Goal: Navigation & Orientation: Find specific page/section

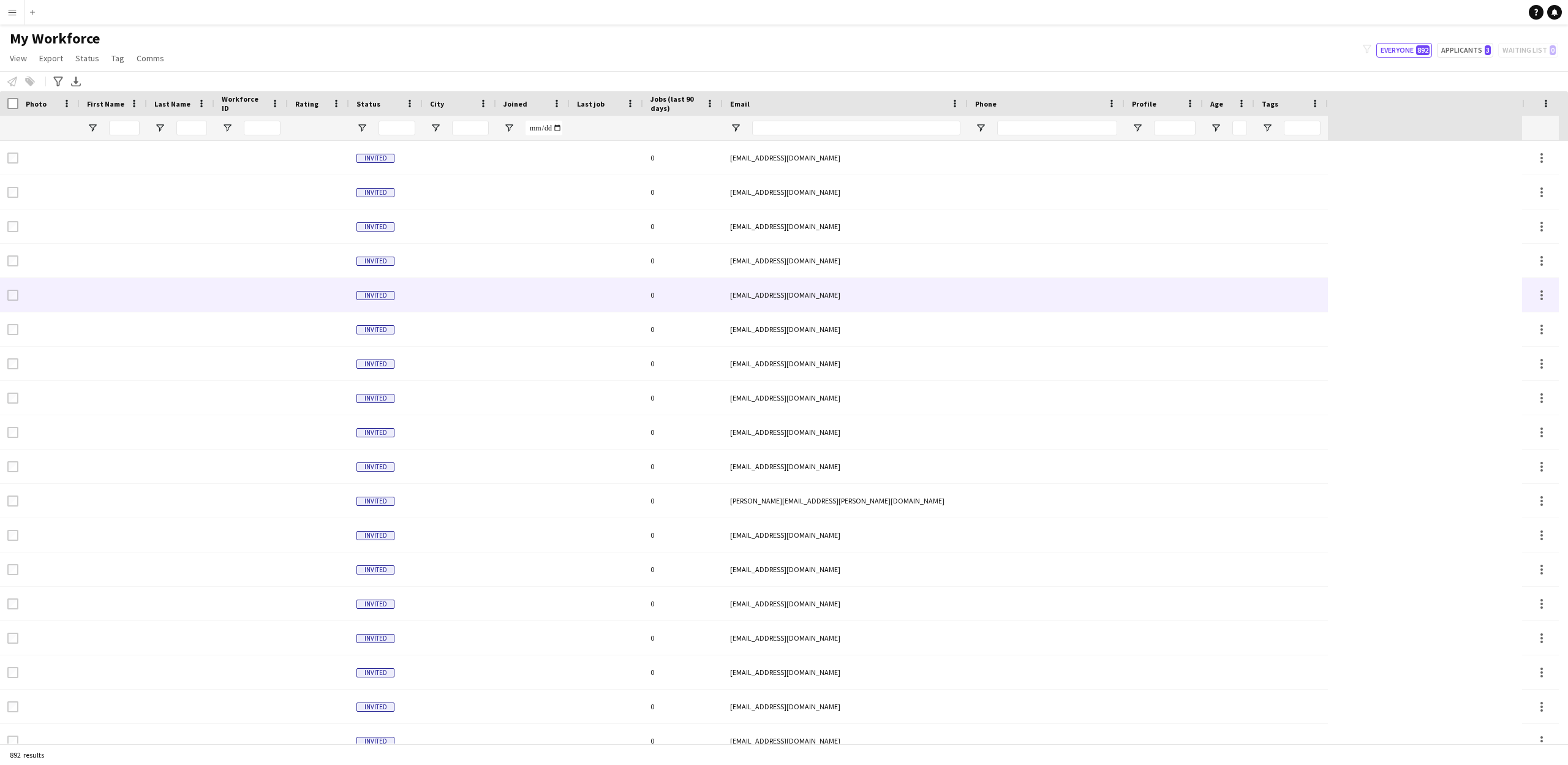
type input "**********"
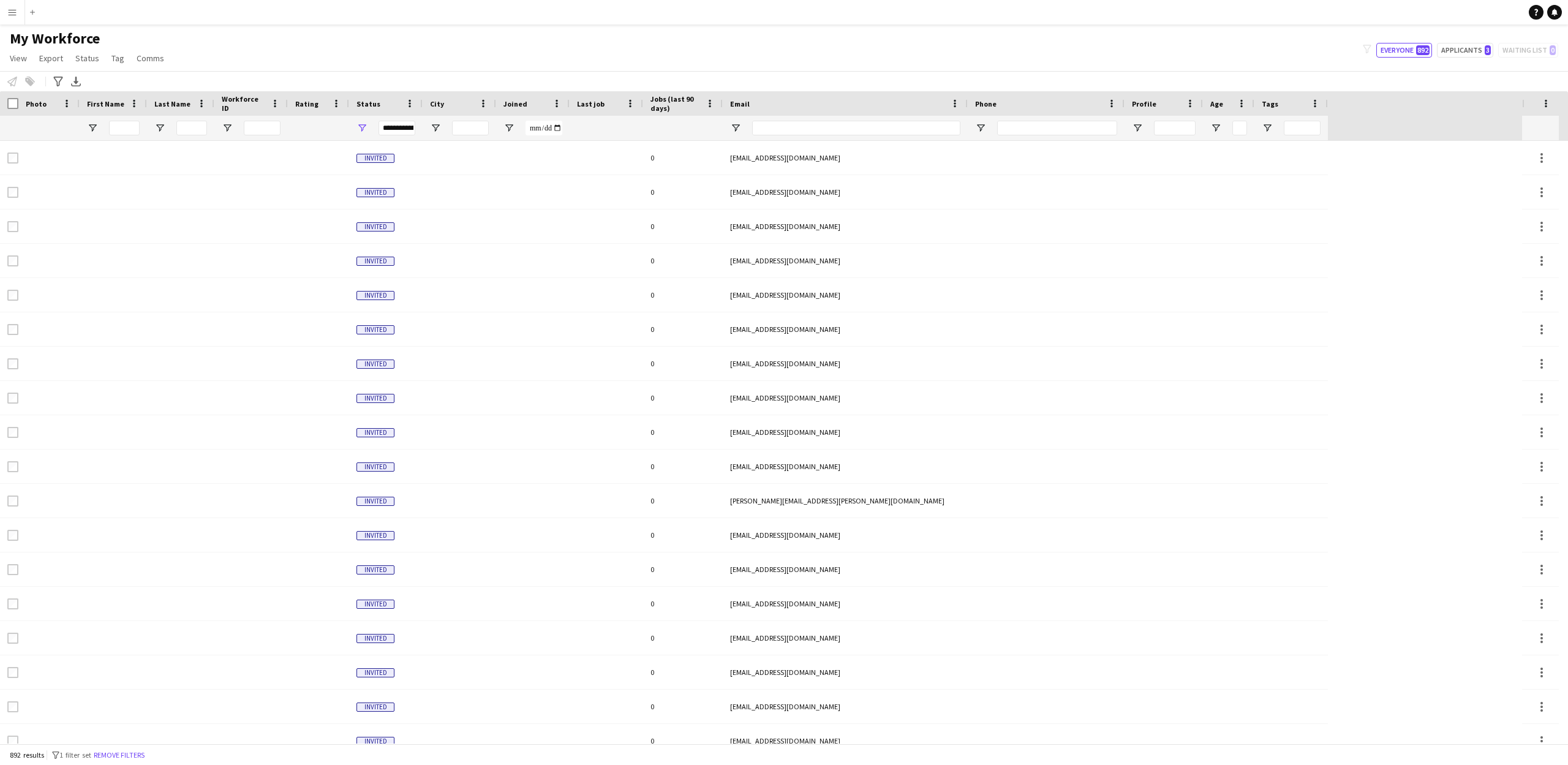
click at [12, 8] on app-icon "Menu" at bounding box center [12, 12] width 10 height 10
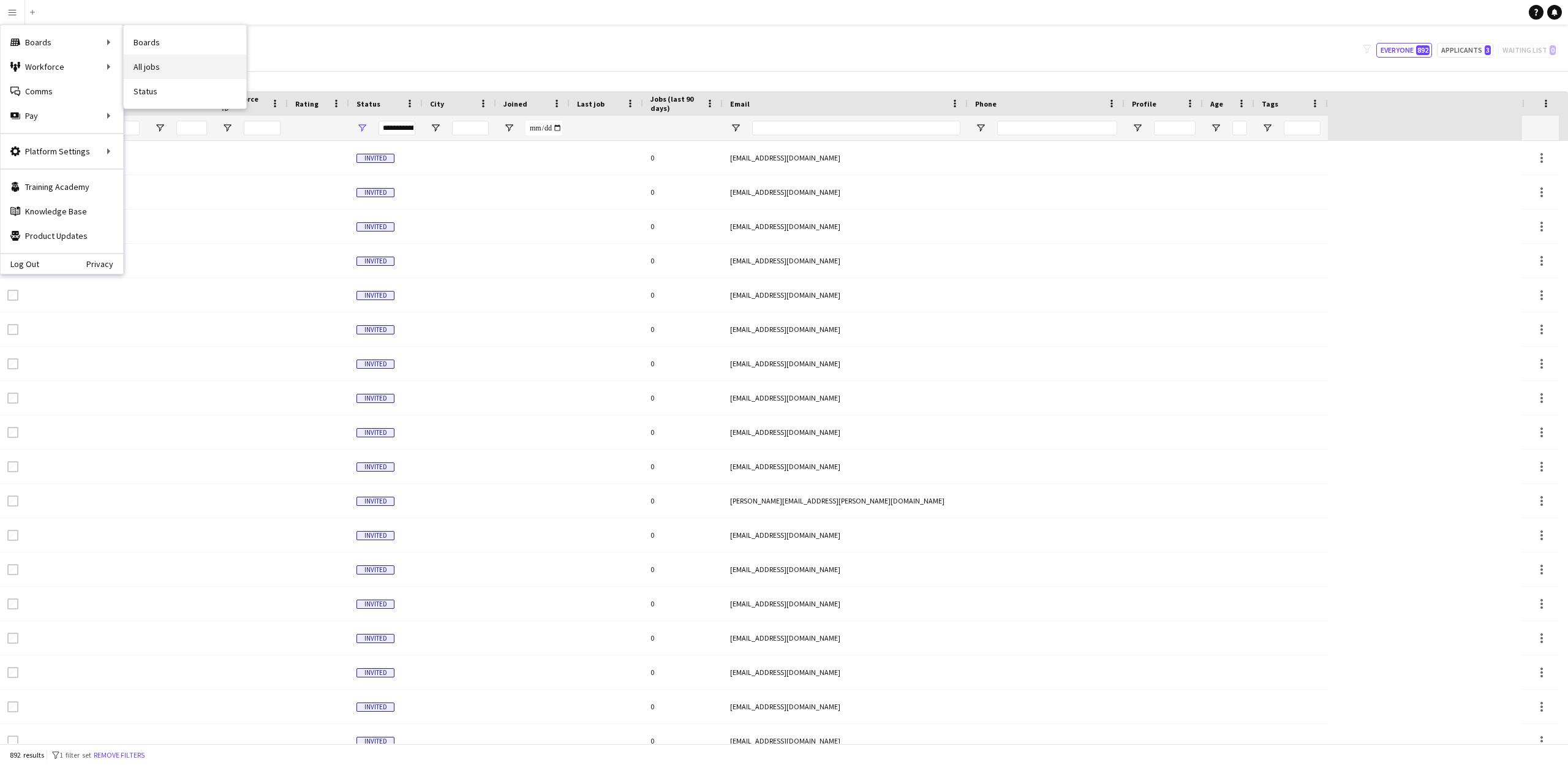
click at [145, 64] on link "All jobs" at bounding box center [185, 66] width 122 height 24
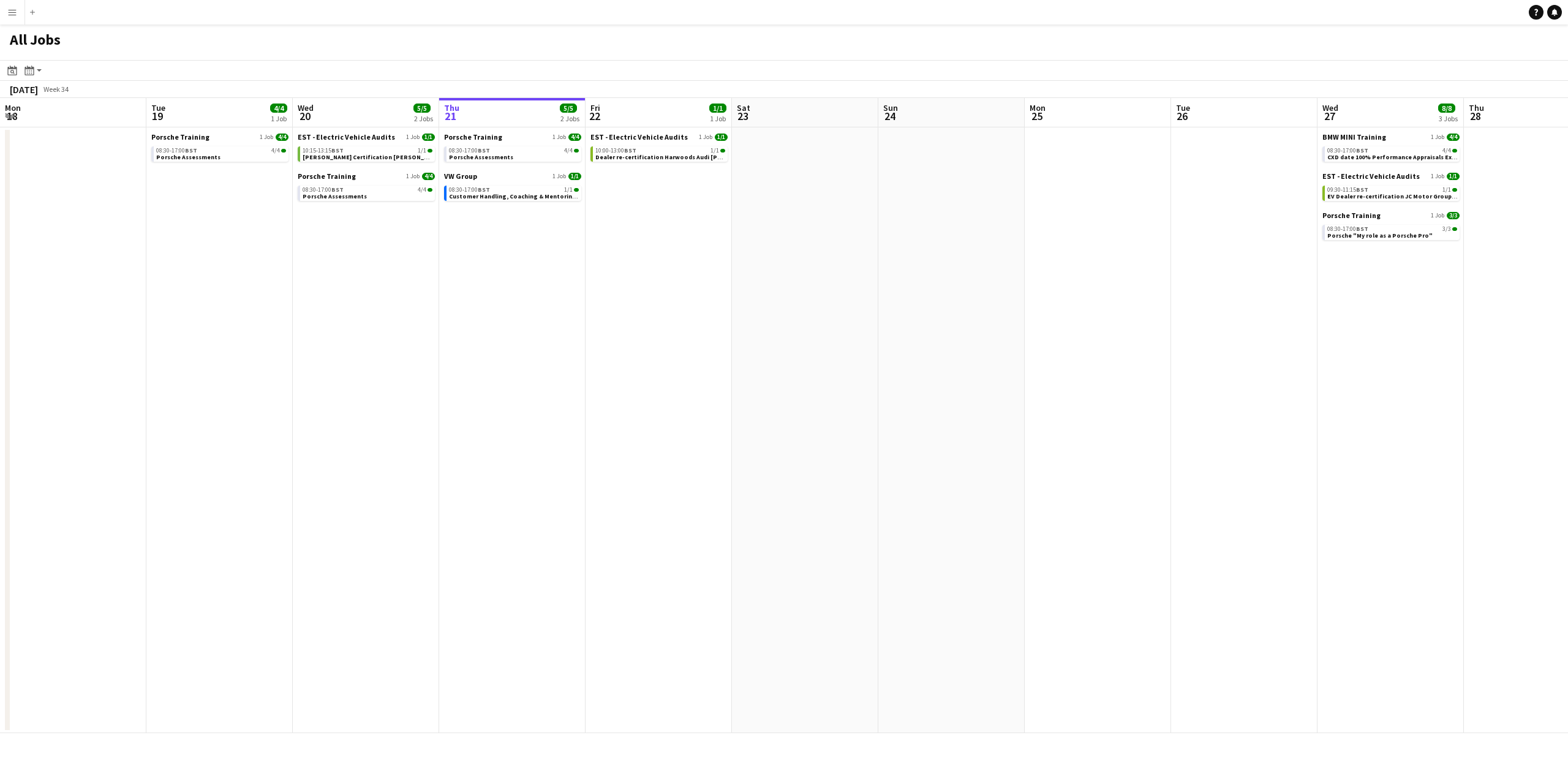
scroll to position [0, 293]
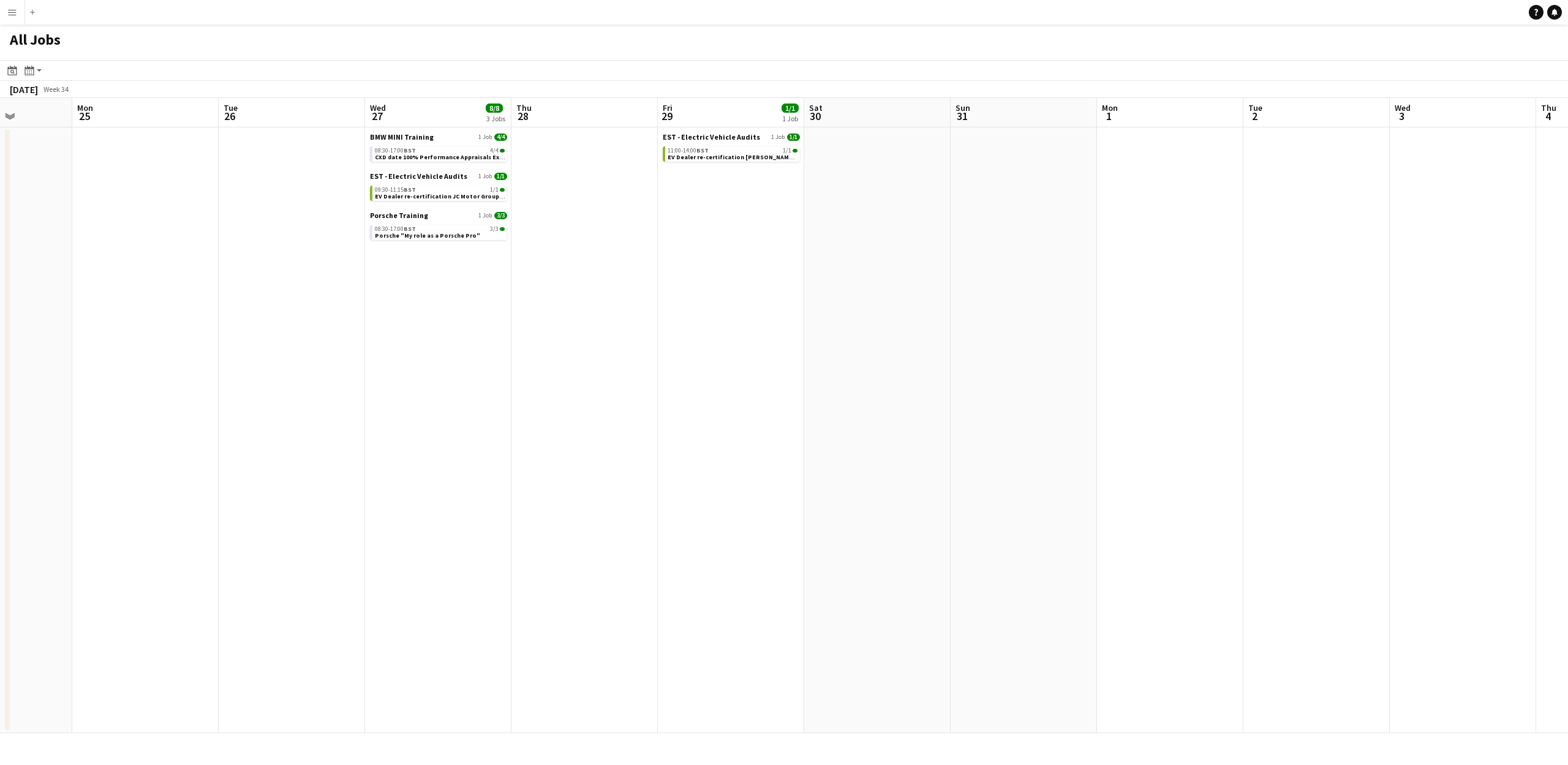
drag, startPoint x: 812, startPoint y: 114, endPoint x: 178, endPoint y: 103, distance: 634.1
click at [0, 96] on html "Menu Boards Boards Boards All jobs Status Workforce Workforce My Workforce Recr…" at bounding box center [784, 382] width 1568 height 765
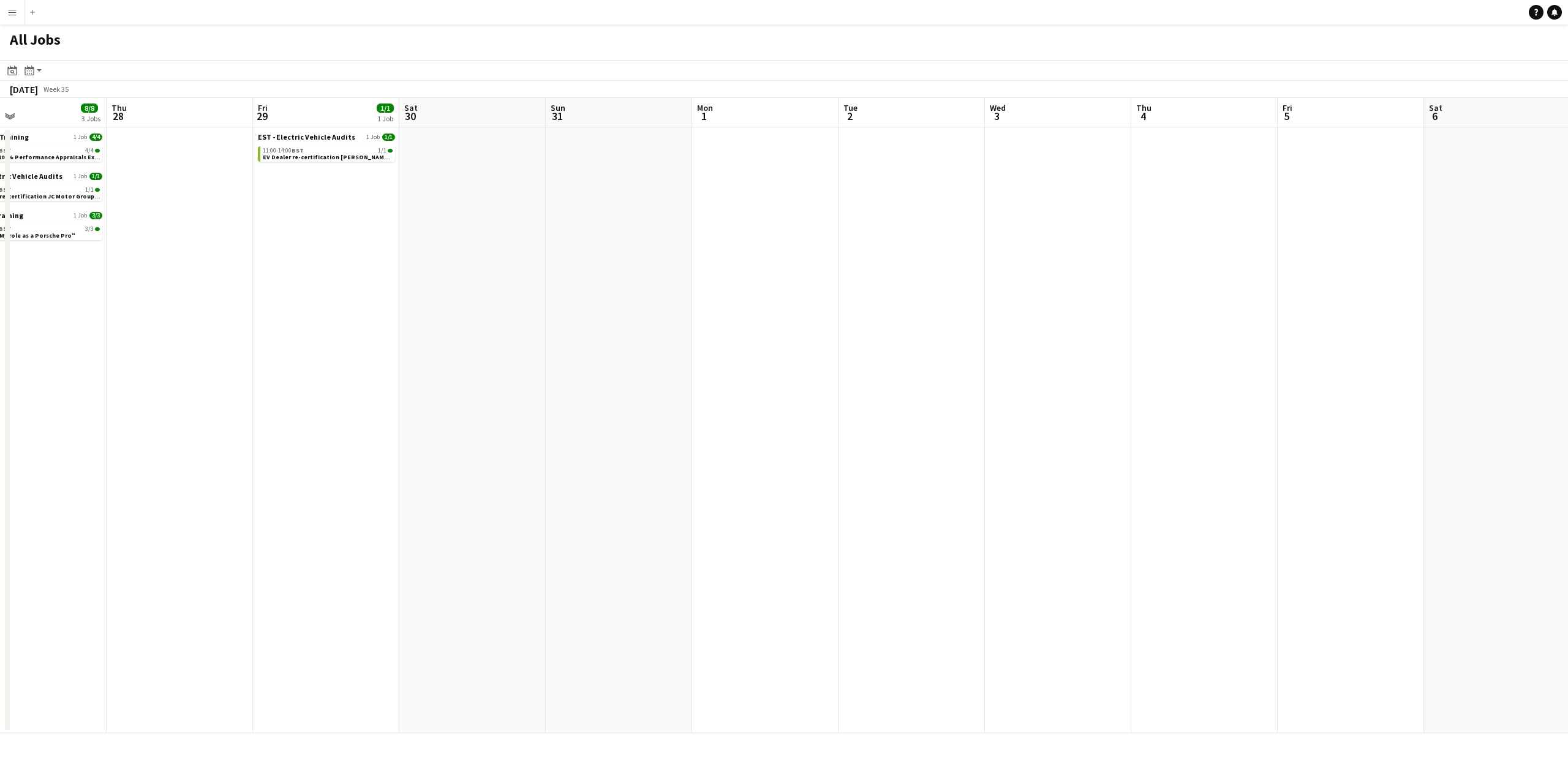
scroll to position [0, 479]
drag, startPoint x: 945, startPoint y: 122, endPoint x: 384, endPoint y: 137, distance: 561.2
click at [381, 139] on app-calendar-viewport "Sun 24 Mon 25 Tue 26 Wed 27 8/8 3 Jobs Thu 28 Fri 29 1/1 1 Job Sat 30 Sun 31 Mo…" at bounding box center [784, 416] width 1568 height 636
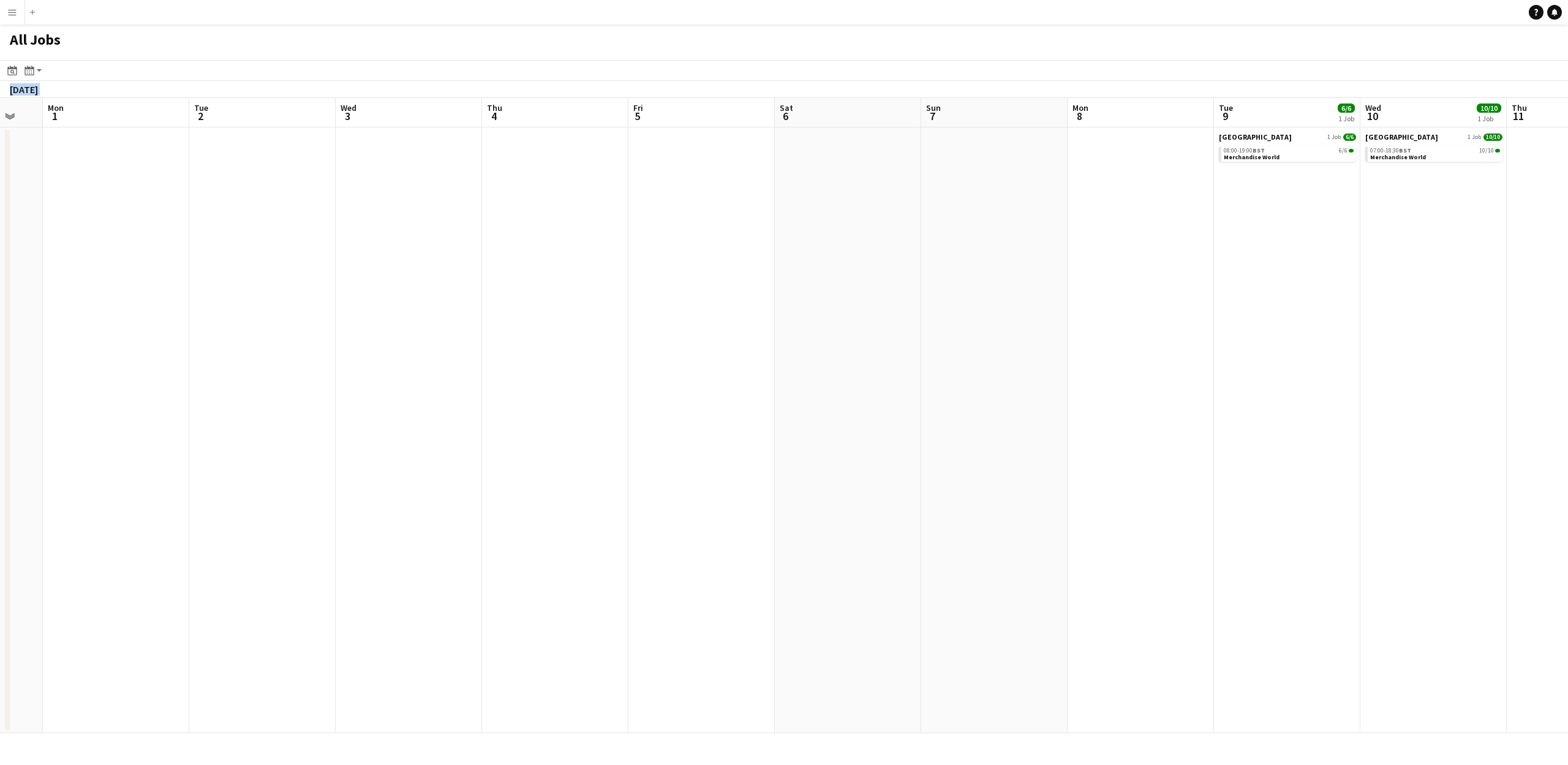
click at [481, 142] on app-all-jobs "All Jobs Date picker AUG 2025 AUG 2025 Monday M Tuesday T Wednesday W Thursday …" at bounding box center [784, 378] width 1568 height 709
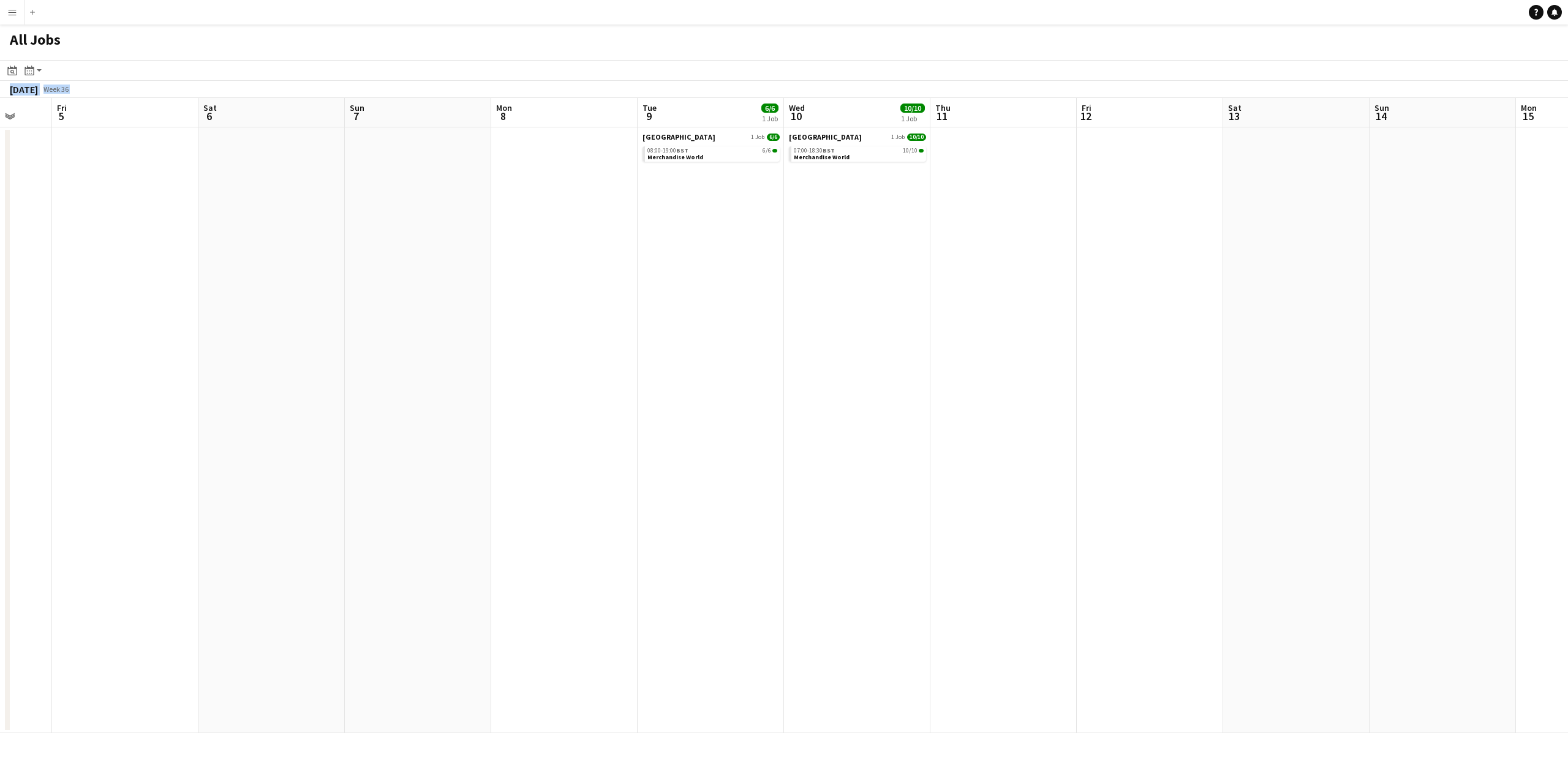
scroll to position [0, 473]
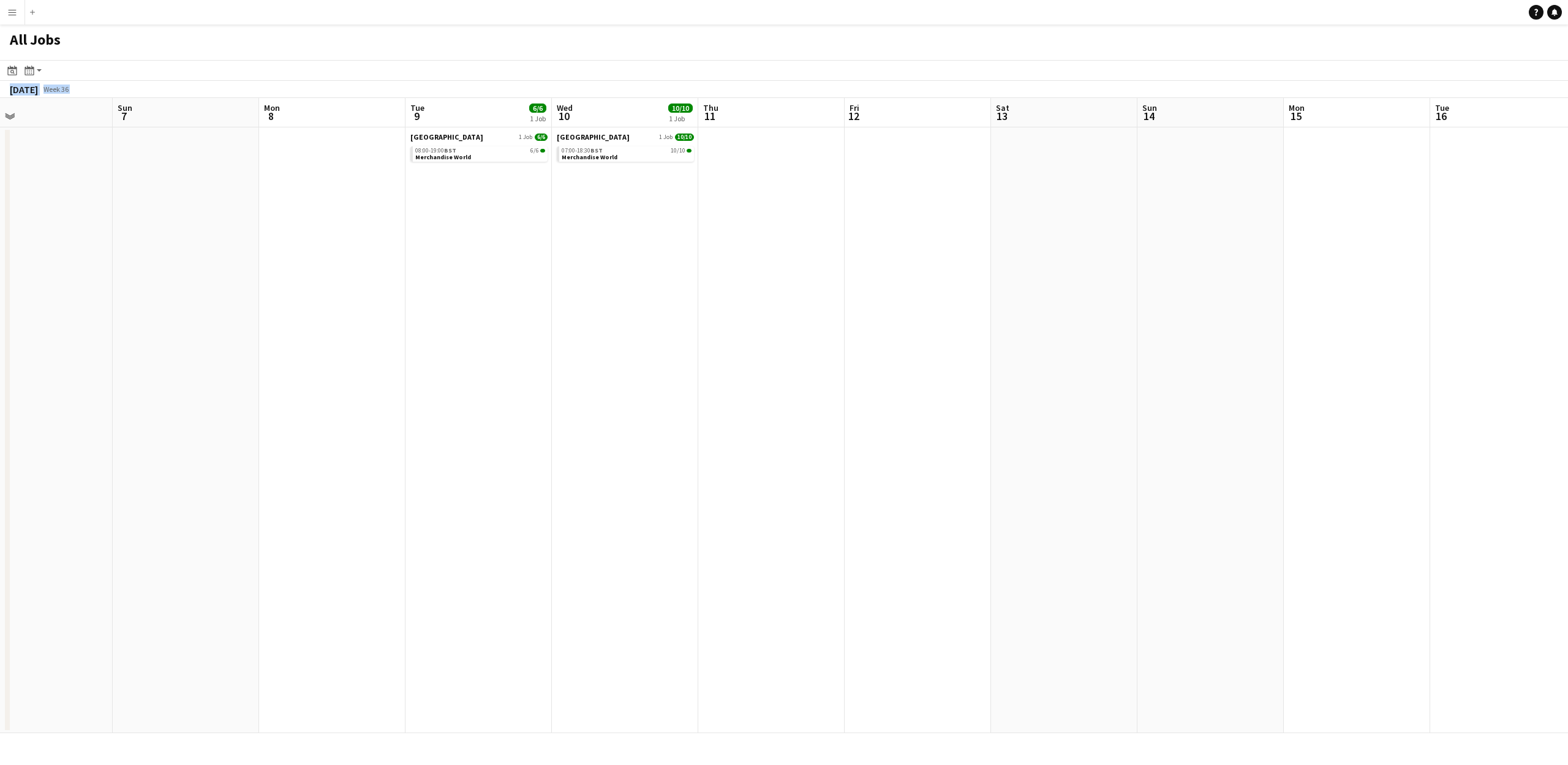
drag, startPoint x: 1110, startPoint y: 134, endPoint x: 757, endPoint y: 129, distance: 353.0
click at [757, 129] on app-calendar-viewport "Wed 3 Thu 4 Fri 5 Sat 6 Sun 7 Mon 8 Tue 9 6/6 1 Job Wed 10 10/10 1 Job Thu 11 F…" at bounding box center [784, 416] width 1568 height 636
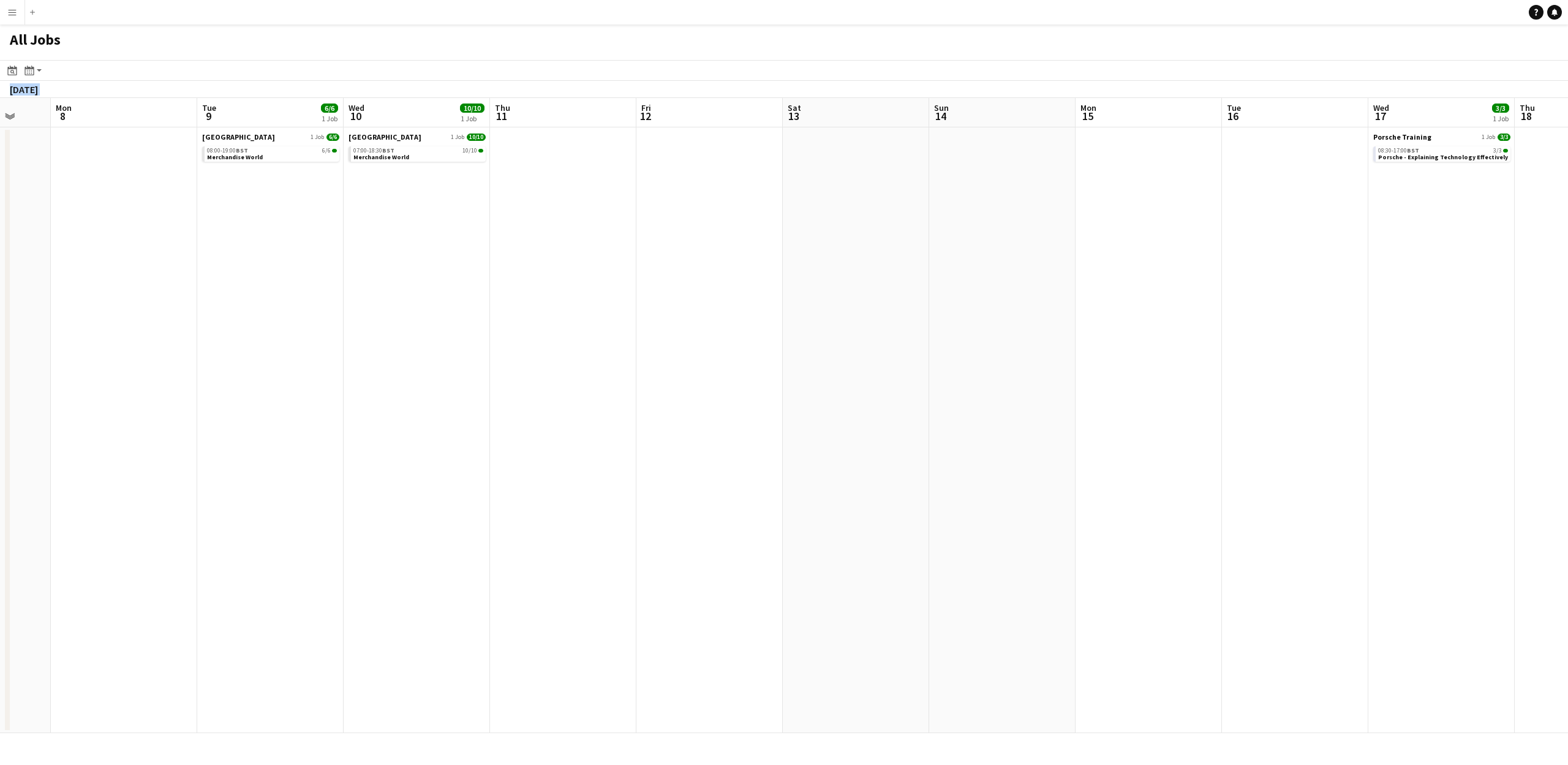
drag, startPoint x: 1193, startPoint y: 127, endPoint x: 694, endPoint y: 155, distance: 499.8
click at [694, 155] on app-calendar-viewport "Fri 5 Sat 6 Sun 7 Mon 8 Tue 9 6/6 1 Job Wed 10 10/10 1 Job Thu 11 Fri 12 Sat 13…" at bounding box center [784, 416] width 1568 height 636
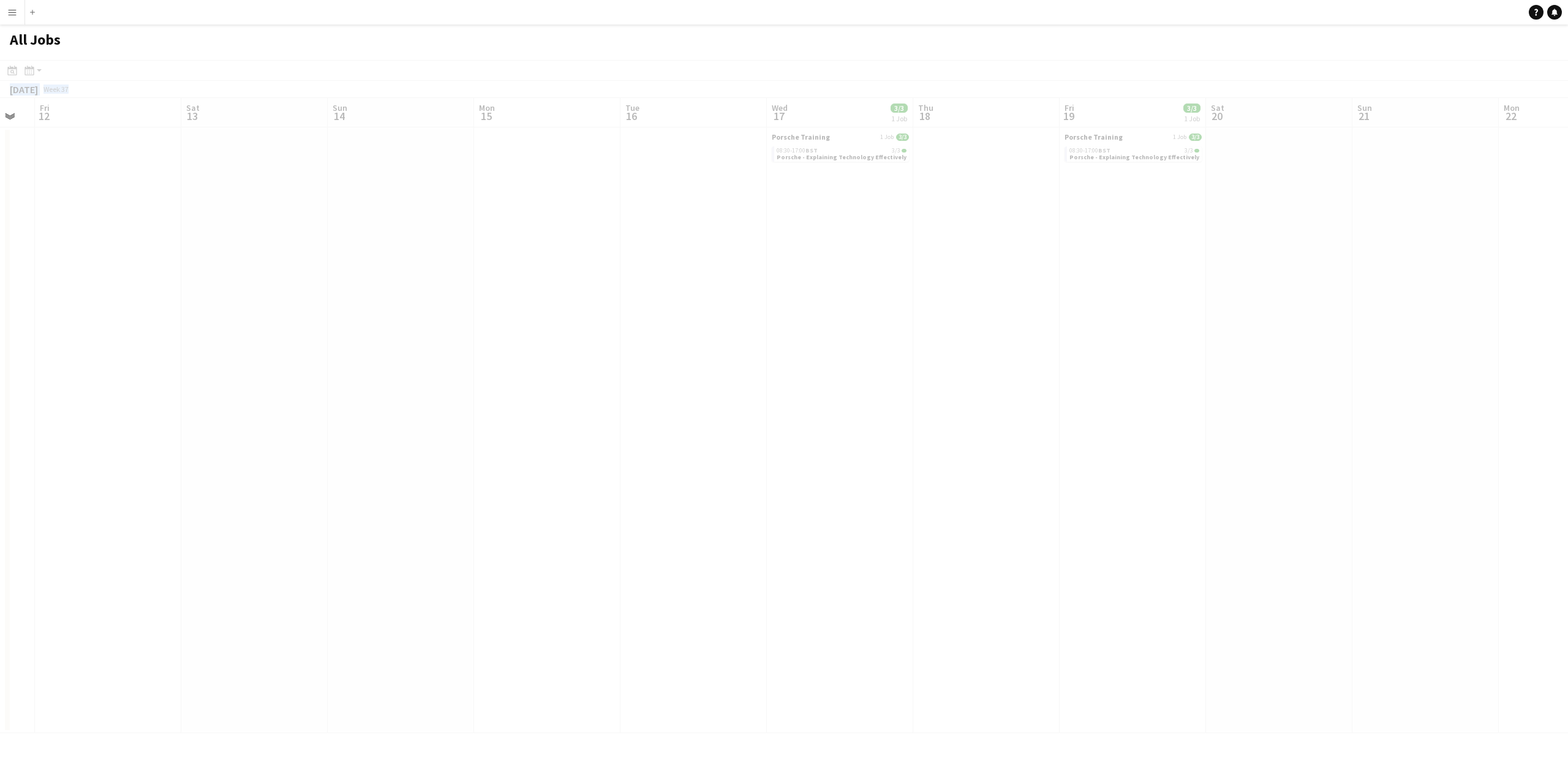
drag, startPoint x: 1270, startPoint y: 111, endPoint x: 1133, endPoint y: 129, distance: 138.2
click at [816, 138] on app-calendar-viewport "Tue 9 6/6 1 Job Wed 10 10/10 1 Job Thu 11 Fri 12 Sat 13 Sun 14 Mon 15 Tue 16 We…" at bounding box center [784, 416] width 1568 height 636
drag, startPoint x: 1203, startPoint y: 126, endPoint x: 847, endPoint y: 124, distance: 356.0
click at [847, 124] on app-all-jobs "All Jobs Date picker AUG 2025 AUG 2025 Monday M Tuesday T Wednesday W Thursday …" at bounding box center [784, 378] width 1568 height 709
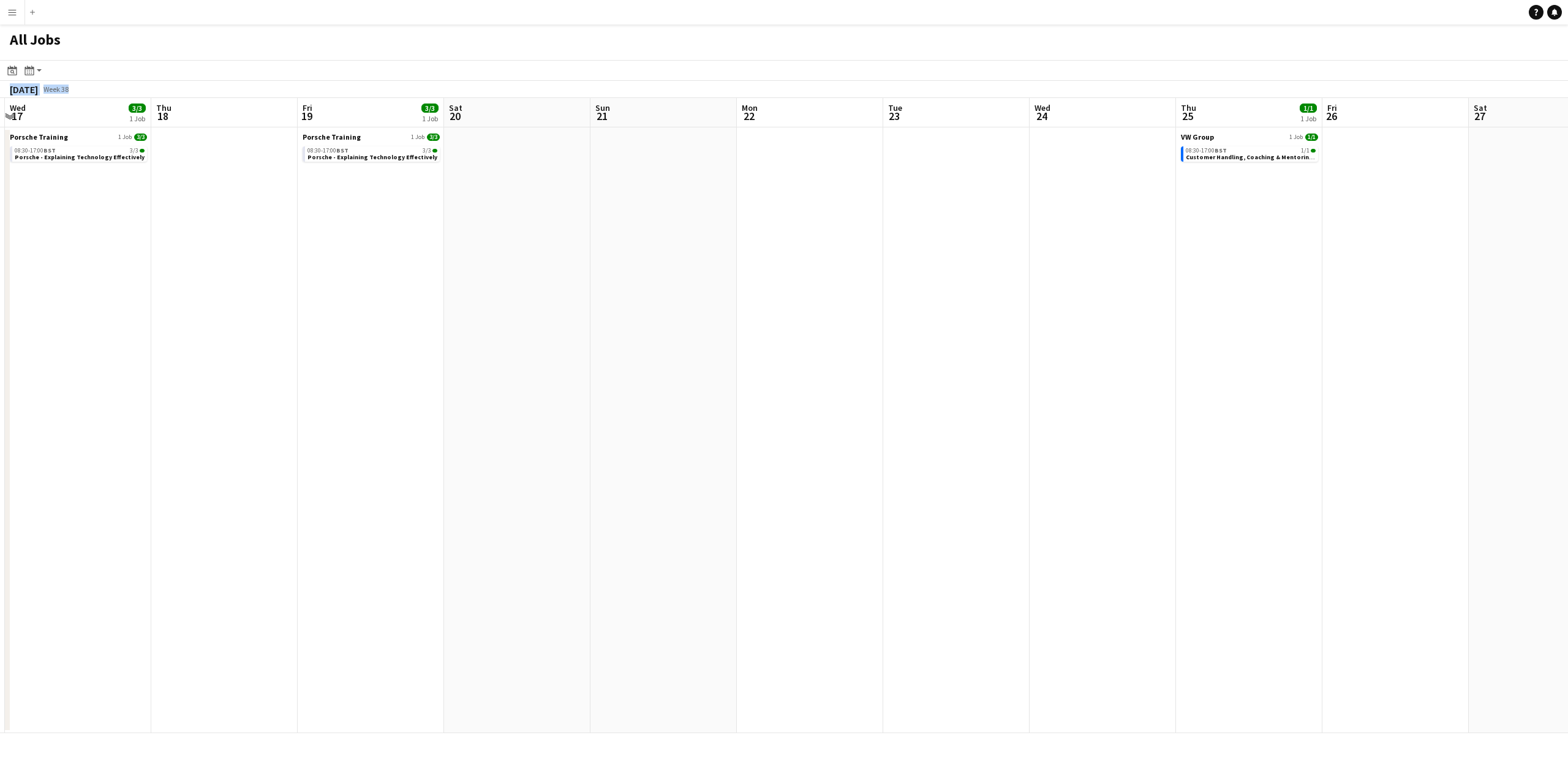
drag, startPoint x: 1237, startPoint y: 113, endPoint x: 924, endPoint y: 124, distance: 313.2
click at [903, 133] on app-calendar-viewport "Sun 14 Mon 15 Tue 16 Wed 17 3/3 1 Job Thu 18 Fri 19 3/3 1 Job Sat 20 Sun 21 Mon…" at bounding box center [784, 416] width 1568 height 636
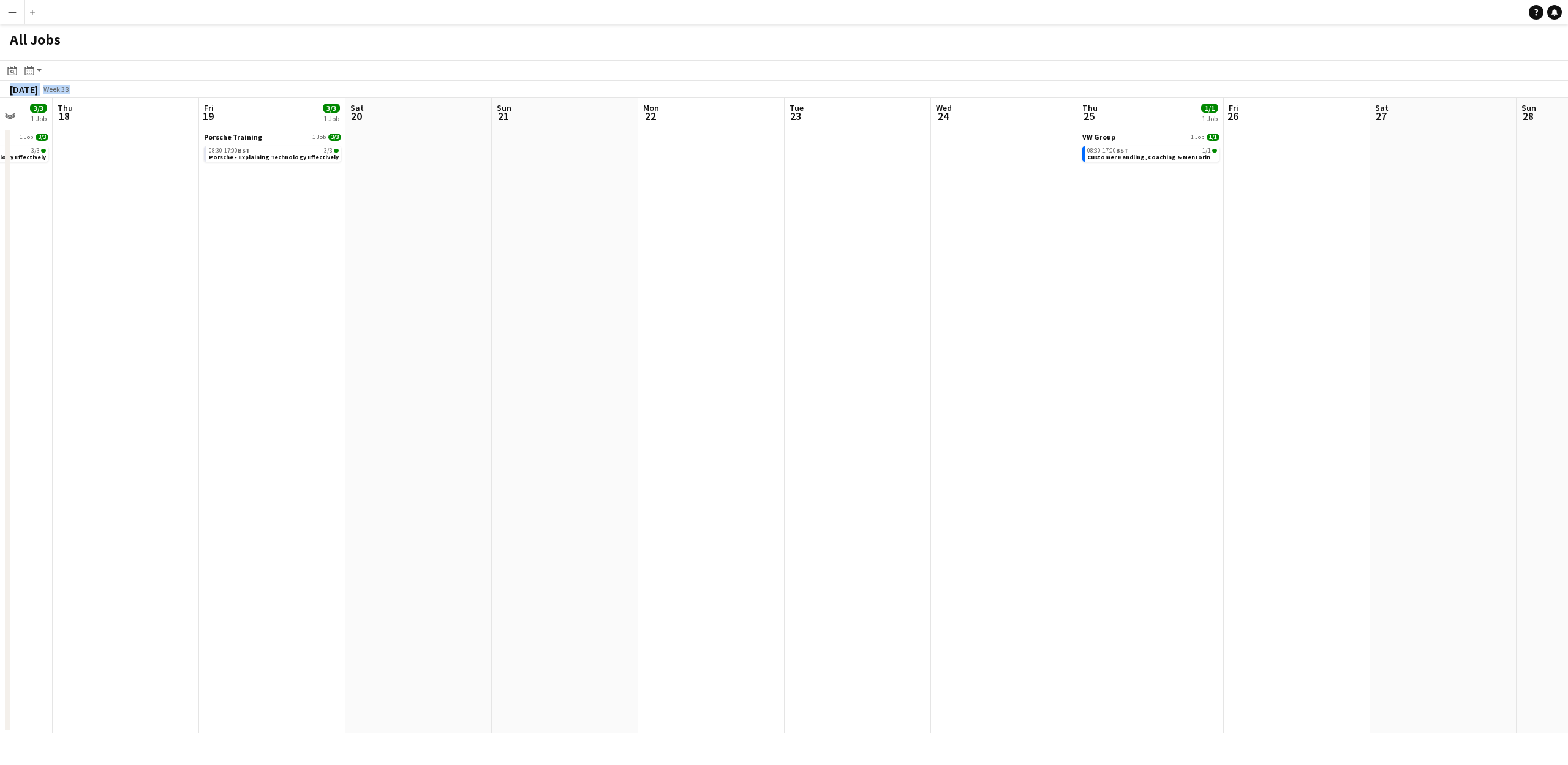
drag, startPoint x: 1209, startPoint y: 131, endPoint x: 969, endPoint y: 137, distance: 240.1
click at [969, 137] on app-calendar-viewport "Mon 15 Tue 16 Wed 17 3/3 1 Job Thu 18 Fri 19 3/3 1 Job Sat 20 Sun 21 Mon 22 Tue…" at bounding box center [784, 416] width 1568 height 636
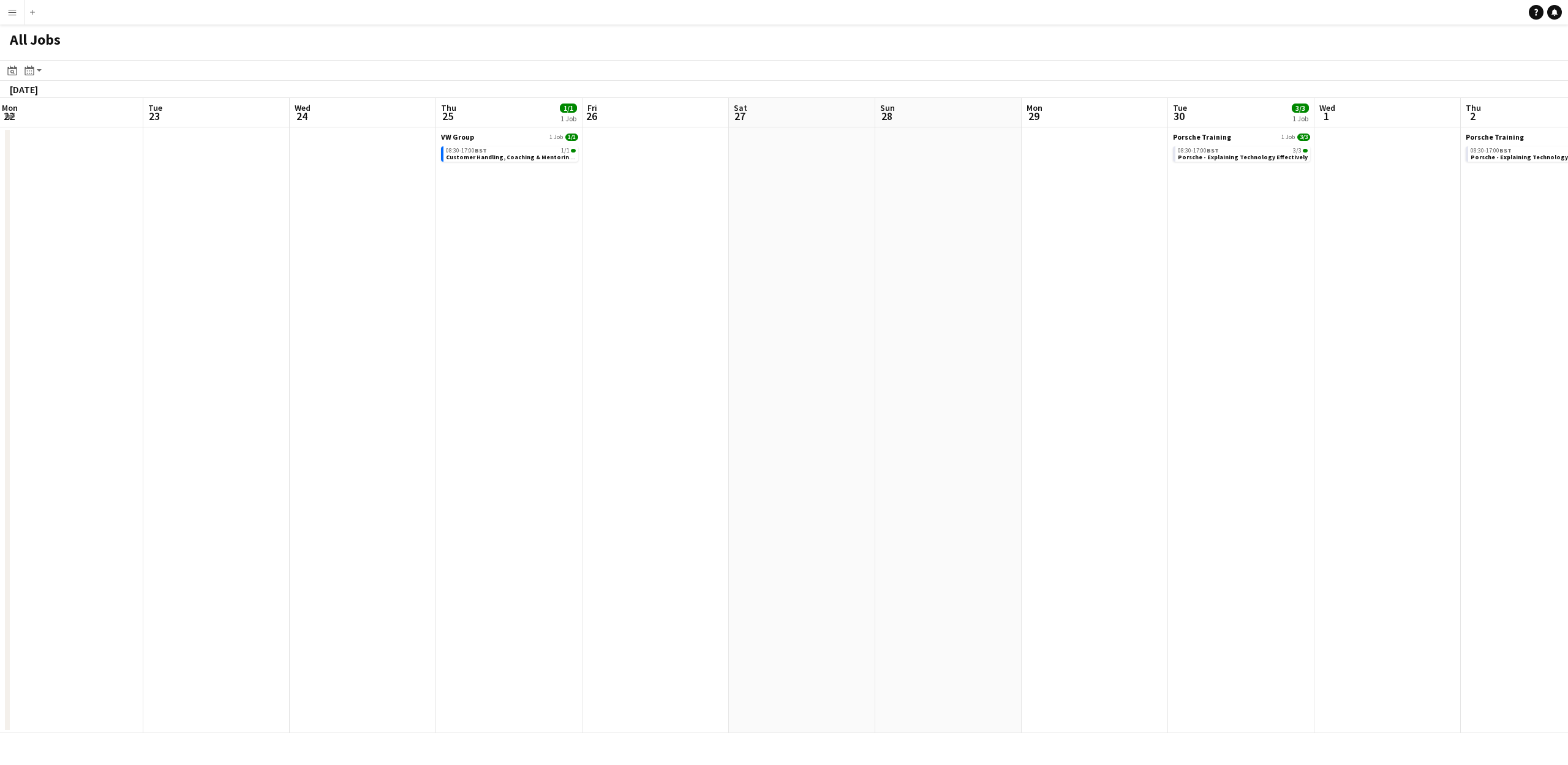
drag, startPoint x: 1390, startPoint y: 116, endPoint x: 1003, endPoint y: 142, distance: 387.9
click at [1004, 143] on app-calendar-viewport "Fri 19 3/3 1 Job Sat 20 Sun 21 Mon 22 Tue 23 Wed 24 Thu 25 1/1 1 Job Fri 26 Sat…" at bounding box center [784, 416] width 1568 height 636
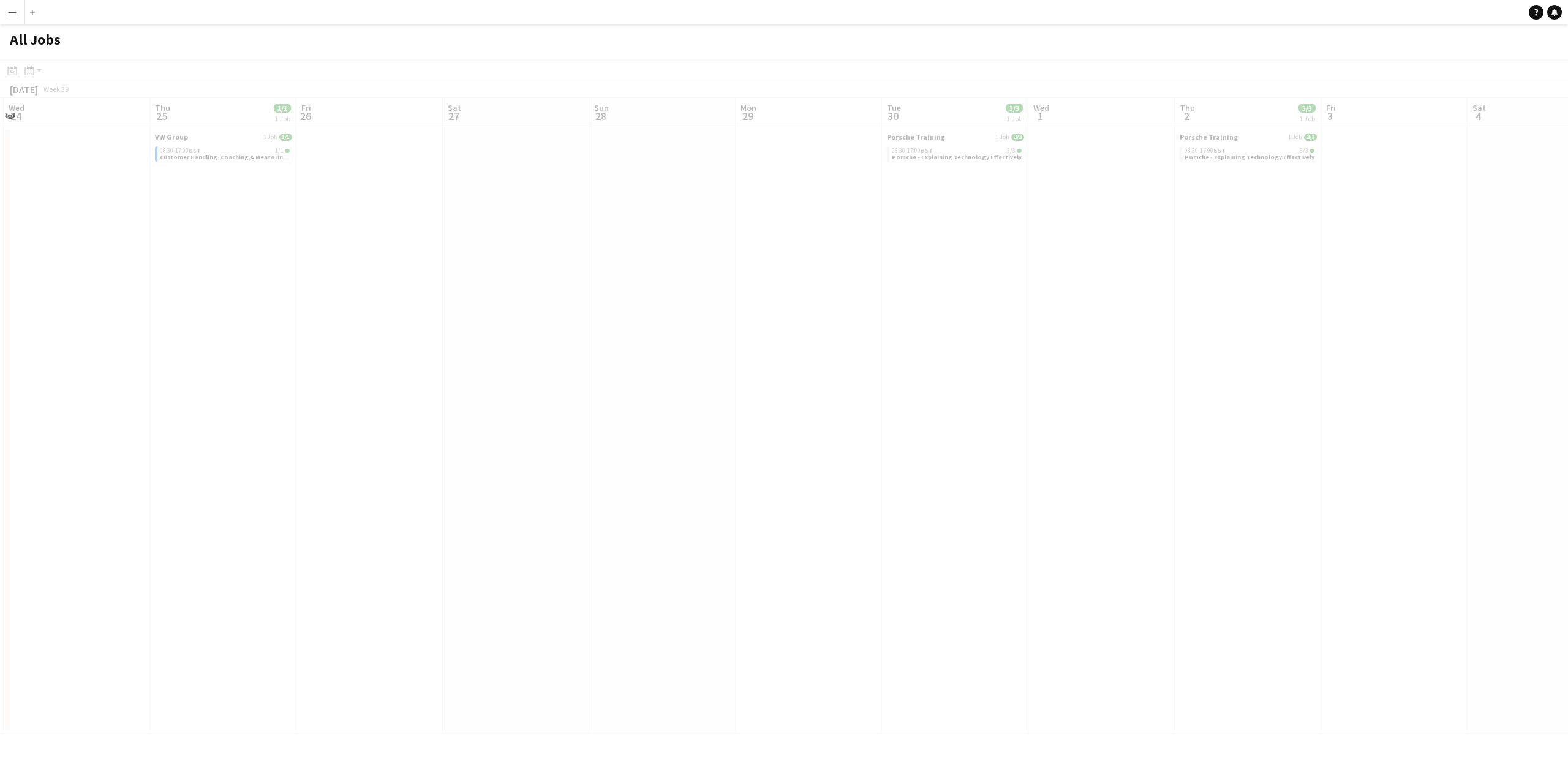
drag, startPoint x: 1265, startPoint y: 128, endPoint x: 1033, endPoint y: 143, distance: 232.5
click at [1034, 143] on app-calendar-viewport "Sun 21 Mon 22 Tue 23 Wed 24 Thu 25 1/1 1 Job Fri 26 Sat 27 Sun 28 Mon 29 Tue 30…" at bounding box center [784, 416] width 1568 height 636
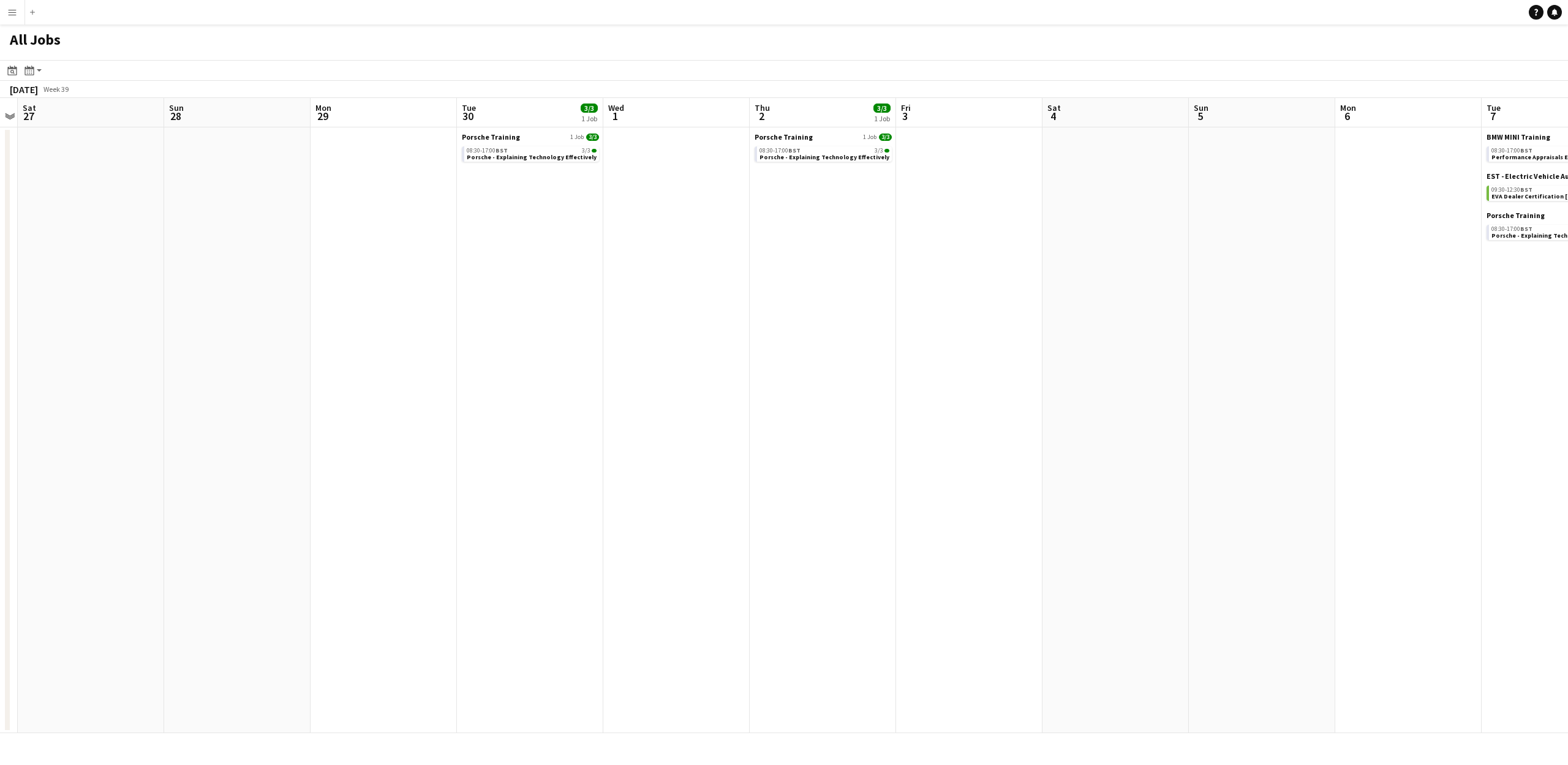
drag, startPoint x: 1488, startPoint y: 122, endPoint x: 1157, endPoint y: 130, distance: 331.1
click at [1152, 137] on app-calendar-viewport "Wed 24 Thu 25 1/1 1 Job Fri 26 Sat 27 Sun 28 Mon 29 Tue 30 3/3 1 Job Wed 1 Thu …" at bounding box center [784, 416] width 1568 height 636
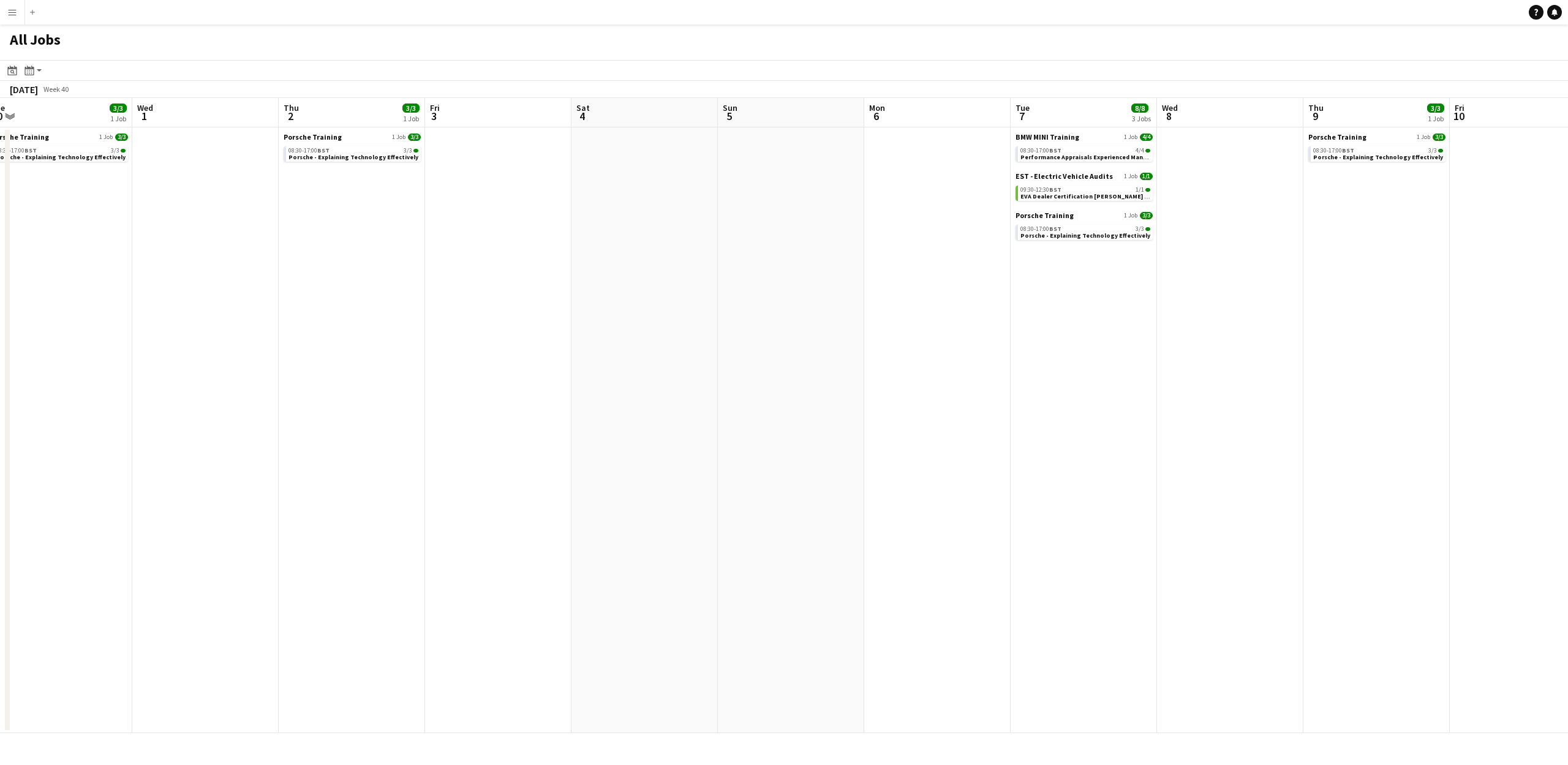
drag, startPoint x: 1428, startPoint y: 122, endPoint x: 958, endPoint y: 170, distance: 472.4
click at [958, 170] on app-calendar-viewport "Sat 27 Sun 28 Mon 29 Tue 30 3/3 1 Job Wed 1 Thu 2 3/3 1 Job Fri 3 Sat 4 Sun 5 M…" at bounding box center [784, 416] width 1568 height 636
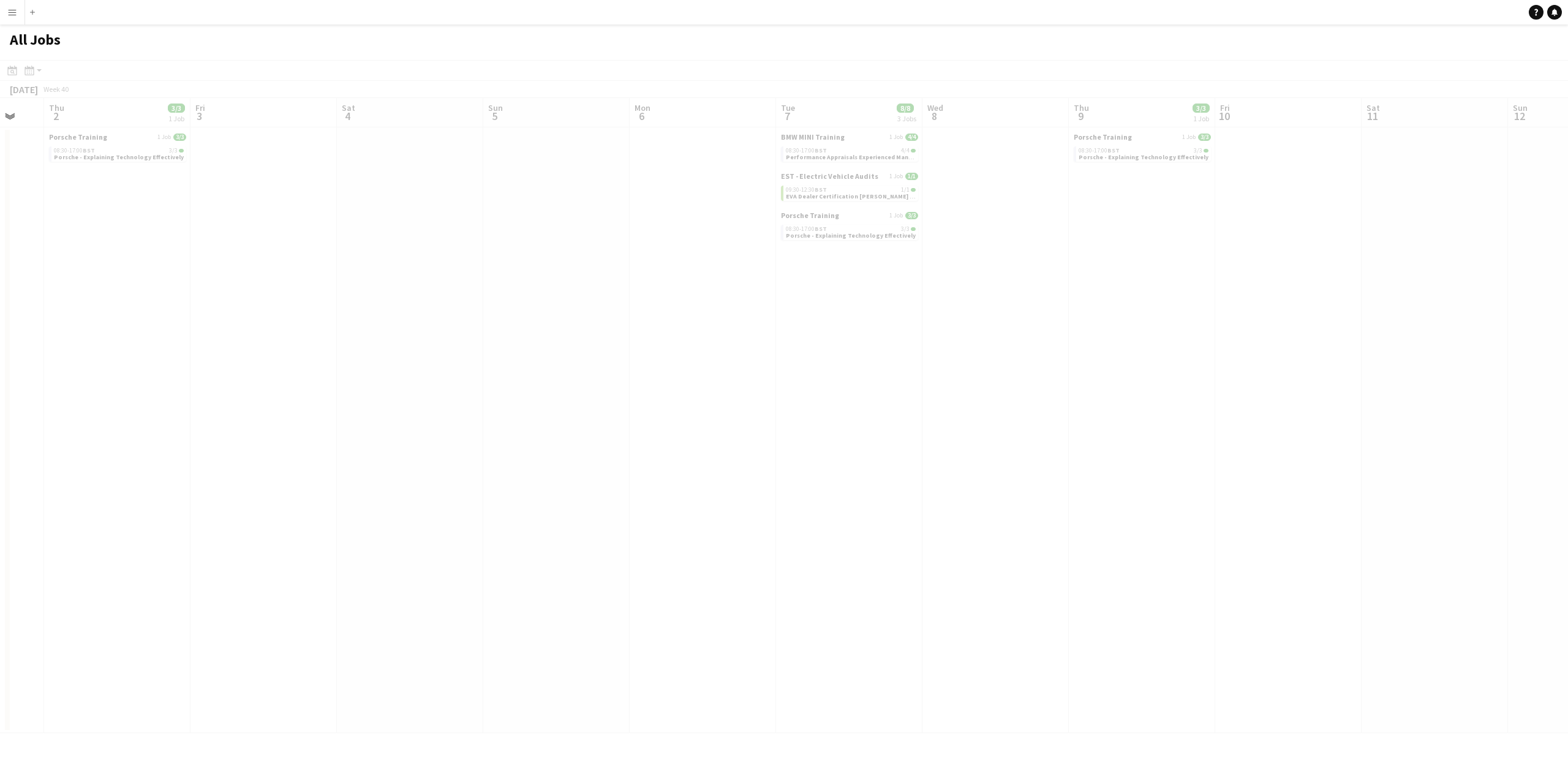
scroll to position [0, 420]
drag, startPoint x: 1502, startPoint y: 120, endPoint x: 1097, endPoint y: 140, distance: 405.5
click at [1097, 140] on app-calendar-viewport "Mon 29 Tue 30 3/3 1 Job Wed 1 Thu 2 3/3 1 Job Fri 3 Sat 4 Sun 5 Mon 6 Tue 7 8/8…" at bounding box center [784, 416] width 1568 height 636
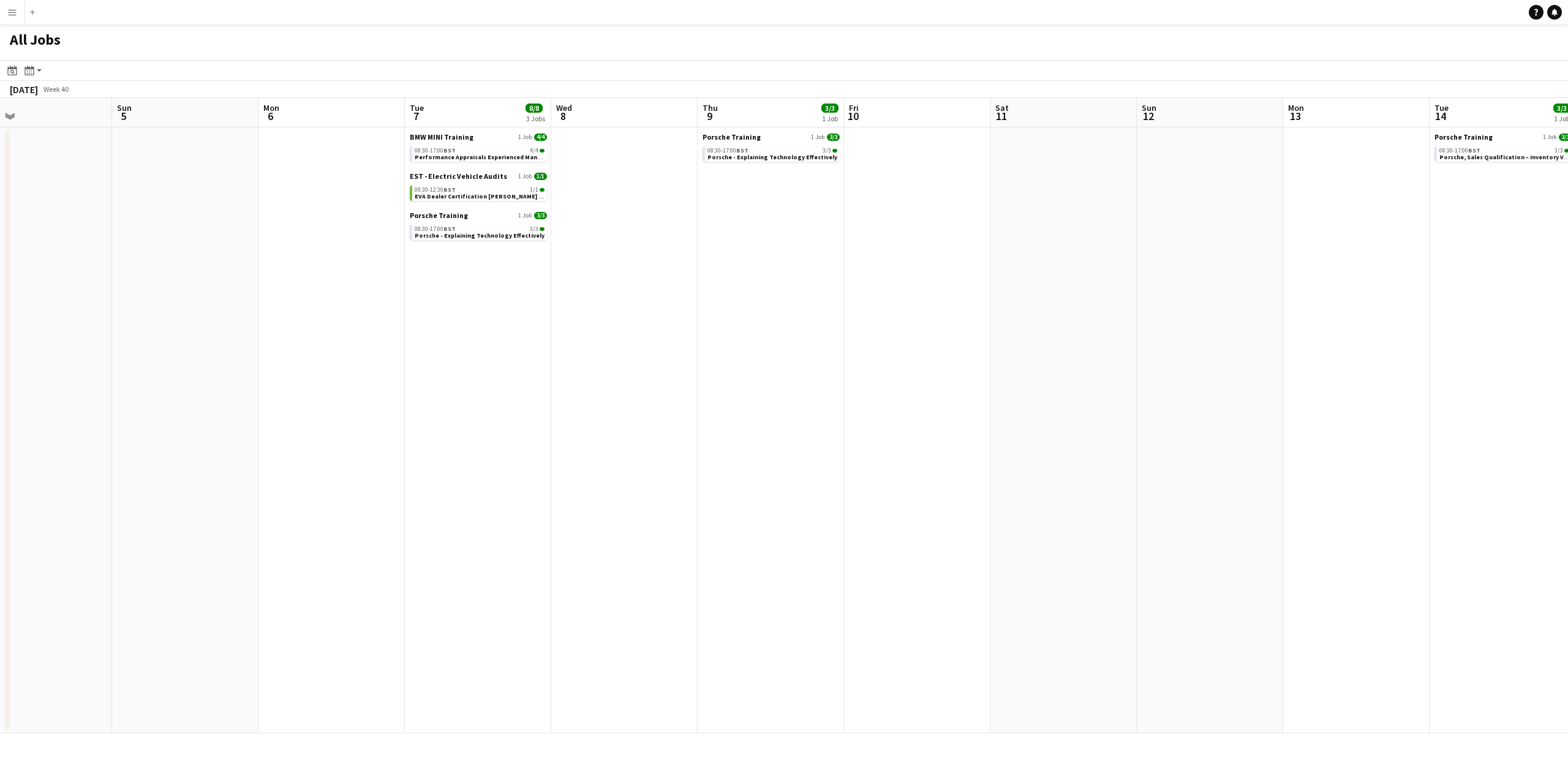
scroll to position [0, 388]
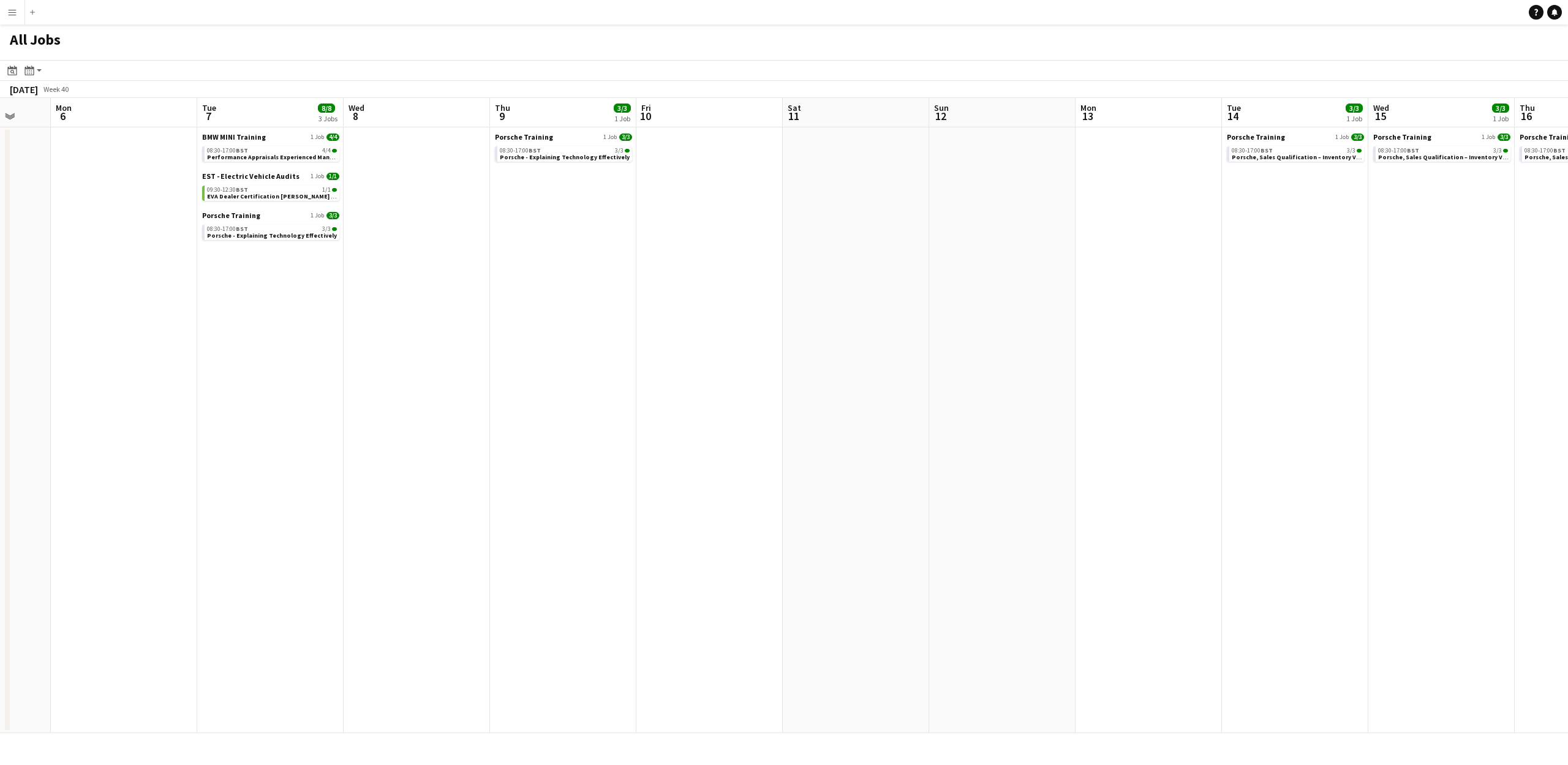
drag, startPoint x: 1283, startPoint y: 148, endPoint x: 984, endPoint y: 154, distance: 299.1
click at [931, 154] on app-calendar-viewport "Fri 3 Sat 4 Sun 5 Mon 6 Tue 7 8/8 3 Jobs Wed 8 Thu 9 3/3 1 Job Fri 10 Sat 11 Su…" at bounding box center [784, 416] width 1568 height 636
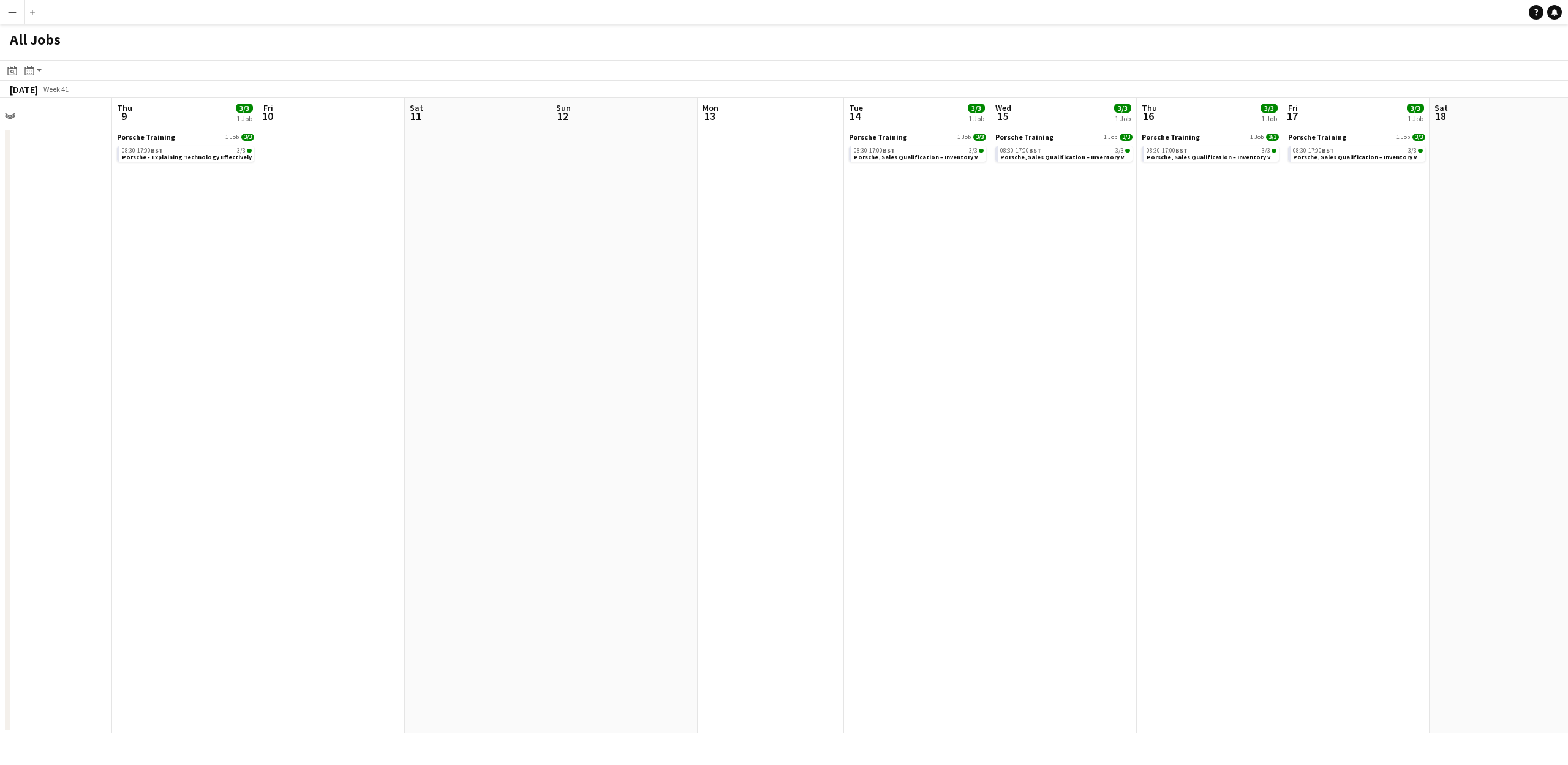
scroll to position [0, 487]
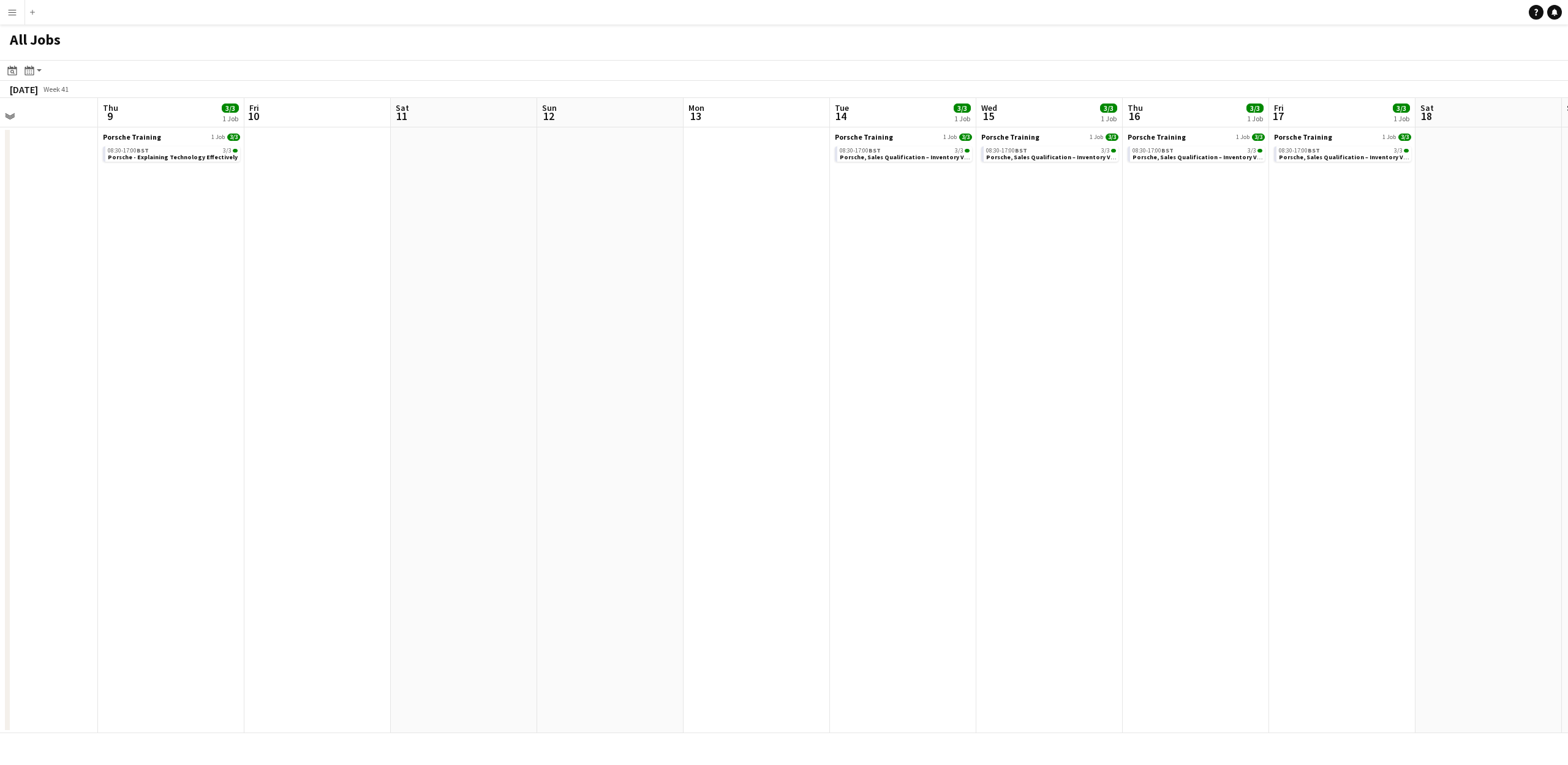
drag, startPoint x: 990, startPoint y: 144, endPoint x: 745, endPoint y: 146, distance: 245.0
click at [745, 146] on app-calendar-viewport "Sun 5 Mon 6 Tue 7 8/8 3 Jobs Wed 8 Thu 9 3/3 1 Job Fri 10 Sat 11 Sun 12 Mon 13 …" at bounding box center [784, 416] width 1568 height 636
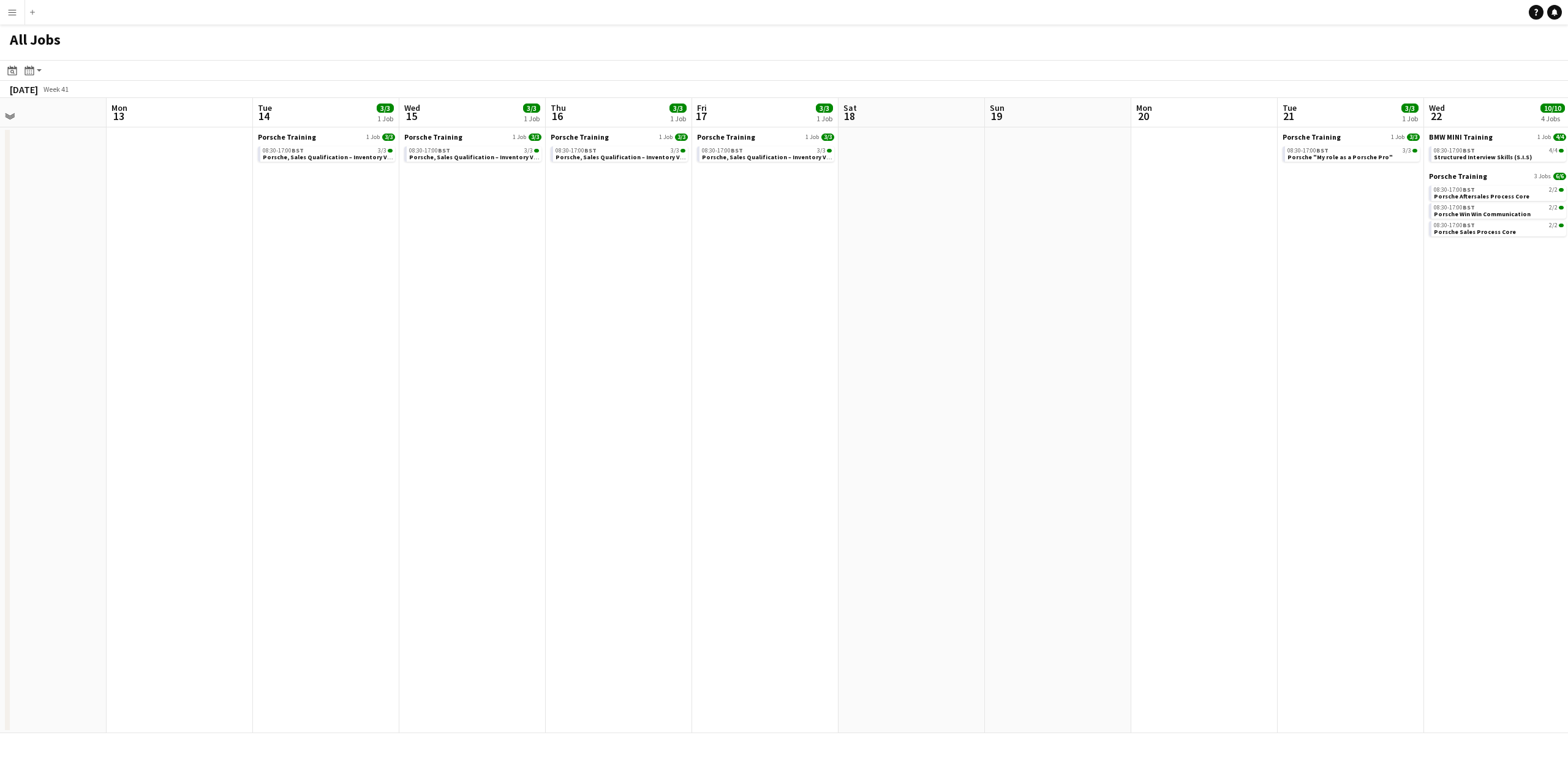
scroll to position [0, 513]
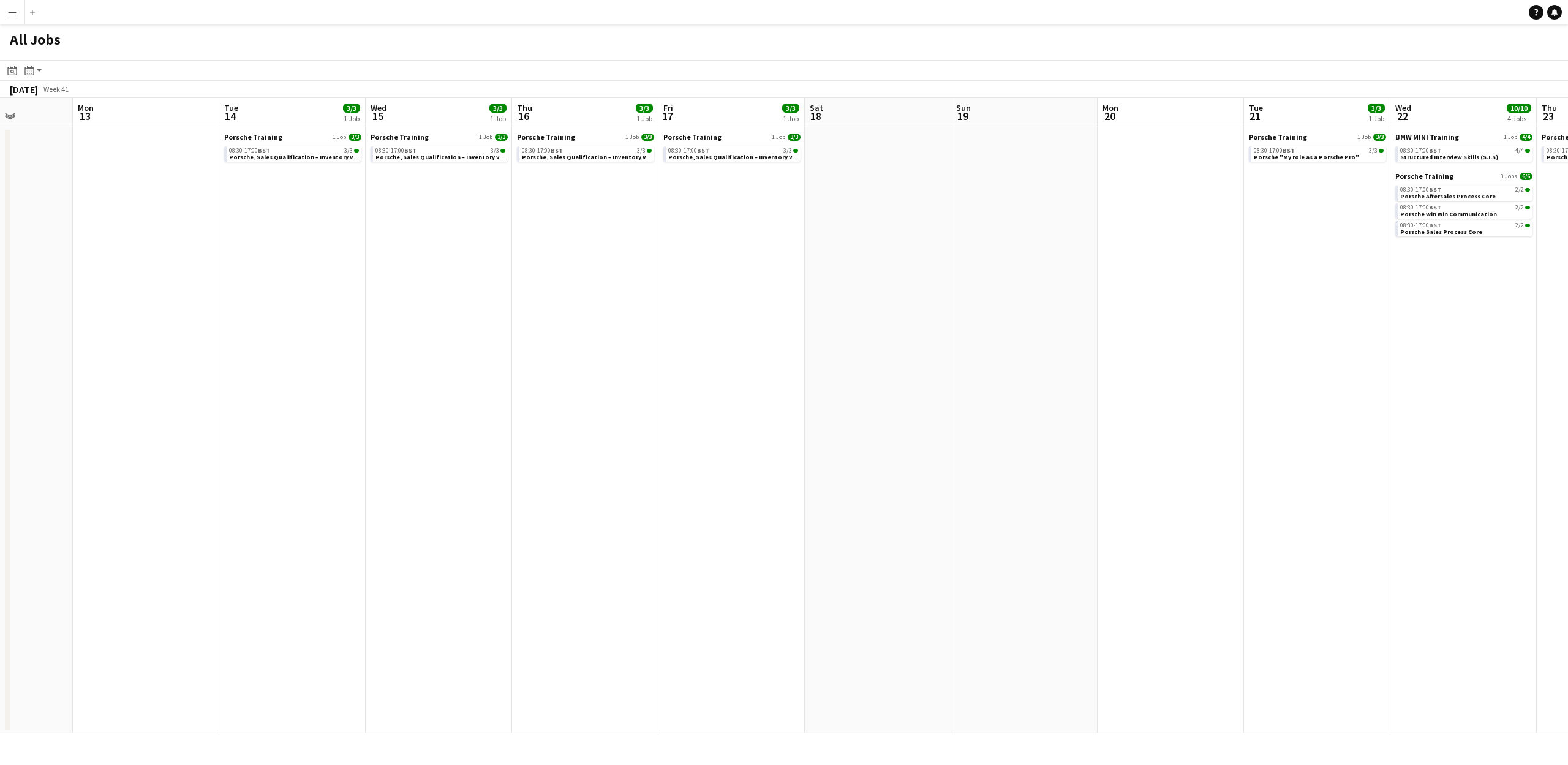
drag, startPoint x: 1479, startPoint y: 125, endPoint x: 906, endPoint y: 154, distance: 573.7
click at [906, 154] on app-calendar-viewport "Thu 9 3/3 1 Job Fri 10 Sat 11 Sun 12 Mon 13 Tue 14 3/3 1 Job Wed 15 3/3 1 Job T…" at bounding box center [784, 416] width 1568 height 636
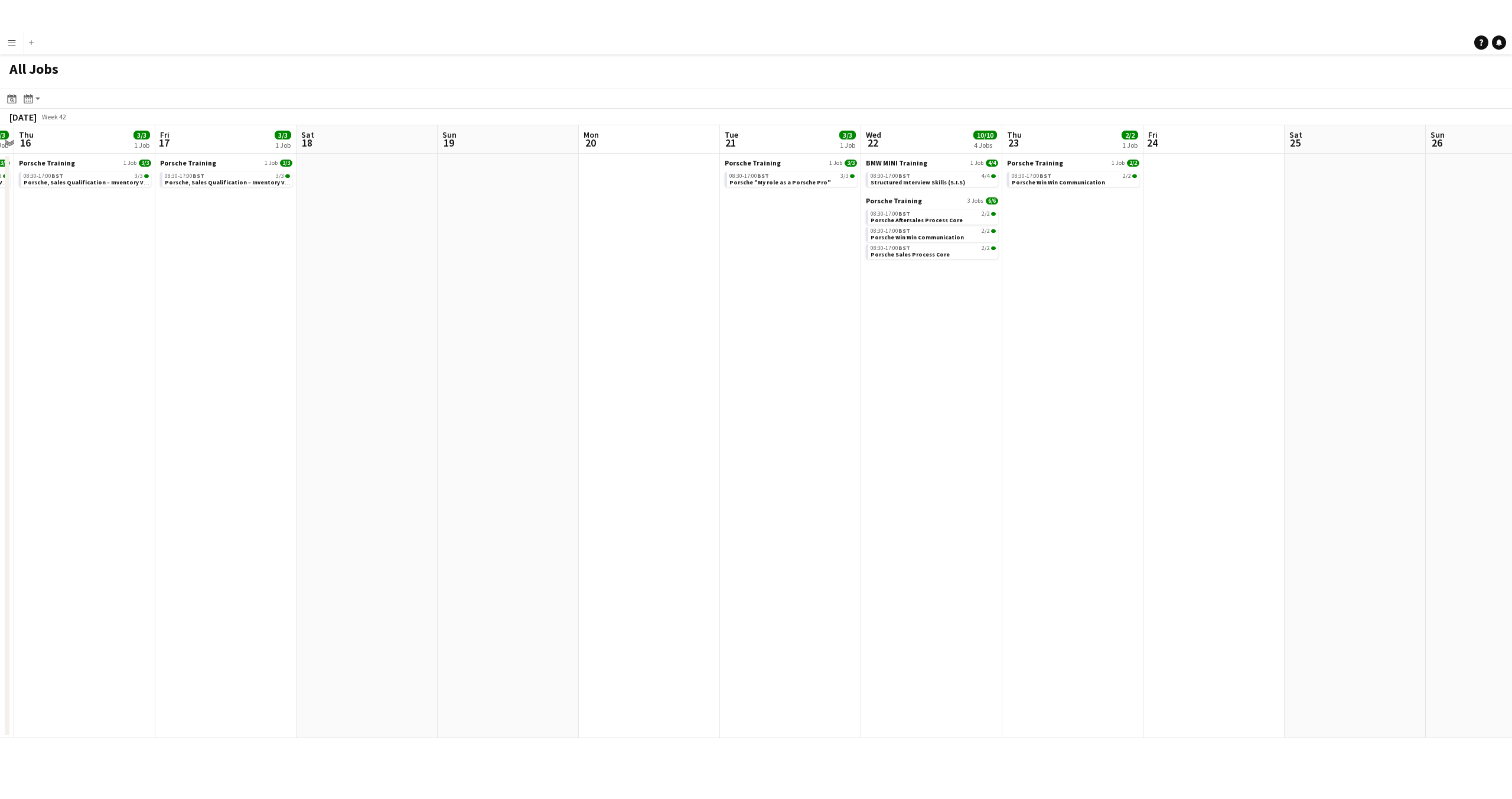
scroll to position [0, 413]
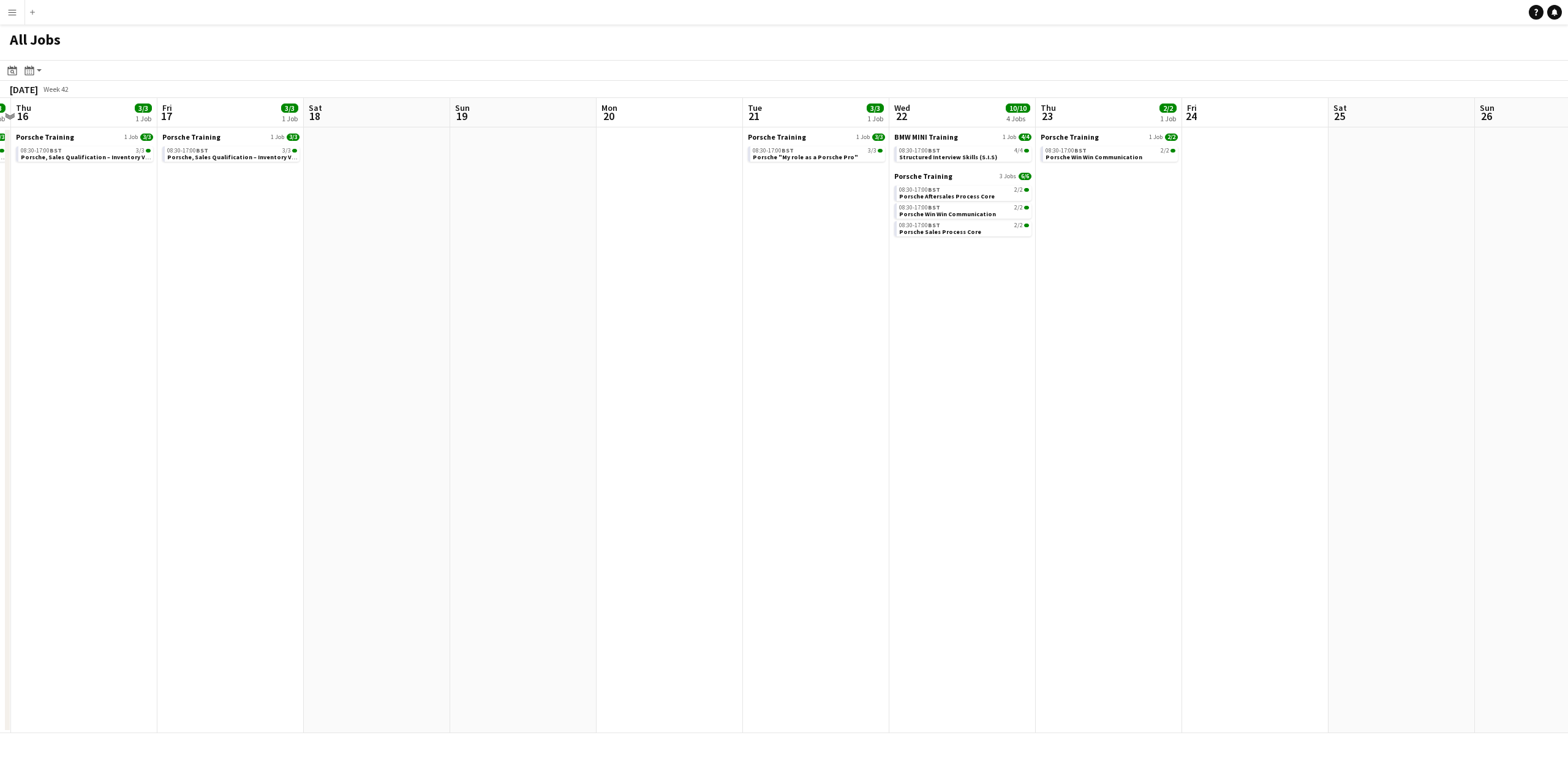
drag, startPoint x: 1124, startPoint y: 125, endPoint x: 670, endPoint y: 138, distance: 454.2
click at [670, 138] on app-calendar-viewport "Mon 13 Tue 14 3/3 1 Job Wed 15 3/3 1 Job Thu 16 3/3 1 Job Fri 17 3/3 1 Job Sat …" at bounding box center [784, 416] width 1568 height 636
drag, startPoint x: 953, startPoint y: 142, endPoint x: 967, endPoint y: 152, distance: 17.2
click at [953, 142] on app-calendar-brief-board "BMW MINI Training 1 Job 4/4 08:30-17:00 BST 4/4 Structured Interview Skills (S.…" at bounding box center [963, 146] width 137 height 29
click at [910, 137] on span "BMW MINI Training" at bounding box center [925, 137] width 63 height 9
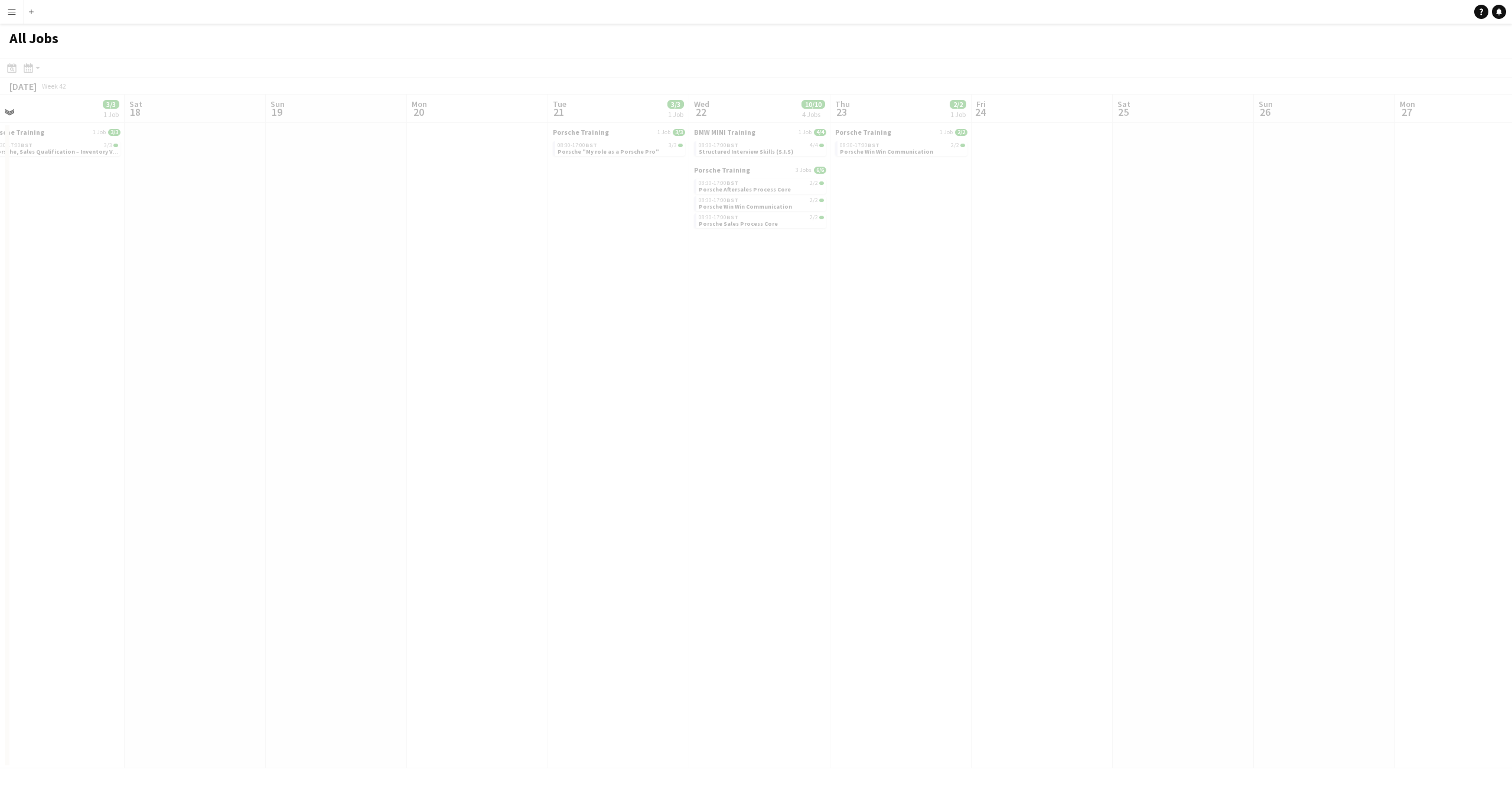
drag, startPoint x: 1111, startPoint y: 250, endPoint x: 512, endPoint y: 259, distance: 599.1
click at [511, 259] on app-all-jobs "All Jobs Date picker AUG 2025 AUG 2025 Monday M Tuesday T Wednesday W Thursday …" at bounding box center [756, 395] width 1512 height 745
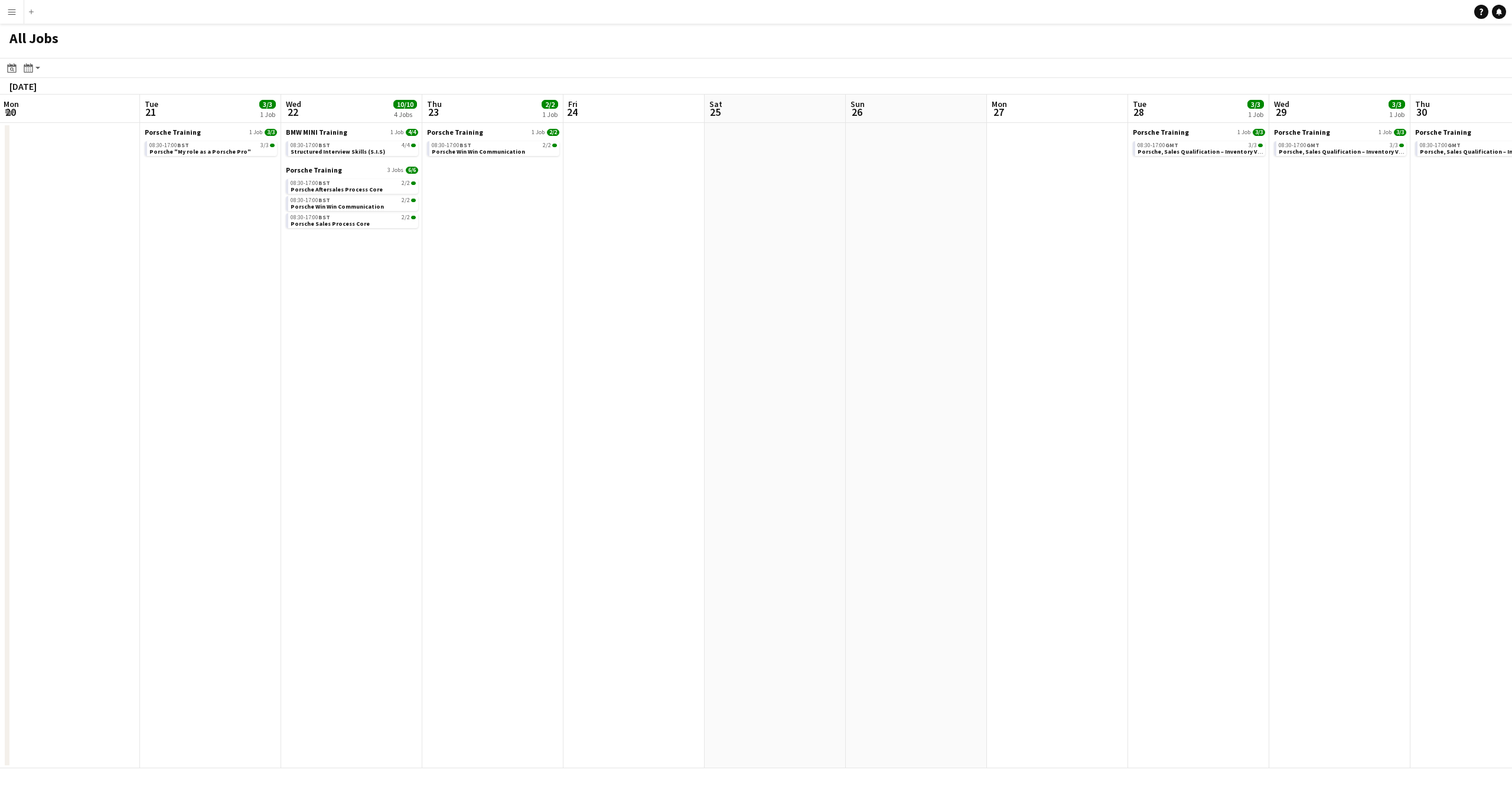
drag, startPoint x: 1103, startPoint y: 277, endPoint x: 623, endPoint y: 358, distance: 486.8
click at [556, 365] on app-calendar-viewport "Fri 17 3/3 1 Job Sat 18 Sun 19 Mon 20 Tue 21 3/3 1 Job Wed 22 10/10 4 Jobs Thu …" at bounding box center [756, 431] width 1512 height 674
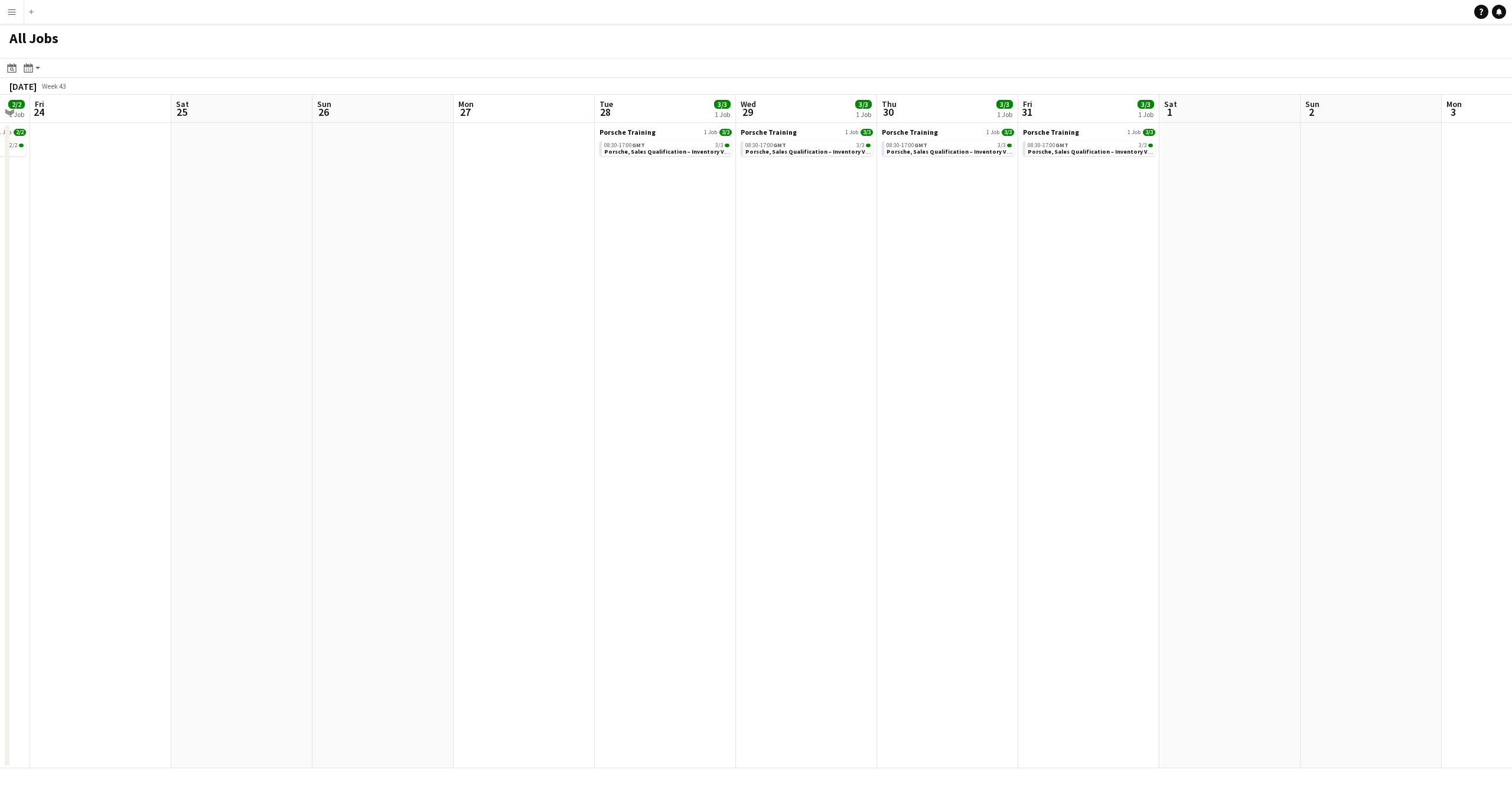
drag, startPoint x: 1077, startPoint y: 361, endPoint x: 682, endPoint y: 392, distance: 396.2
click at [682, 392] on app-calendar-viewport "Tue 21 3/3 1 Job Wed 22 10/10 4 Jobs Thu 23 2/2 1 Job Fri 24 Sat 25 Sun 26 Mon …" at bounding box center [756, 431] width 1512 height 674
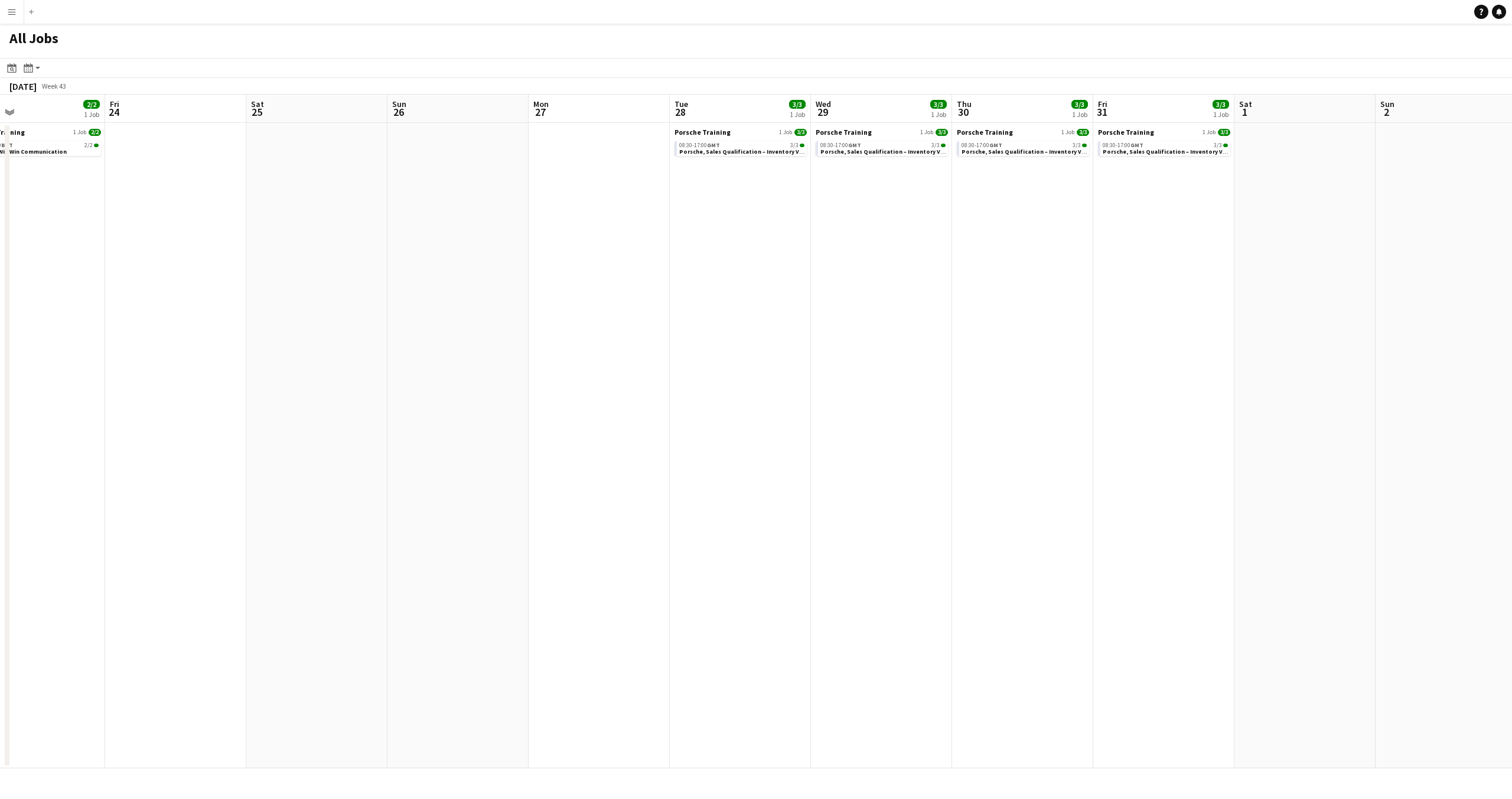
click at [584, 397] on app-all-jobs "All Jobs Date picker AUG 2025 AUG 2025 Monday M Tuesday T Wednesday W Thursday …" at bounding box center [756, 395] width 1512 height 745
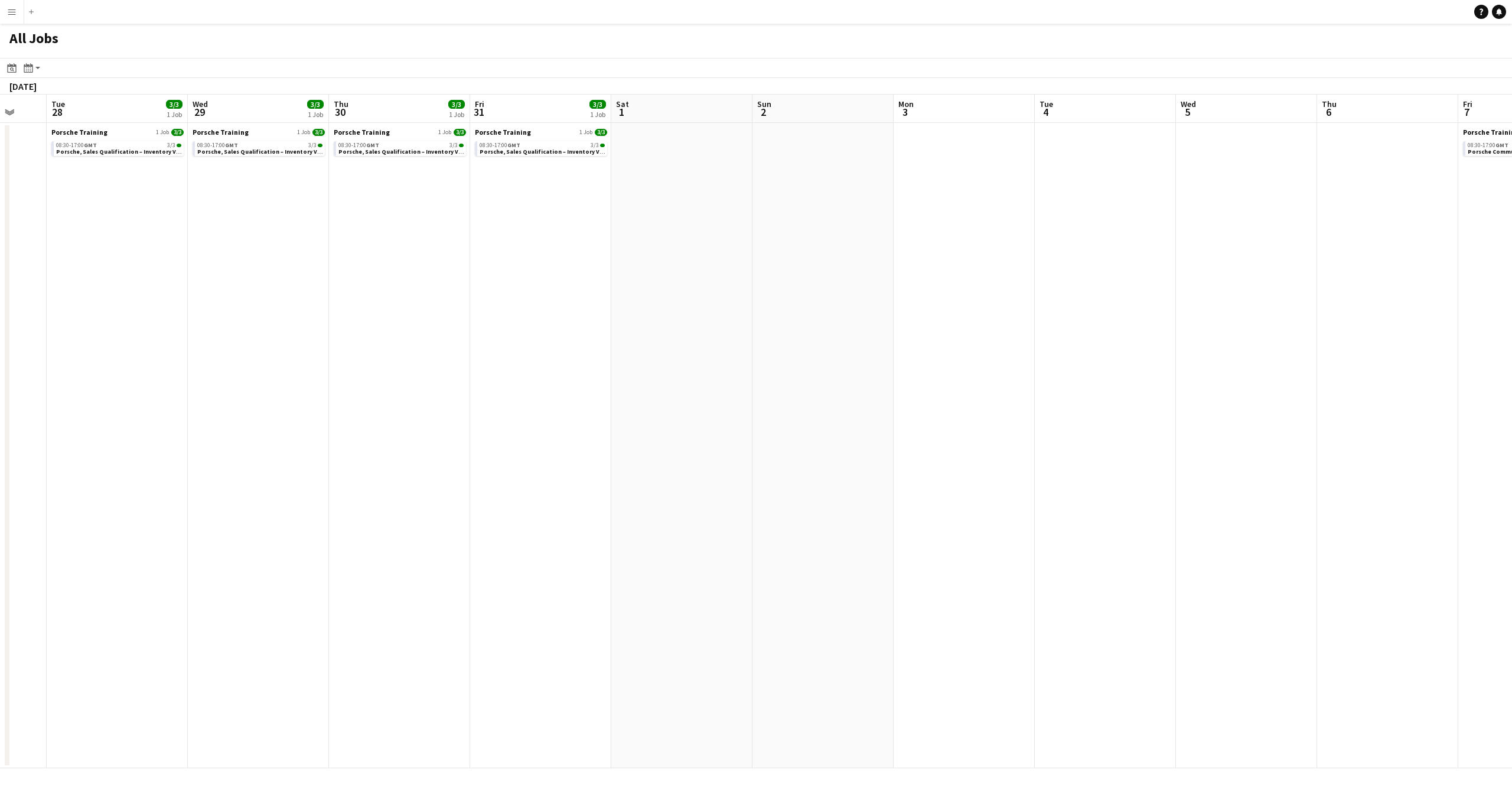
drag, startPoint x: 1124, startPoint y: 402, endPoint x: 691, endPoint y: 413, distance: 433.1
click at [691, 413] on app-calendar-viewport "Fri 24 Sat 25 Sun 26 Mon 27 Tue 28 3/3 1 Job Wed 29 3/3 1 Job Thu 30 3/3 1 Job …" at bounding box center [756, 431] width 1512 height 674
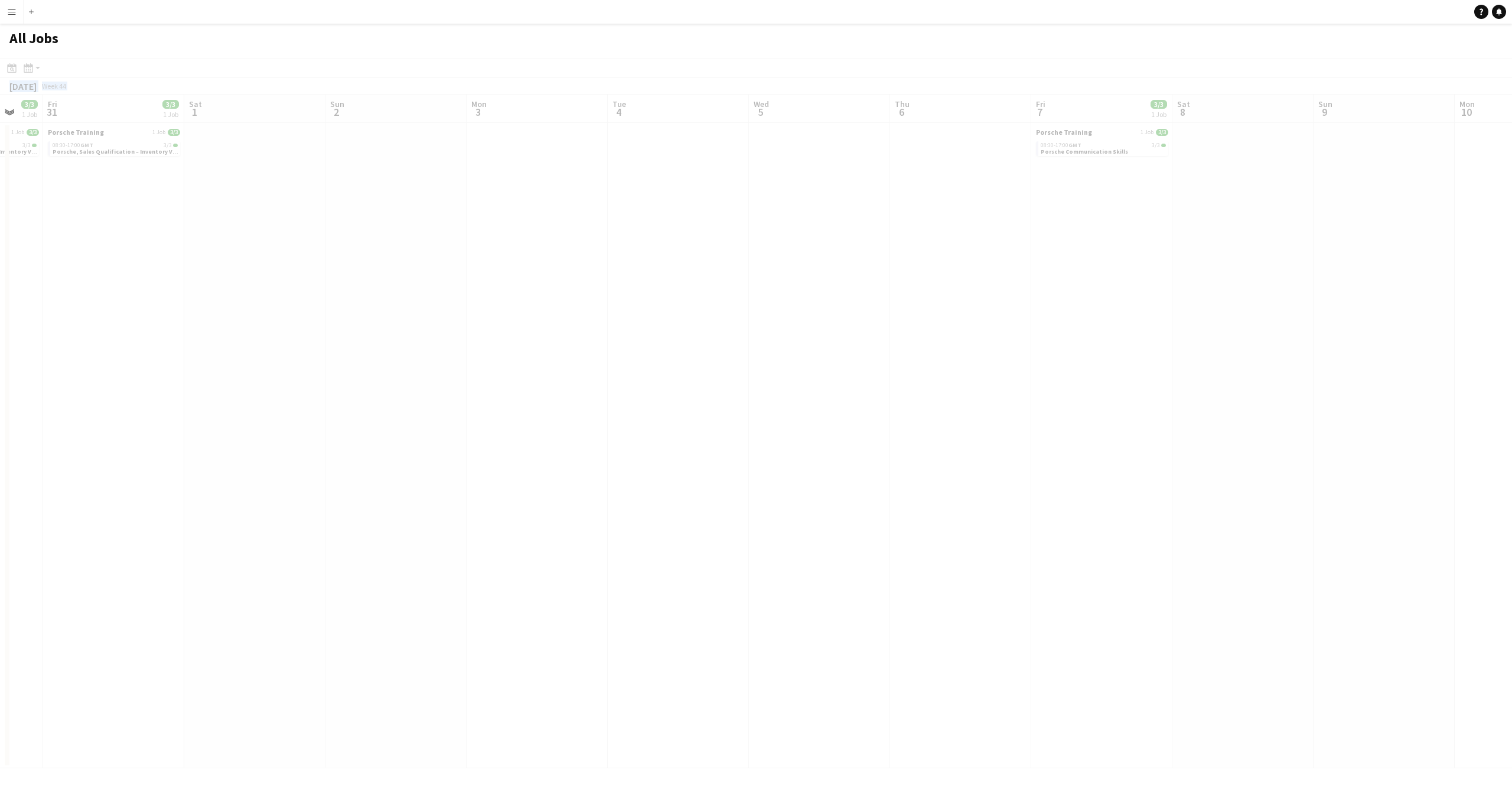
drag, startPoint x: 937, startPoint y: 429, endPoint x: 734, endPoint y: 432, distance: 203.0
click at [734, 432] on app-calendar-viewport "Tue 28 3/3 1 Job Wed 29 3/3 1 Job Thu 30 3/3 1 Job Fri 31 3/3 1 Job Sat 1 Sun 2…" at bounding box center [756, 431] width 1512 height 674
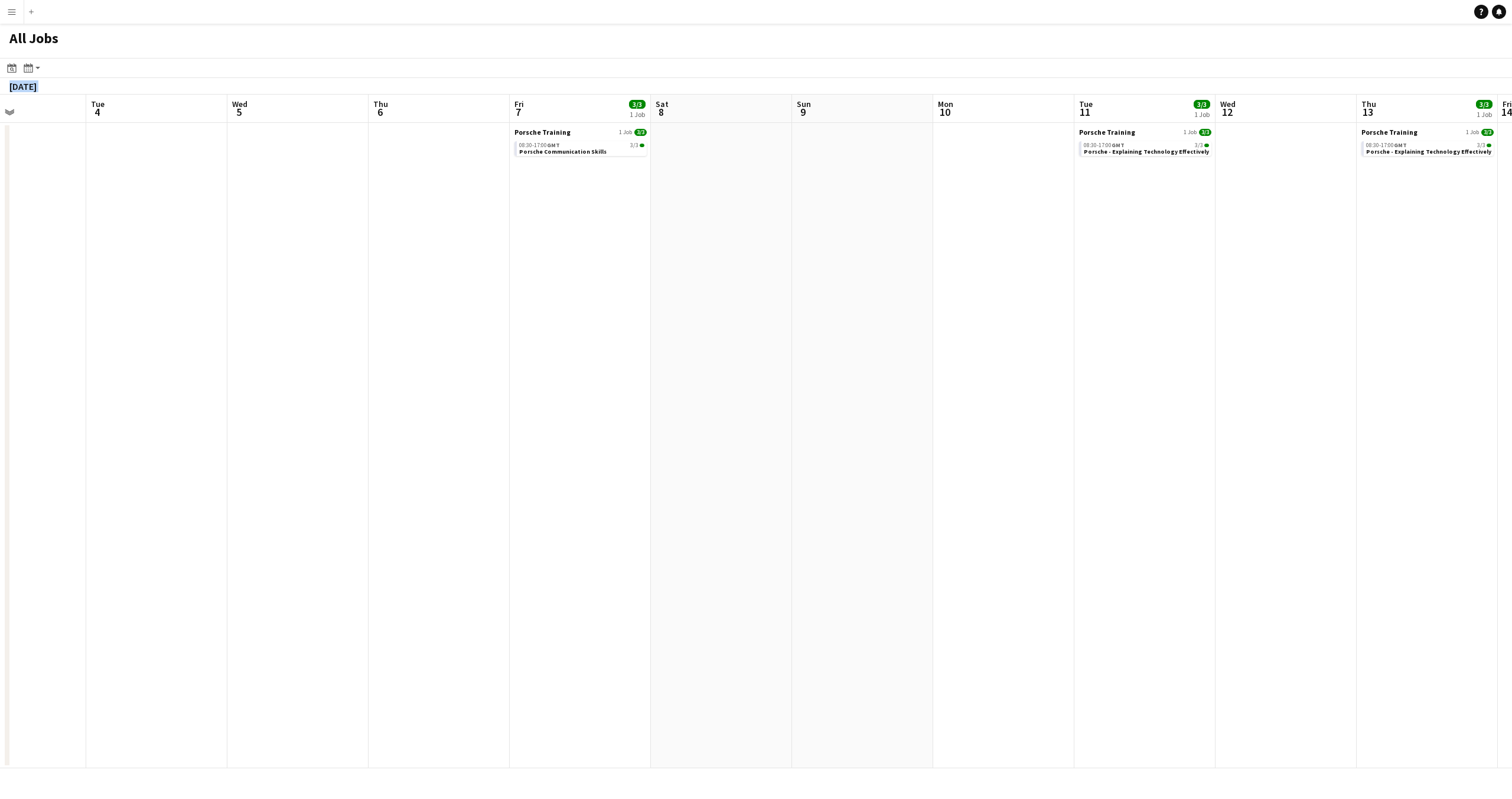
drag, startPoint x: 1156, startPoint y: 413, endPoint x: 921, endPoint y: 424, distance: 235.3
click at [835, 447] on app-calendar-viewport "Fri 31 3/3 1 Job Sat 1 Sun 2 Mon 3 Tue 4 Wed 5 Thu 6 Fri 7 3/3 1 Job Sat 8 Sun …" at bounding box center [756, 431] width 1512 height 674
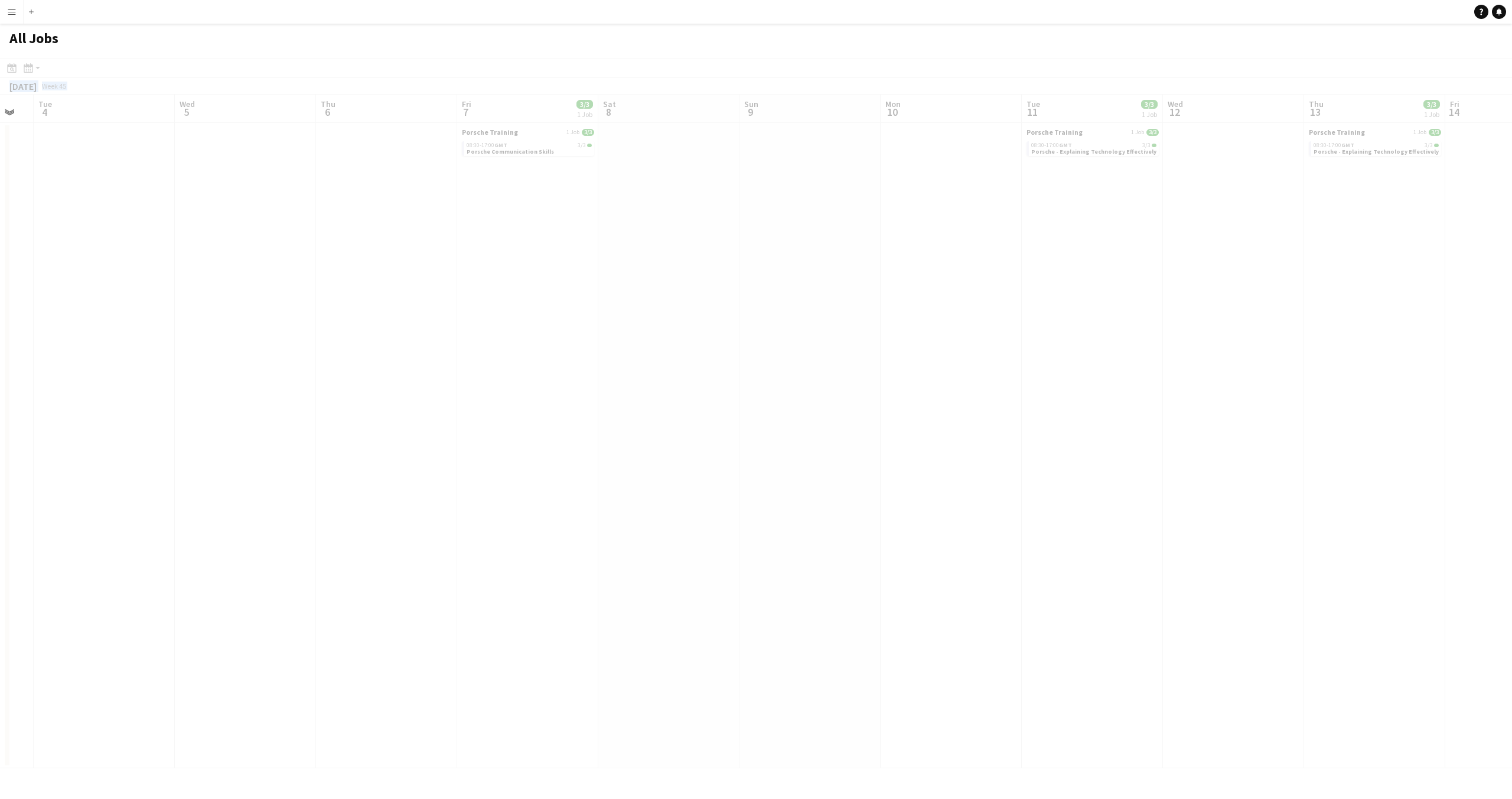
drag, startPoint x: 1161, startPoint y: 444, endPoint x: 853, endPoint y: 448, distance: 308.0
click at [851, 452] on app-calendar-viewport "Sat 1 Sun 2 Mon 3 Tue 4 Wed 5 Thu 6 Fri 7 3/3 1 Job Sat 8 Sun 9 Mon 10 Tue 11 3…" at bounding box center [756, 431] width 1512 height 674
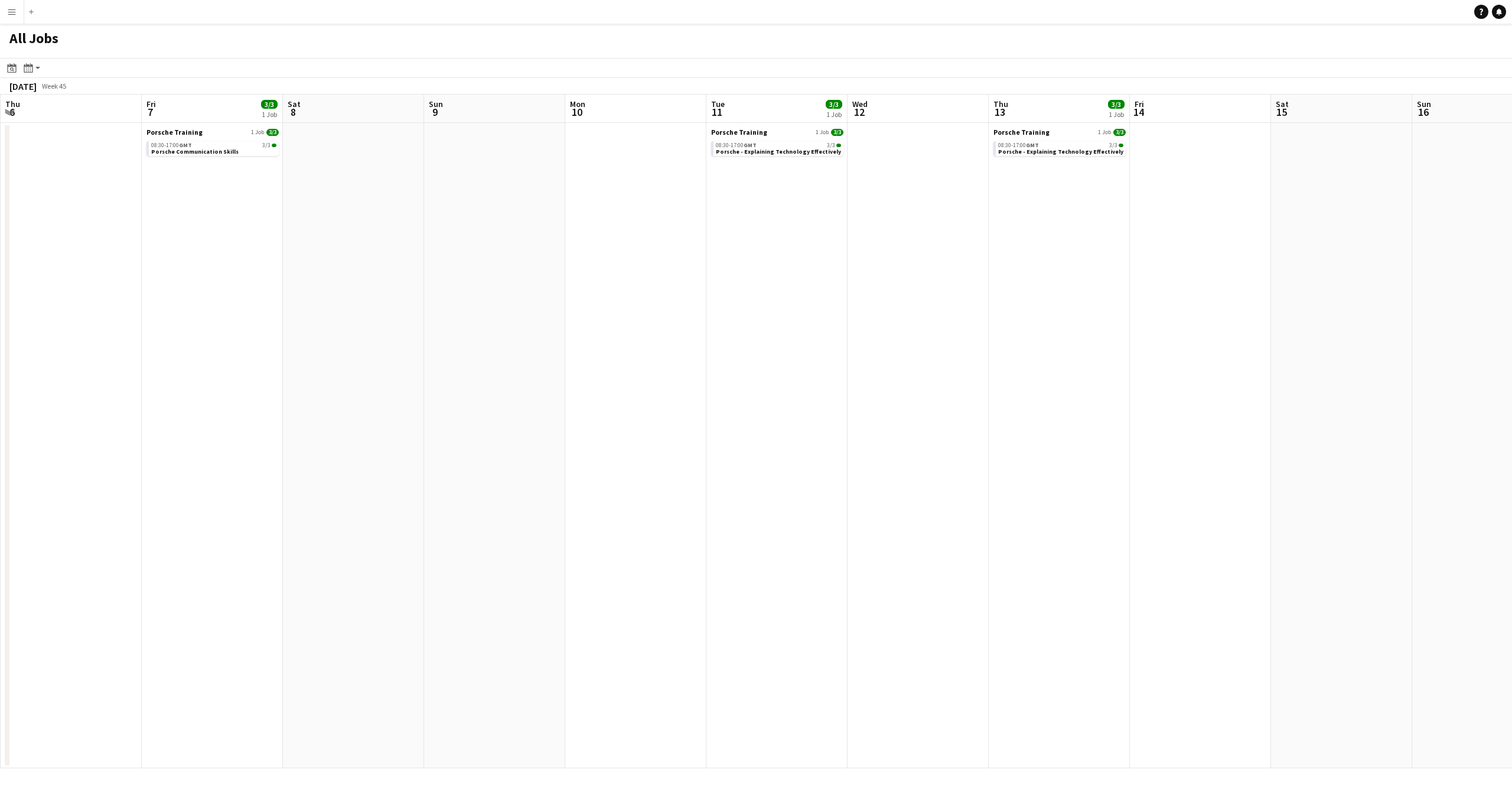
click at [960, 468] on app-all-jobs "All Jobs Date picker AUG 2025 AUG 2025 Monday M Tuesday T Wednesday W Thursday …" at bounding box center [756, 395] width 1512 height 745
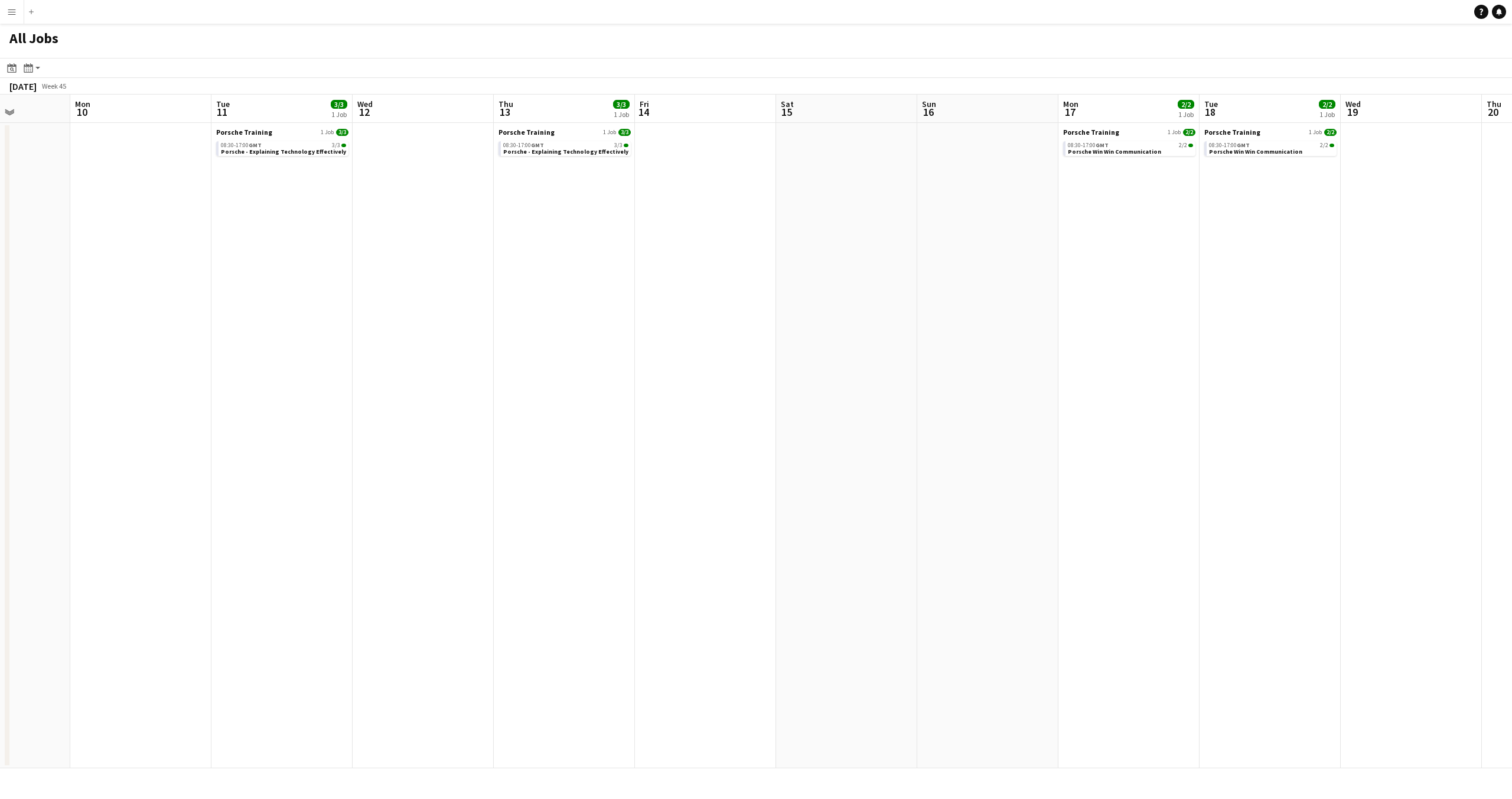
drag, startPoint x: 1349, startPoint y: 446, endPoint x: 1075, endPoint y: 484, distance: 276.6
click at [1077, 486] on app-calendar-viewport "Fri 7 3/3 1 Job Sat 8 Sun 9 Mon 10 Tue 11 3/3 1 Job Wed 12 Thu 13 3/3 1 Job Fri…" at bounding box center [756, 431] width 1512 height 674
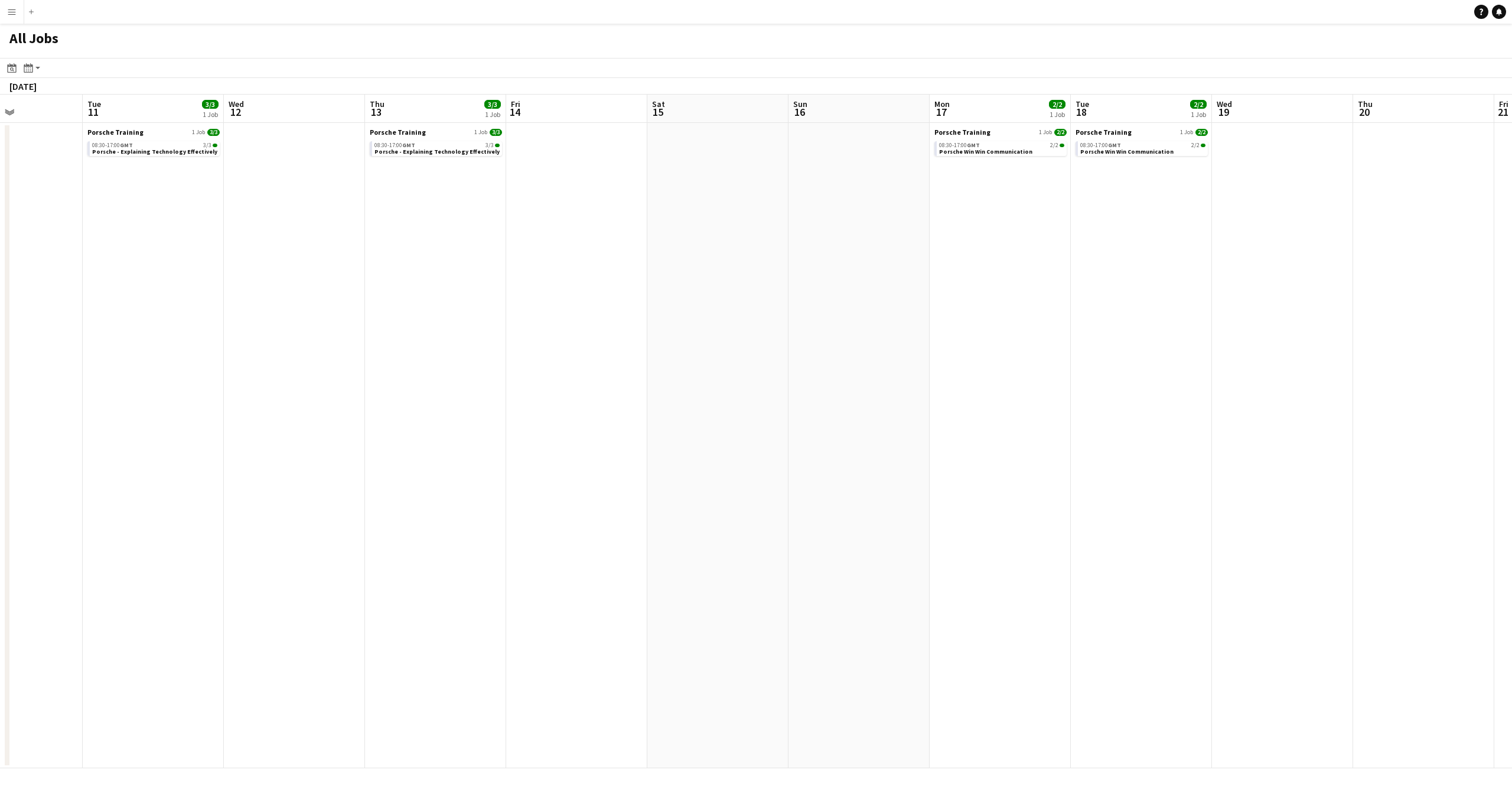
drag, startPoint x: 1114, startPoint y: 489, endPoint x: 966, endPoint y: 503, distance: 148.7
click at [966, 505] on app-calendar-viewport "Fri 7 3/3 1 Job Sat 8 Sun 9 Mon 10 Tue 11 3/3 1 Job Wed 12 Thu 13 3/3 1 Job Fri…" at bounding box center [756, 431] width 1512 height 674
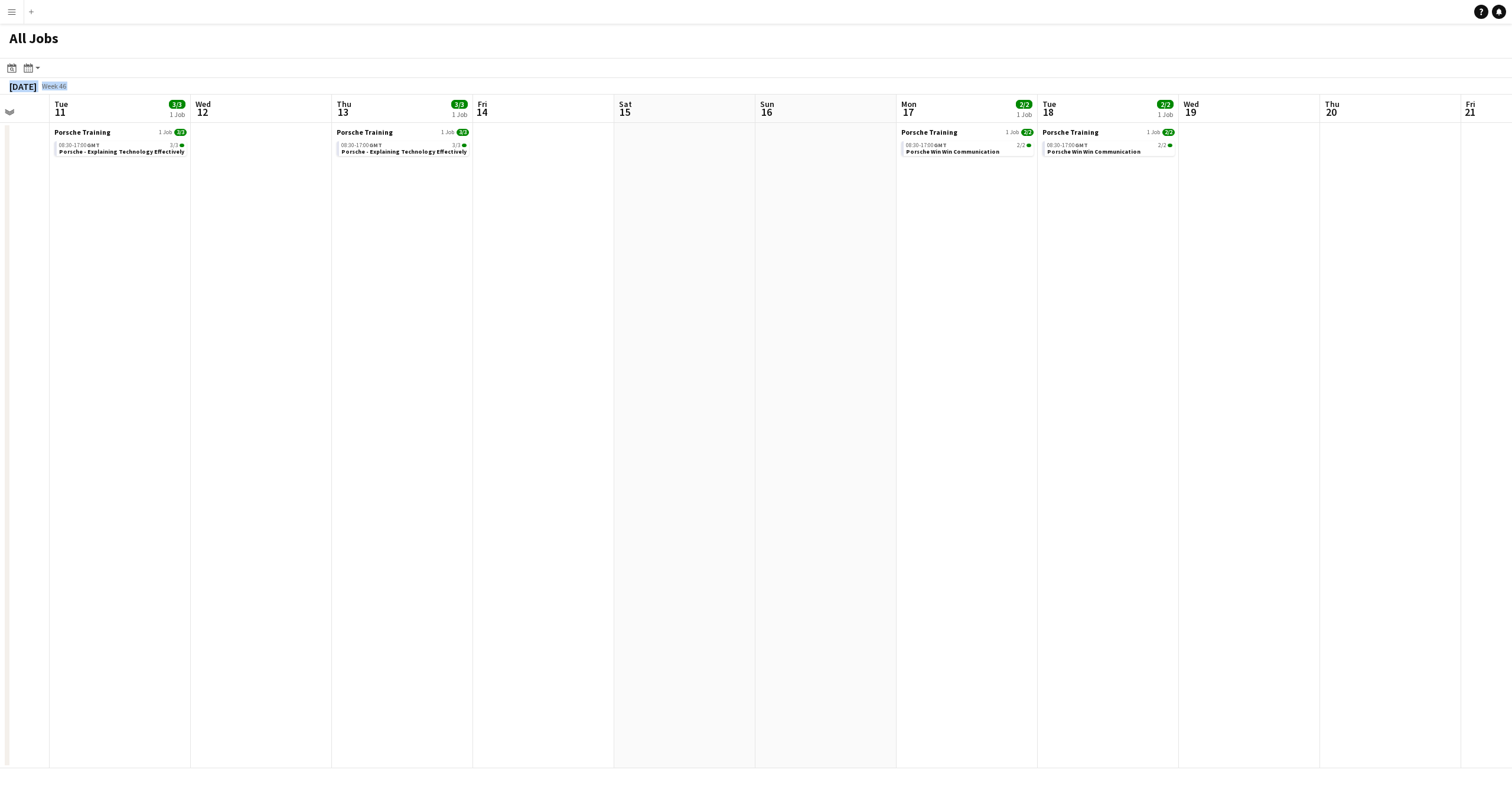
drag, startPoint x: 1269, startPoint y: 486, endPoint x: 991, endPoint y: 508, distance: 278.9
click at [991, 509] on app-calendar-viewport "Sat 8 Sun 9 Mon 10 Tue 11 3/3 1 Job Wed 12 Thu 13 3/3 1 Job Fri 14 Sat 15 Sun 1…" at bounding box center [756, 431] width 1512 height 674
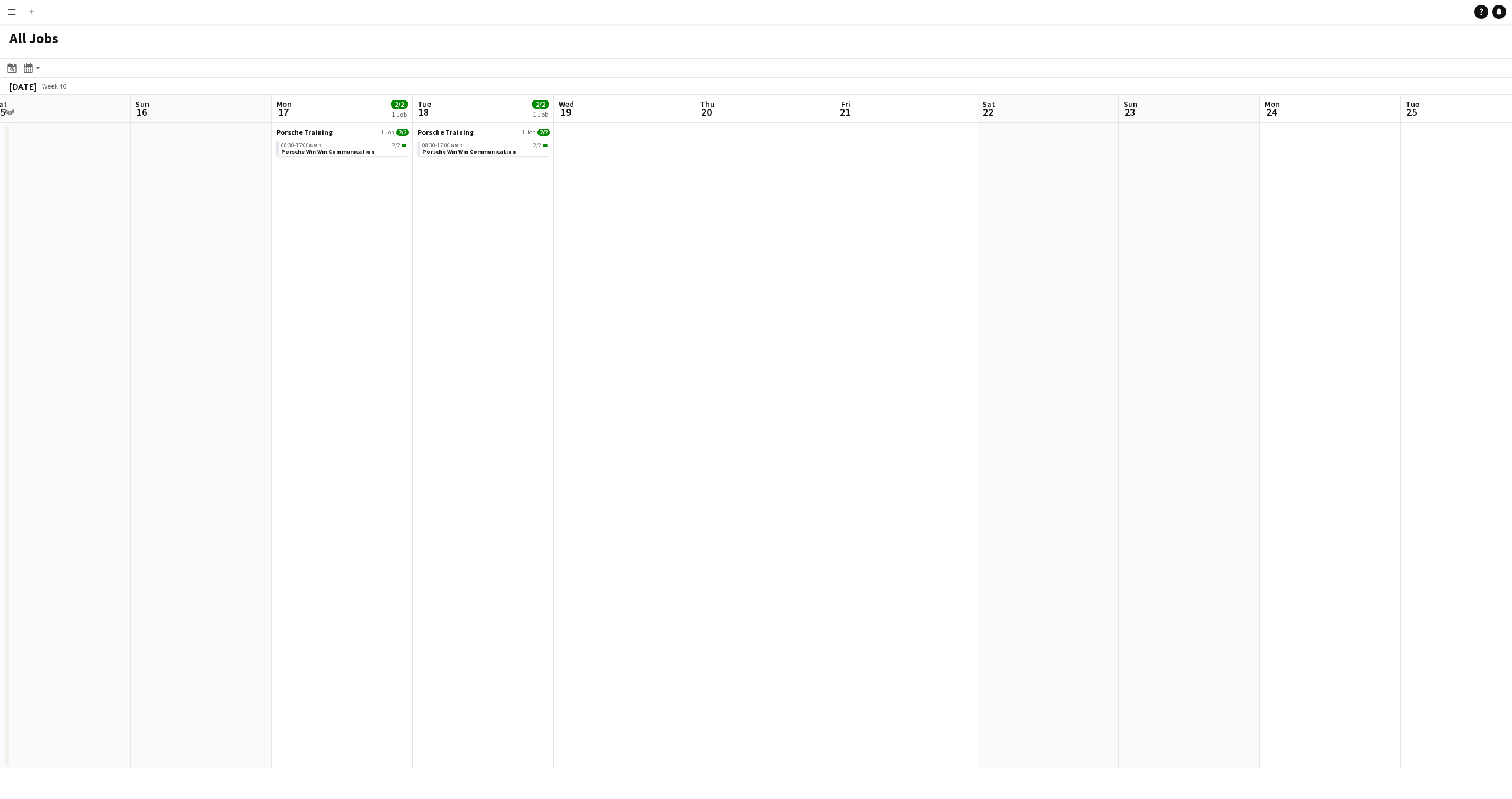
drag, startPoint x: 1380, startPoint y: 506, endPoint x: 1102, endPoint y: 518, distance: 278.3
click at [1111, 523] on app-calendar-viewport "Wed 12 Thu 13 3/3 1 Job Fri 14 Sat 15 Sun 16 Mon 17 2/2 1 Job Tue 18 2/2 1 Job …" at bounding box center [756, 431] width 1512 height 674
drag, startPoint x: 1311, startPoint y: 505, endPoint x: 1046, endPoint y: 523, distance: 265.6
click at [1043, 531] on app-calendar-viewport "Thu 13 3/3 1 Job Fri 14 Sat 15 Sun 16 Mon 17 2/2 1 Job Tue 18 2/2 1 Job Wed 19 …" at bounding box center [756, 431] width 1512 height 674
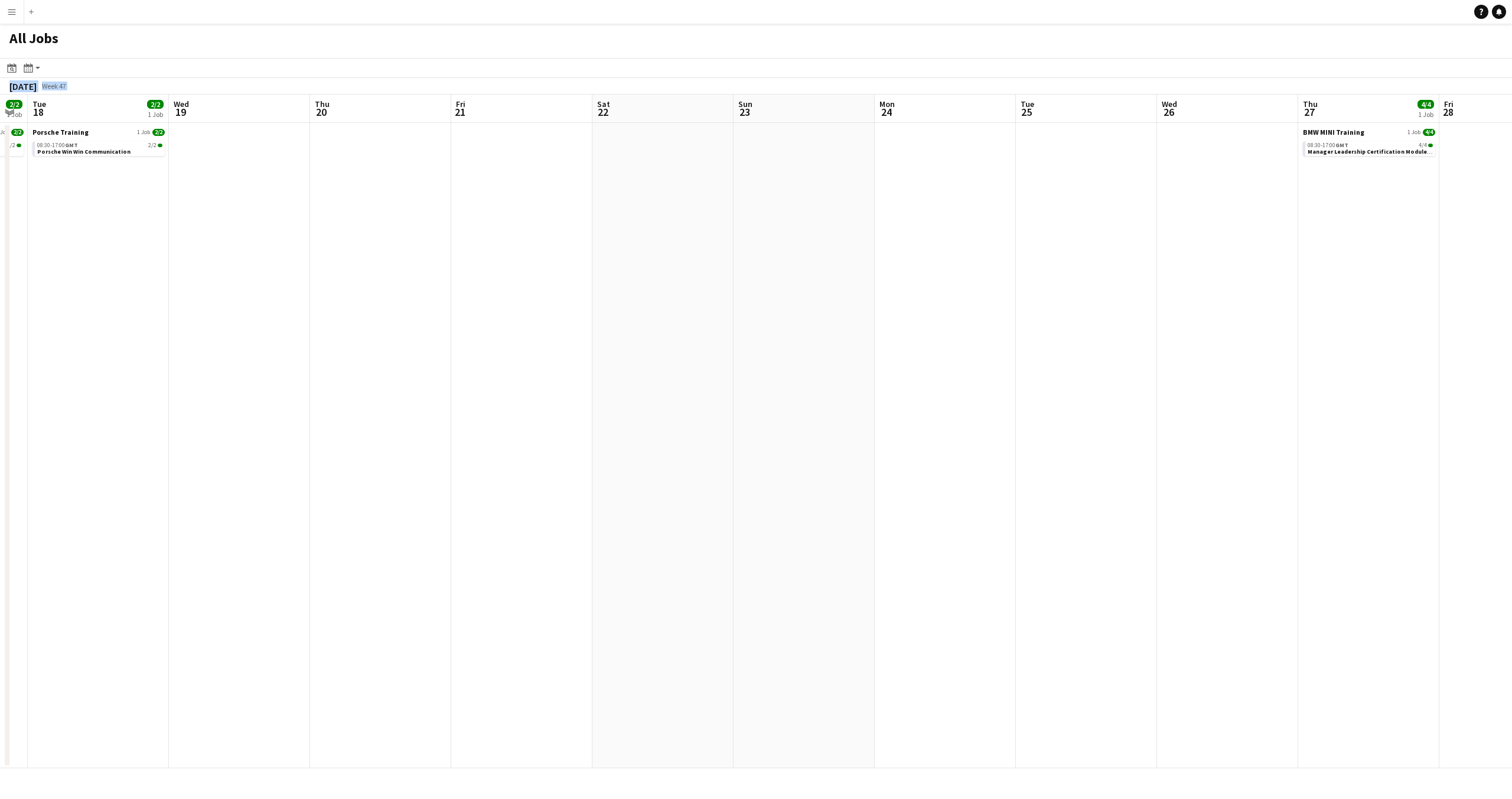
drag, startPoint x: 1335, startPoint y: 514, endPoint x: 1148, endPoint y: 523, distance: 187.2
click at [1149, 527] on app-calendar-viewport "Sat 15 Sun 16 Mon 17 2/2 1 Job Tue 18 2/2 1 Job Wed 19 Thu 20 Fri 21 Sat 22 Sun…" at bounding box center [756, 431] width 1512 height 674
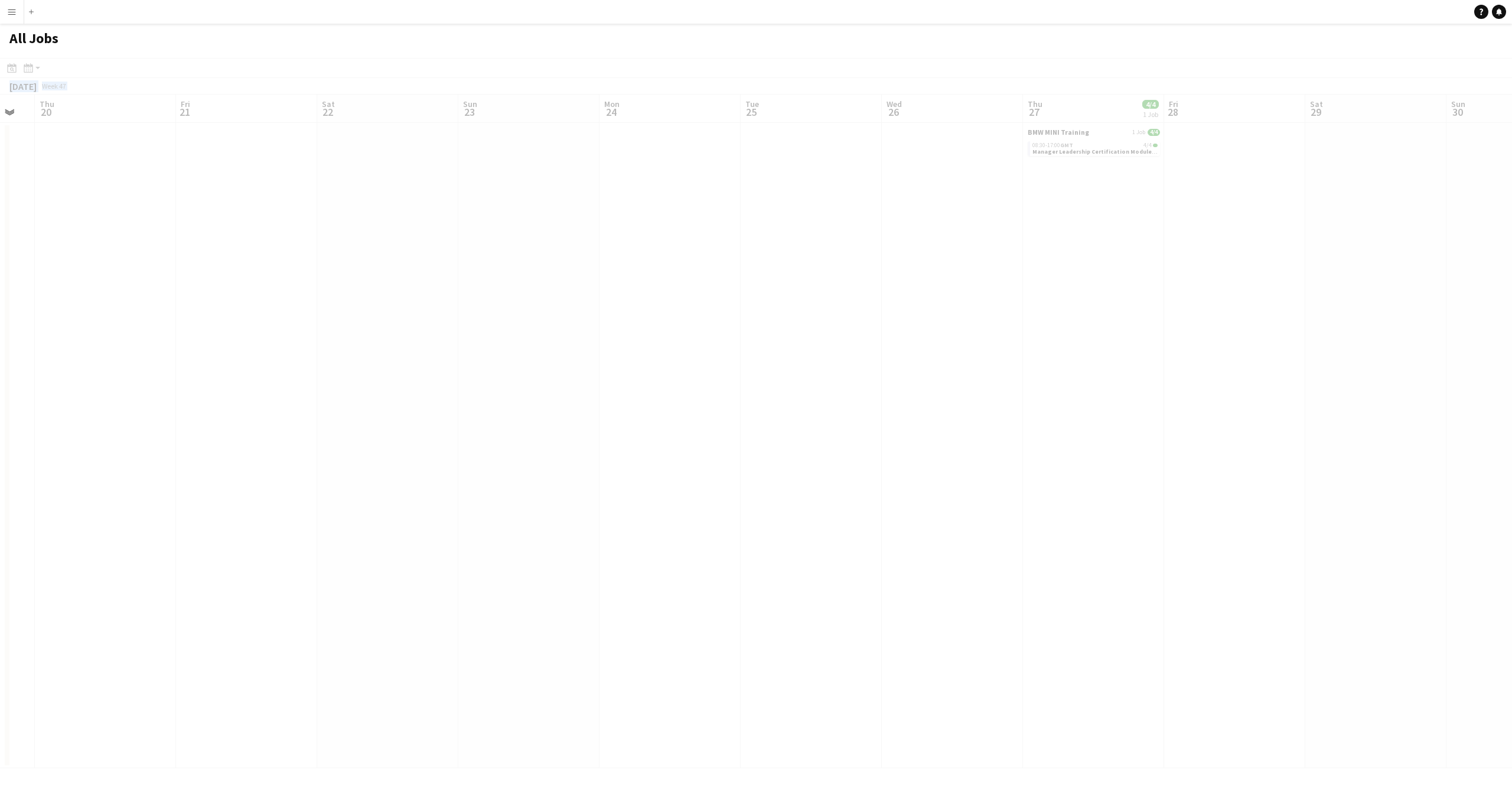
click at [1143, 530] on app-all-jobs "All Jobs Date picker AUG 2025 AUG 2025 Monday M Tuesday T Wednesday W Thursday …" at bounding box center [756, 395] width 1512 height 745
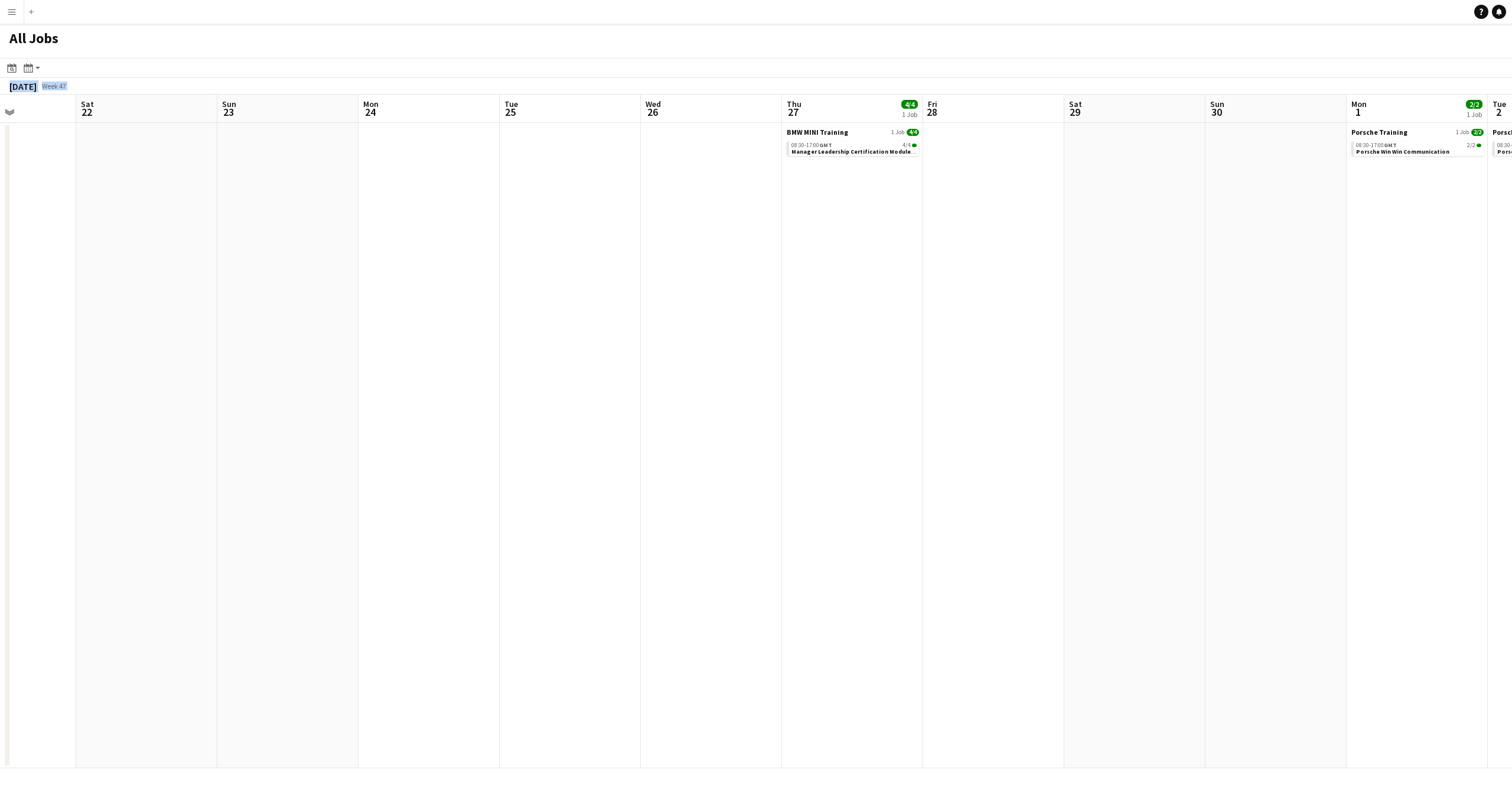
drag, startPoint x: 1409, startPoint y: 505, endPoint x: 1138, endPoint y: 523, distance: 271.6
click at [1155, 529] on app-calendar-viewport "Tue 18 2/2 1 Job Wed 19 Thu 20 Fri 21 Sat 22 Sun 23 Mon 24 Tue 25 Wed 26 Thu 27…" at bounding box center [756, 431] width 1512 height 674
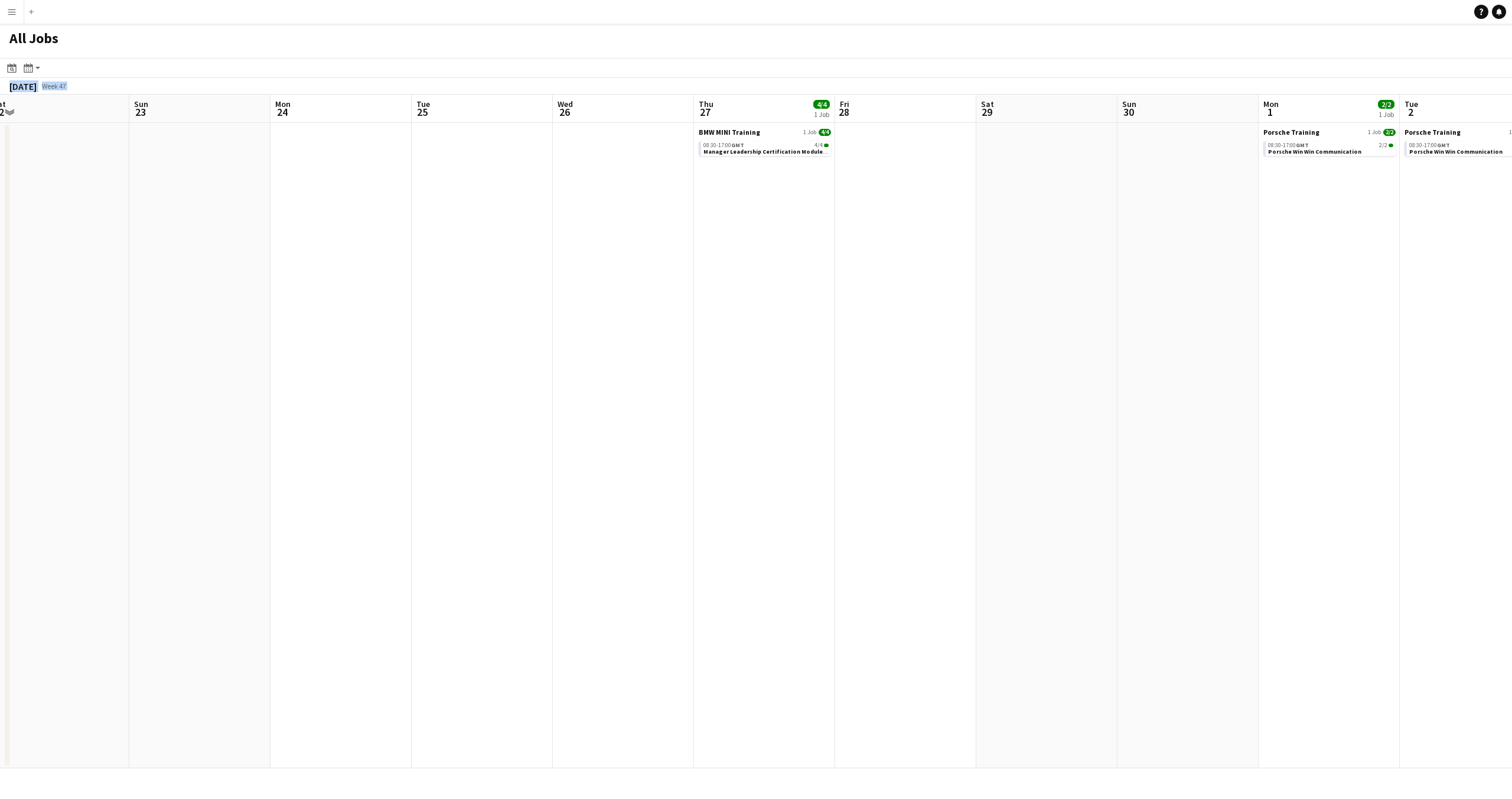
drag, startPoint x: 1324, startPoint y: 508, endPoint x: 1092, endPoint y: 540, distance: 234.2
click at [1109, 541] on app-calendar-viewport "Wed 19 Thu 20 Fri 21 Sat 22 Sun 23 Mon 24 Tue 25 Wed 26 Thu 27 4/4 1 Job Fri 28…" at bounding box center [756, 431] width 1512 height 674
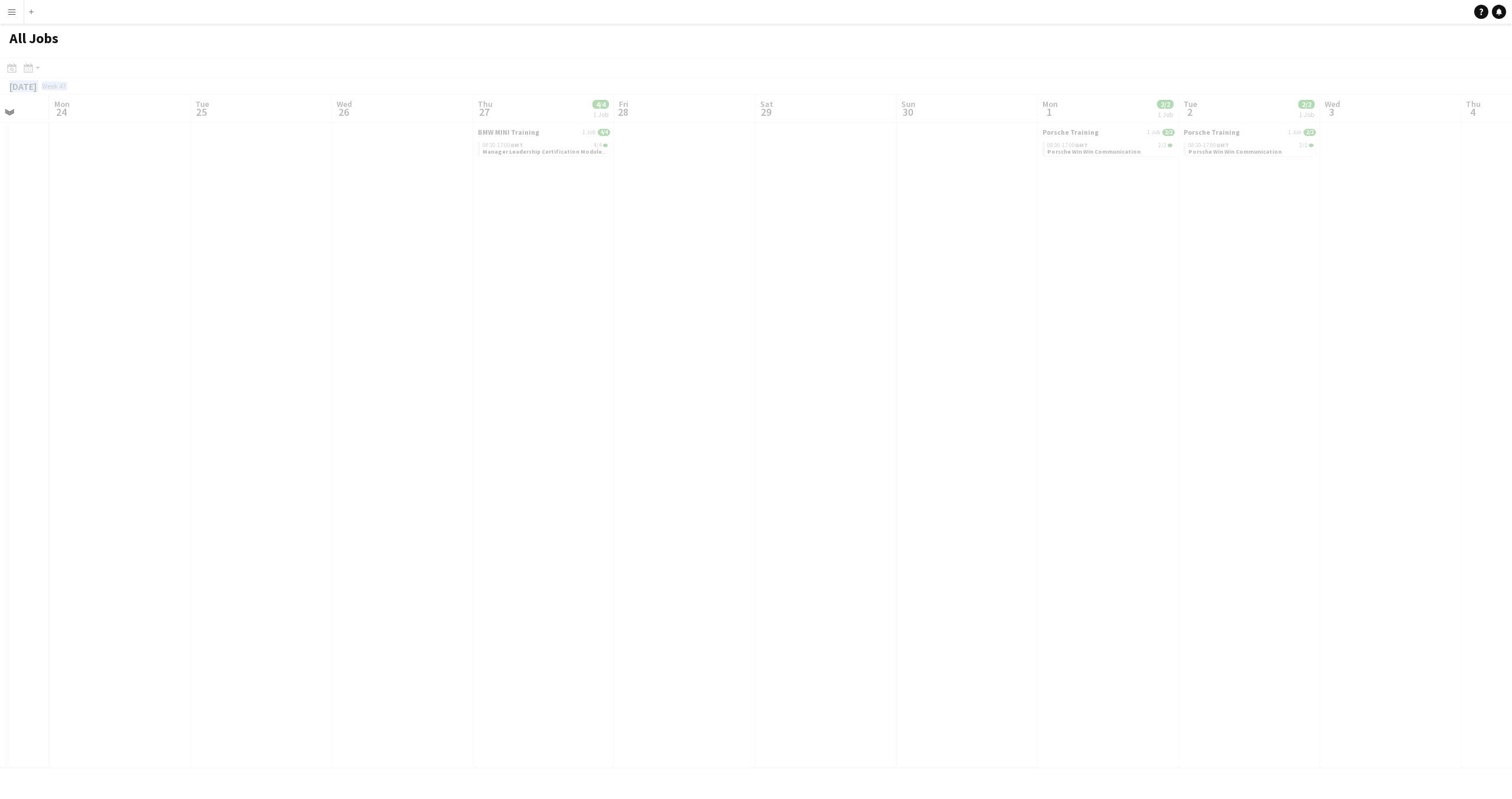
drag, startPoint x: 1241, startPoint y: 503, endPoint x: 1094, endPoint y: 536, distance: 150.7
click at [1100, 537] on app-all-jobs "All Jobs Date picker AUG 2025 AUG 2025 Monday M Tuesday T Wednesday W Thursday …" at bounding box center [756, 395] width 1512 height 745
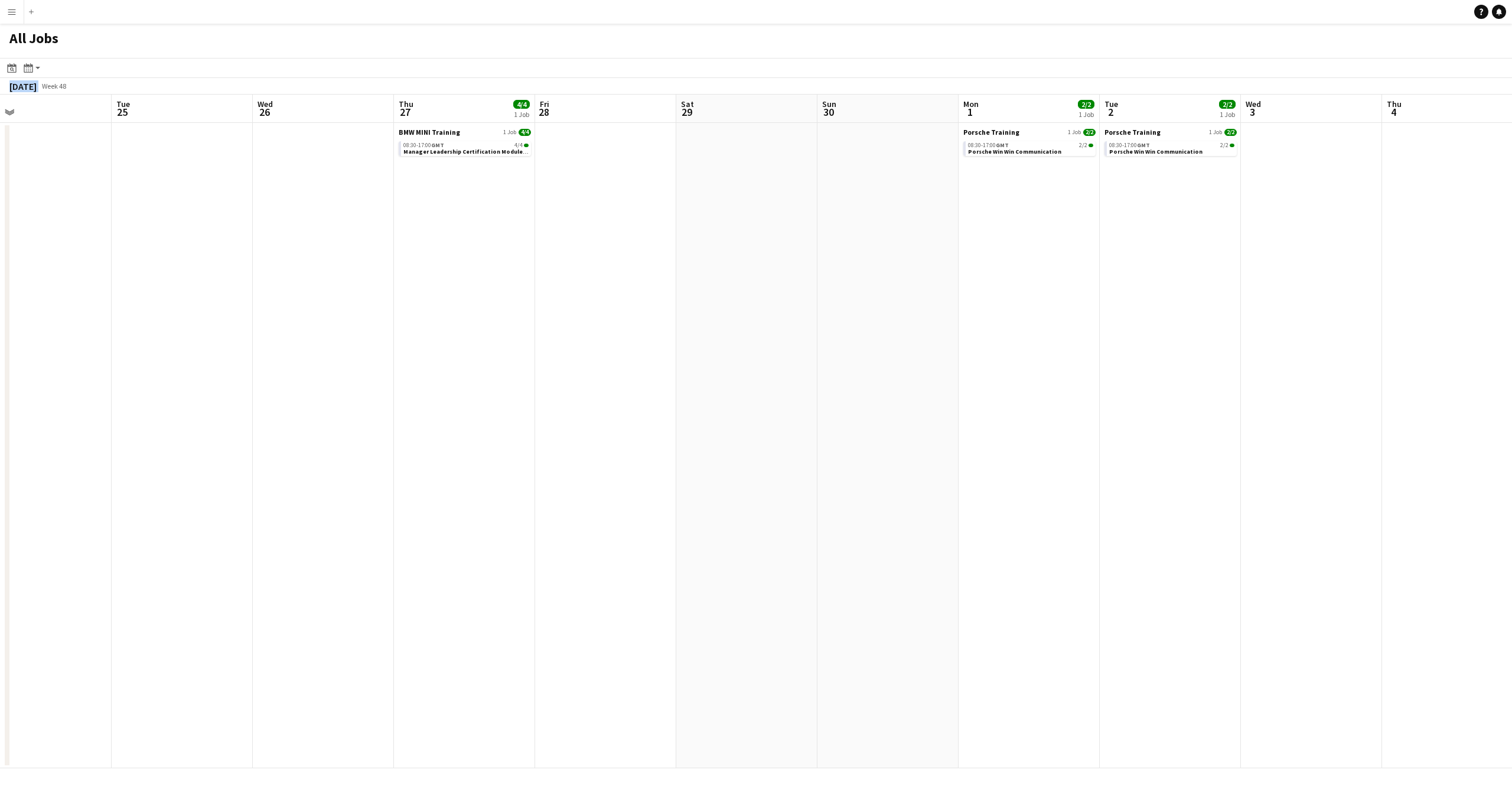
drag, startPoint x: 1342, startPoint y: 495, endPoint x: 1107, endPoint y: 525, distance: 236.9
click at [1108, 525] on app-calendar-viewport "Fri 21 Sat 22 Sun 23 Mon 24 Tue 25 Wed 26 Thu 27 4/4 1 Job Fri 28 Sat 29 Sun 30…" at bounding box center [756, 431] width 1512 height 674
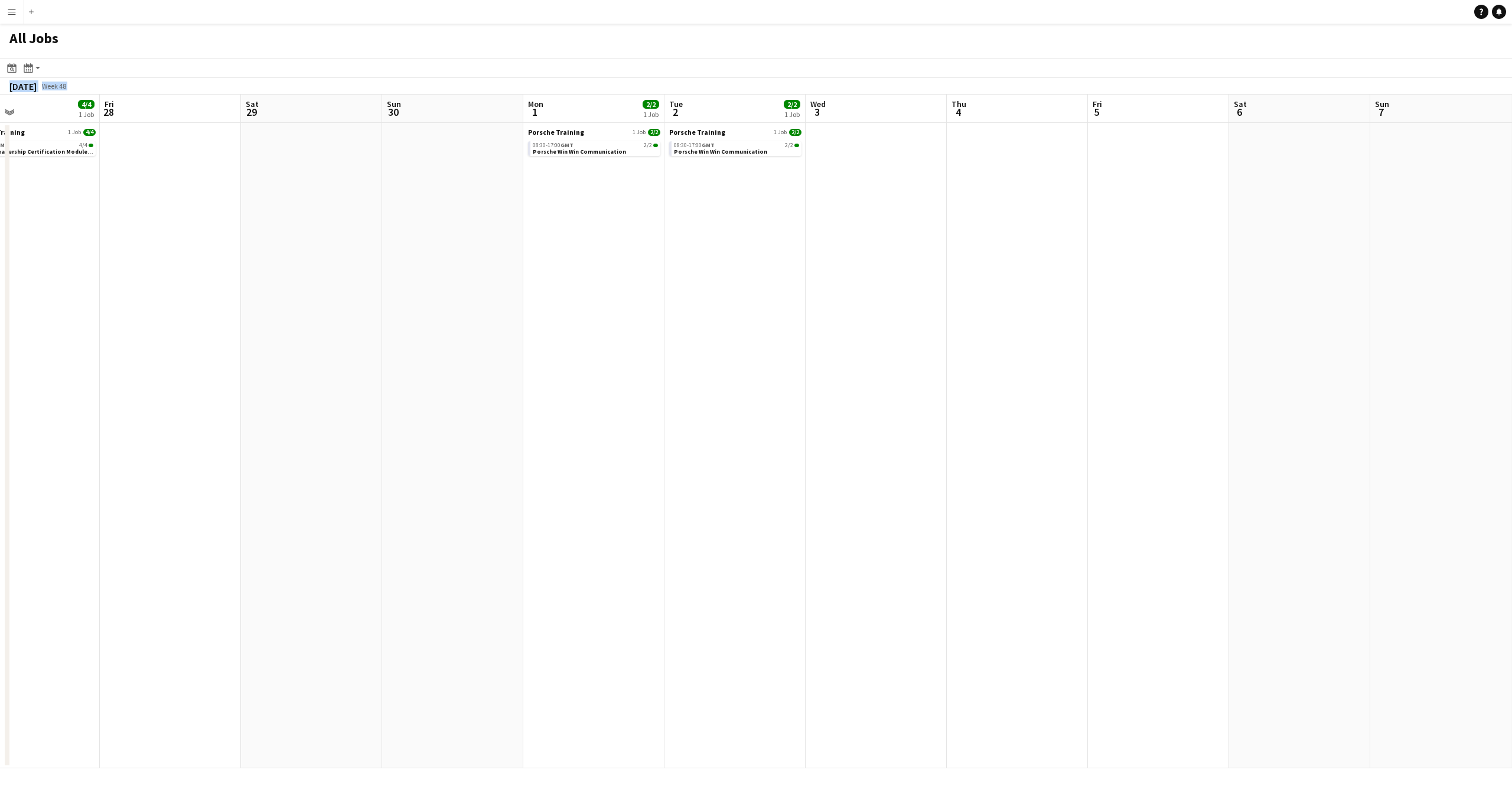
drag, startPoint x: 1288, startPoint y: 506, endPoint x: 984, endPoint y: 544, distance: 306.4
click at [996, 544] on app-calendar-viewport "Mon 24 Tue 25 Wed 26 Thu 27 4/4 1 Job Fri 28 Sat 29 Sun 30 Mon 1 2/2 1 Job Tue …" at bounding box center [756, 431] width 1512 height 674
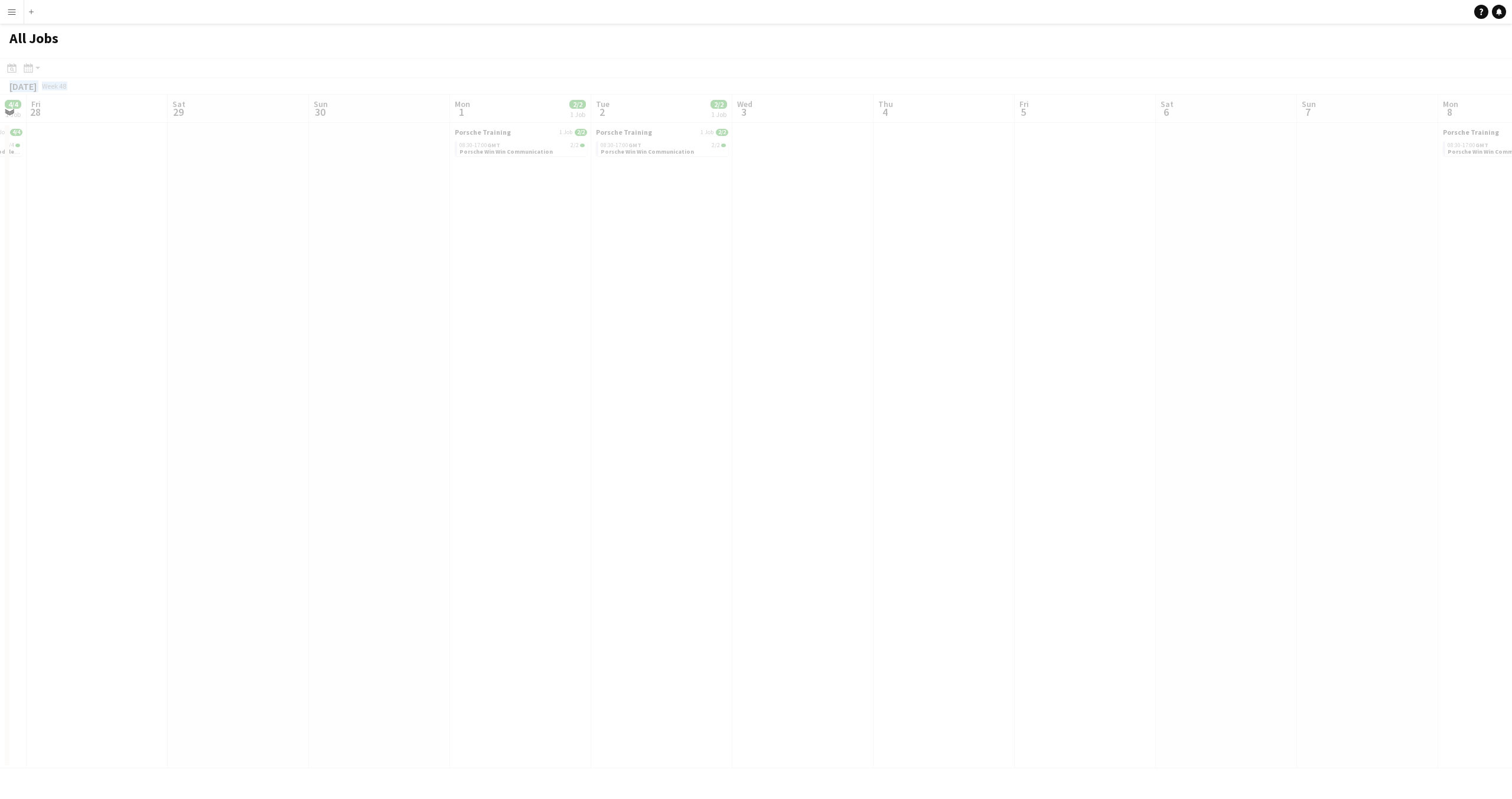
drag, startPoint x: 1188, startPoint y: 546, endPoint x: 1007, endPoint y: 554, distance: 181.2
click at [1014, 555] on app-calendar-viewport "Tue 25 Wed 26 Thu 27 4/4 1 Job Fri 28 Sat 29 Sun 30 Mon 1 2/2 1 Job Tue 2 2/2 1…" at bounding box center [756, 431] width 1512 height 674
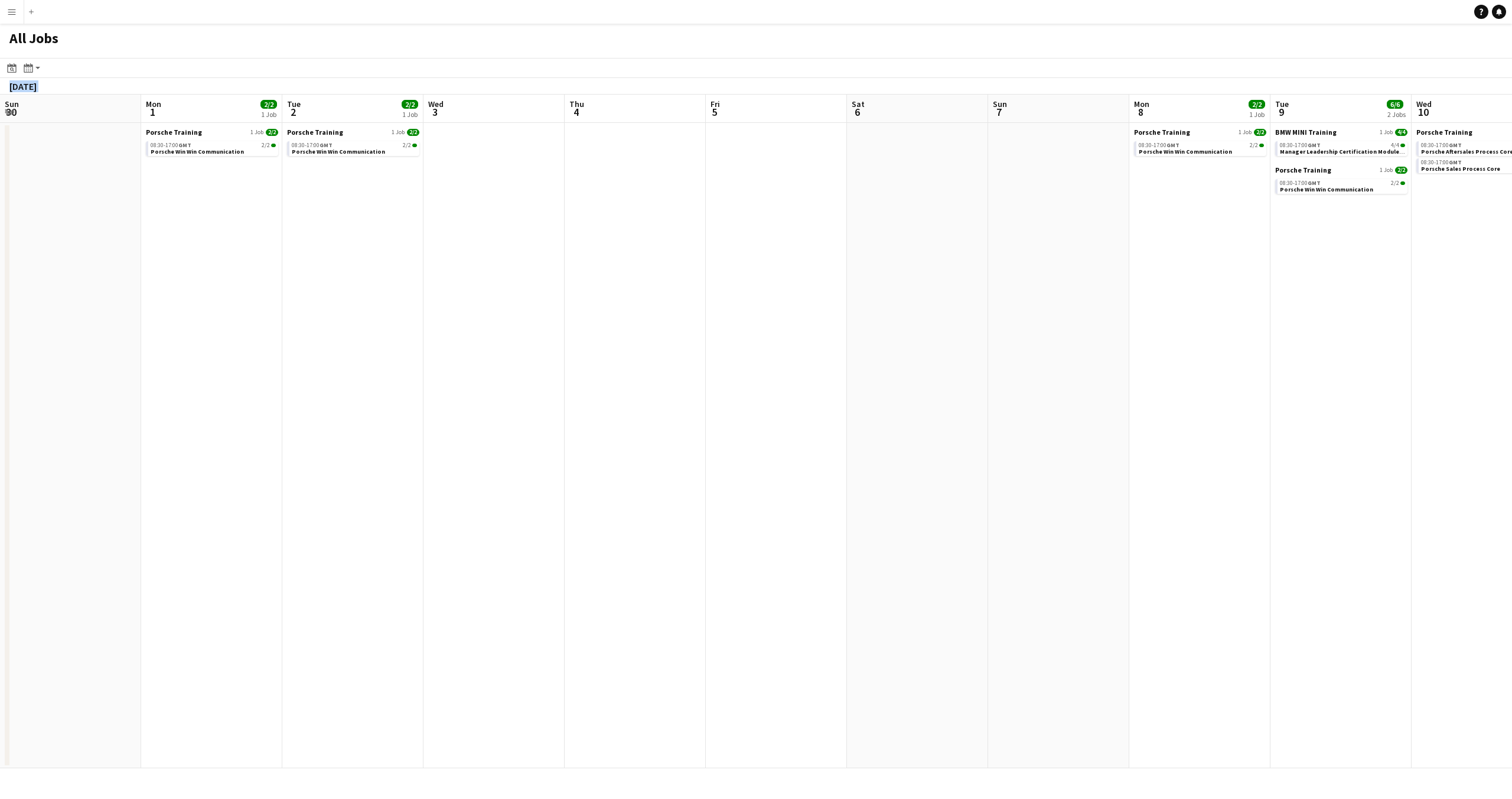
click at [1002, 573] on app-all-jobs "All Jobs Date picker AUG 2025 AUG 2025 Monday M Tuesday T Wednesday W Thursday …" at bounding box center [756, 395] width 1512 height 745
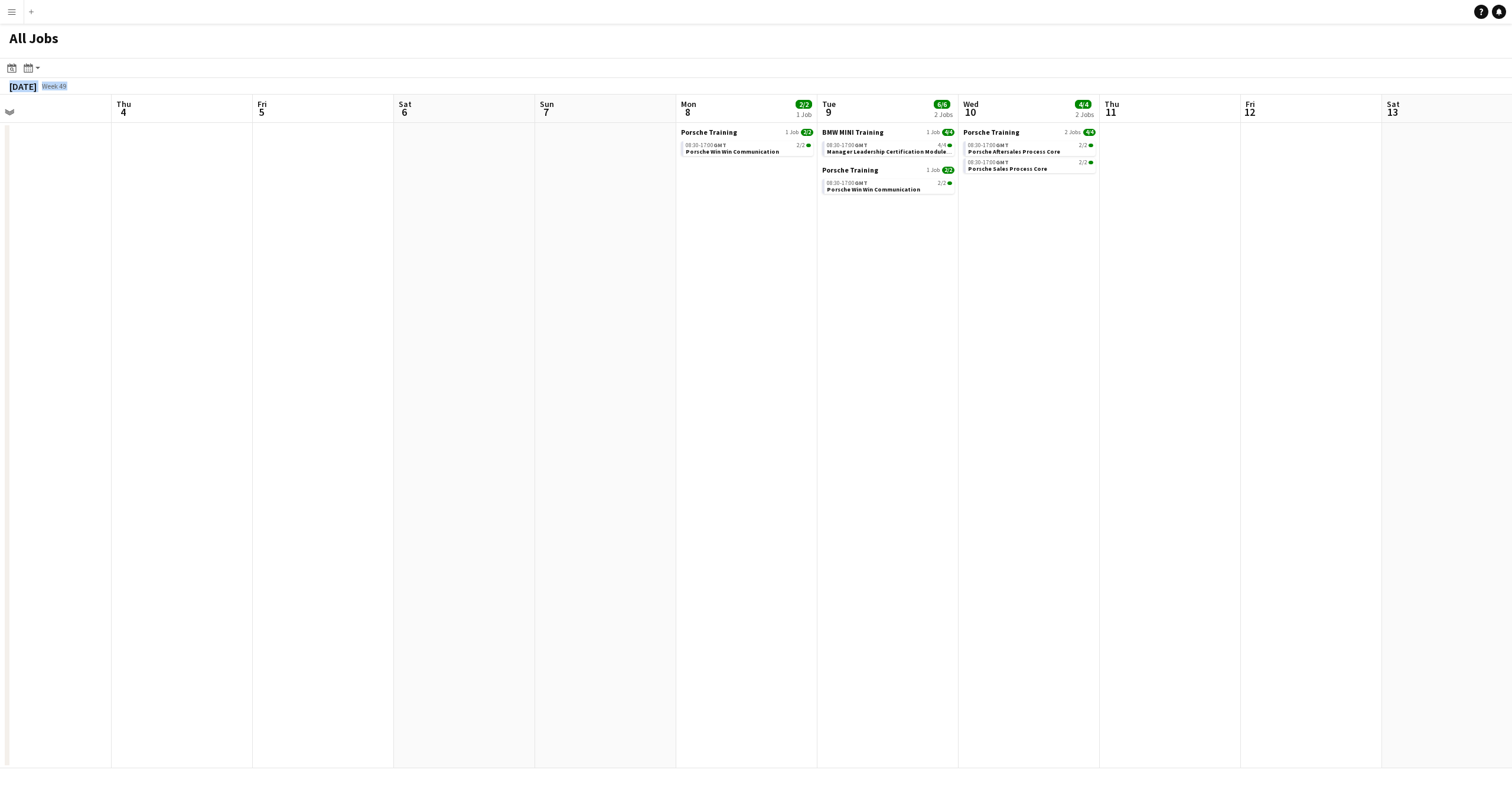
drag, startPoint x: 1364, startPoint y: 536, endPoint x: 1062, endPoint y: 578, distance: 304.9
click at [1062, 578] on app-calendar-viewport "Sun 30 Mon 1 2/2 1 Job Tue 2 2/2 1 Job Wed 3 Thu 4 Fri 5 Sat 6 Sun 7 Mon 8 2/2 …" at bounding box center [756, 431] width 1512 height 674
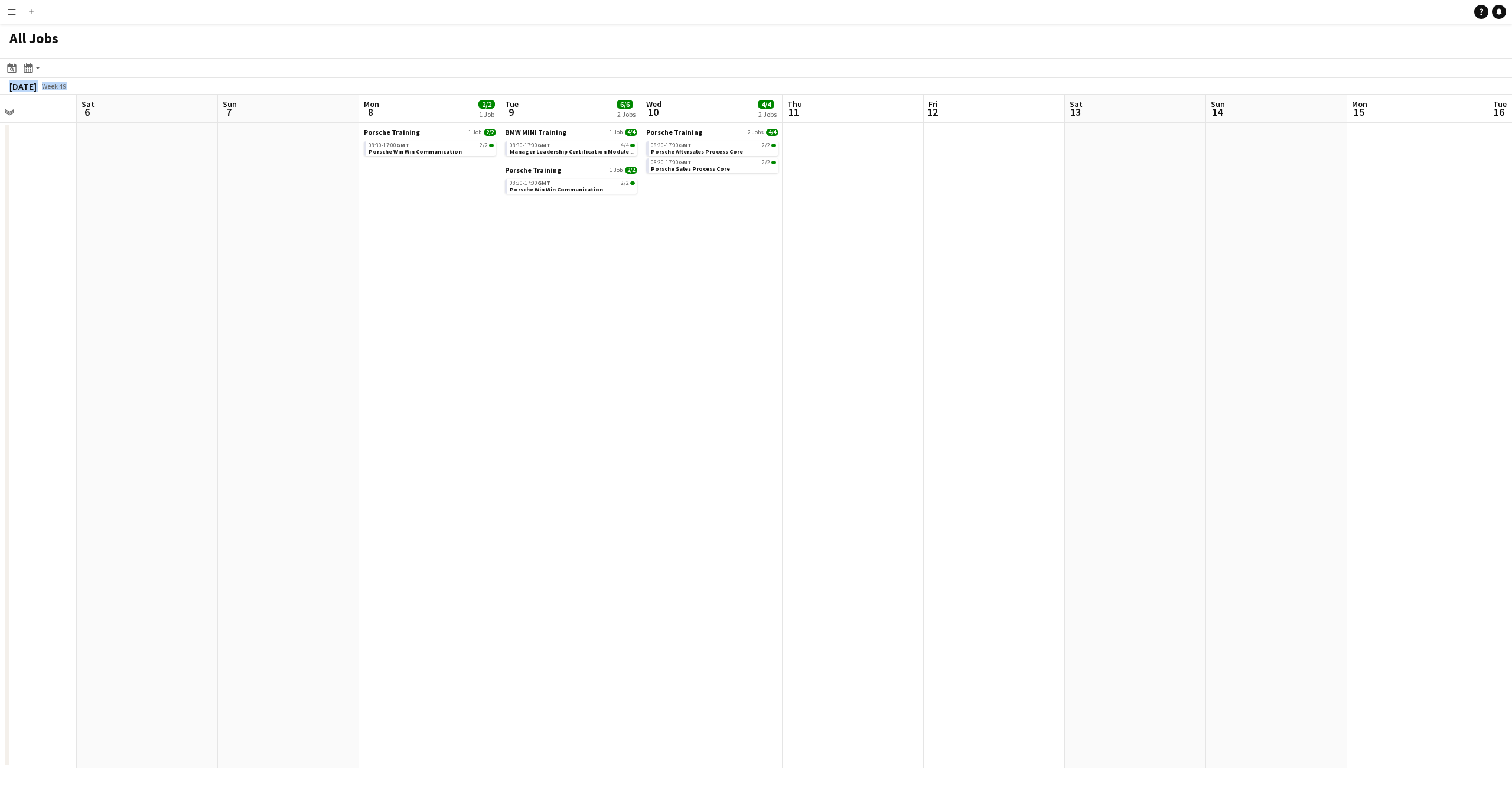
drag, startPoint x: 1292, startPoint y: 539, endPoint x: 1132, endPoint y: 567, distance: 162.4
click at [1132, 567] on app-calendar-viewport "Tue 2 2/2 1 Job Wed 3 Thu 4 Fri 5 Sat 6 Sun 7 Mon 8 2/2 1 Job Tue 9 6/6 2 Jobs …" at bounding box center [756, 431] width 1512 height 674
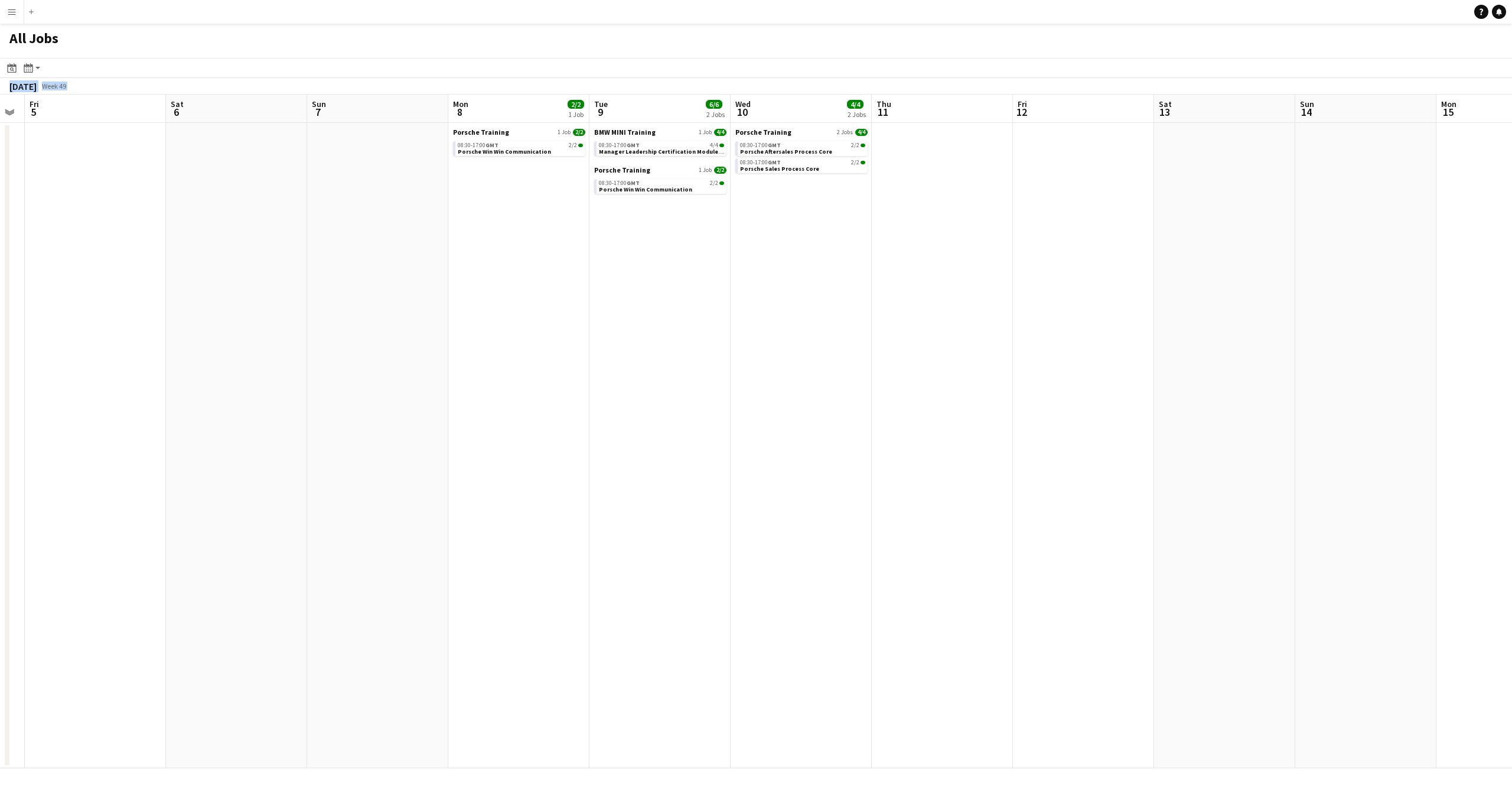
drag, startPoint x: 1268, startPoint y: 547, endPoint x: 994, endPoint y: 601, distance: 279.3
click at [1009, 602] on app-calendar-viewport "Tue 2 2/2 1 Job Wed 3 Thu 4 Fri 5 Sat 6 Sun 7 Mon 8 2/2 1 Job Tue 9 6/6 2 Jobs …" at bounding box center [756, 431] width 1512 height 674
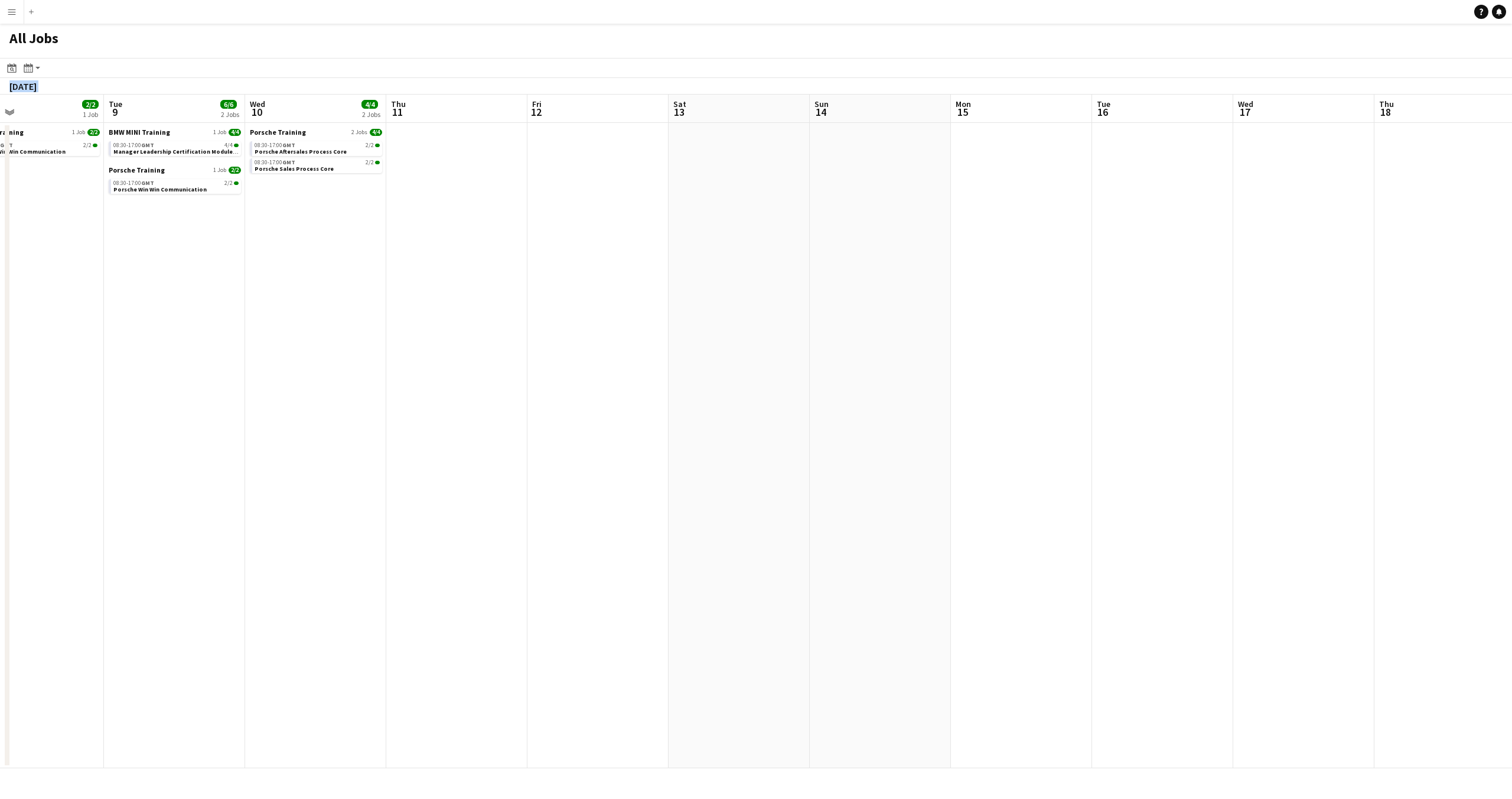
drag, startPoint x: 1243, startPoint y: 574, endPoint x: 963, endPoint y: 616, distance: 283.1
click at [970, 618] on app-calendar-viewport "Fri 5 Sat 6 Sun 7 Mon 8 2/2 1 Job Tue 9 6/6 2 Jobs Wed 10 4/4 2 Jobs Thu 11 Fri…" at bounding box center [756, 431] width 1512 height 674
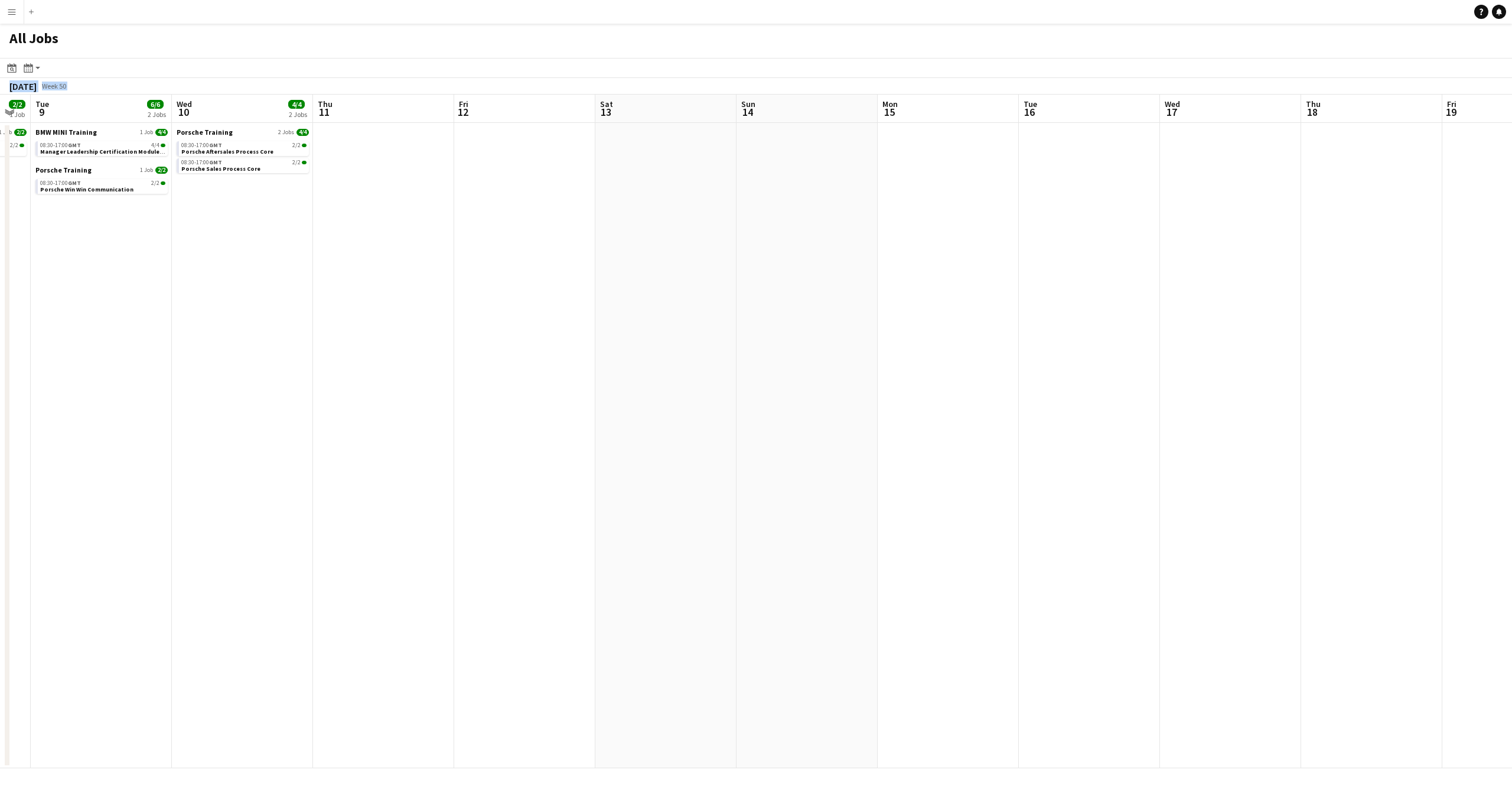
scroll to position [0, 387]
click at [948, 646] on app-all-jobs "All Jobs Date picker AUG 2025 AUG 2025 Monday M Tuesday T Wednesday W Thursday …" at bounding box center [756, 395] width 1512 height 745
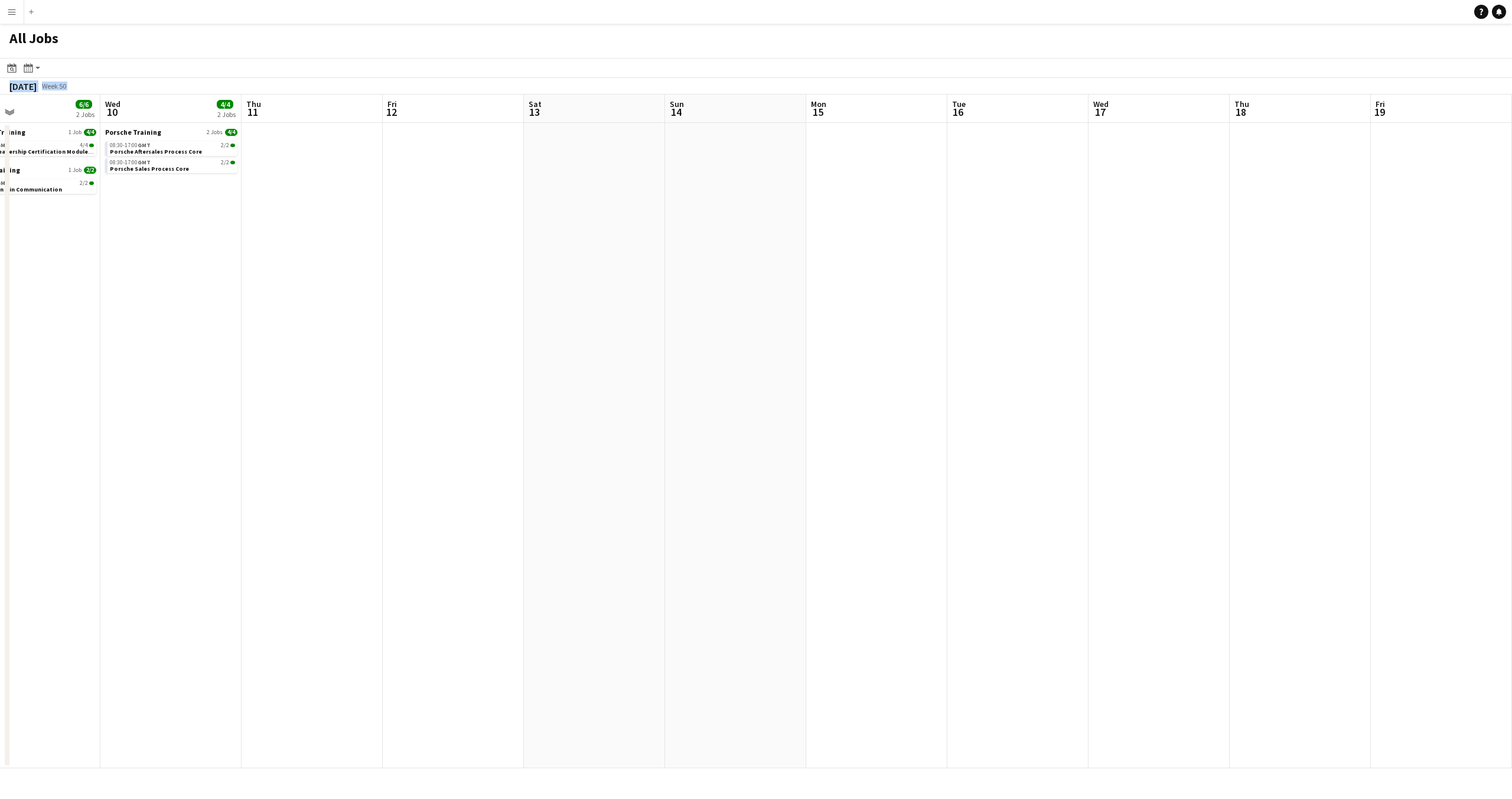
click at [320, 619] on app-all-jobs "All Jobs Date picker AUG 2025 AUG 2025 Monday M Tuesday T Wednesday W Thursday …" at bounding box center [756, 395] width 1512 height 745
click at [53, 629] on app-all-jobs "All Jobs Date picker AUG 2025 AUG 2025 Monday M Tuesday T Wednesday W Thursday …" at bounding box center [756, 395] width 1512 height 745
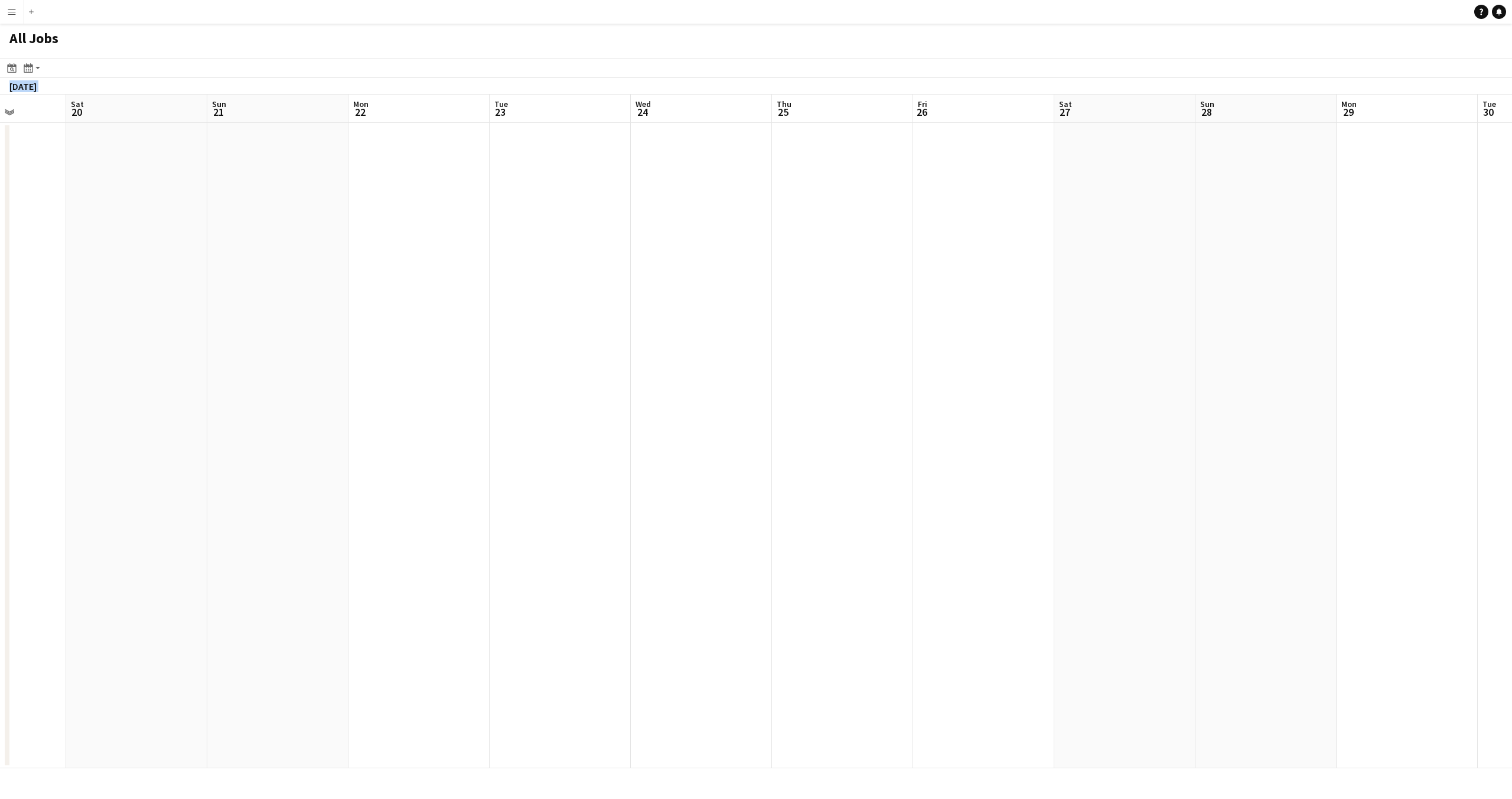
click at [135, 638] on app-all-jobs "All Jobs Date picker AUG 2025 AUG 2025 Monday M Tuesday T Wednesday W Thursday …" at bounding box center [756, 395] width 1512 height 745
click at [189, 645] on app-all-jobs "All Jobs Date picker AUG 2025 AUG 2025 Monday M Tuesday T Wednesday W Thursday …" at bounding box center [756, 395] width 1512 height 745
click at [129, 656] on app-all-jobs "All Jobs Date picker AUG 2025 AUG 2025 Monday M Tuesday T Wednesday W Thursday …" at bounding box center [756, 395] width 1512 height 745
drag, startPoint x: 735, startPoint y: 630, endPoint x: 294, endPoint y: 628, distance: 441.0
click at [297, 641] on app-calendar-viewport "Mon 29 Tue 30 Wed 31 Thu 1 Fri 2 Sat 3 Sun 4 Mon 5 Tue 6 Wed 7 Thu 8 Fri 9 Sat …" at bounding box center [756, 431] width 1512 height 674
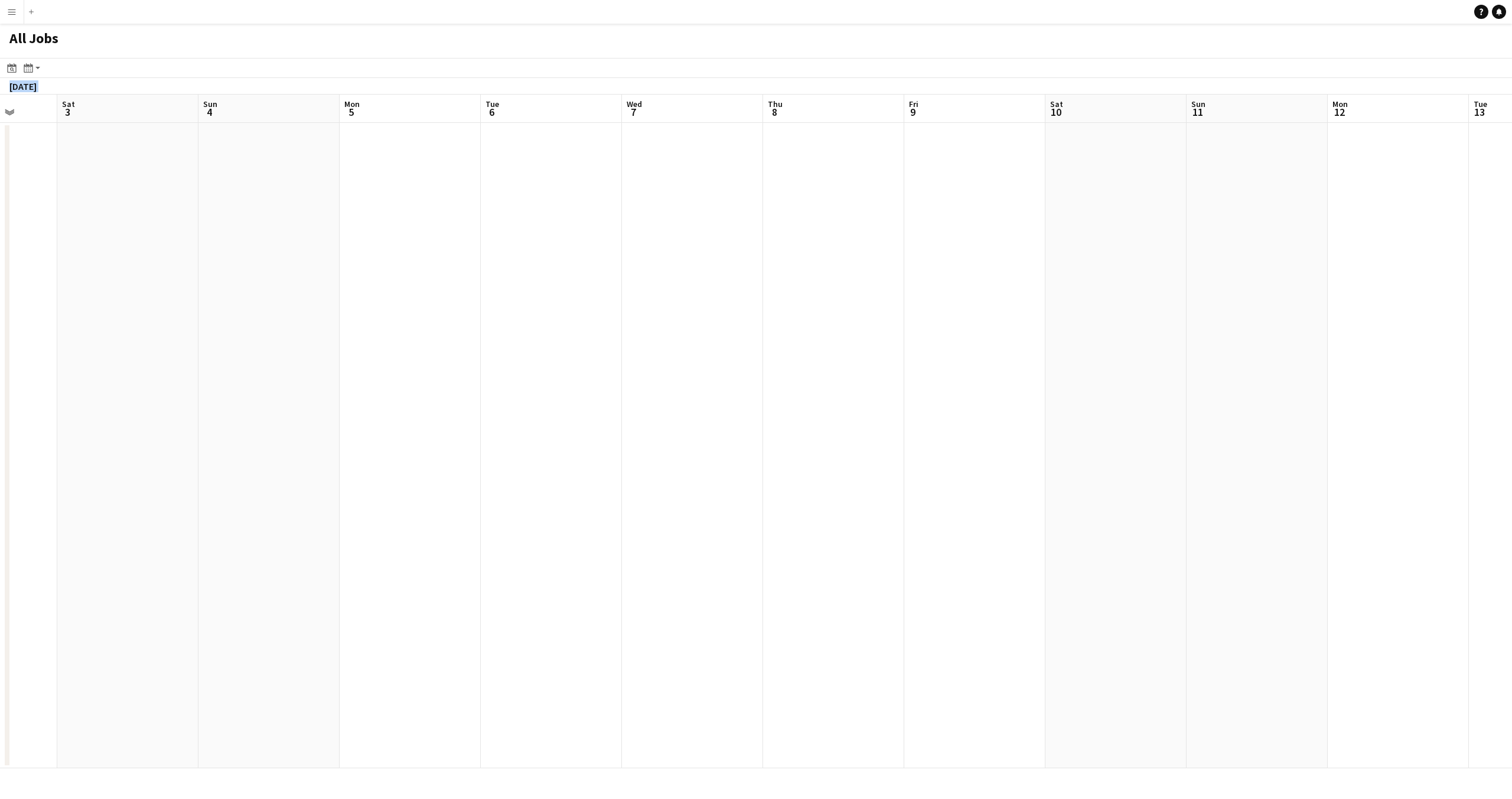
drag, startPoint x: 984, startPoint y: 627, endPoint x: 340, endPoint y: 625, distance: 644.0
click at [319, 642] on app-calendar-viewport "Wed 31 Thu 1 Fri 2 Sat 3 Sun 4 Mon 5 Tue 6 Wed 7 Thu 8 Fri 9 Sat 10 Sun 11 Mon …" at bounding box center [756, 431] width 1512 height 674
drag, startPoint x: 966, startPoint y: 623, endPoint x: 423, endPoint y: 618, distance: 543.0
click at [411, 630] on app-calendar-viewport "Mon 5 Tue 6 Wed 7 Thu 8 Fri 9 Sat 10 Sun 11 Mon 12 Tue 13 Wed 14 Thu 15 Fri 16 …" at bounding box center [756, 431] width 1512 height 674
click at [403, 623] on app-all-jobs "All Jobs Date picker AUG 2025 AUG 2025 Monday M Tuesday T Wednesday W Thursday …" at bounding box center [756, 395] width 1512 height 745
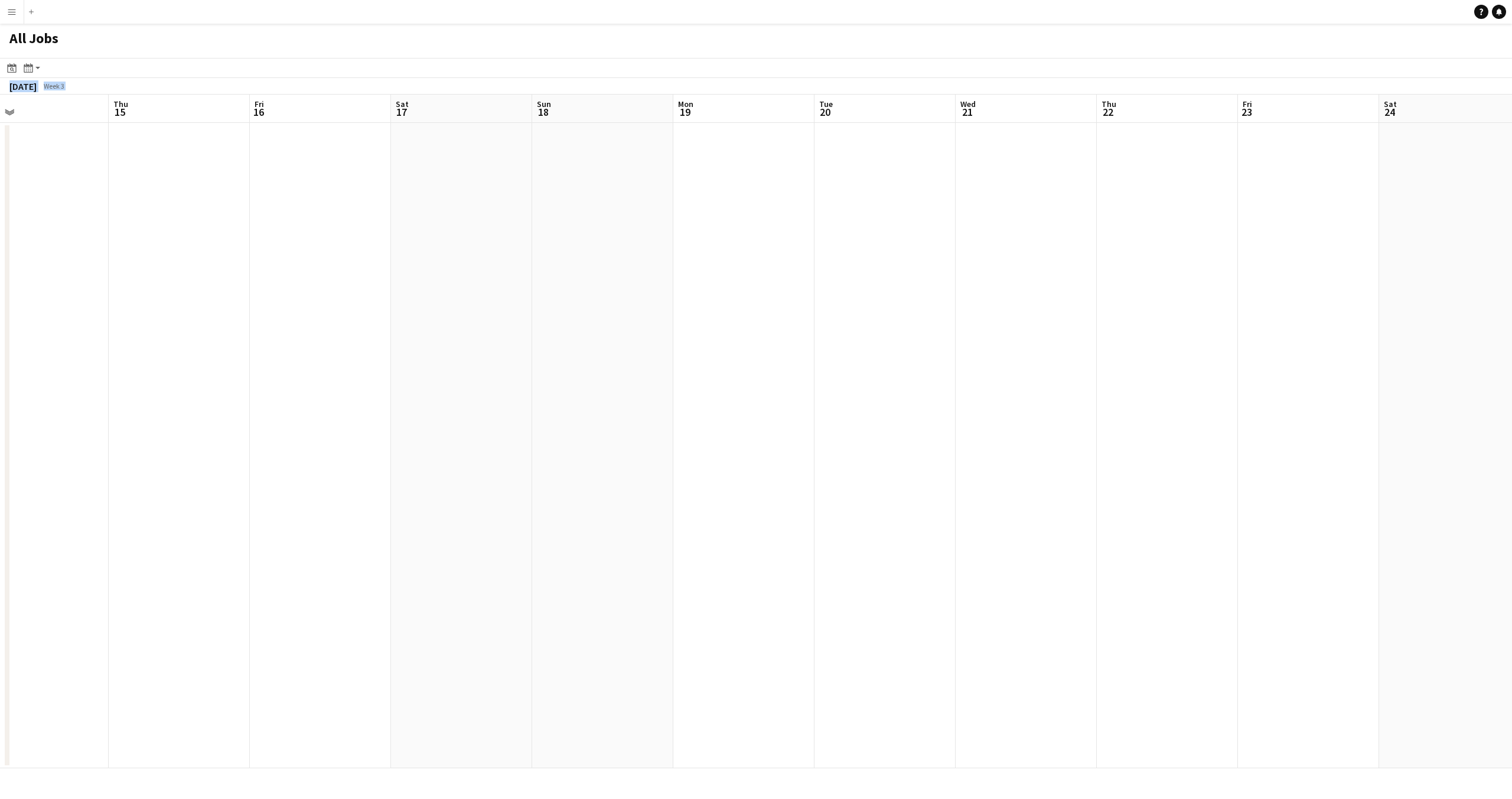
click at [361, 624] on app-all-jobs "All Jobs Date picker AUG 2025 AUG 2025 Monday M Tuesday T Wednesday W Thursday …" at bounding box center [756, 395] width 1512 height 745
drag, startPoint x: 959, startPoint y: 609, endPoint x: 370, endPoint y: 610, distance: 589.0
click at [368, 616] on app-calendar-viewport "Fri 16 Sat 17 Sun 18 Mon 19 Tue 20 Wed 21 Thu 22 Fri 23 Sat 24 Sun 25 Mon 26 Tu…" at bounding box center [756, 431] width 1512 height 674
drag, startPoint x: 935, startPoint y: 606, endPoint x: 395, endPoint y: 610, distance: 540.0
click at [402, 611] on app-calendar-viewport "Mon 19 Tue 20 Wed 21 Thu 22 Fri 23 Sat 24 Sun 25 Mon 26 Tue 27 Wed 28 Thu 29 Fr…" at bounding box center [756, 431] width 1512 height 674
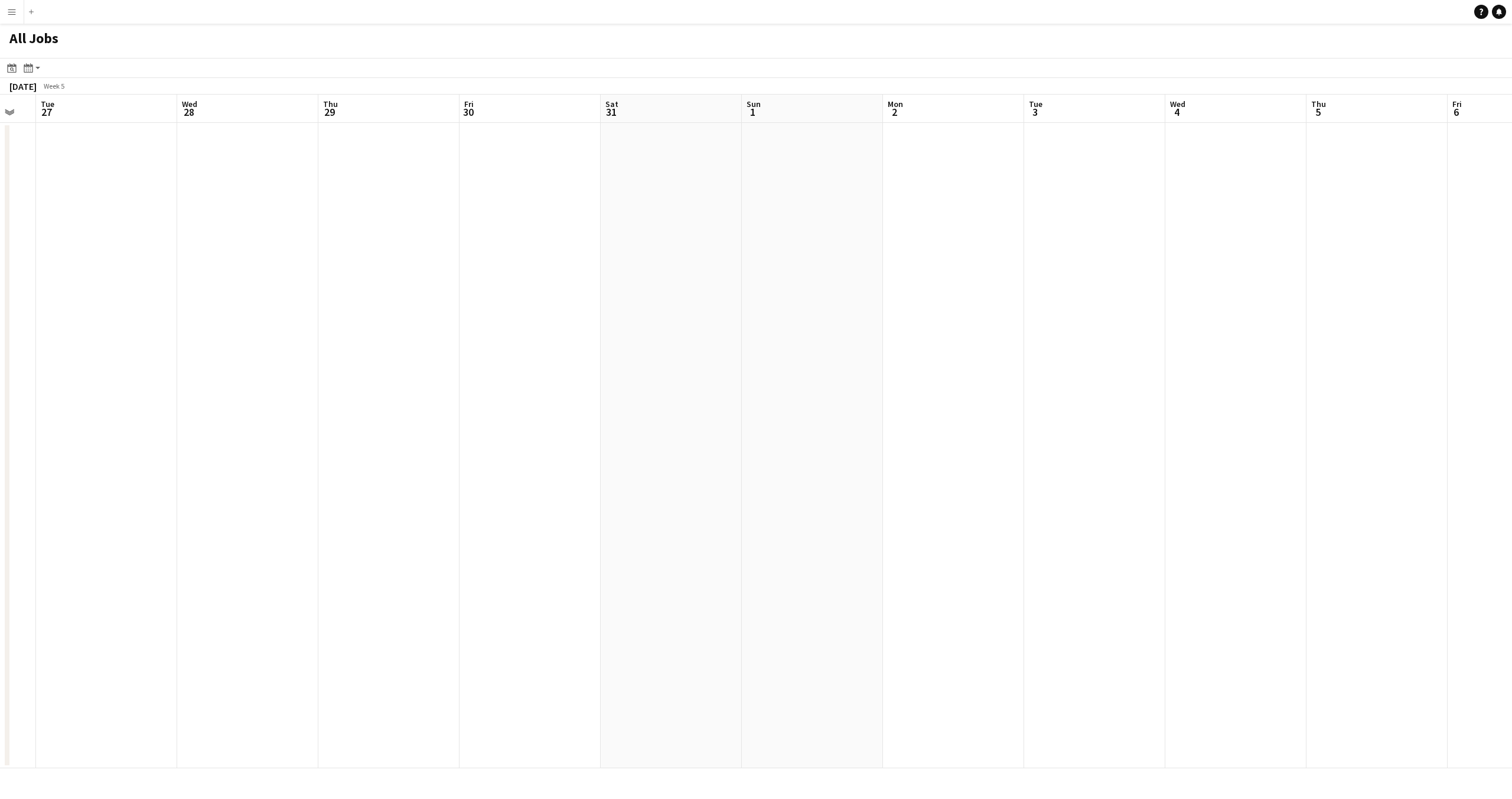
drag, startPoint x: 905, startPoint y: 606, endPoint x: 857, endPoint y: 610, distance: 48.2
click at [423, 608] on app-calendar-viewport "Sat 24 Sun 25 Mon 26 Tue 27 Wed 28 Thu 29 Fri 30 Sat 31 Sun 1 Mon 2 Tue 3 Wed 4…" at bounding box center [756, 431] width 1512 height 674
drag, startPoint x: 538, startPoint y: 610, endPoint x: 399, endPoint y: 593, distance: 140.0
click at [389, 608] on app-calendar-viewport "Mon 26 Tue 27 Wed 28 Thu 29 Fri 30 Sat 31 Sun 1 Mon 2 Tue 3 Wed 4 Thu 5 Fri 6 S…" at bounding box center [756, 431] width 1512 height 674
drag
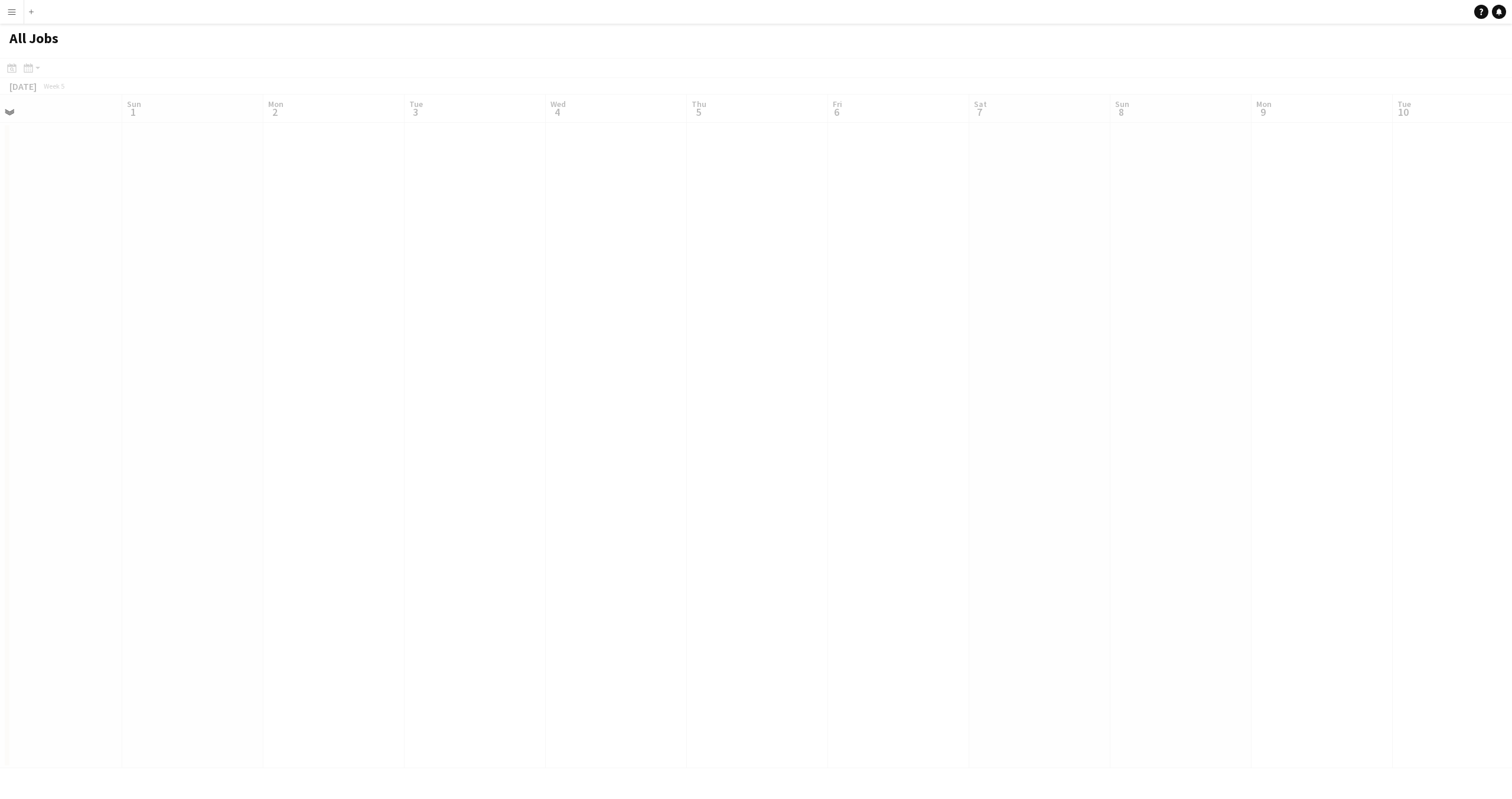
click at [397, 599] on app-calendar-viewport "Thu 29 Fri 30 Sat 31 Sun 1 Mon 2 Tue 3 Wed 4 Thu 5 Fri 6 Sat 7 Sun 8 Mon 9 Tue …" at bounding box center [756, 431] width 1512 height 674
click at [558, 595] on app-calendar-viewport "Thu 29 Fri 30 Sat 31 Sun 1 Mon 2 Tue 3 Wed 4 Thu 5 Fri 6 Sat 7 Sun 8 Mon 9 Tue …" at bounding box center [756, 431] width 1512 height 674
click at [1512, 645] on app-calendar-viewport "Thu 29 Fri 30 Sat 31 Sun 1 Mon 2 Tue 3 Wed 4 Thu 5 Fri 6 Sat 7 Sun 8 Mon 9 Tue …" at bounding box center [756, 431] width 1512 height 674
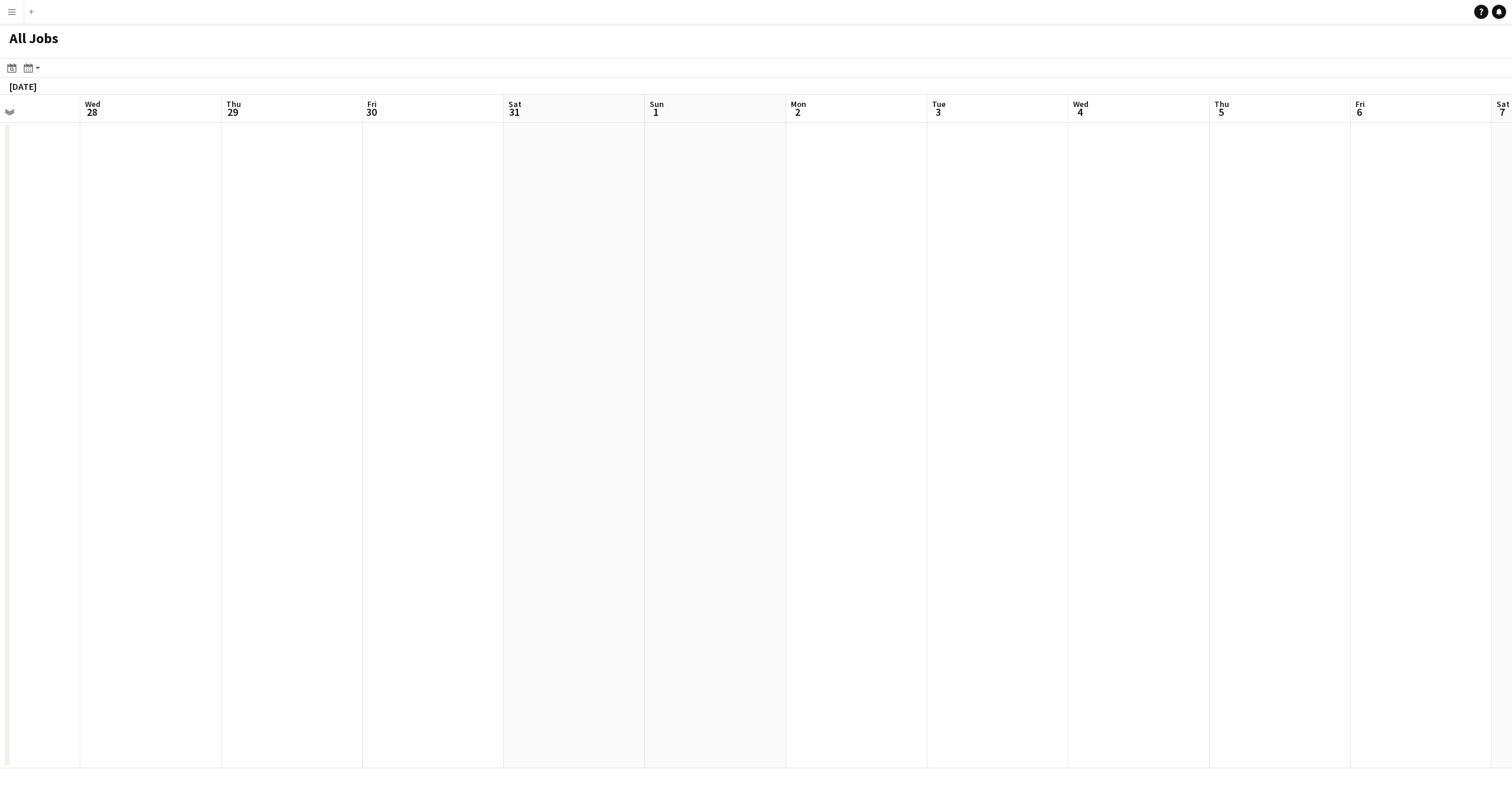
click at [1232, 582] on app-calendar-viewport "Sun 25 Mon 26 Tue 27 Wed 28 Thu 29 Fri 30 Sat 31 Sun 1 Mon 2 Tue 3 Wed 4 Thu 5 …" at bounding box center [756, 431] width 1512 height 674
click at [1061, 560] on app-calendar-viewport "Wed 21 Thu 22 Fri 23 Sat 24 Sun 25 Mon 26 Tue 27 Wed 28 Thu 29 Fri 30 Sat 31 Su…" at bounding box center [756, 431] width 1512 height 674
click at [1074, 546] on app-calendar-viewport "Sat 17 Sun 18 Mon 19 Tue 20 Wed 21 Thu 22 Fri 23 Sat 24 Sun 25 Mon 26 Tue 27 We…" at bounding box center [756, 431] width 1512 height 674
click at [951, 529] on app-calendar-viewport "Tue 13 Wed 14 Thu 15 Fri 16 Sat 17 Sun 18 Mon 19 Tue 20 Wed 21 Thu 22 Fri 23 Sa…" at bounding box center [756, 431] width 1512 height 674
click at [781, 484] on app-calendar-viewport "Thu 8 Fri 9 Sat 10 Sun 11 Mon 12 Tue 13 Wed 14 Thu 15 Fri 16 Sat 17 Sun 18 Mon …" at bounding box center [756, 431] width 1512 height 674
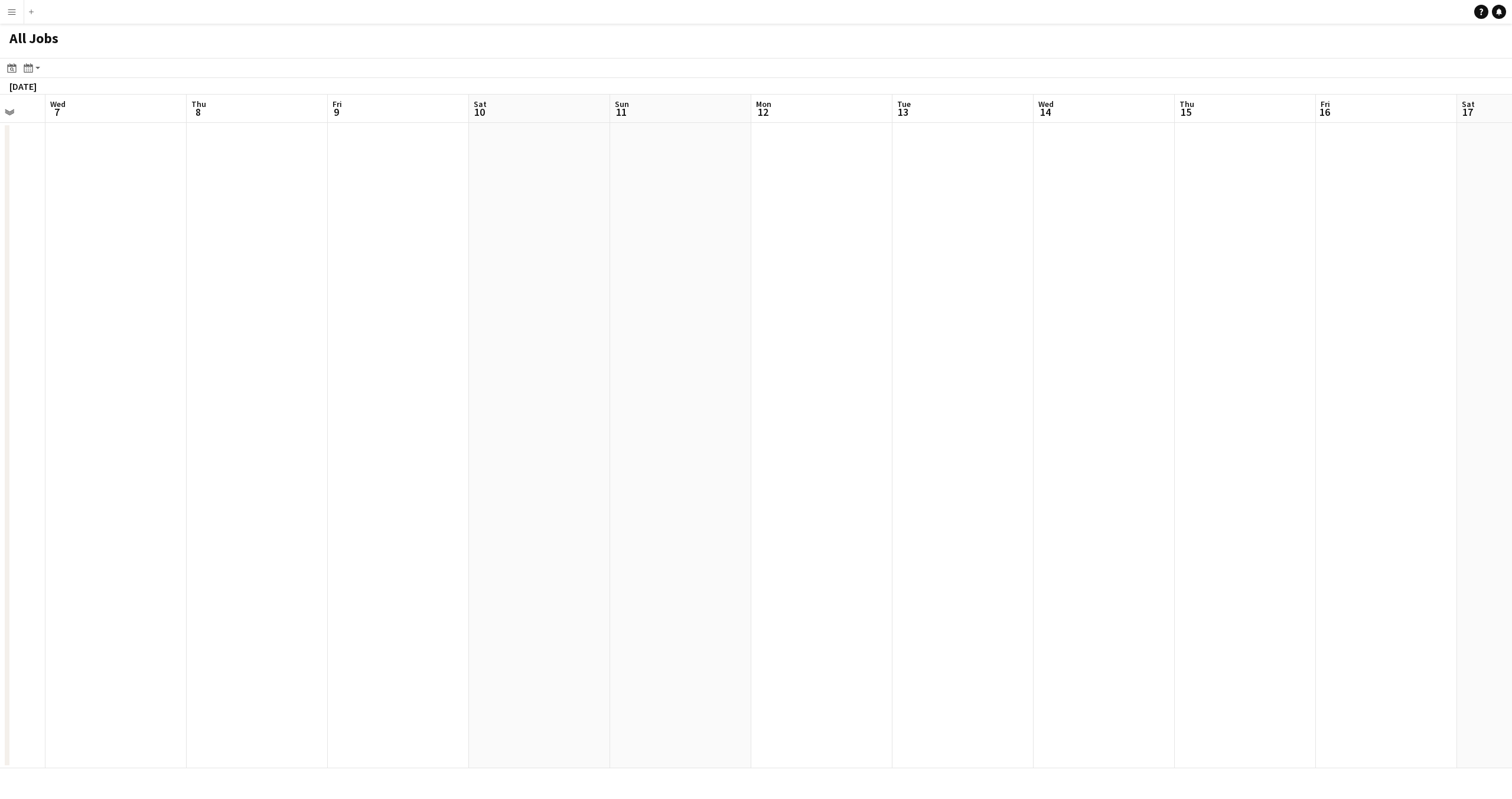
click at [641, 497] on app-calendar-viewport "Sun 4 Mon 5 Tue 6 Wed 7 Thu 8 Fri 9 Sat 10 Sun 11 Mon 12 Tue 13 Wed 14 Thu 15 F…" at bounding box center [756, 431] width 1512 height 674
click at [616, 506] on app-calendar-viewport "Thu 1 Fri 2 Sat 3 Sun 4 Mon 5 Tue 6 Wed 7 Thu 8 Fri 9 Sat 10 Sun 11 Mon 12 Tue …" at bounding box center [756, 431] width 1512 height 674
click at [580, 487] on app-calendar-viewport "Tue 30 Wed 31 Thu 1 Fri 2 Sat 3 Sun 4 Mon 5 Tue 6 Wed 7 Thu 8 Fri 9 Sat 10 Sun …" at bounding box center [756, 431] width 1512 height 674
click at [1240, 501] on app-calendar-viewport "Sat 27 Sun 28 Mon 29 Tue 30 Wed 31 Thu 1 Fri 2 Sat 3 Sun 4 Mon 5 Tue 6 Wed 7 Th…" at bounding box center [756, 431] width 1512 height 674
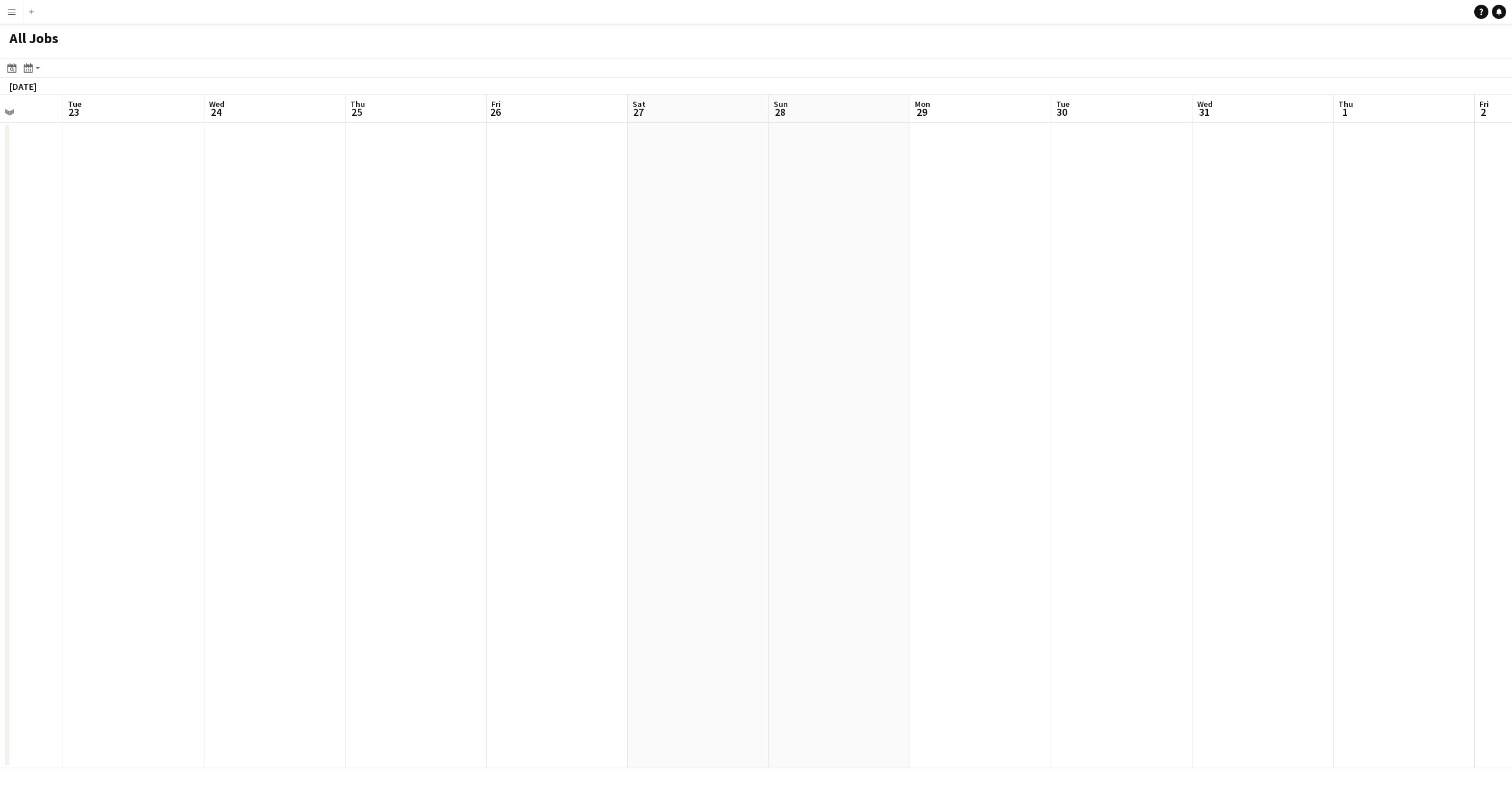
click at [1102, 375] on app-calendar-viewport "Sat 20 Sun 21 Mon 22 Tue 23 Wed 24 Thu 25 Fri 26 Sat 27 Sun 28 Mon 29 Tue 30 We…" at bounding box center [756, 431] width 1512 height 674
click at [1324, 409] on app-calendar-viewport "Sat 13 Sun 14 Mon 15 Tue 16 Wed 17 Thu 18 Fri 19 Sat 20 Sun 21 Mon 22 Tue 23 We…" at bounding box center [756, 431] width 1512 height 674
click at [1296, 410] on app-calendar-viewport "Tue 9 6/6 2 Jobs Wed 10 4/4 2 Jobs Thu 11 Fri 12 Sat 13 Sun 14 Mon 15 Tue 16 We…" at bounding box center [756, 431] width 1512 height 674
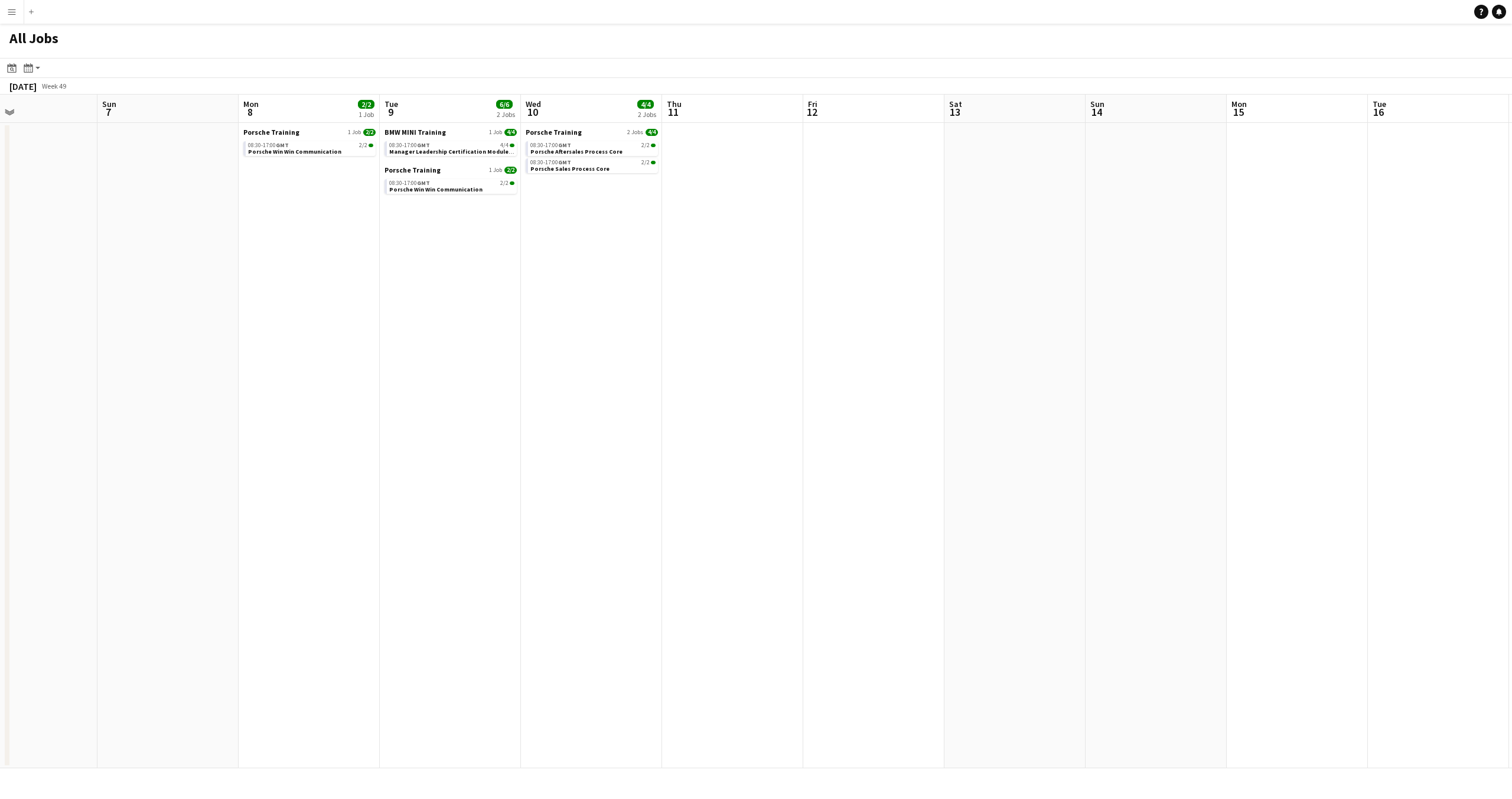
scroll to position [0, 262]
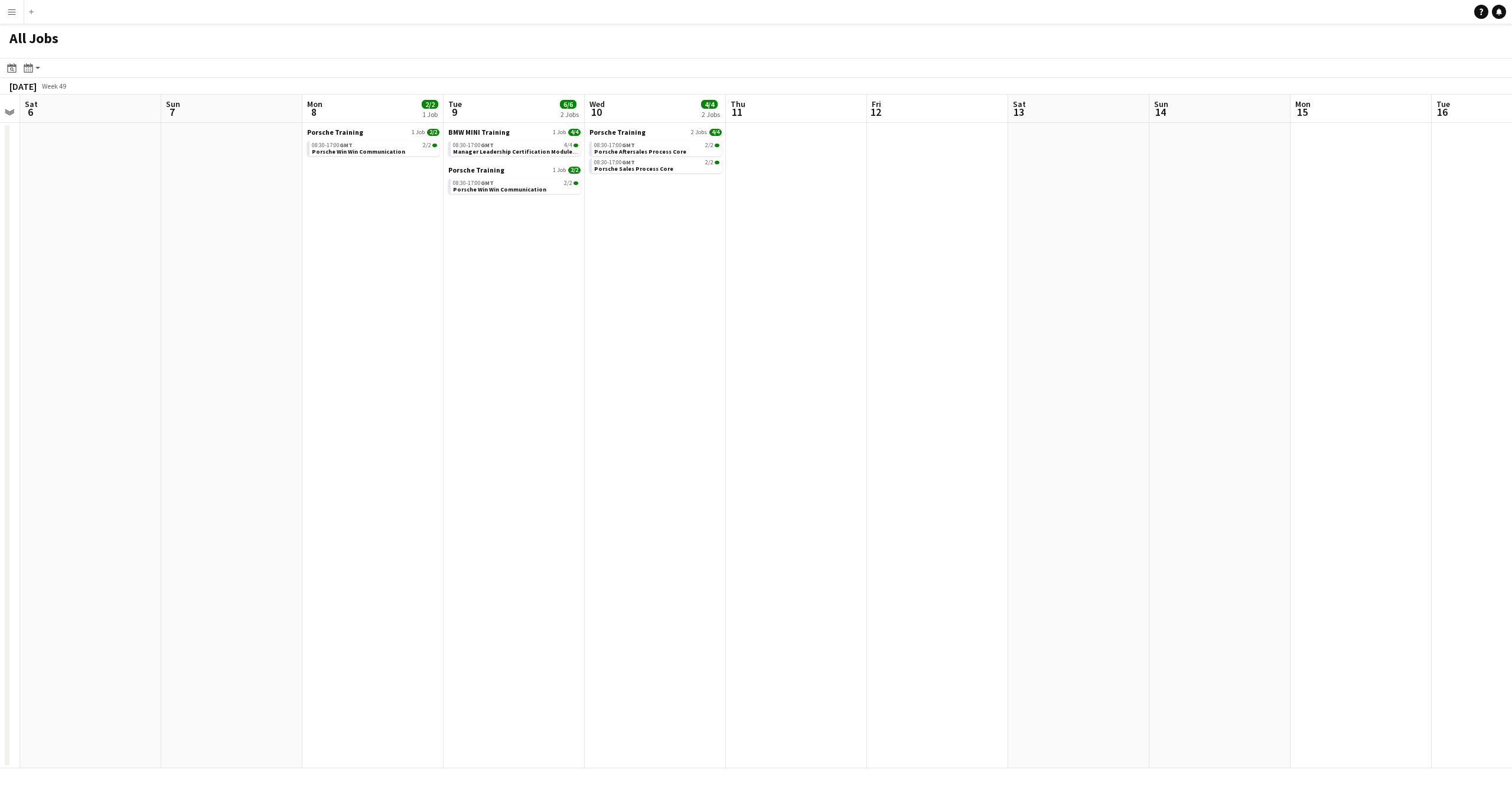
click at [816, 397] on app-calendar-viewport "Thu 4 Fri 5 Sat 6 Sun 7 Mon 8 2/2 1 Job Tue 9 6/6 2 Jobs Wed 10 4/4 2 Jobs Thu …" at bounding box center [756, 431] width 1512 height 674
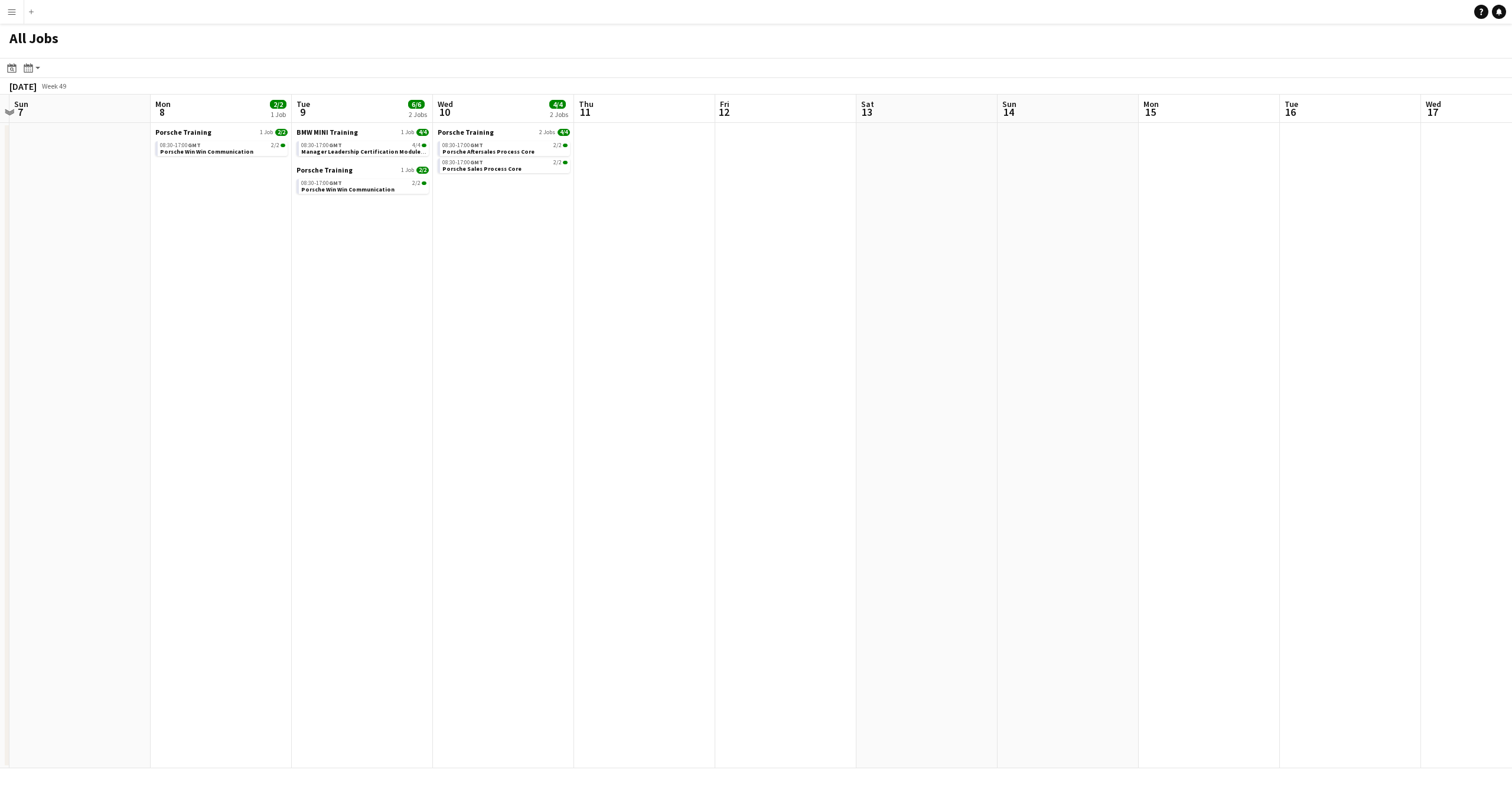
click at [0, 403] on app-calendar-viewport "Thu 4 Fri 5 Sat 6 Sun 7 Mon 8 2/2 1 Job Tue 9 6/6 2 Jobs Wed 10 4/4 2 Jobs Thu …" at bounding box center [756, 431] width 1512 height 674
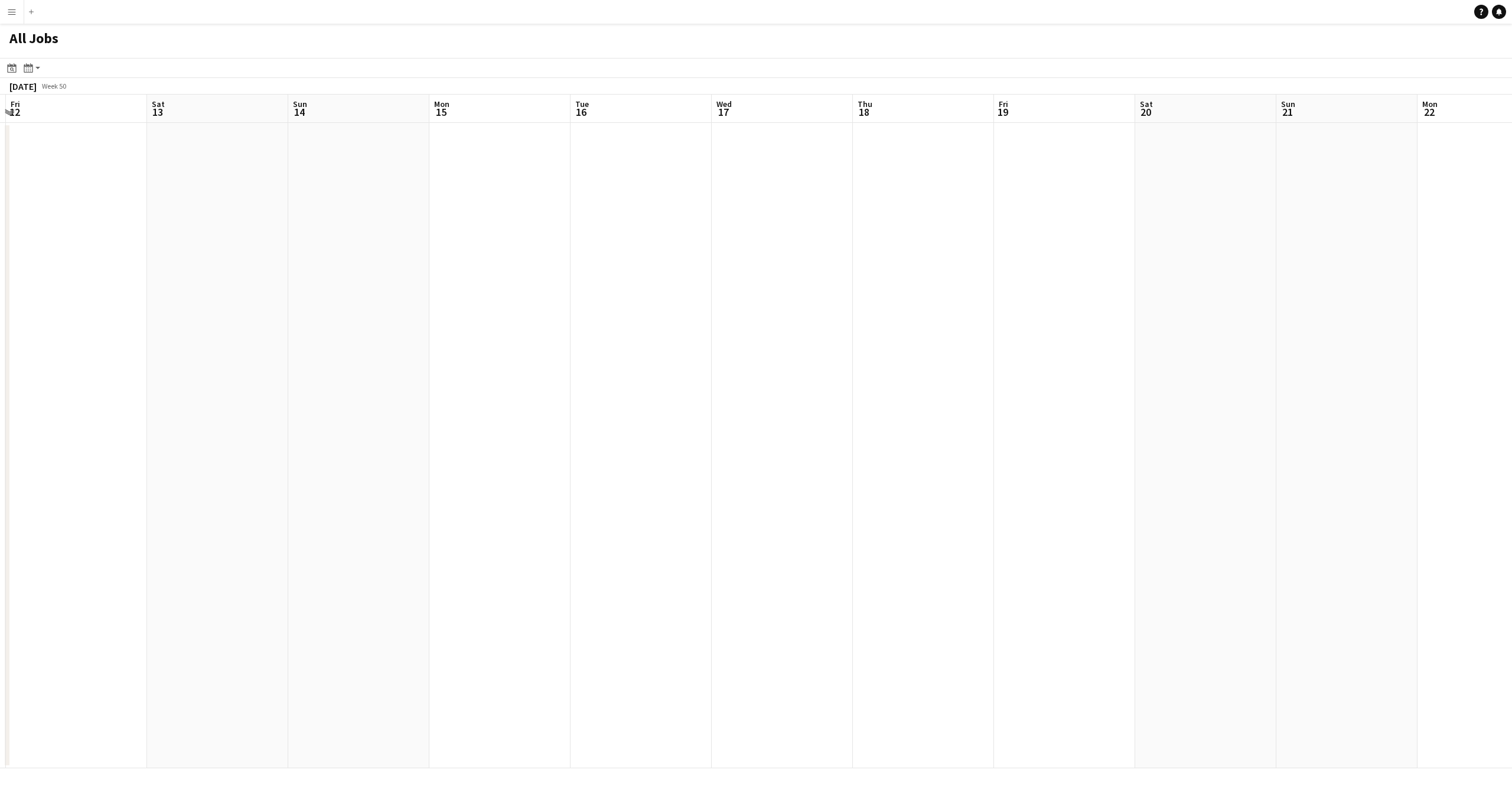
click at [118, 454] on app-calendar-viewport "Tue 9 6/6 2 Jobs Wed 10 4/4 2 Jobs Thu 11 Fri 12 Sat 13 Sun 14 Mon 15 Tue 16 We…" at bounding box center [756, 431] width 1512 height 674
click at [12, 464] on app-calendar-viewport "Fri 12 Sat 13 Sun 14 Mon 15 Tue 16 Wed 17 Thu 18 Fri 19 Sat 20 Sun 21 Mon 22 Tu…" at bounding box center [756, 431] width 1512 height 674
click at [98, 466] on app-calendar-viewport "Sun 14 Mon 15 Tue 16 Wed 17 Thu 18 Fri 19 Sat 20 Sun 21 Mon 22 Tue 23 Wed 24 Th…" at bounding box center [756, 431] width 1512 height 674
click at [1293, 542] on app-calendar-viewport "Sat 20 Sun 21 Mon 22 Tue 23 Wed 24 Thu 25 Fri 26 Sat 27 Sun 28 Mon 29 Tue 30 We…" at bounding box center [756, 431] width 1512 height 674
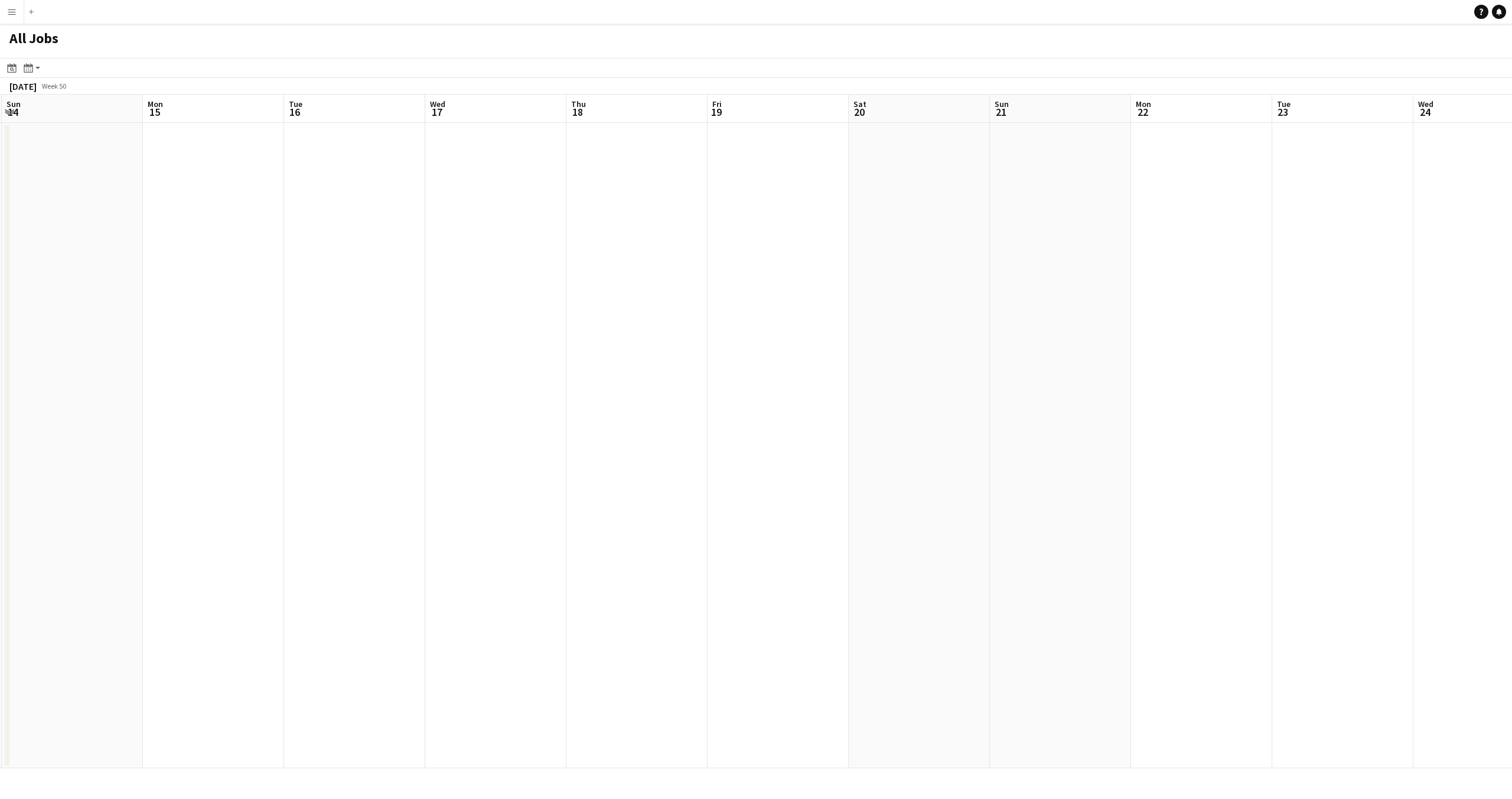
click at [1383, 513] on app-calendar-viewport "Fri 12 Sat 13 Sun 14 Mon 15 Tue 16 Wed 17 Thu 18 Fri 19 Sat 20 Sun 21 Mon 22 Tu…" at bounding box center [756, 431] width 1512 height 674
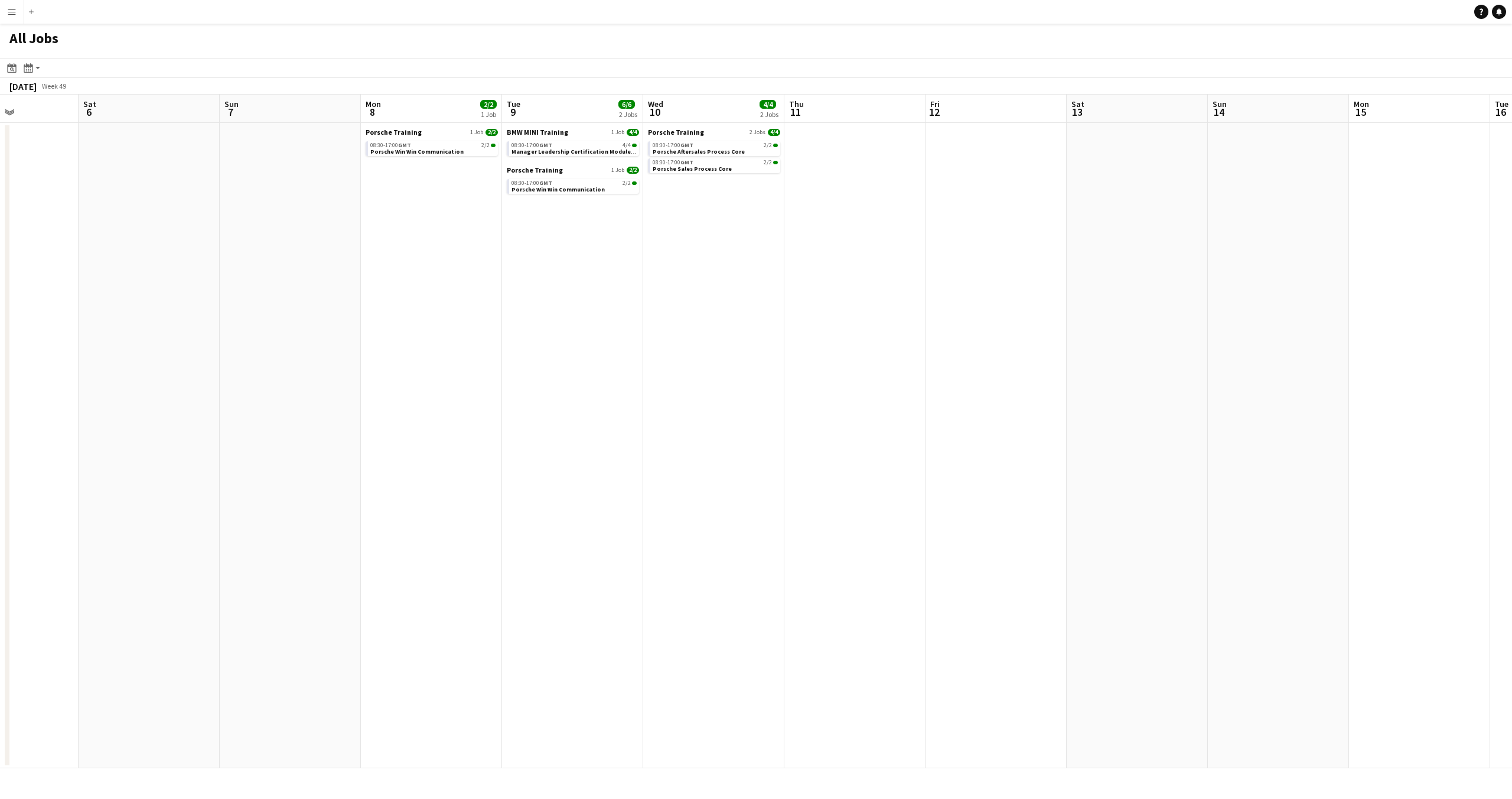
click at [1339, 517] on app-calendar-viewport "Fri 5 Sat 6 Sun 7 Mon 8 2/2 1 Job Tue 9 6/6 2 Jobs Wed 10 4/4 2 Jobs Thu 11 Fri…" at bounding box center [756, 431] width 1512 height 674
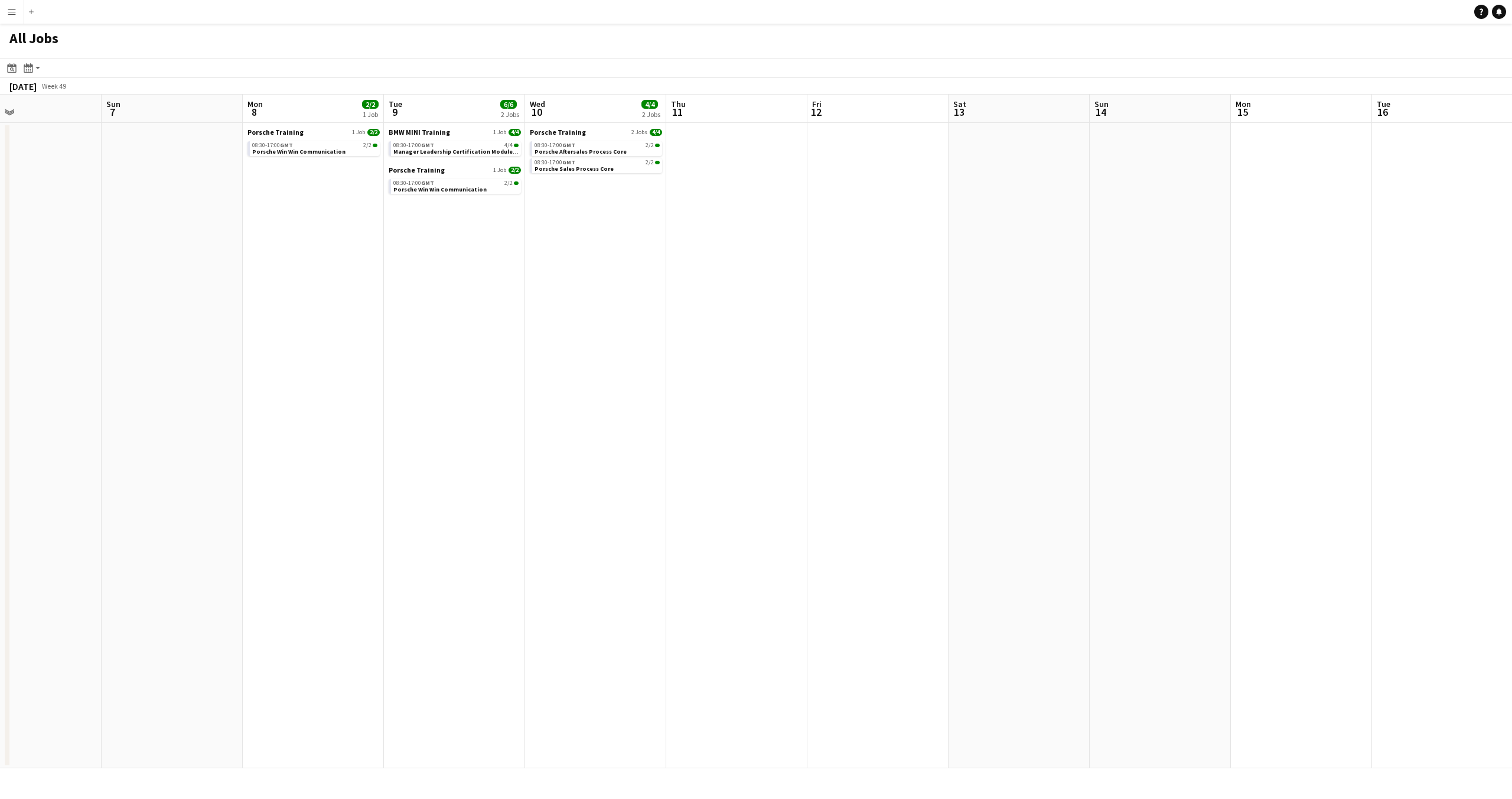
click at [1299, 519] on app-calendar-viewport "Thu 4 Fri 5 Sat 6 Sun 7 Mon 8 2/2 1 Job Tue 9 6/6 2 Jobs Wed 10 4/4 2 Jobs Thu …" at bounding box center [756, 431] width 1512 height 674
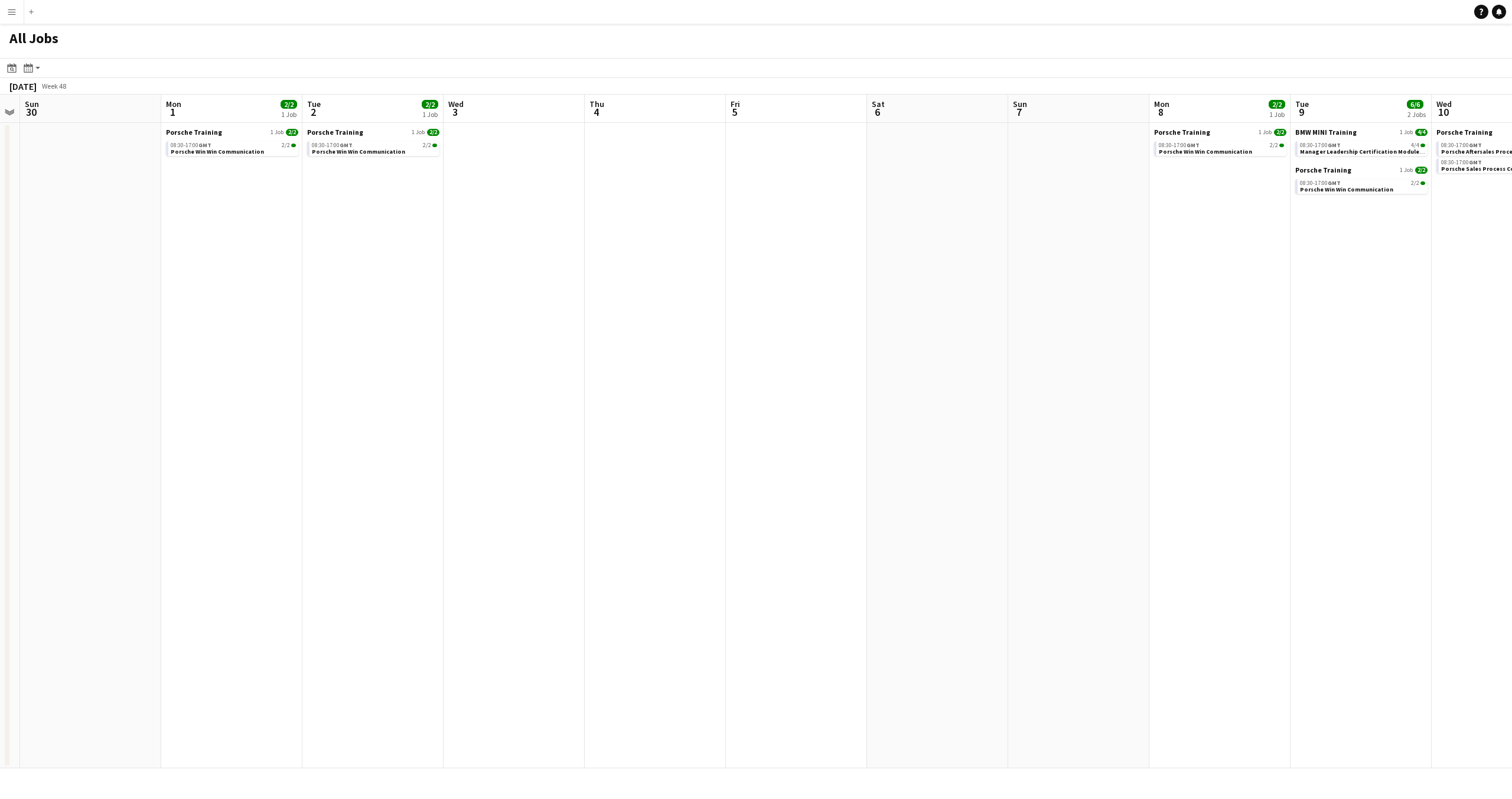
click at [1178, 523] on app-calendar-viewport "Fri 28 Sat 29 Sun 30 Mon 1 2/2 1 Job Tue 2 2/2 1 Job Wed 3 Thu 4 Fri 5 Sat 6 Su…" at bounding box center [756, 431] width 1512 height 674
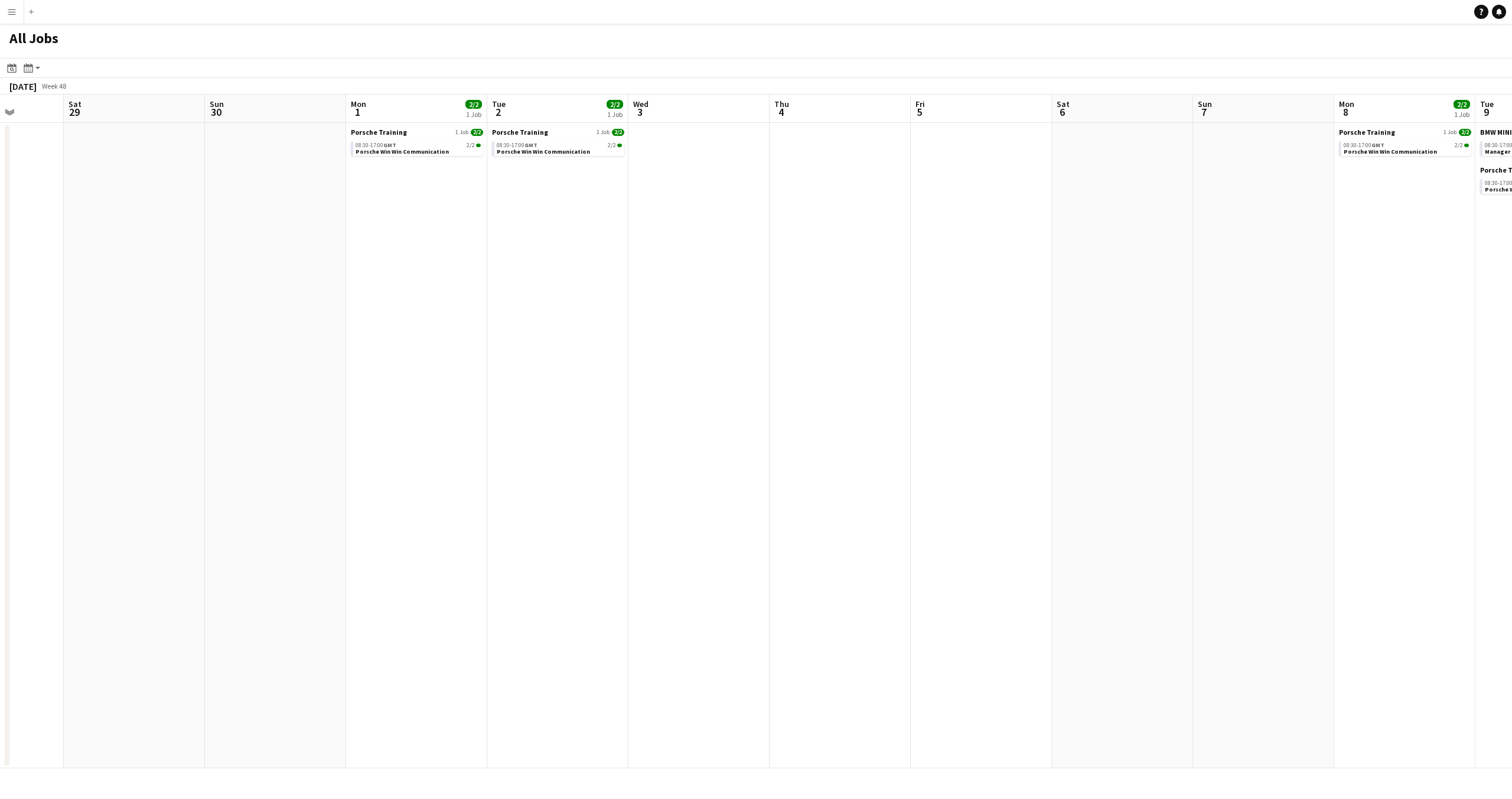
click at [1281, 529] on app-calendar-viewport "Wed 26 Thu 27 4/4 1 Job Fri 28 Sat 29 Sun 30 Mon 1 2/2 1 Job Tue 2 2/2 1 Job We…" at bounding box center [756, 431] width 1512 height 674
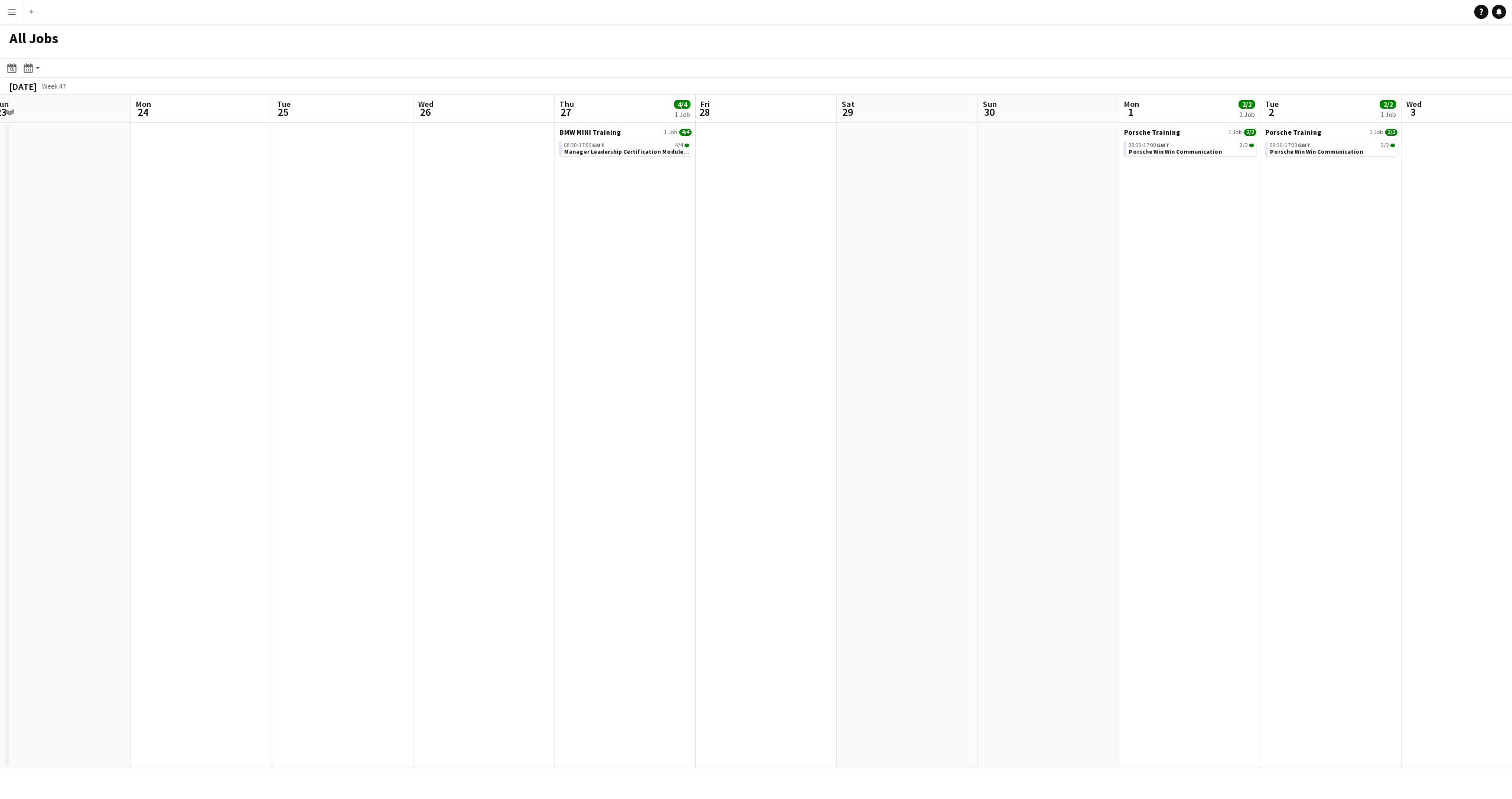
click at [1324, 531] on app-calendar-viewport "Fri 21 Sat 22 Sun 23 Mon 24 Tue 25 Wed 26 Thu 27 4/4 1 Job Fri 28 Sat 29 Sun 30…" at bounding box center [756, 431] width 1512 height 674
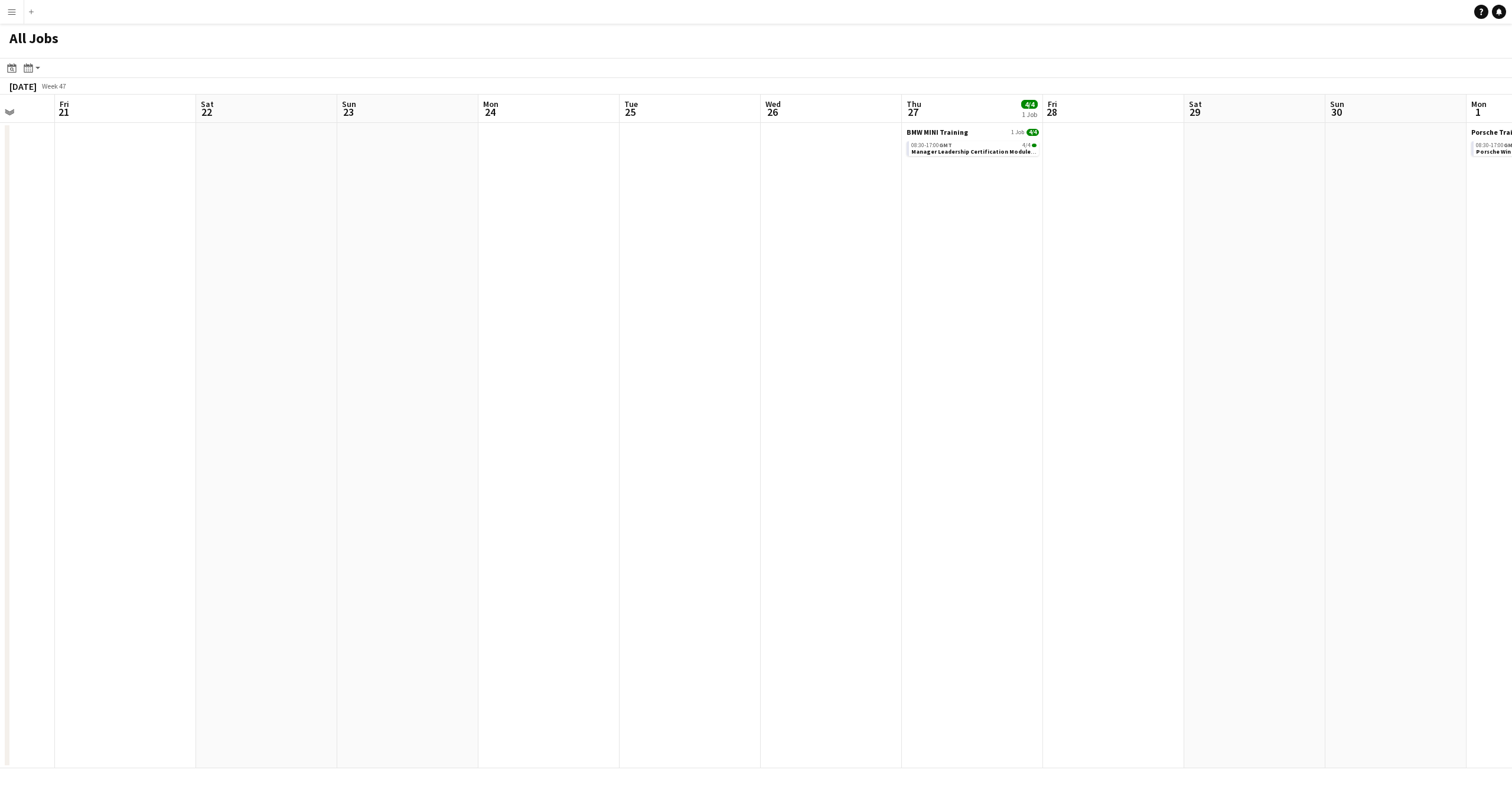
click at [1341, 561] on app-calendar-viewport "Tue 18 2/2 1 Job Wed 19 Thu 20 Fri 21 Sat 22 Sun 23 Mon 24 Tue 25 Wed 26 Thu 27…" at bounding box center [756, 431] width 1512 height 674
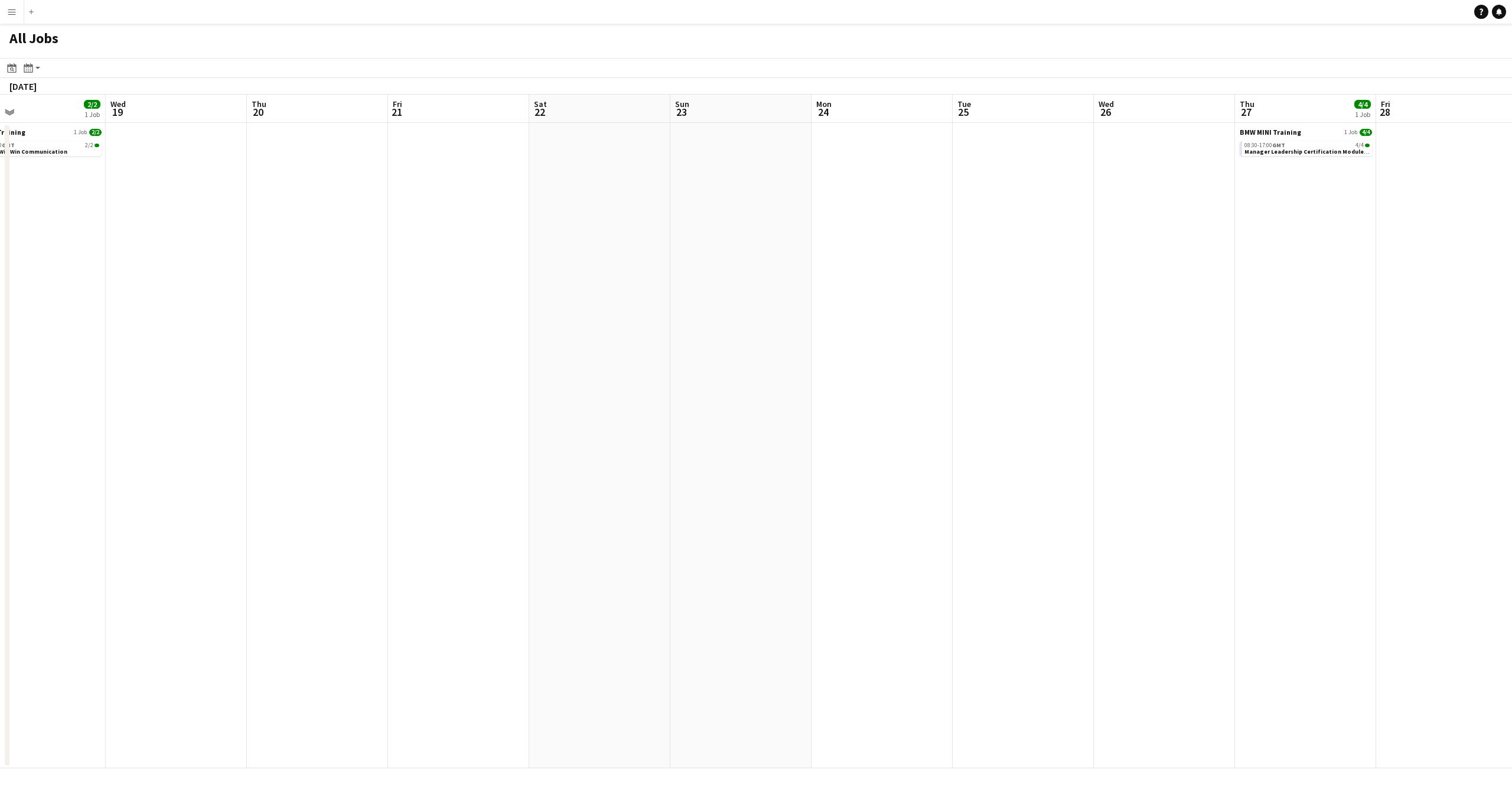
click at [1316, 538] on app-calendar-viewport "Sun 16 Mon 17 2/2 1 Job Tue 18 2/2 1 Job Wed 19 Thu 20 Fri 21 Sat 22 Sun 23 Mon…" at bounding box center [756, 431] width 1512 height 674
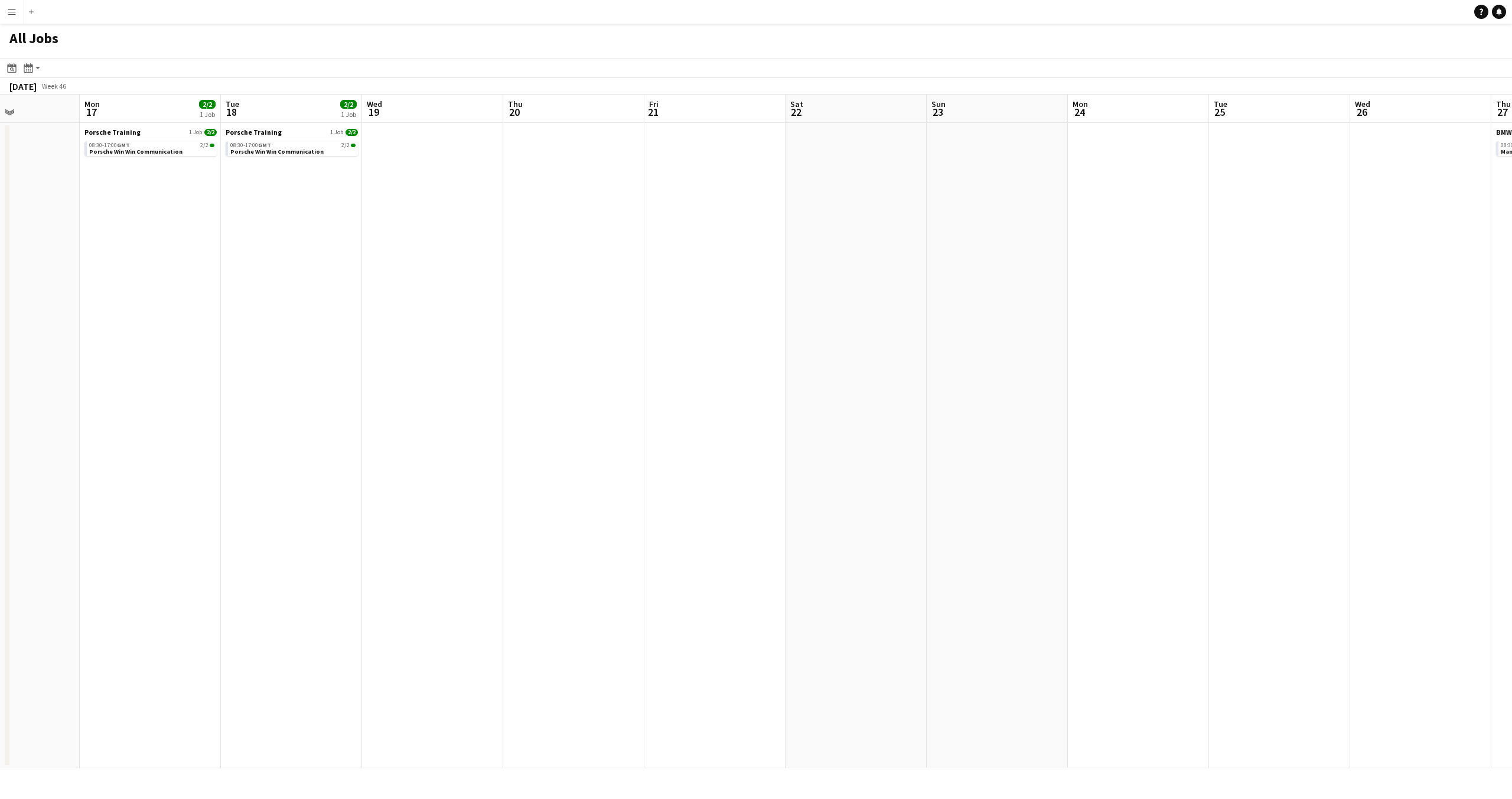
click at [1071, 499] on app-calendar-viewport "Fri 14 Sat 15 Sun 16 Mon 17 2/2 1 Job Tue 18 2/2 1 Job Wed 19 Thu 20 Fri 21 Sat…" at bounding box center [756, 431] width 1512 height 674
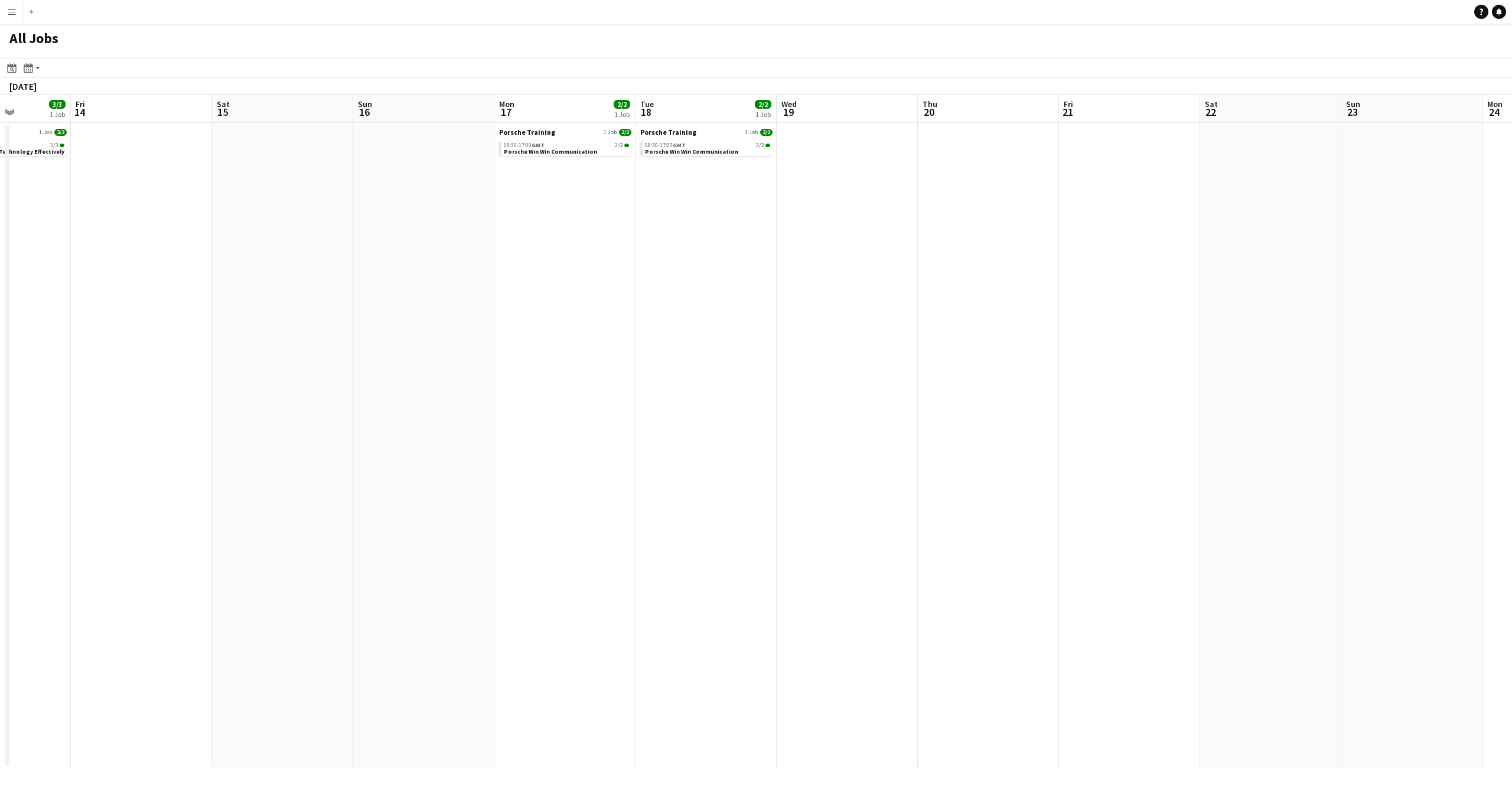
click at [1318, 463] on app-calendar-viewport "Tue 11 3/3 1 Job Wed 12 Thu 13 3/3 1 Job Fri 14 Sat 15 Sun 16 Mon 17 2/2 1 Job …" at bounding box center [756, 431] width 1512 height 674
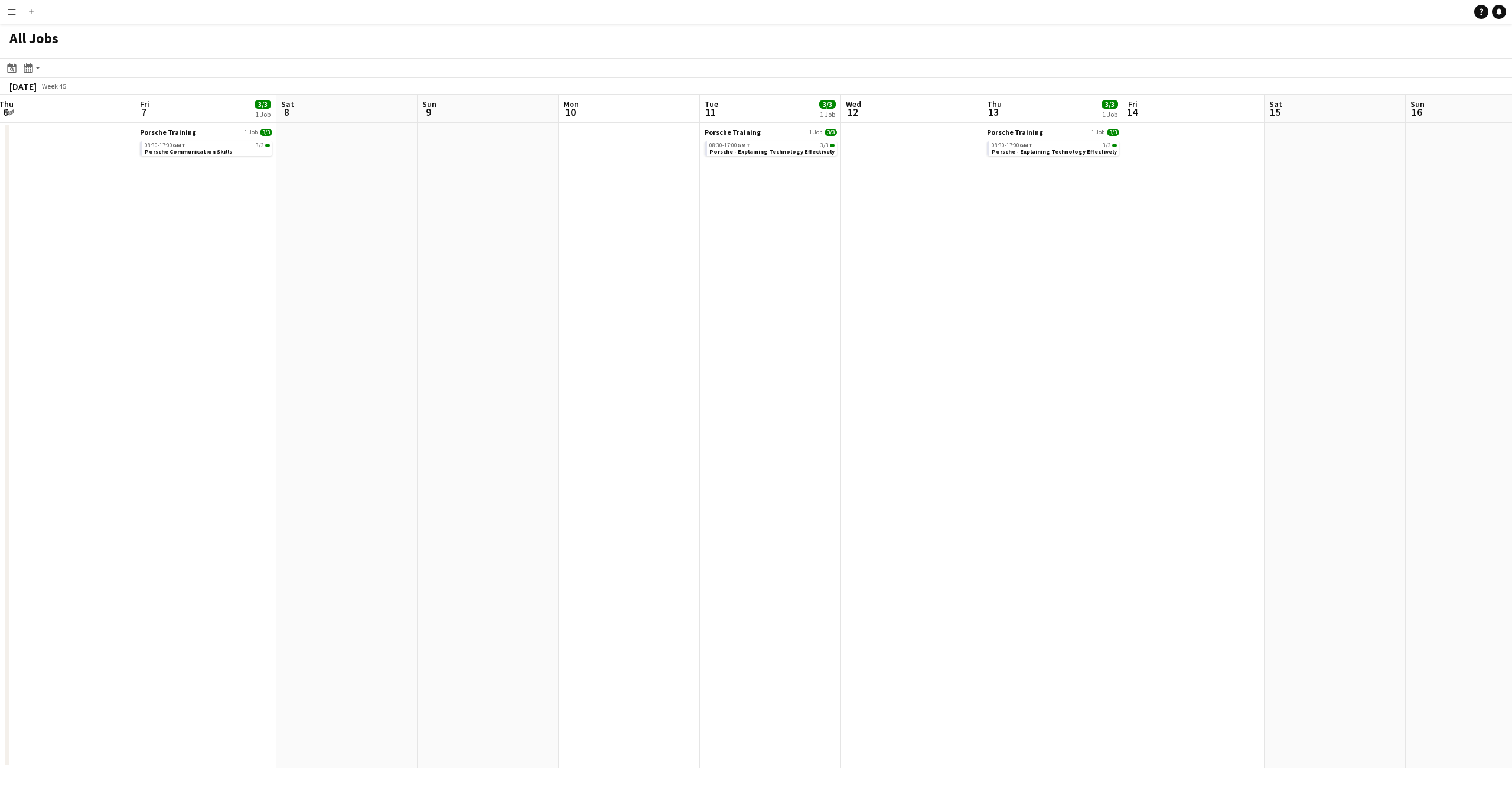
click at [1270, 475] on app-calendar-viewport "Tue 4 Wed 5 Thu 6 Fri 7 3/3 1 Job Sat 8 Sun 9 Mon 10 Tue 11 3/3 1 Job Wed 12 Th…" at bounding box center [756, 431] width 1512 height 674
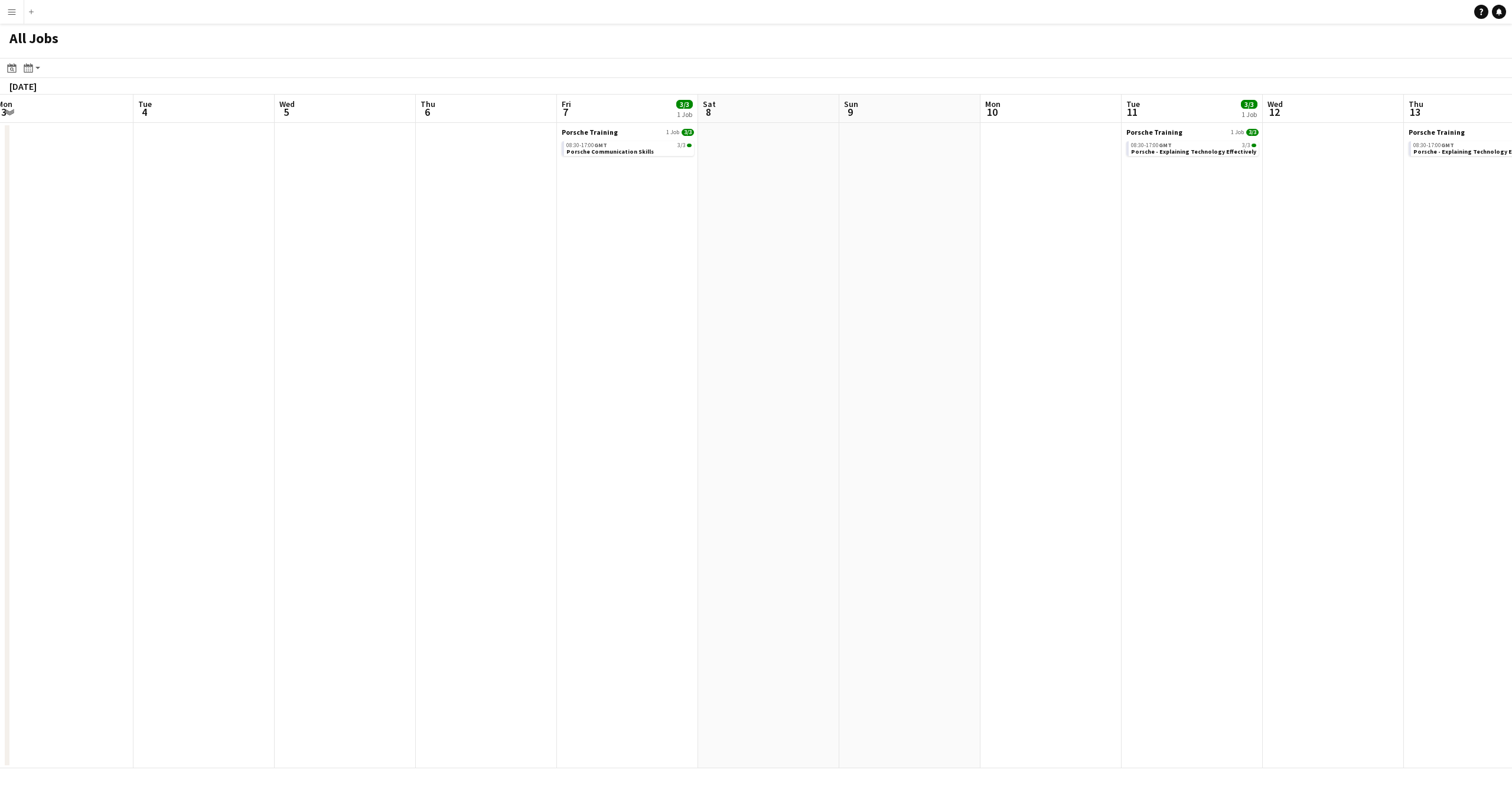
click at [1334, 475] on app-calendar-viewport "Sat 1 Sun 2 Mon 3 Tue 4 Wed 5 Thu 6 Fri 7 3/3 1 Job Sat 8 Sun 9 Mon 10 Tue 11 3…" at bounding box center [756, 431] width 1512 height 674
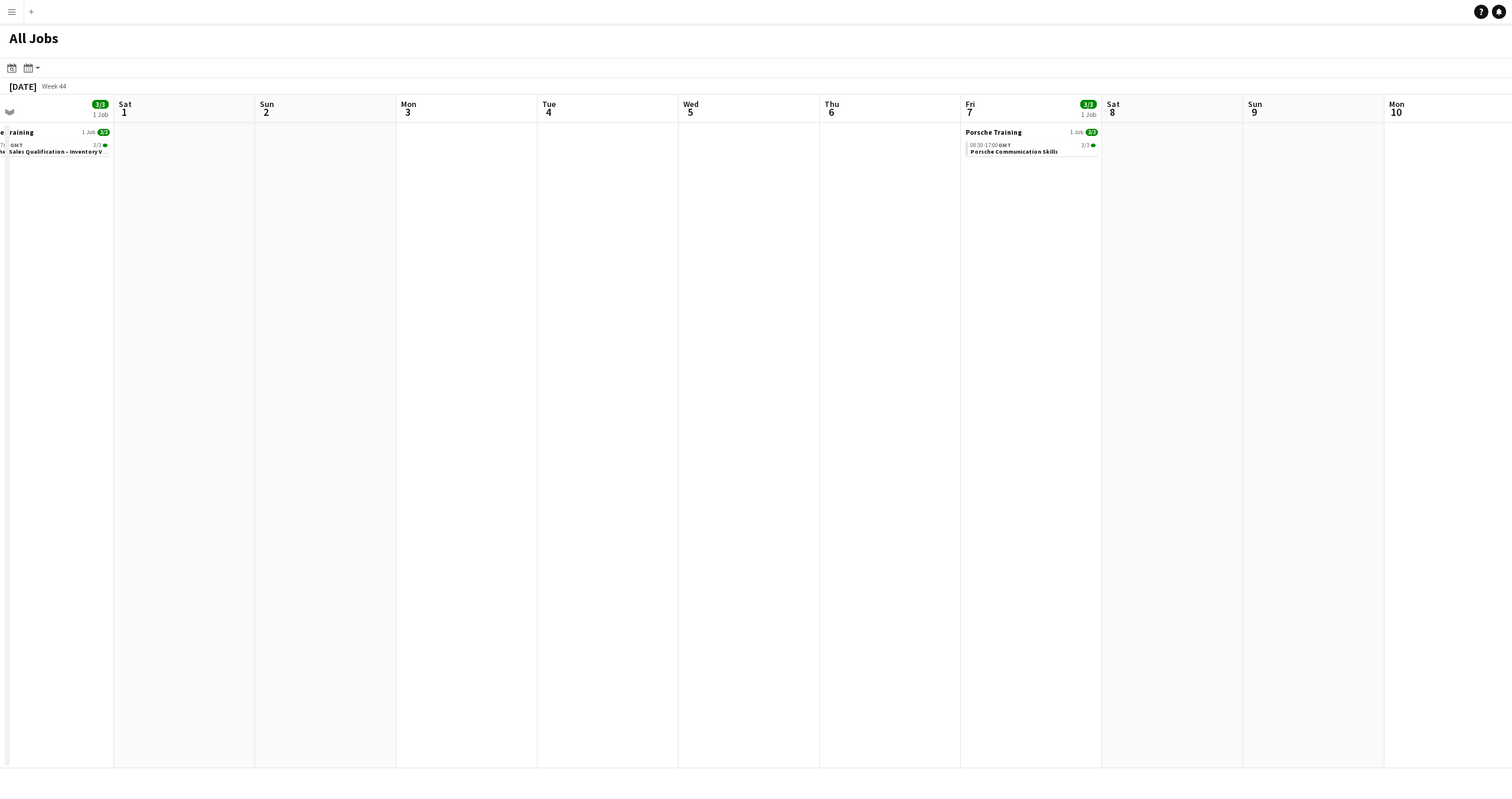
click at [1222, 491] on app-calendar-viewport "Wed 29 3/3 1 Job Thu 30 3/3 1 Job Fri 31 3/3 1 Job Sat 1 Sun 2 Mon 3 Tue 4 Wed …" at bounding box center [756, 431] width 1512 height 674
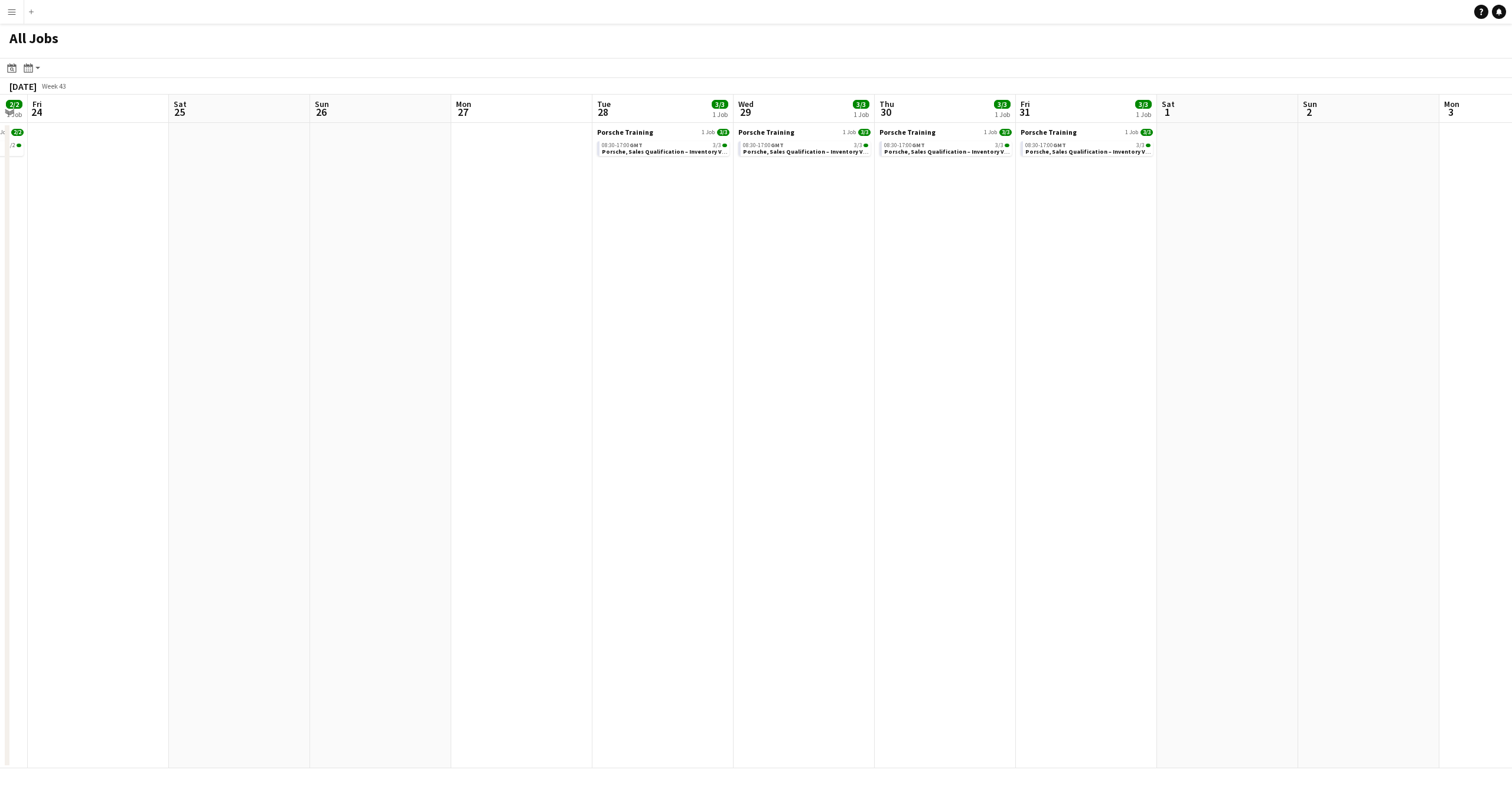
click at [1333, 490] on app-calendar-viewport "Wed 22 10/10 4 Jobs Thu 23 2/2 1 Job Fri 24 Sat 25 Sun 26 Mon 27 Tue 28 3/3 1 J…" at bounding box center [756, 431] width 1512 height 674
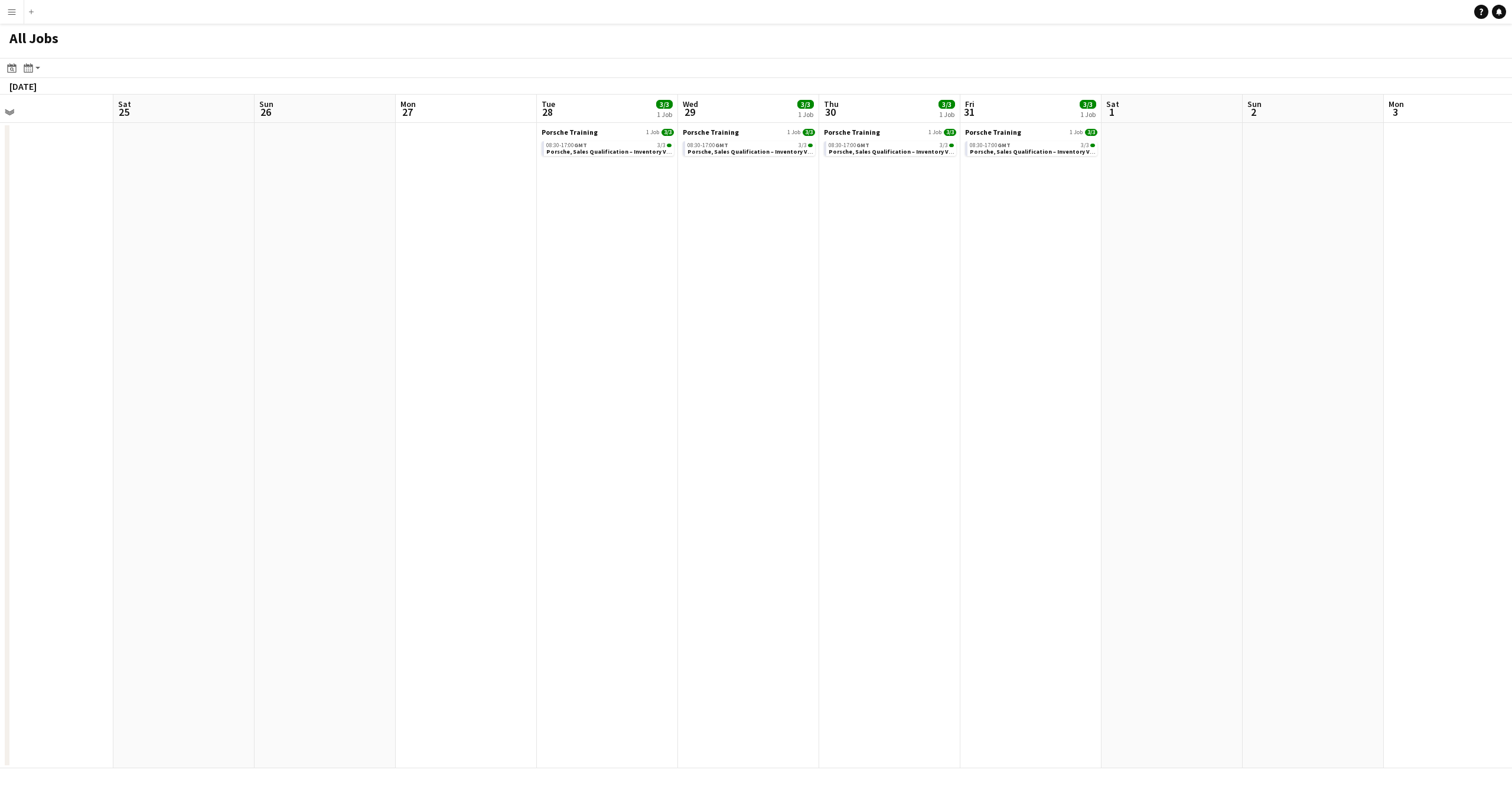
click at [1512, 481] on app-calendar-viewport "Wed 22 10/10 4 Jobs Thu 23 2/2 1 Job Fri 24 Sat 25 Sun 26 Mon 27 Tue 28 3/3 1 J…" at bounding box center [756, 431] width 1512 height 674
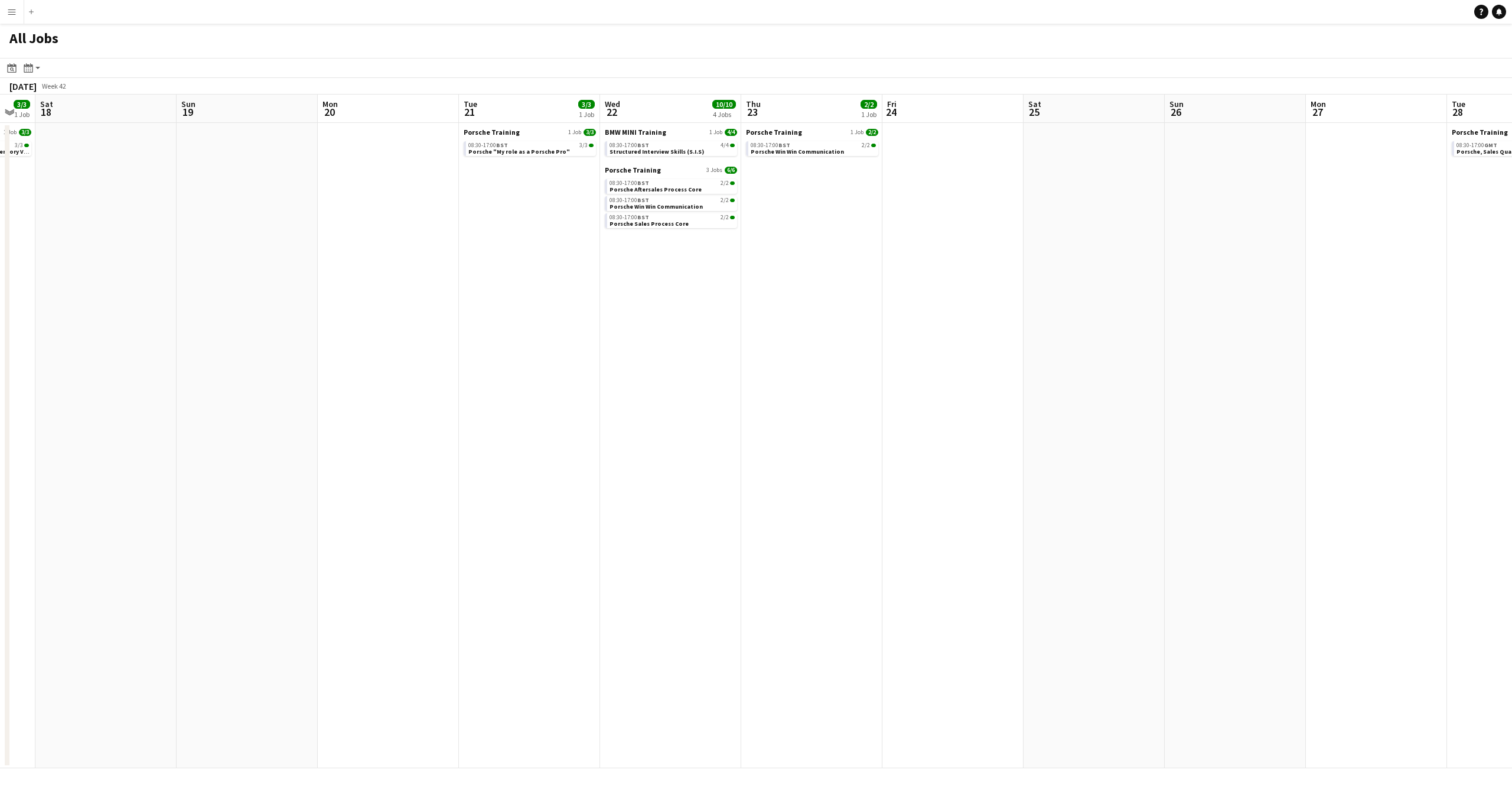
click at [1453, 476] on app-calendar-viewport "Fri 17 3/3 1 Job Sat 18 Sun 19 Mon 20 Tue 21 3/3 1 Job Wed 22 10/10 4 Jobs Thu …" at bounding box center [756, 431] width 1512 height 674
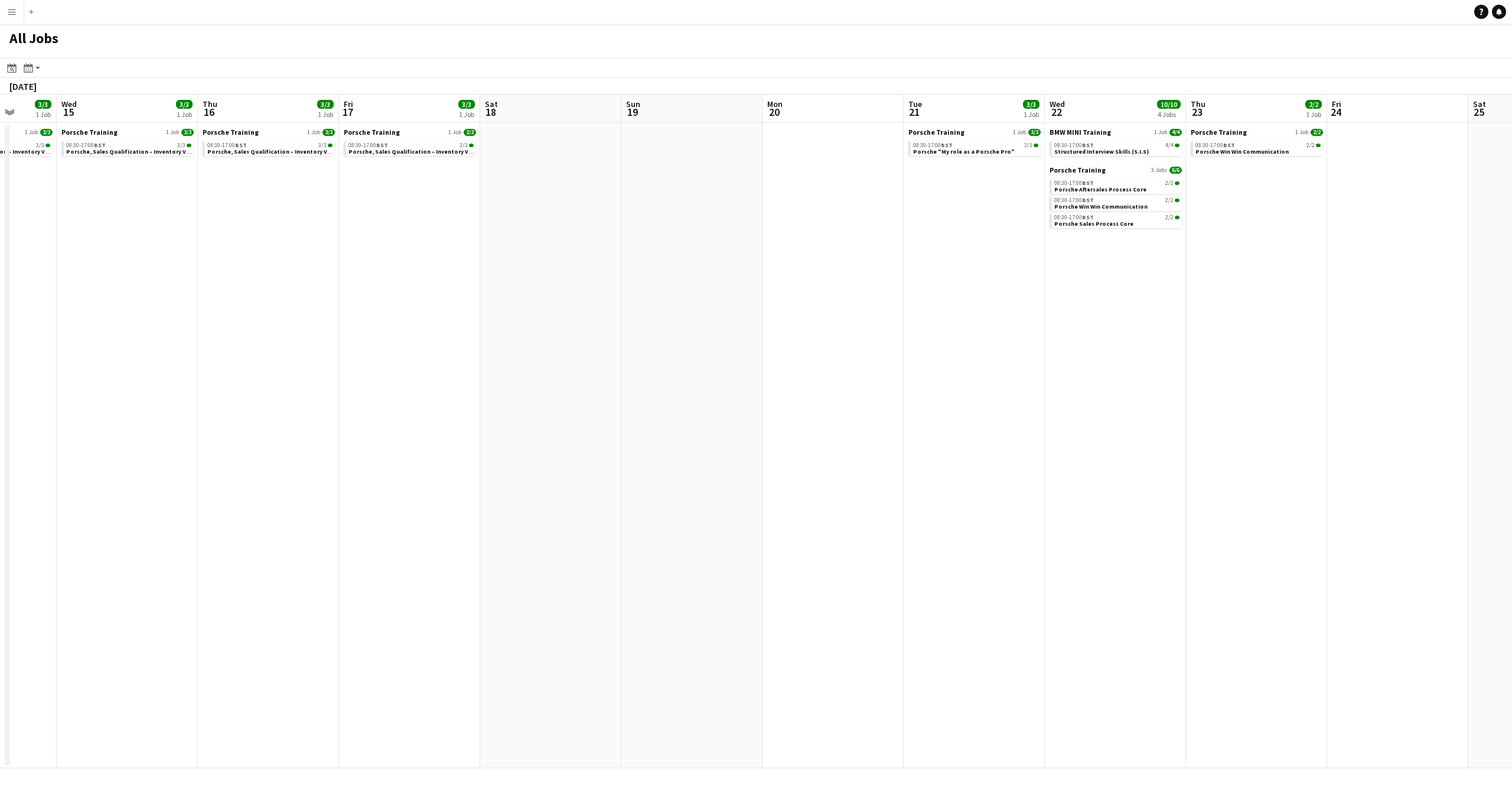
click at [1401, 474] on app-calendar-viewport "Sun 12 Mon 13 Tue 14 3/3 1 Job Wed 15 3/3 1 Job Thu 16 3/3 1 Job Fri 17 3/3 1 J…" at bounding box center [756, 431] width 1512 height 674
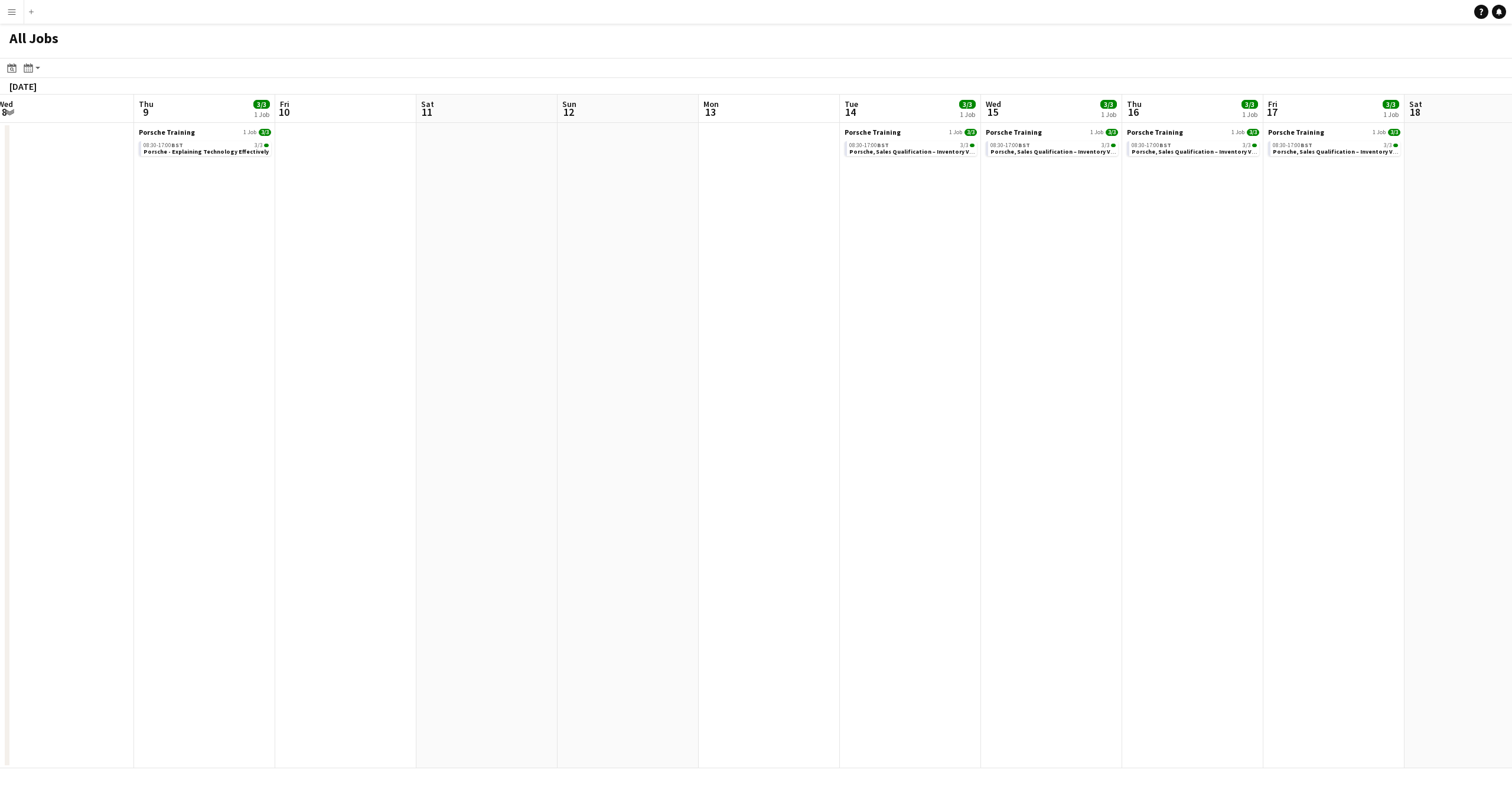
click at [1497, 478] on app-calendar-viewport "Mon 6 Tue 7 8/8 3 Jobs Wed 8 Thu 9 3/3 1 Job Fri 10 Sat 11 Sun 12 Mon 13 Tue 14…" at bounding box center [756, 431] width 1512 height 674
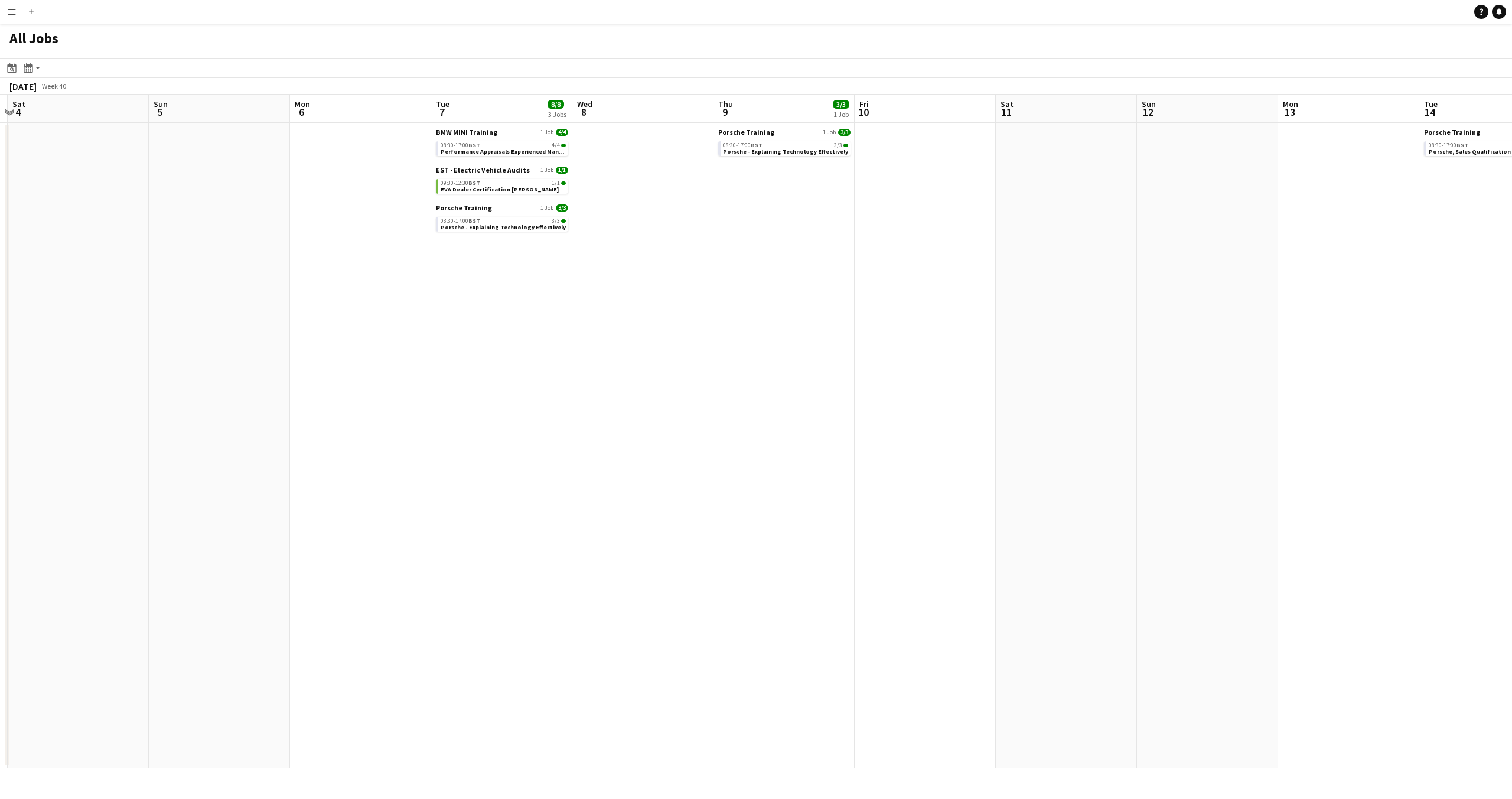
click at [1503, 480] on app-calendar-viewport "Fri 3 Sat 4 Sun 5 Mon 6 Tue 7 8/8 3 Jobs Wed 8 Thu 9 3/3 1 Job Fri 10 Sat 11 Su…" at bounding box center [756, 431] width 1512 height 674
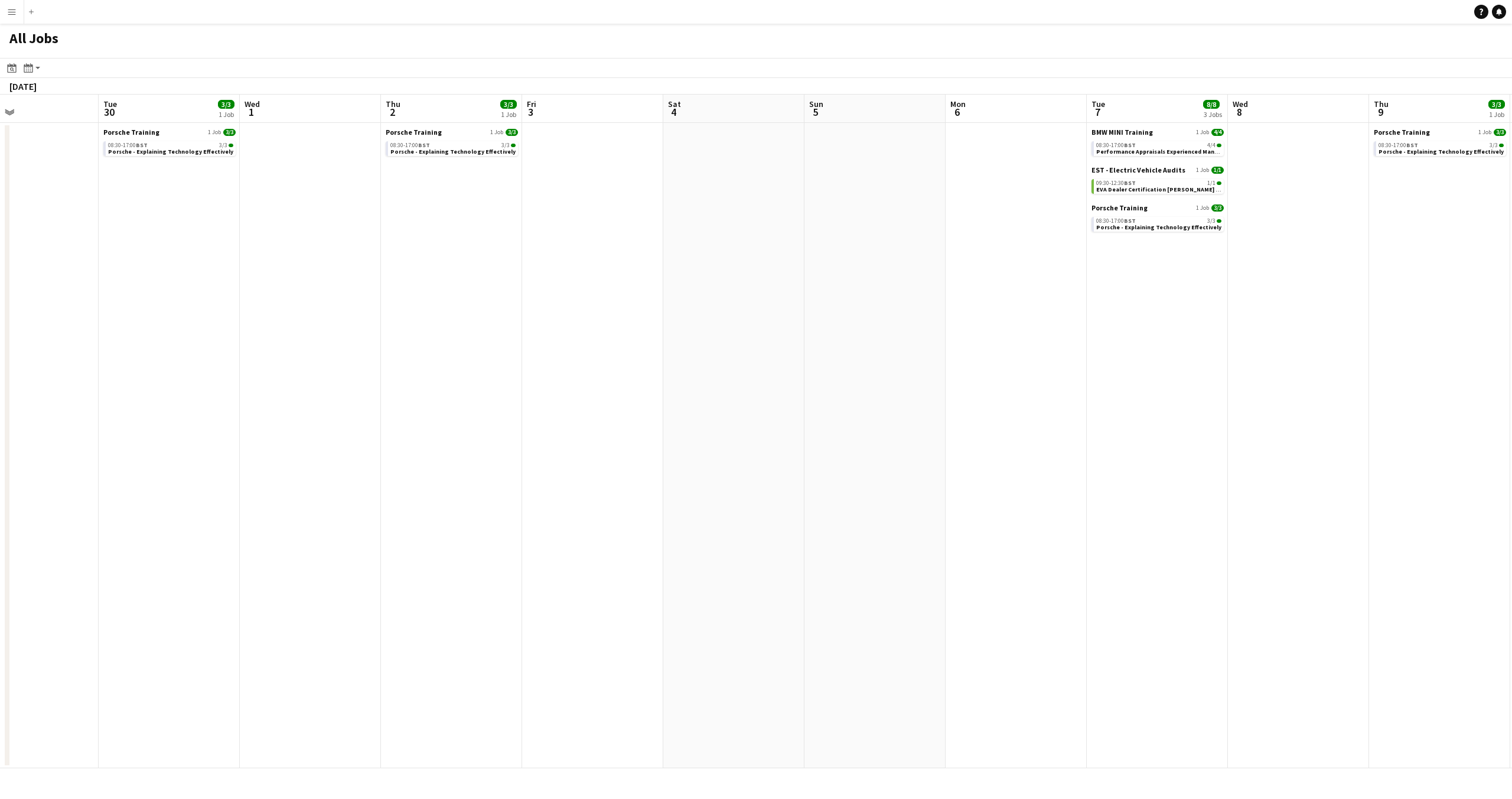
click at [1512, 478] on app-calendar-viewport "Sat 27 Sun 28 Mon 29 Tue 30 3/3 1 Job Wed 1 Thu 2 3/3 1 Job Fri 3 Sat 4 Sun 5 M…" at bounding box center [756, 431] width 1512 height 674
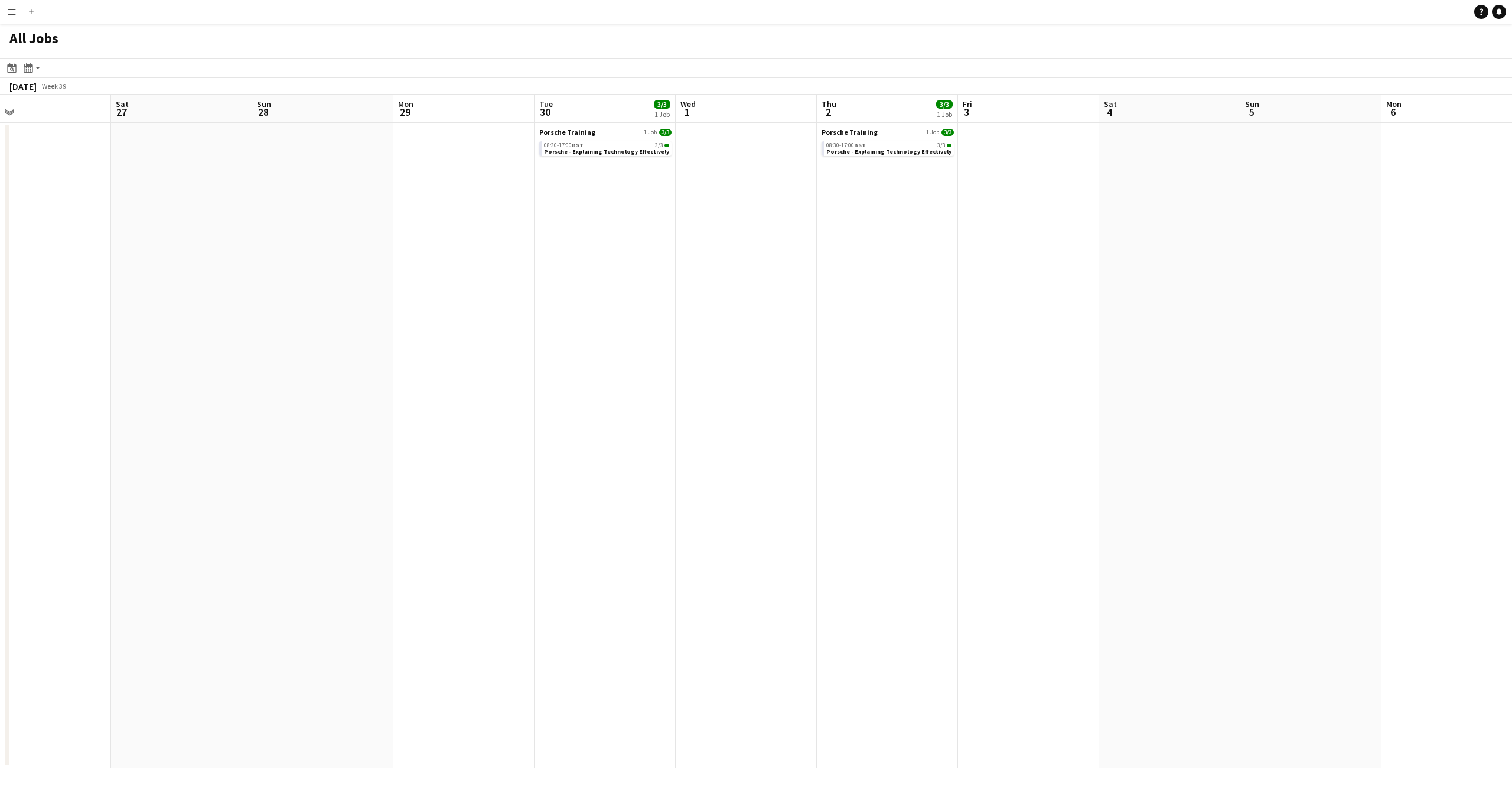
click at [1508, 492] on app-calendar-viewport "Wed 24 Thu 25 1/1 1 Job Fri 26 Sat 27 Sun 28 Mon 29 Tue 30 3/3 1 Job Wed 1 Thu …" at bounding box center [756, 431] width 1512 height 674
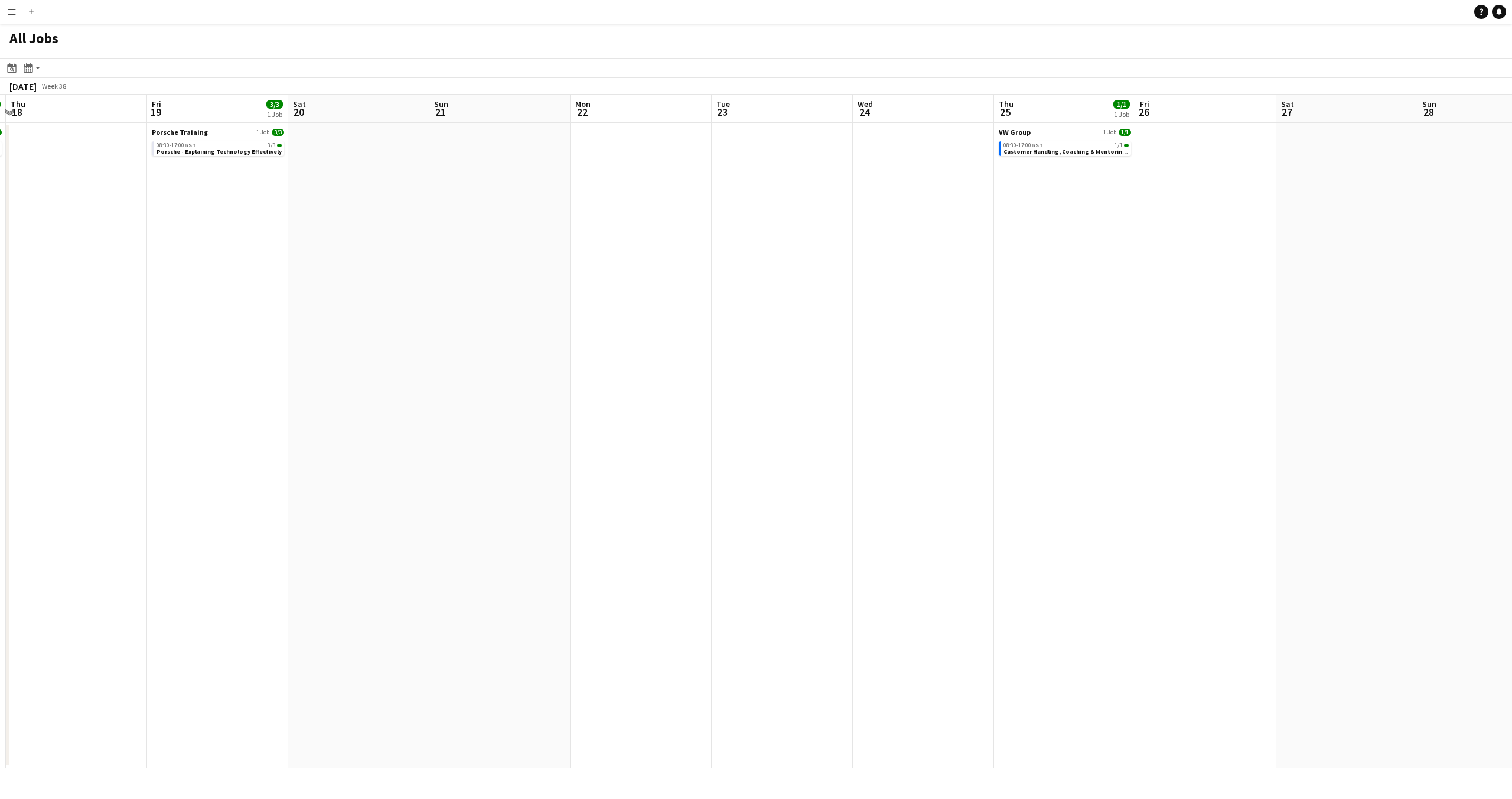
click at [1512, 493] on app-calendar-viewport "Mon 15 Tue 16 Wed 17 3/3 1 Job Thu 18 Fri 19 3/3 1 Job Sat 20 Sun 21 Mon 22 Tue…" at bounding box center [756, 431] width 1512 height 674
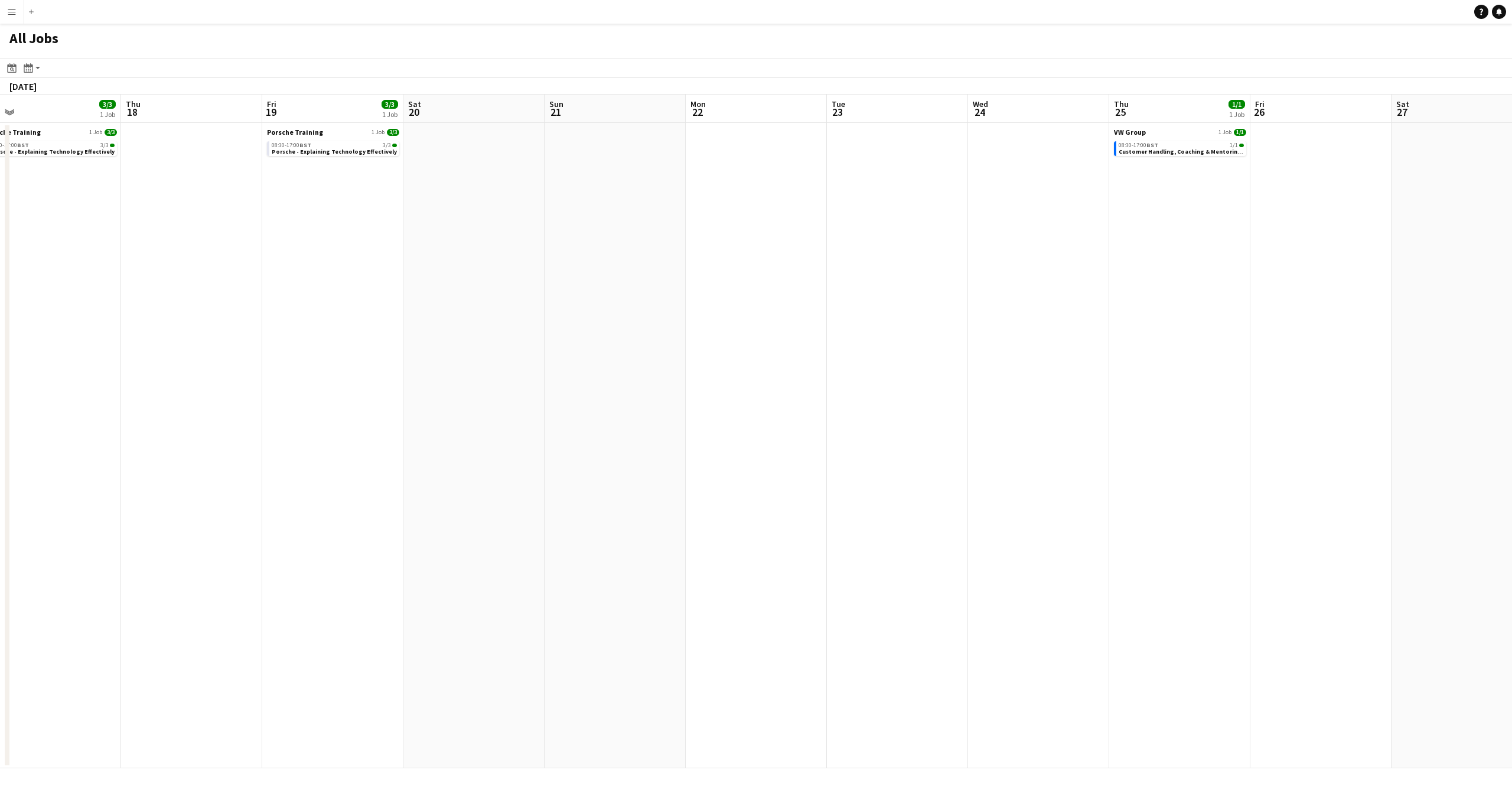
click at [1350, 499] on app-calendar-viewport "Mon 15 Tue 16 Wed 17 3/3 1 Job Thu 18 Fri 19 3/3 1 Job Sat 20 Sun 21 Mon 22 Tue…" at bounding box center [756, 431] width 1512 height 674
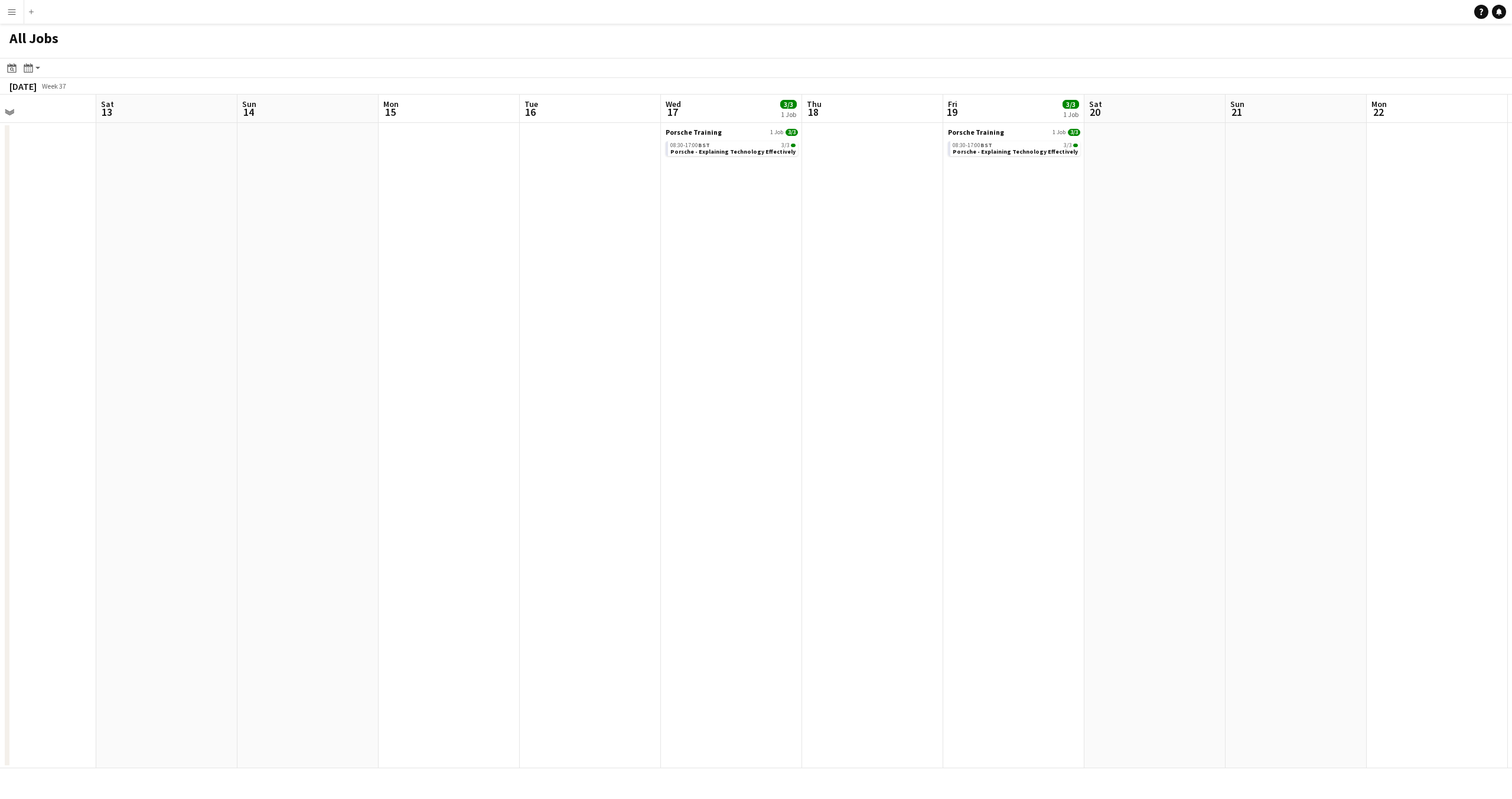
click at [950, 455] on app-calendar-viewport "Wed 10 10/10 1 Job Thu 11 Fri 12 Sat 13 Sun 14 Mon 15 Tue 16 Wed 17 3/3 1 Job T…" at bounding box center [756, 431] width 1512 height 674
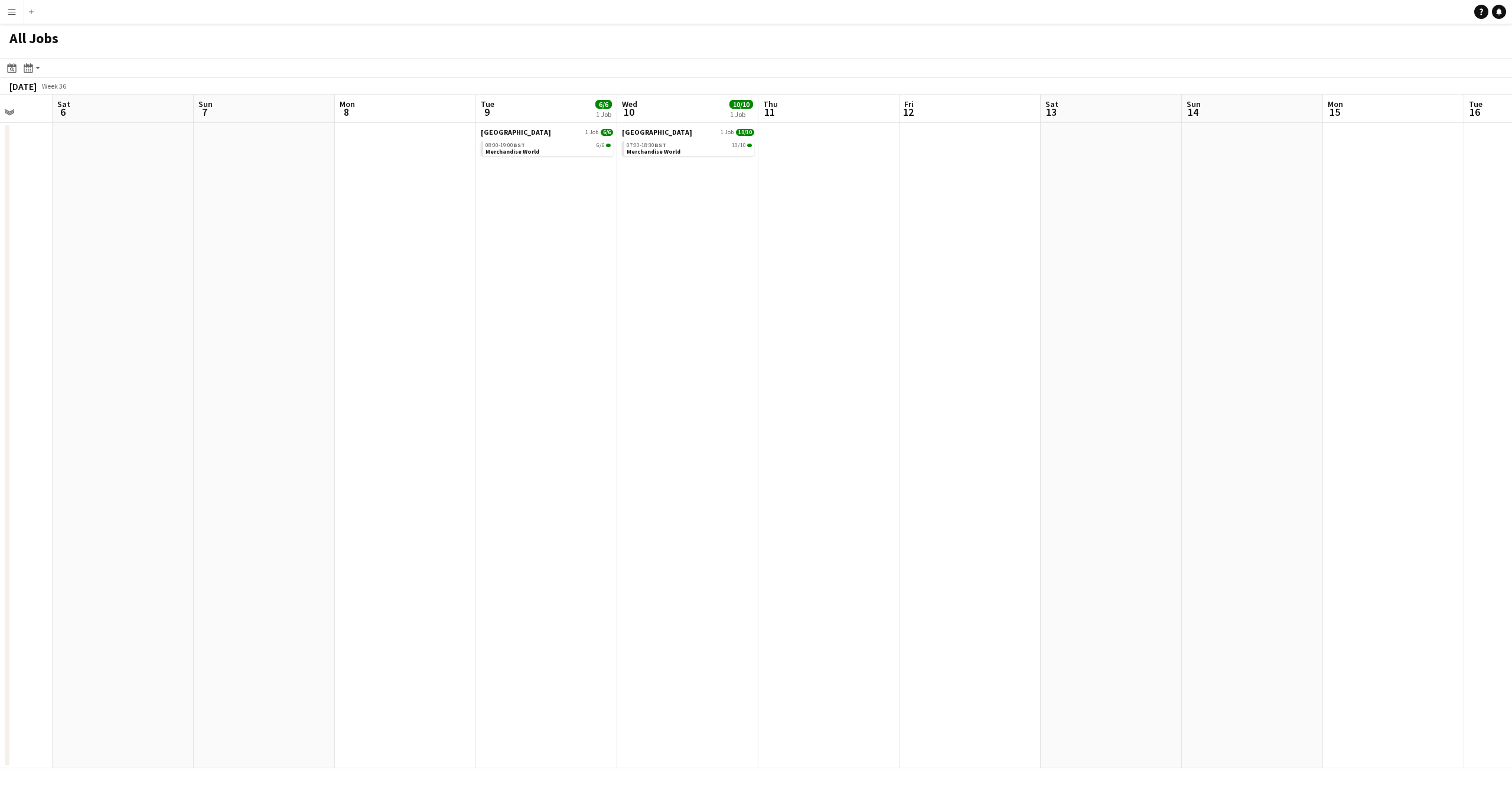
click at [1358, 408] on app-calendar-viewport "Wed 3 Thu 4 Fri 5 Sat 6 Sun 7 Mon 8 Tue 9 6/6 1 Job Wed 10 10/10 1 Job Thu 11 F…" at bounding box center [756, 431] width 1512 height 674
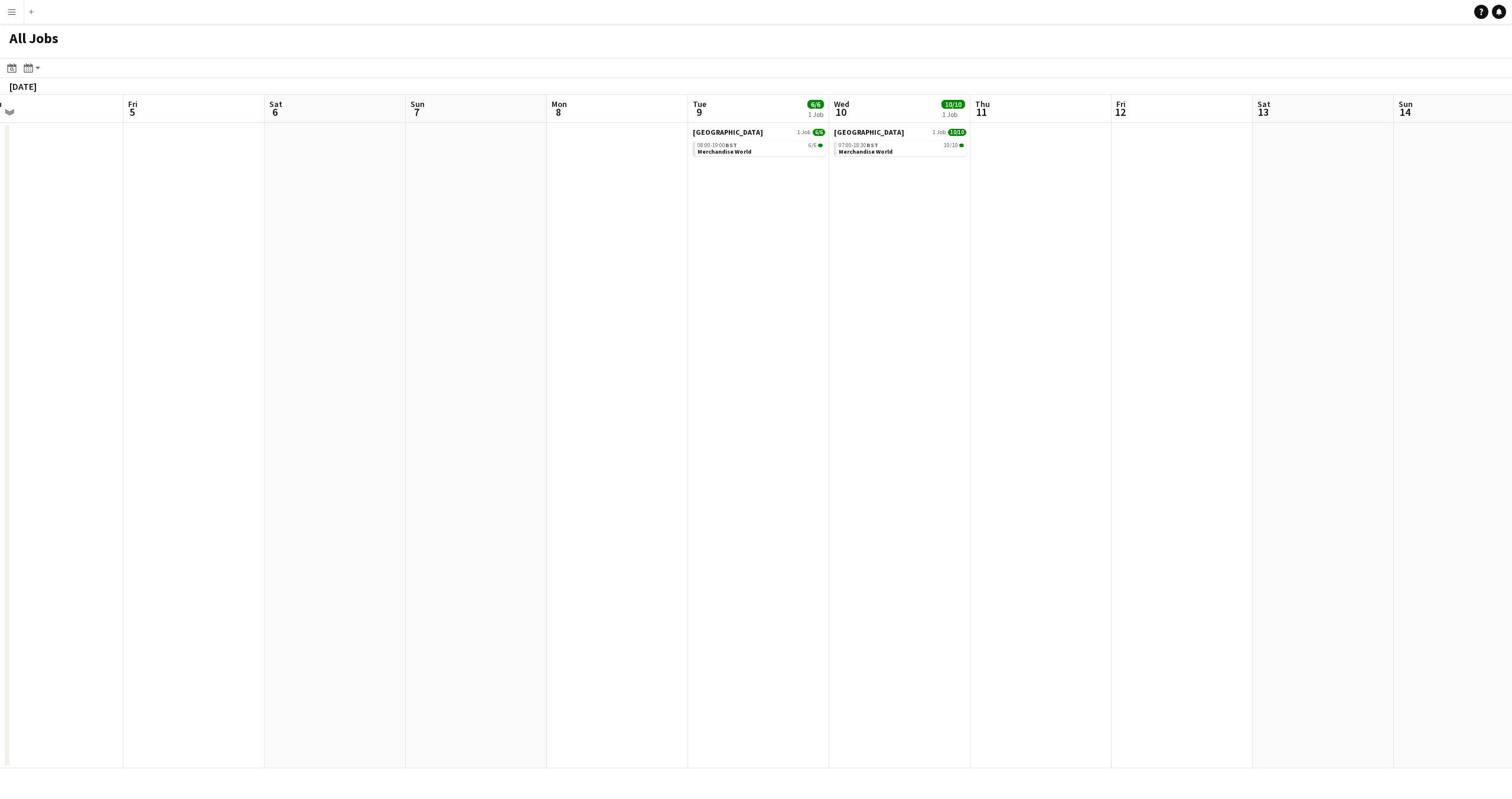
scroll to position [0, 354]
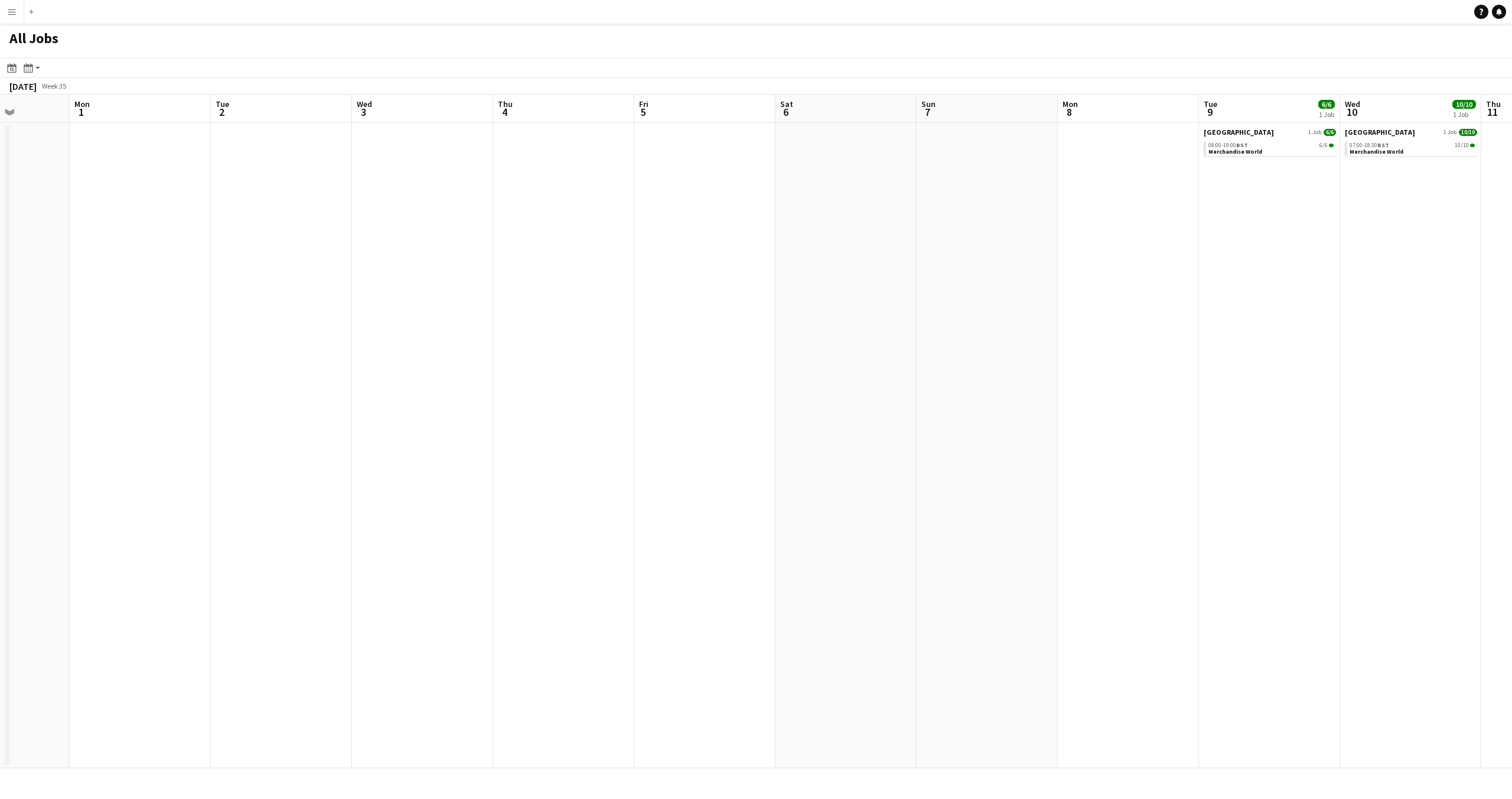
click at [1468, 420] on app-calendar-viewport "Fri 29 1/1 1 Job Sat 30 Sun 31 Mon 1 Tue 2 Wed 3 Thu 4 Fri 5 Sat 6 Sun 7 Mon 8 …" at bounding box center [756, 431] width 1512 height 674
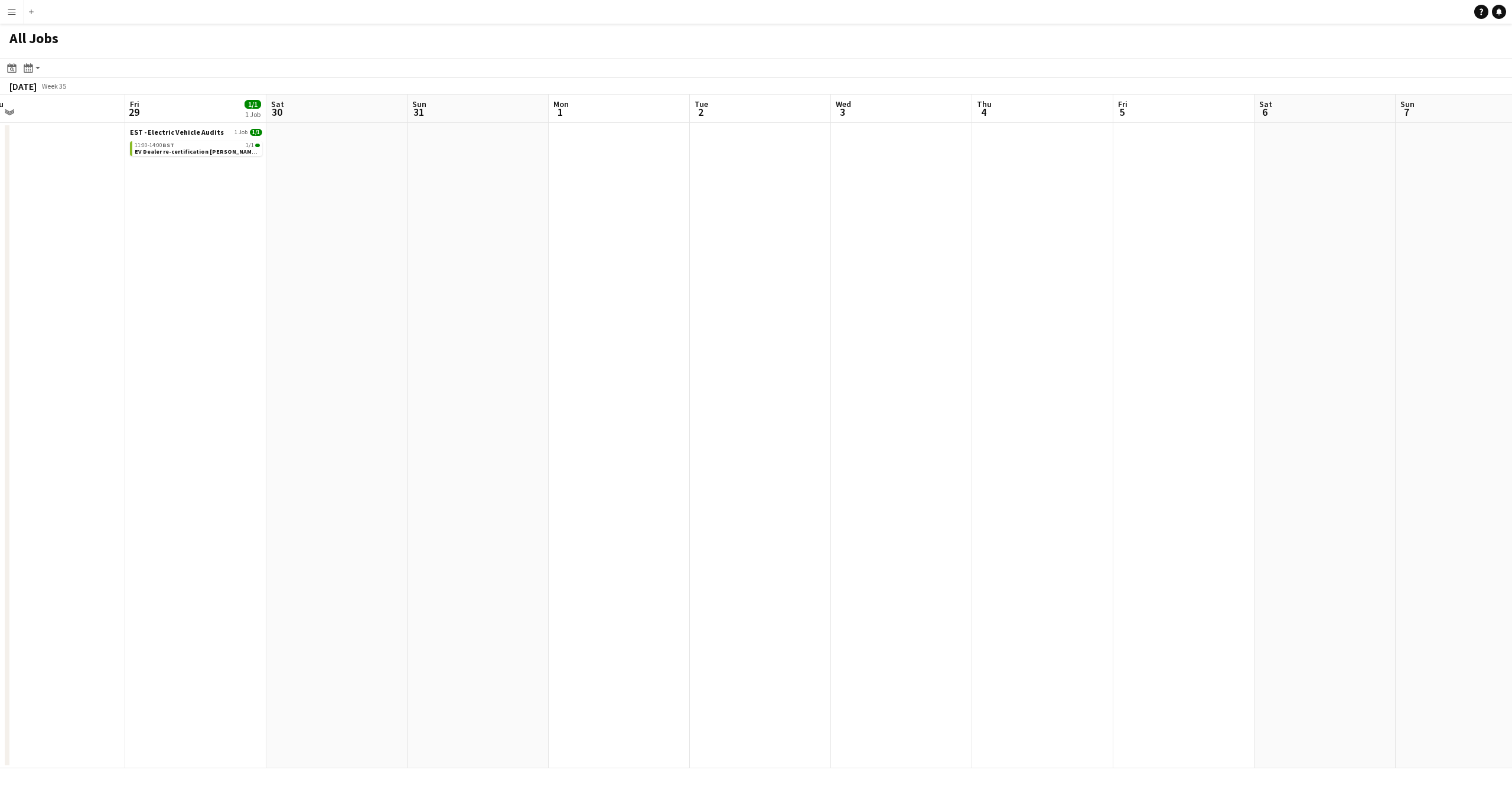
click at [1512, 437] on app-calendar-viewport "Tue 26 Wed 27 8/8 3 Jobs Thu 28 Fri 29 1/1 1 Job Sat 30 Sun 31 Mon 1 Tue 2 Wed …" at bounding box center [756, 431] width 1512 height 674
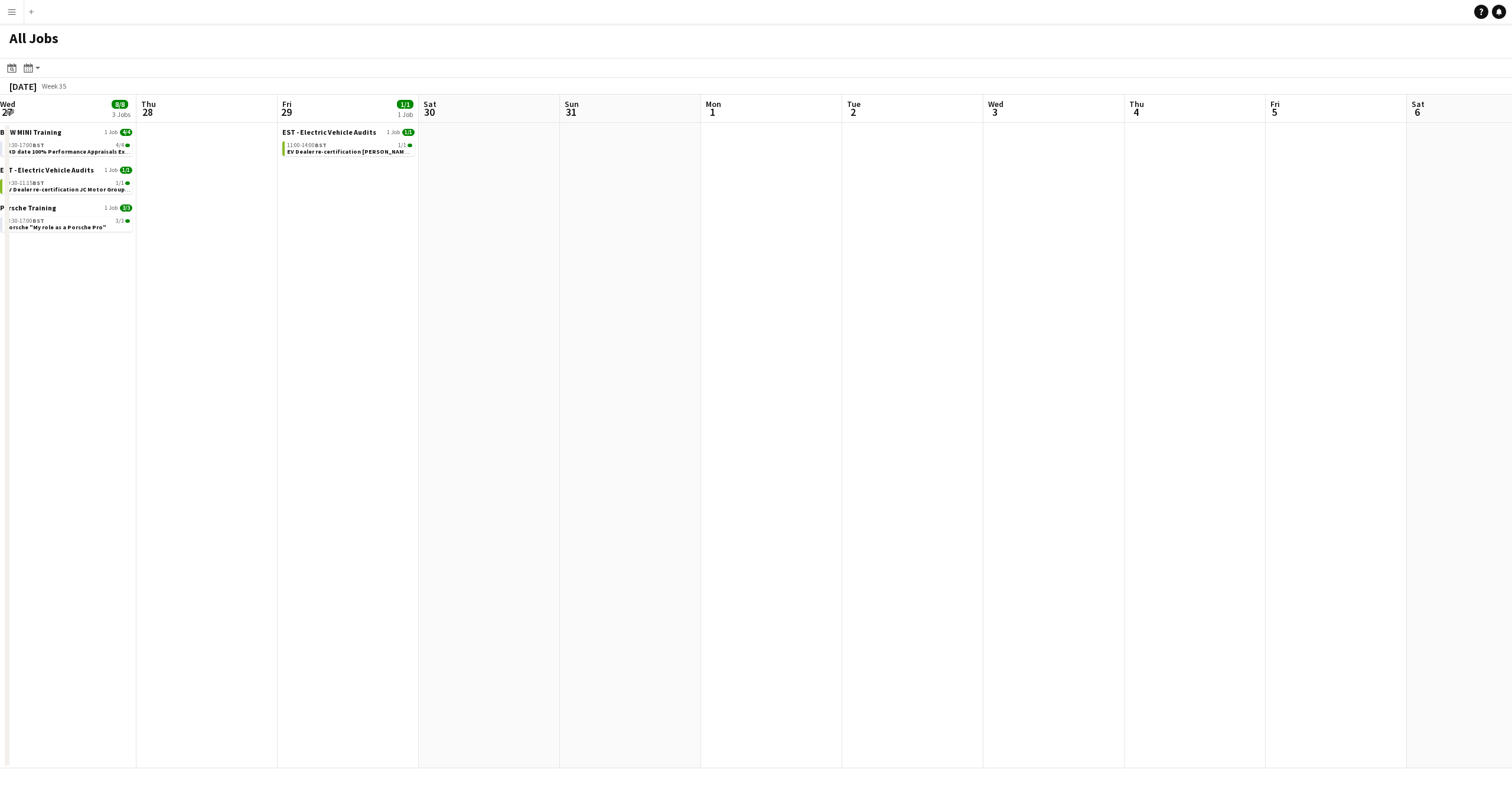
scroll to position [0, 300]
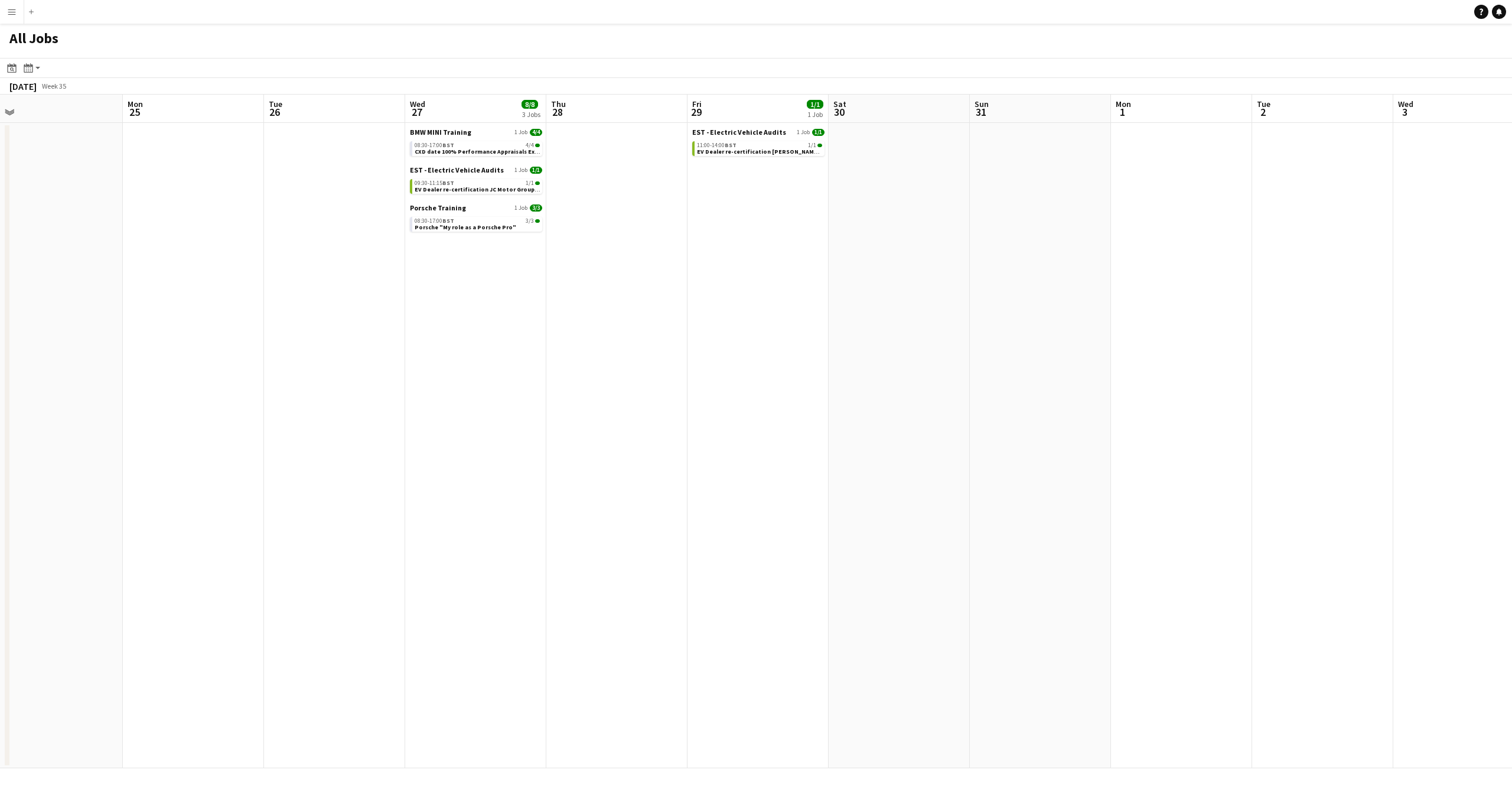
click at [1463, 429] on app-calendar-viewport "Fri 22 1/1 1 Job Sat 23 Sun 24 Mon 25 Tue 26 Wed 27 8/8 3 Jobs Thu 28 Fri 29 1/…" at bounding box center [756, 431] width 1512 height 674
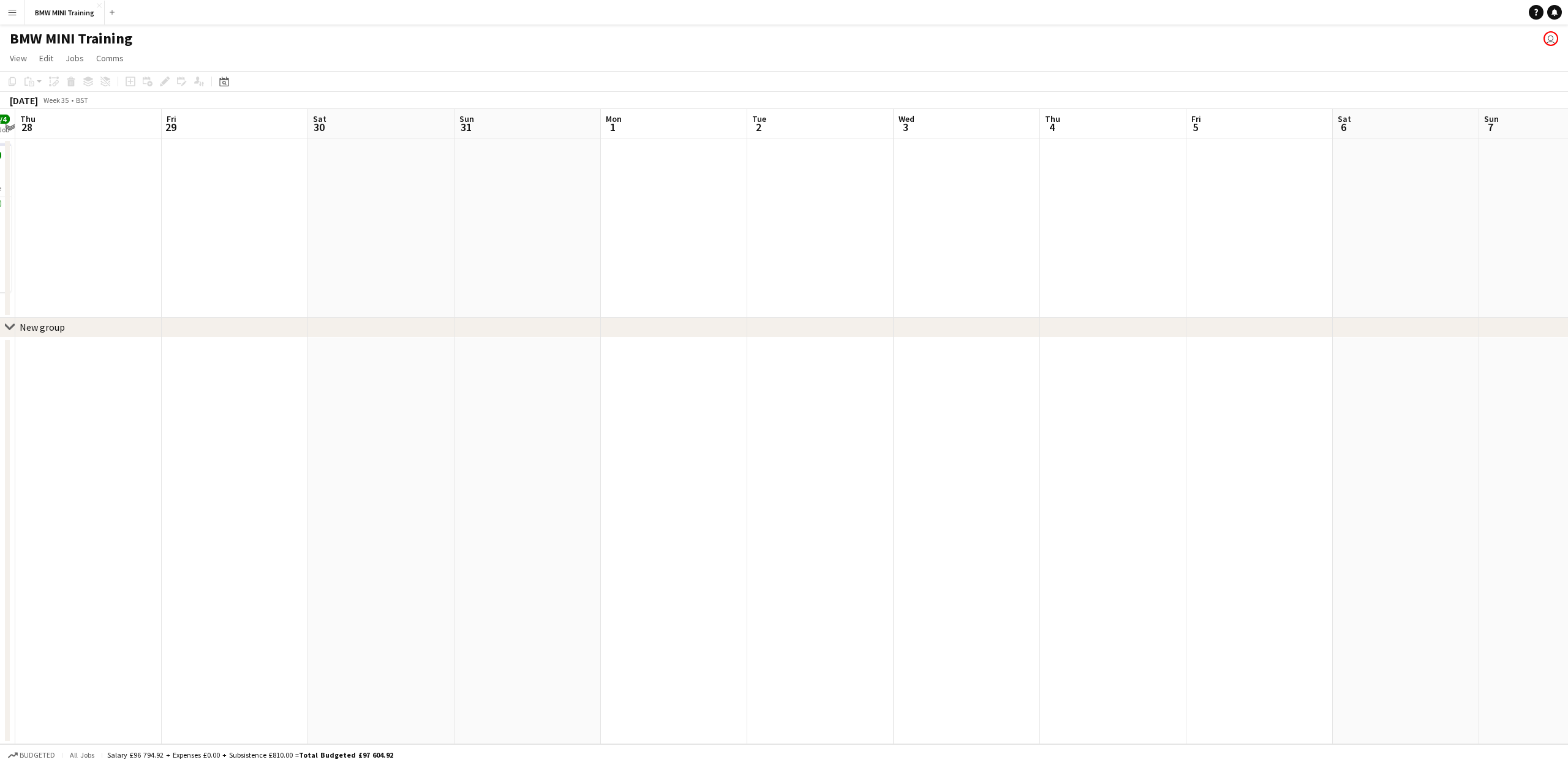
drag, startPoint x: 1257, startPoint y: 122, endPoint x: 636, endPoint y: 146, distance: 621.5
click at [0, 150] on html "Menu Boards Boards Boards All jobs Status Workforce Workforce My Workforce Recr…" at bounding box center [784, 382] width 1568 height 765
drag, startPoint x: 1409, startPoint y: 126, endPoint x: 361, endPoint y: 181, distance: 1049.4
click at [361, 181] on app-calendar-viewport "Sat 30 Sun 31 Mon 1 Tue 2 Wed 3 Thu 4 Fri 5 Sat 6 Sun 7 Mon 8 Tue 9 Wed 10 Thu …" at bounding box center [784, 427] width 1568 height 636
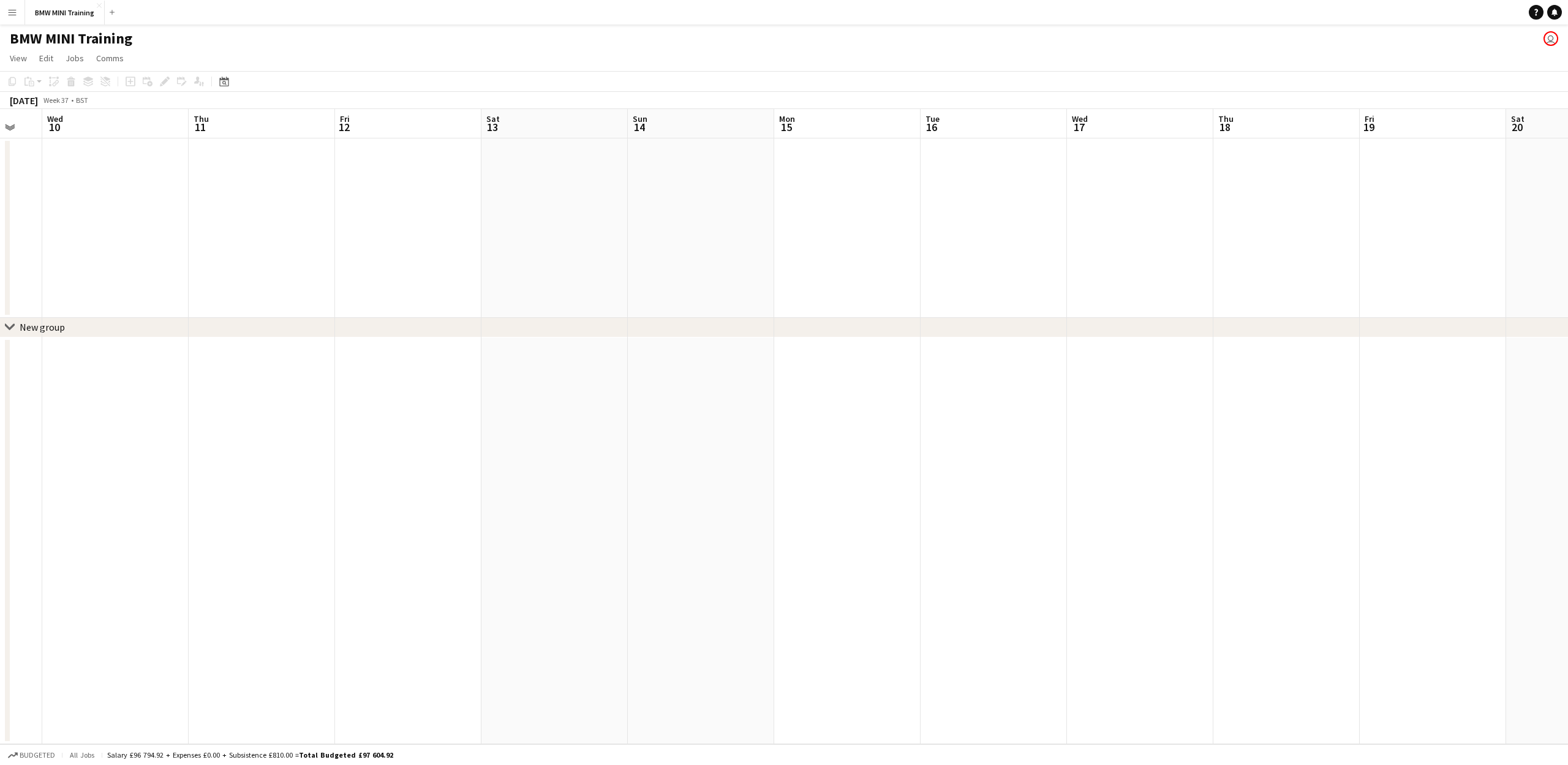
drag, startPoint x: 1305, startPoint y: 146, endPoint x: 394, endPoint y: 171, distance: 911.3
click at [394, 171] on app-calendar-viewport "Sun 7 Mon 8 Tue 9 Wed 10 Thu 11 Fri 12 Sat 13 Sun 14 Mon 15 Tue 16 Wed 17 Thu 1…" at bounding box center [784, 427] width 1568 height 636
drag, startPoint x: 1221, startPoint y: 162, endPoint x: 435, endPoint y: 181, distance: 786.2
click at [433, 183] on app-calendar-viewport "Sun 14 Mon 15 Tue 16 Wed 17 Thu 18 Fri 19 Sat 20 Sun 21 Mon 22 Tue 23 Wed 24 Th…" at bounding box center [784, 427] width 1568 height 636
drag, startPoint x: 1221, startPoint y: 164, endPoint x: 403, endPoint y: 226, distance: 820.3
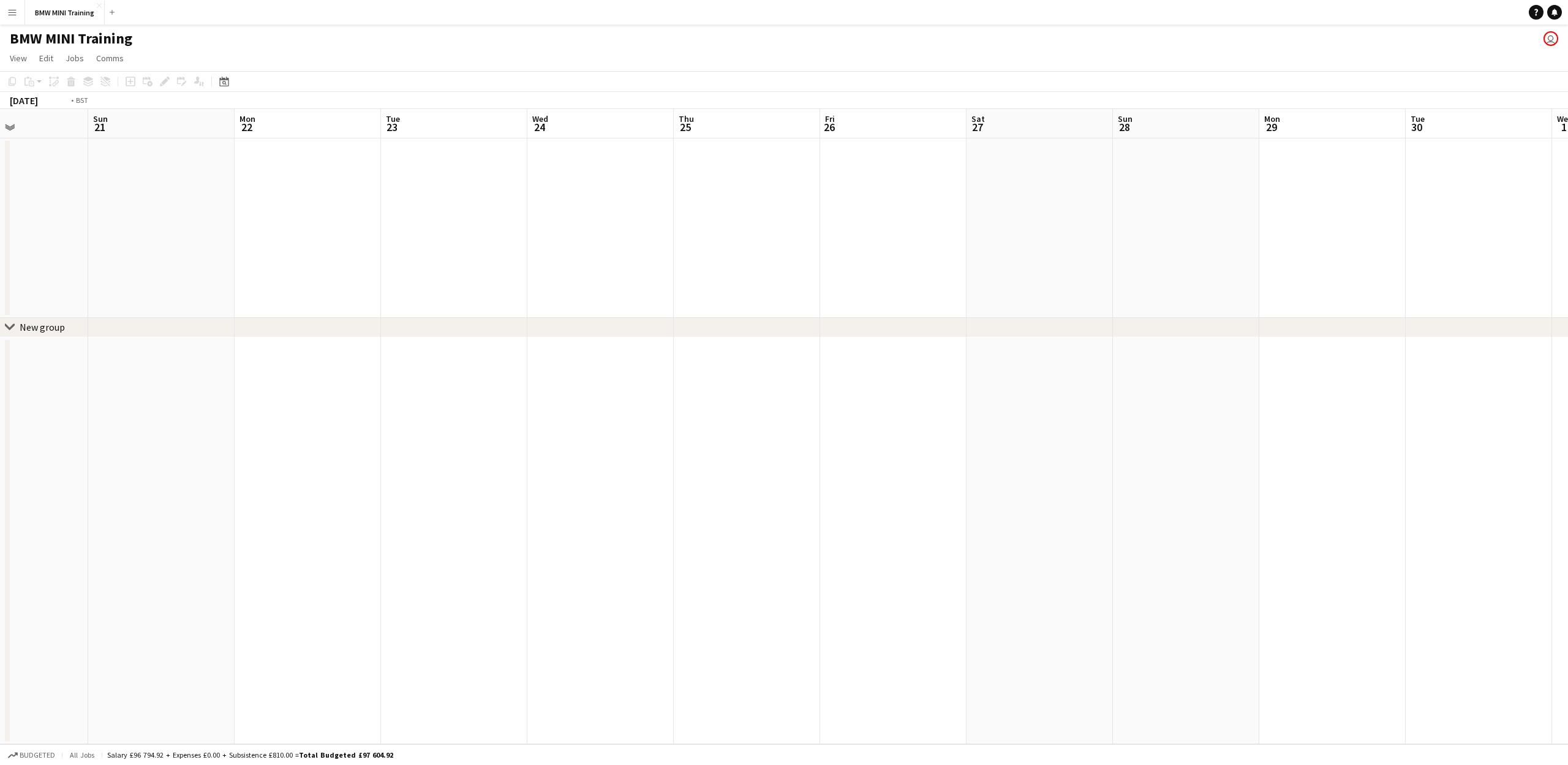
click at [403, 226] on app-calendar-viewport "Wed 17 Thu 18 Fri 19 Sat 20 Sun 21 Mon 22 Tue 23 Wed 24 Thu 25 Fri 26 Sat 27 Su…" at bounding box center [784, 427] width 1568 height 636
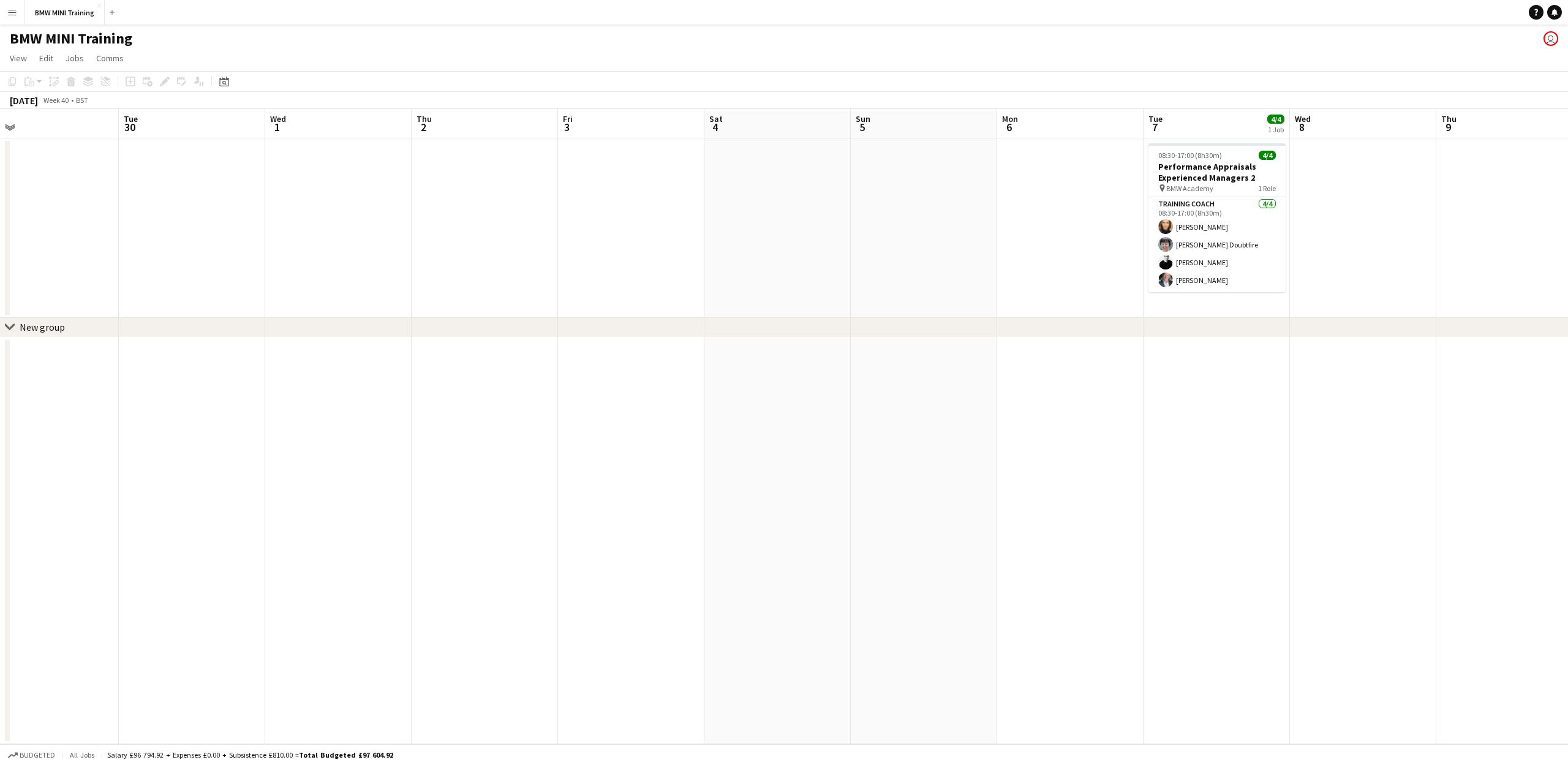
drag, startPoint x: 1217, startPoint y: 219, endPoint x: 370, endPoint y: 261, distance: 848.0
click at [370, 261] on app-calendar-viewport "Fri 26 Sat 27 Sun 28 Mon 29 Tue 30 Wed 1 Thu 2 Fri 3 Sat 4 Sun 5 Mon 6 Tue 7 4/…" at bounding box center [784, 427] width 1568 height 636
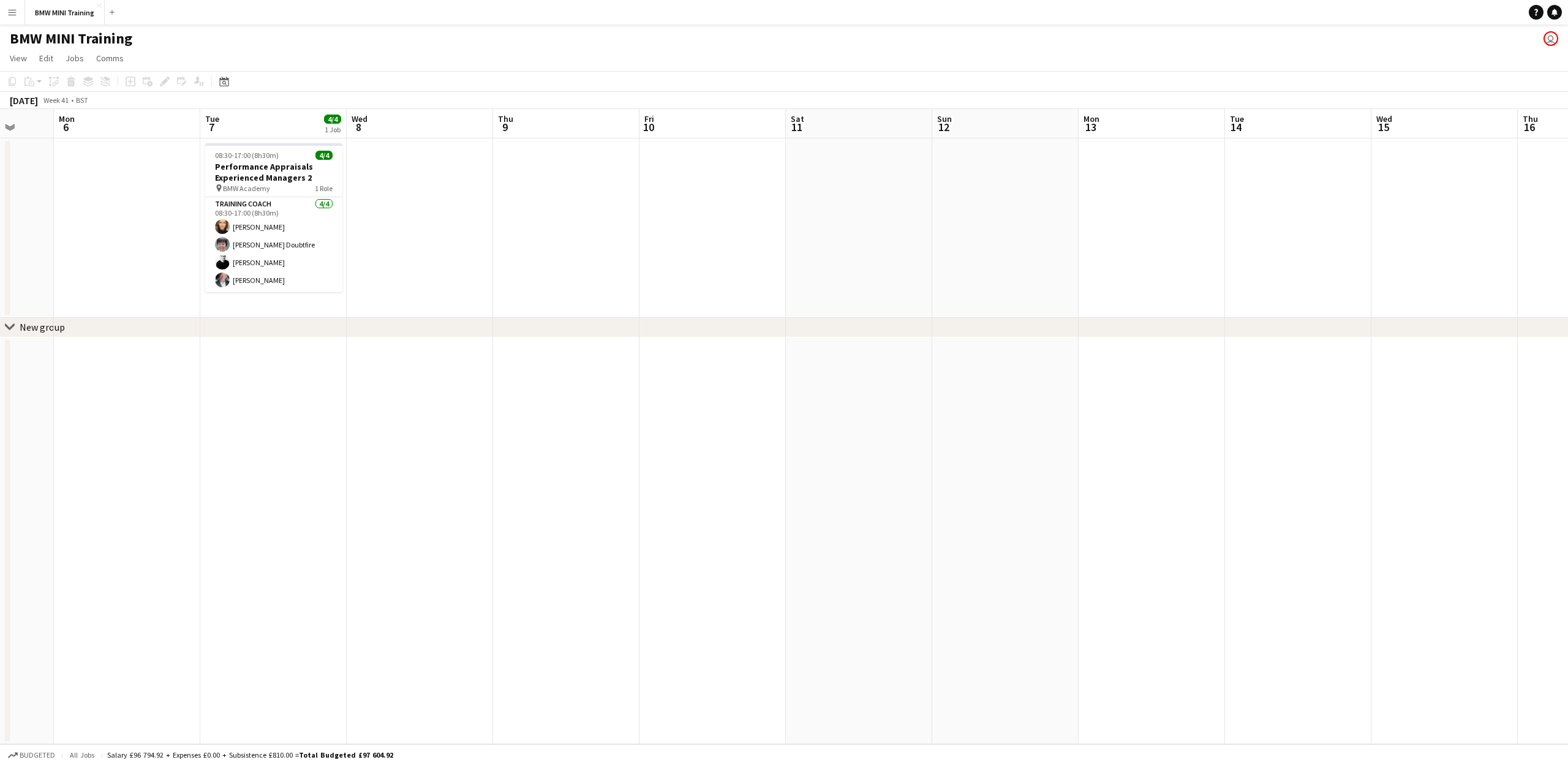
drag, startPoint x: 1520, startPoint y: 195, endPoint x: 429, endPoint y: 259, distance: 1092.9
click at [429, 259] on app-calendar-viewport "Fri 3 Sat 4 Sun 5 Mon 6 Tue 7 4/4 1 Job Wed 8 Thu 9 Fri 10 Sat 11 Sun 12 Mon 13…" at bounding box center [784, 427] width 1568 height 636
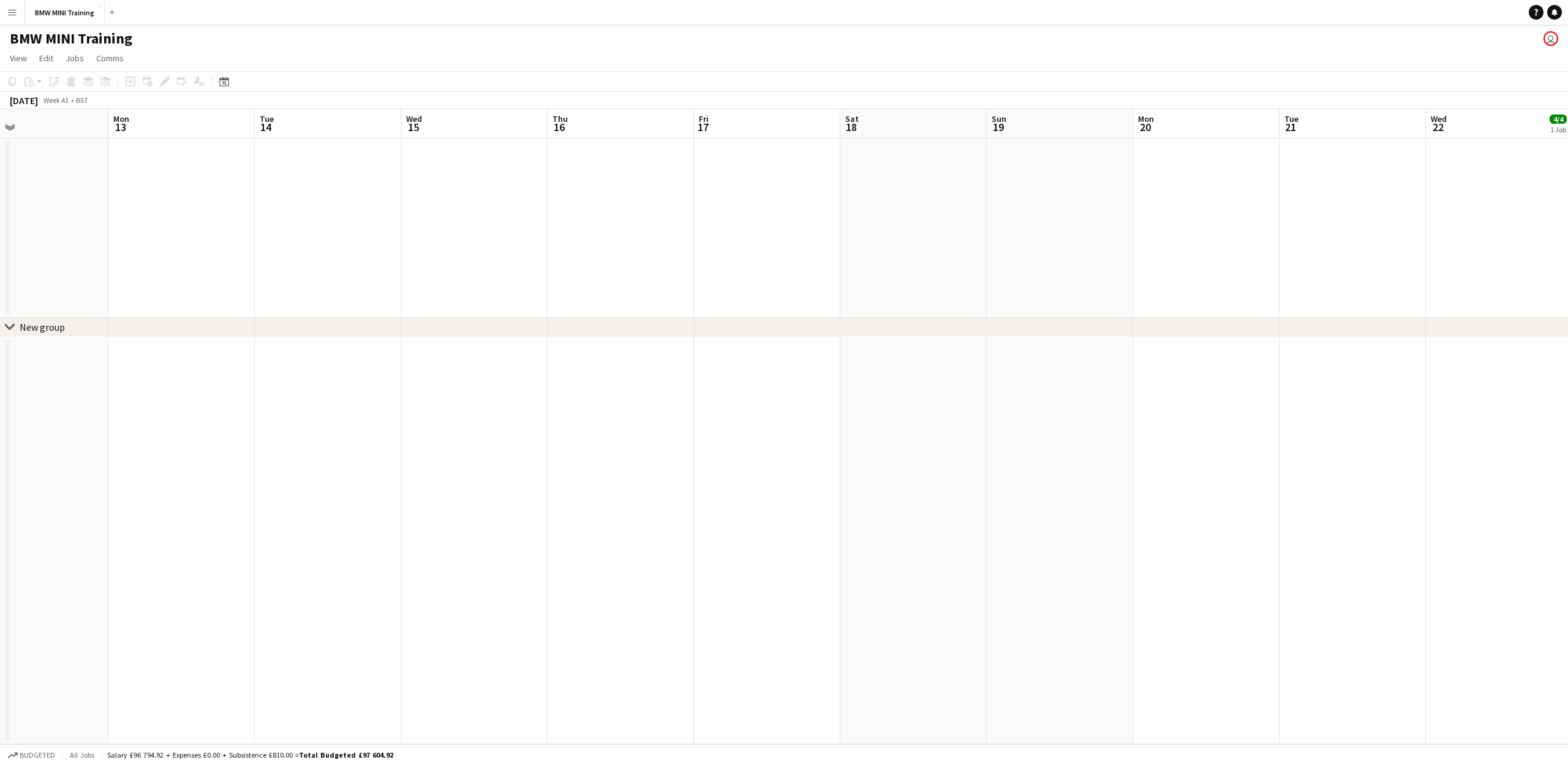
drag, startPoint x: 624, startPoint y: 255, endPoint x: 442, endPoint y: 262, distance: 182.1
click at [442, 262] on app-calendar-viewport "Thu 9 Fri 10 Sat 11 Sun 12 Mon 13 Tue 14 Wed 15 Thu 16 Fri 17 Sat 18 Sun 19 Mon…" at bounding box center [784, 427] width 1568 height 636
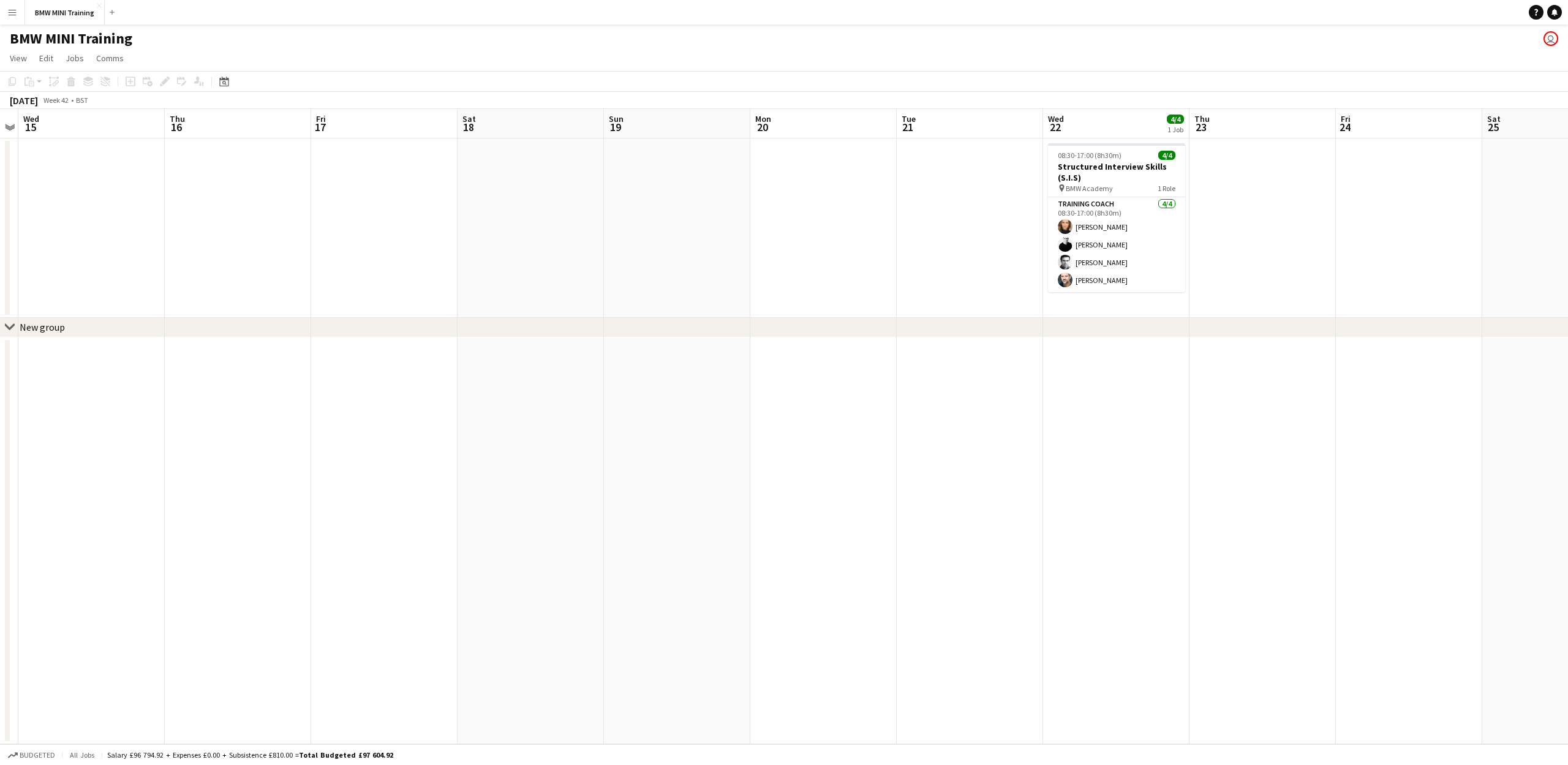
scroll to position [0, 462]
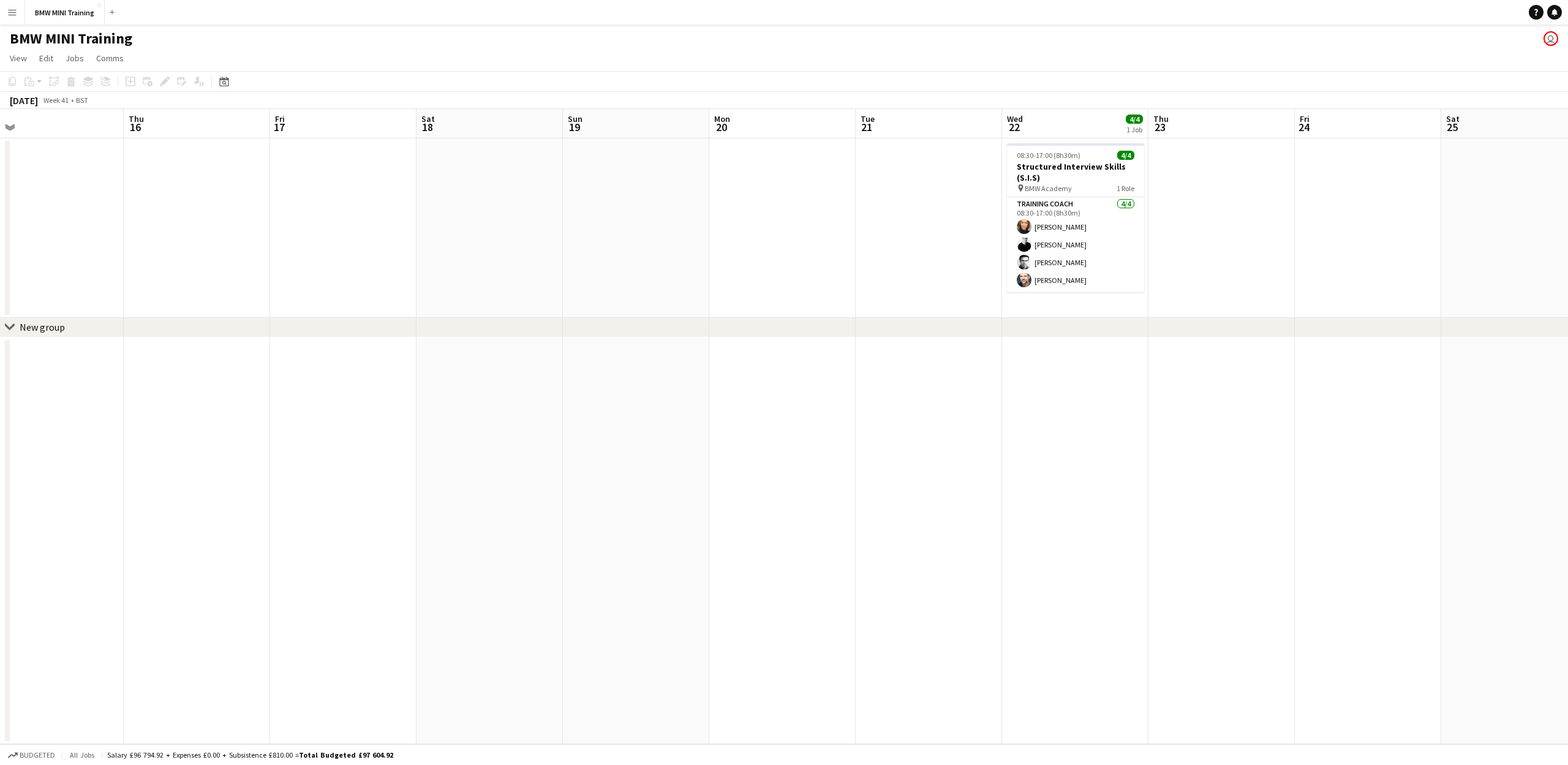
drag, startPoint x: 1075, startPoint y: 210, endPoint x: 691, endPoint y: 233, distance: 384.7
click at [691, 233] on app-calendar-viewport "Sun 12 Mon 13 Tue 14 Wed 15 Thu 16 Fri 17 Sat 18 Sun 19 Mon 20 Tue 21 Wed 22 4/…" at bounding box center [784, 427] width 1568 height 636
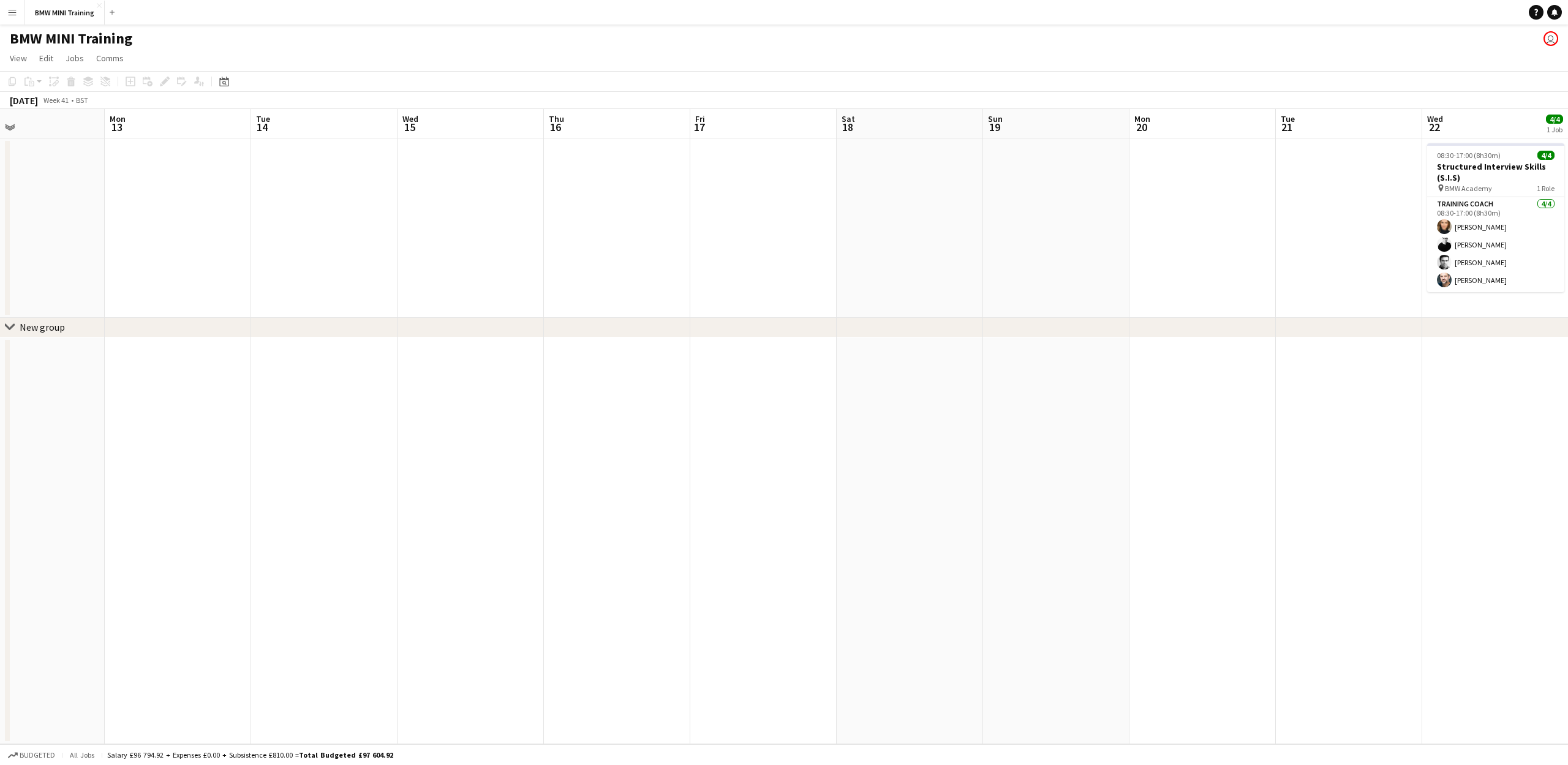
scroll to position [0, 331]
drag, startPoint x: 799, startPoint y: 121, endPoint x: 1466, endPoint y: 118, distance: 667.0
click at [1515, 121] on app-calendar-viewport "Wed 8 Thu 9 Fri 10 Sat 11 Sun 12 Mon 13 Tue 14 Wed 15 Thu 16 Fri 17 Sat 18 Sun …" at bounding box center [784, 427] width 1568 height 636
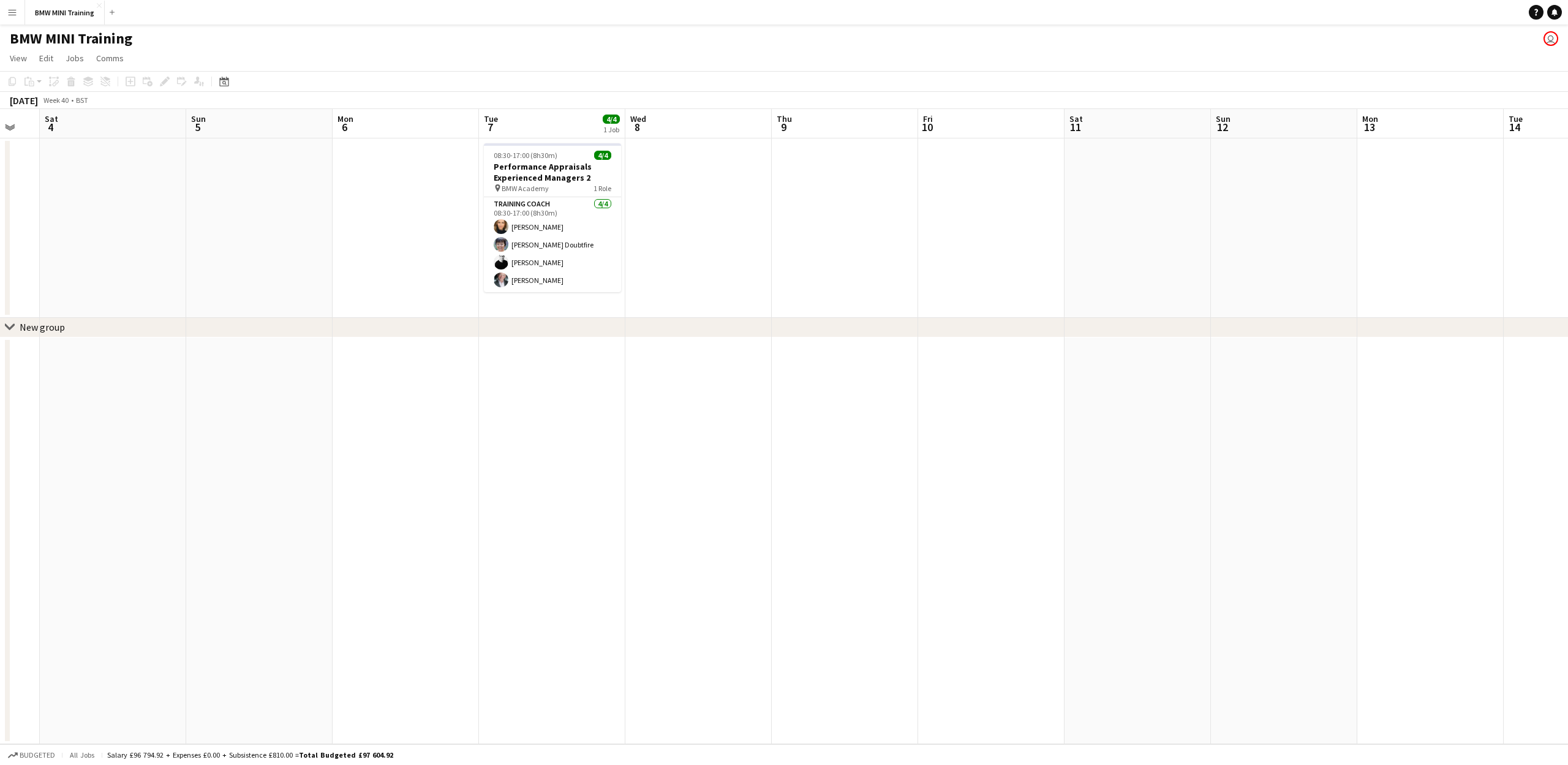
drag, startPoint x: 600, startPoint y: 127, endPoint x: 1567, endPoint y: 146, distance: 967.2
click at [1567, 146] on app-calendar-viewport "Wed 1 Thu 2 Fri 3 Sat 4 Sun 5 Mon 6 Tue 7 4/4 1 Job Wed 8 Thu 9 Fri 10 Sat 11 S…" at bounding box center [784, 427] width 1568 height 636
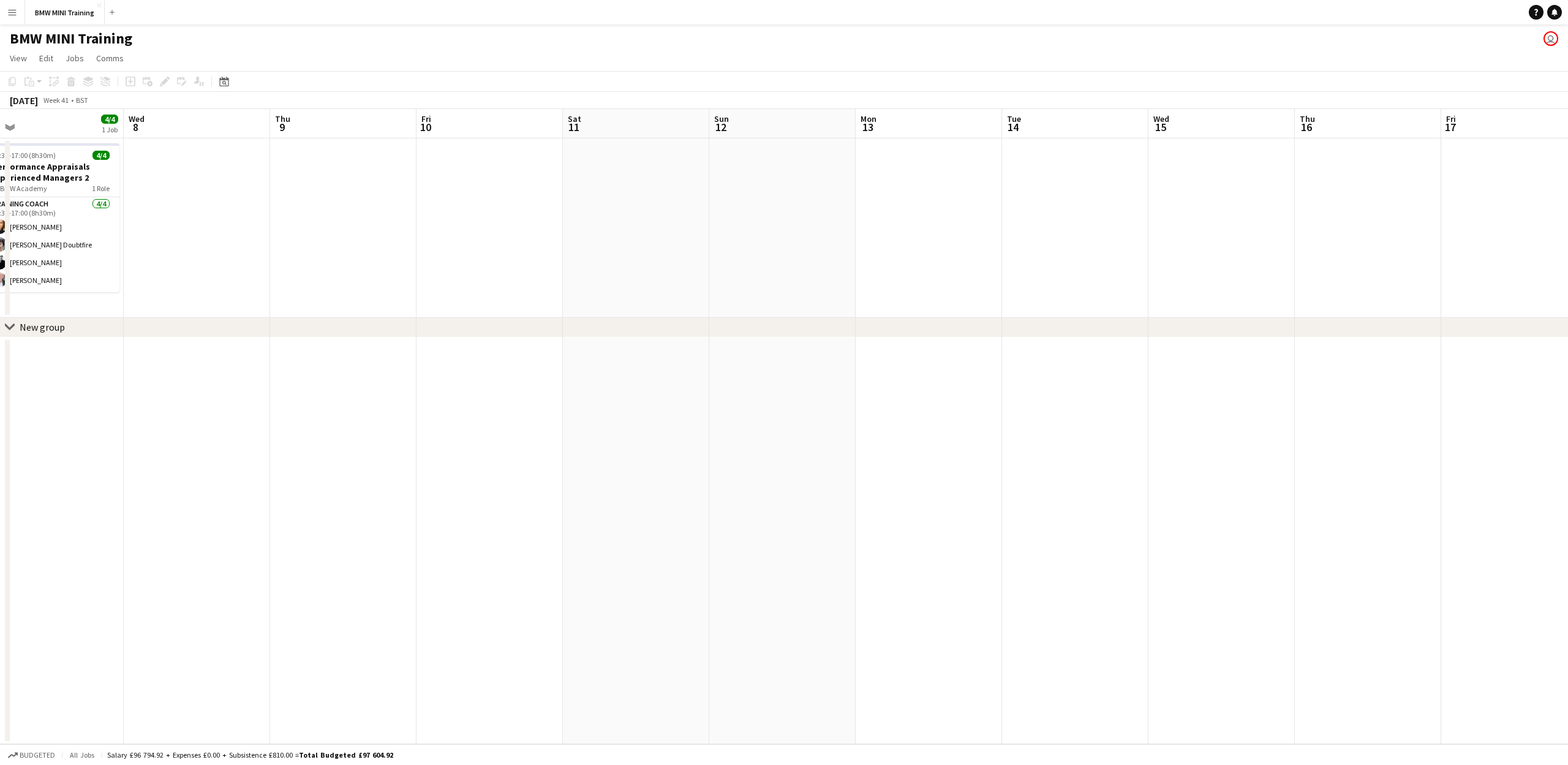
scroll to position [0, 462]
drag, startPoint x: 1349, startPoint y: 122, endPoint x: 880, endPoint y: 154, distance: 470.1
click at [880, 154] on app-calendar-viewport "Sat 4 Sun 5 Mon 6 Tue 7 4/4 1 Job Wed 8 Thu 9 Fri 10 Sat 11 Sun 12 Mon 13 Tue 1…" at bounding box center [784, 427] width 1568 height 636
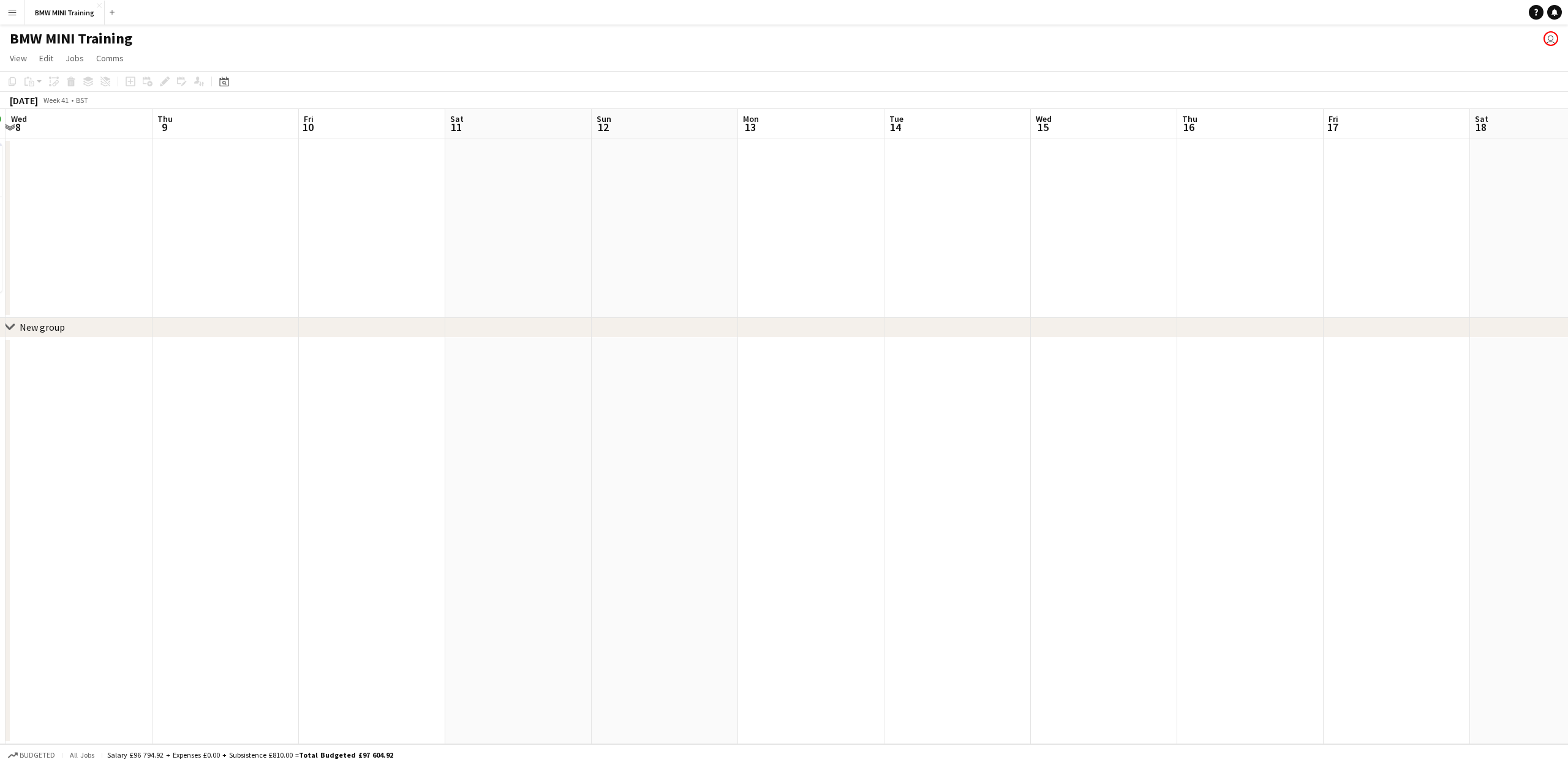
scroll to position [0, 405]
drag, startPoint x: 1220, startPoint y: 126, endPoint x: 984, endPoint y: 136, distance: 236.2
click at [984, 136] on app-calendar-viewport "Sun 5 Mon 6 Tue 7 4/4 1 Job Wed 8 Thu 9 Fri 10 Sat 11 Sun 12 Mon 13 Tue 14 Wed …" at bounding box center [784, 427] width 1568 height 636
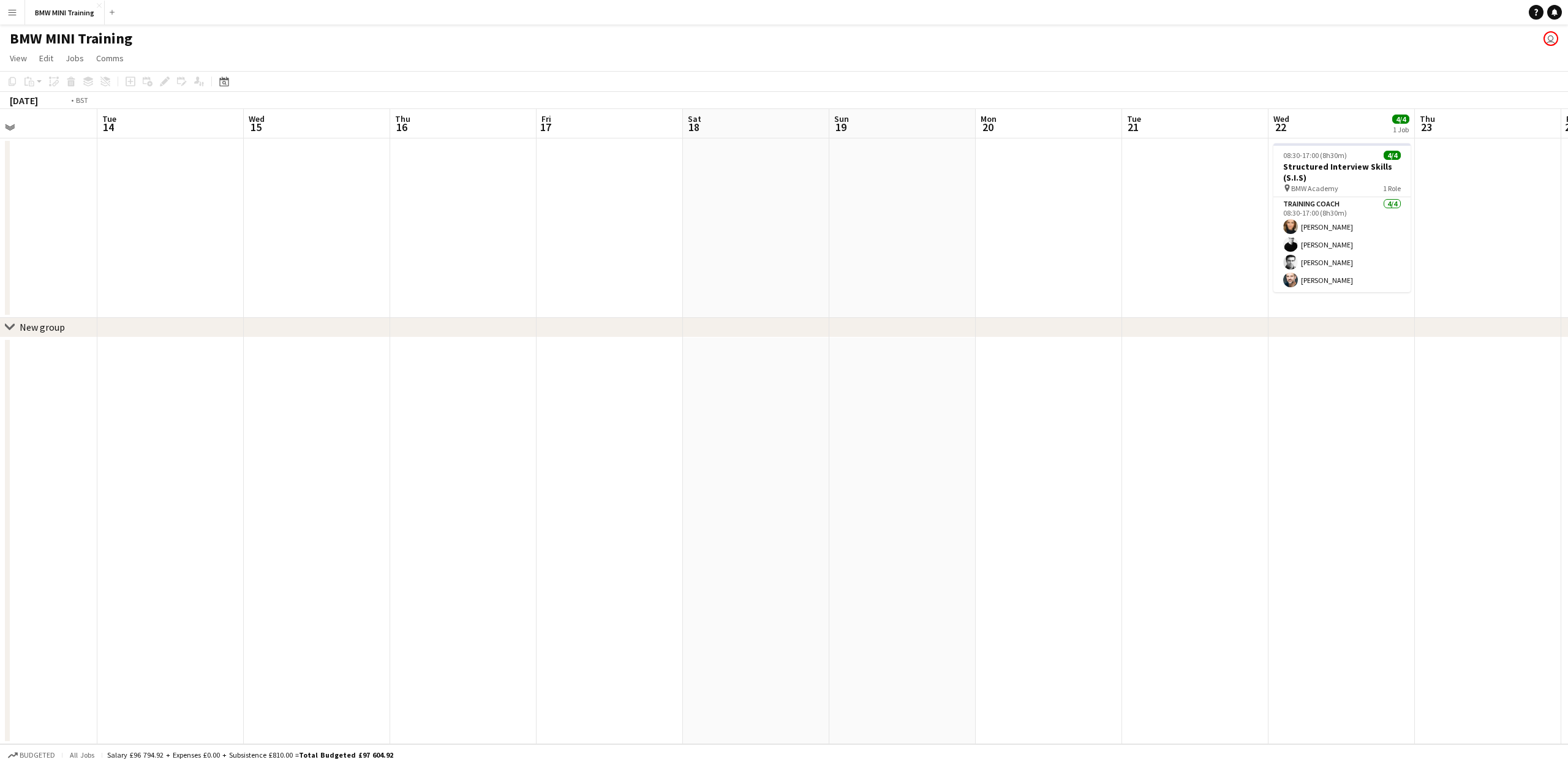
drag, startPoint x: 1464, startPoint y: 132, endPoint x: 668, endPoint y: 121, distance: 796.1
click at [649, 128] on app-calendar-viewport "Fri 10 Sat 11 Sun 12 Mon 13 Tue 14 Wed 15 Thu 16 Fri 17 Sat 18 Sun 19 Mon 20 Tu…" at bounding box center [784, 427] width 1568 height 636
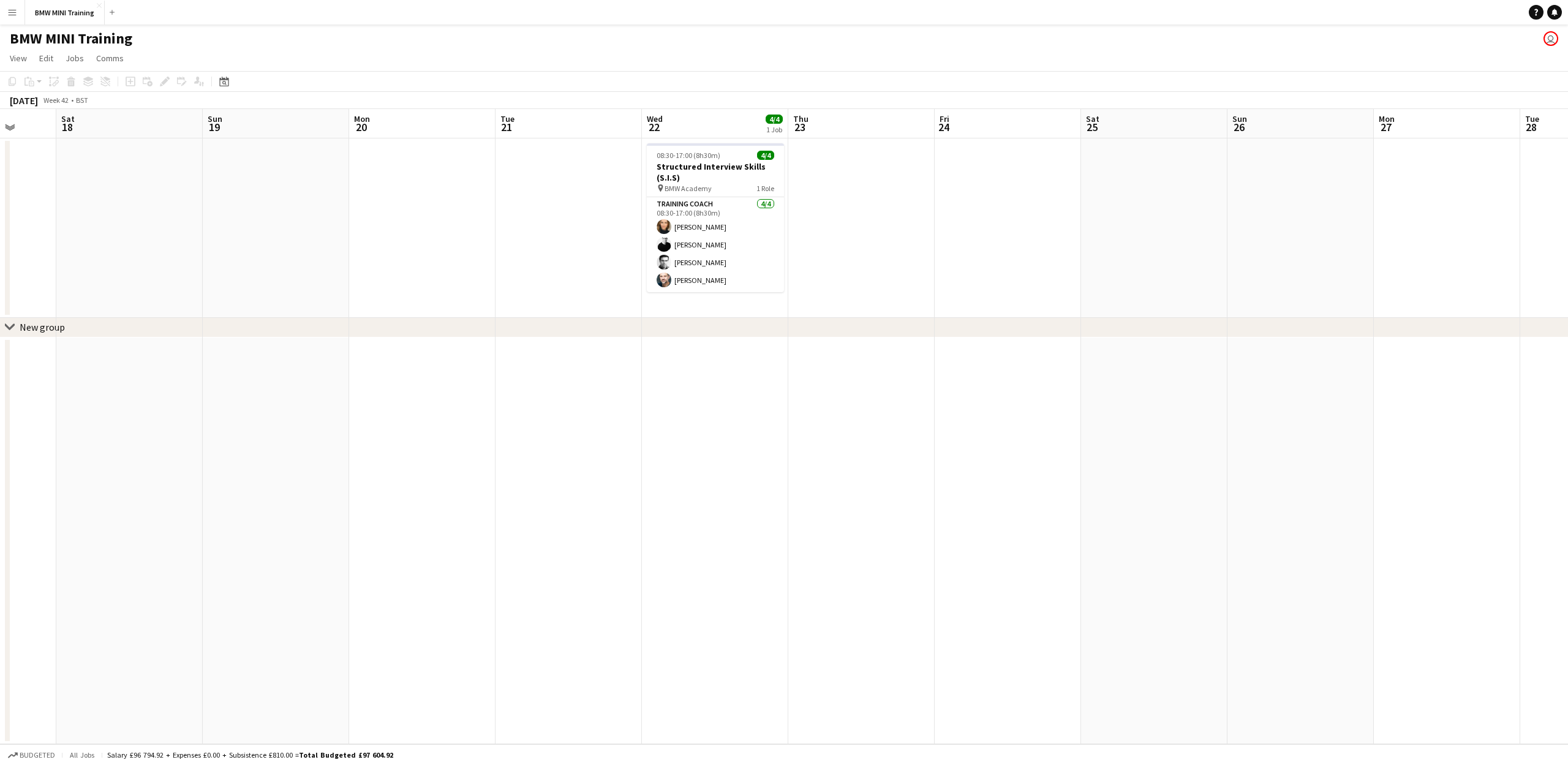
scroll to position [0, 386]
drag, startPoint x: 1352, startPoint y: 121, endPoint x: 868, endPoint y: 115, distance: 484.0
click at [868, 115] on app-calendar-viewport "Wed 15 Thu 16 Fri 17 Sat 18 Sun 19 Mon 20 Tue 21 Wed 22 4/4 1 Job Thu 23 Fri 24…" at bounding box center [784, 427] width 1568 height 636
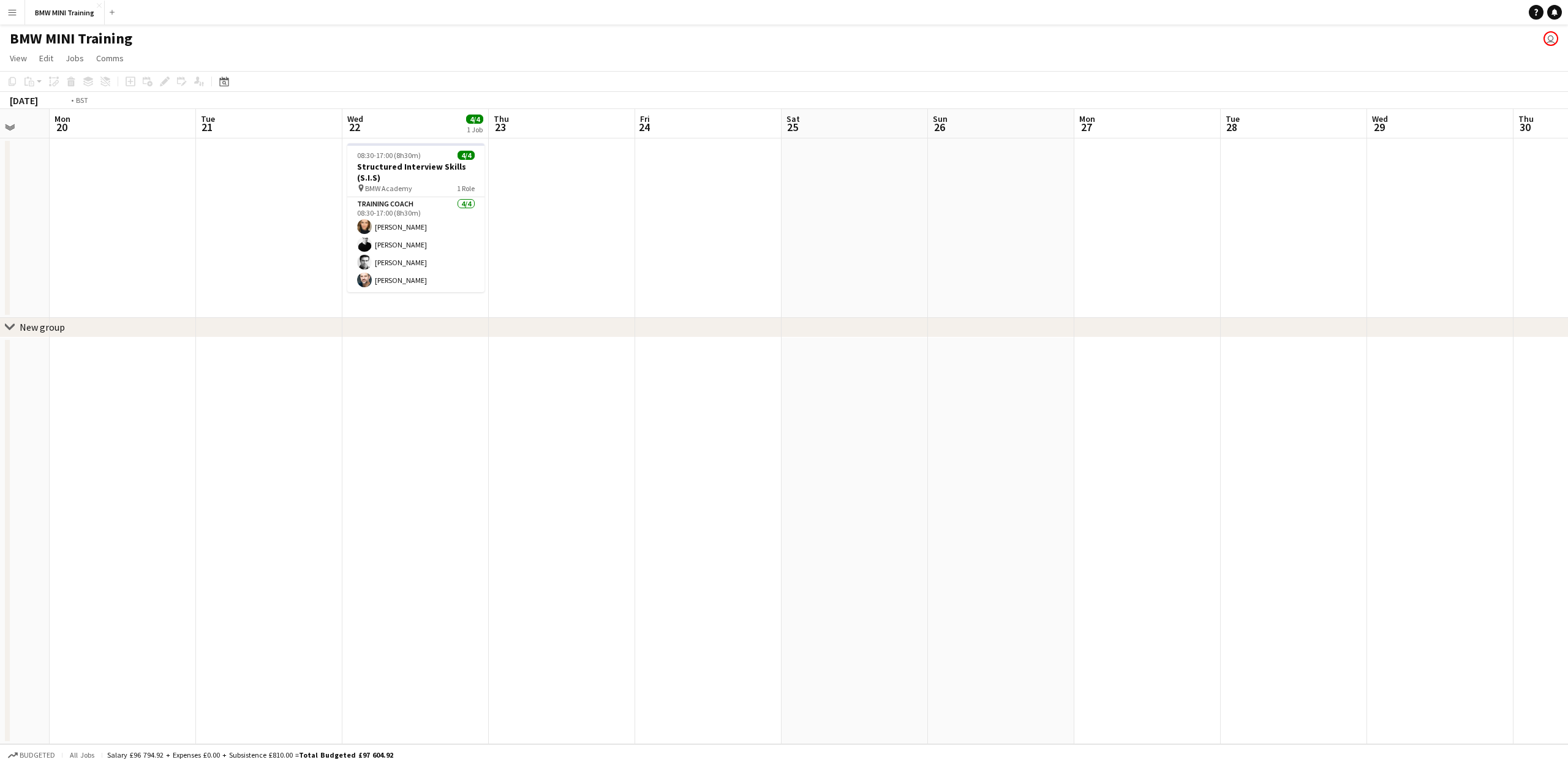
scroll to position [0, 465]
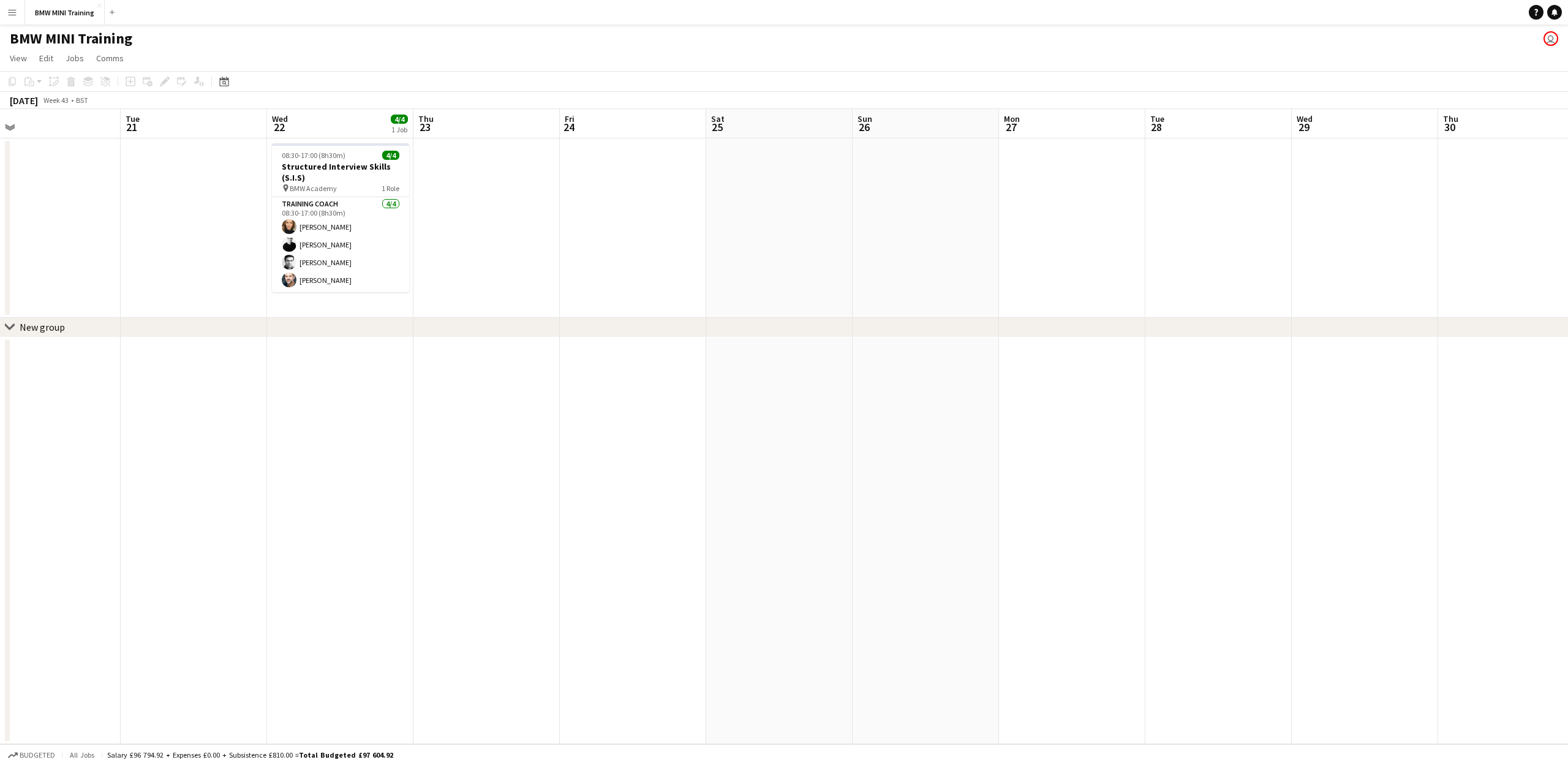
drag, startPoint x: 1208, startPoint y: 126, endPoint x: 908, endPoint y: 124, distance: 300.0
click at [908, 124] on app-calendar-viewport "Fri 17 Sat 18 Sun 19 Mon 20 Tue 21 Wed 22 4/4 1 Job Thu 23 Fri 24 Sat 25 Sun 26…" at bounding box center [784, 427] width 1568 height 636
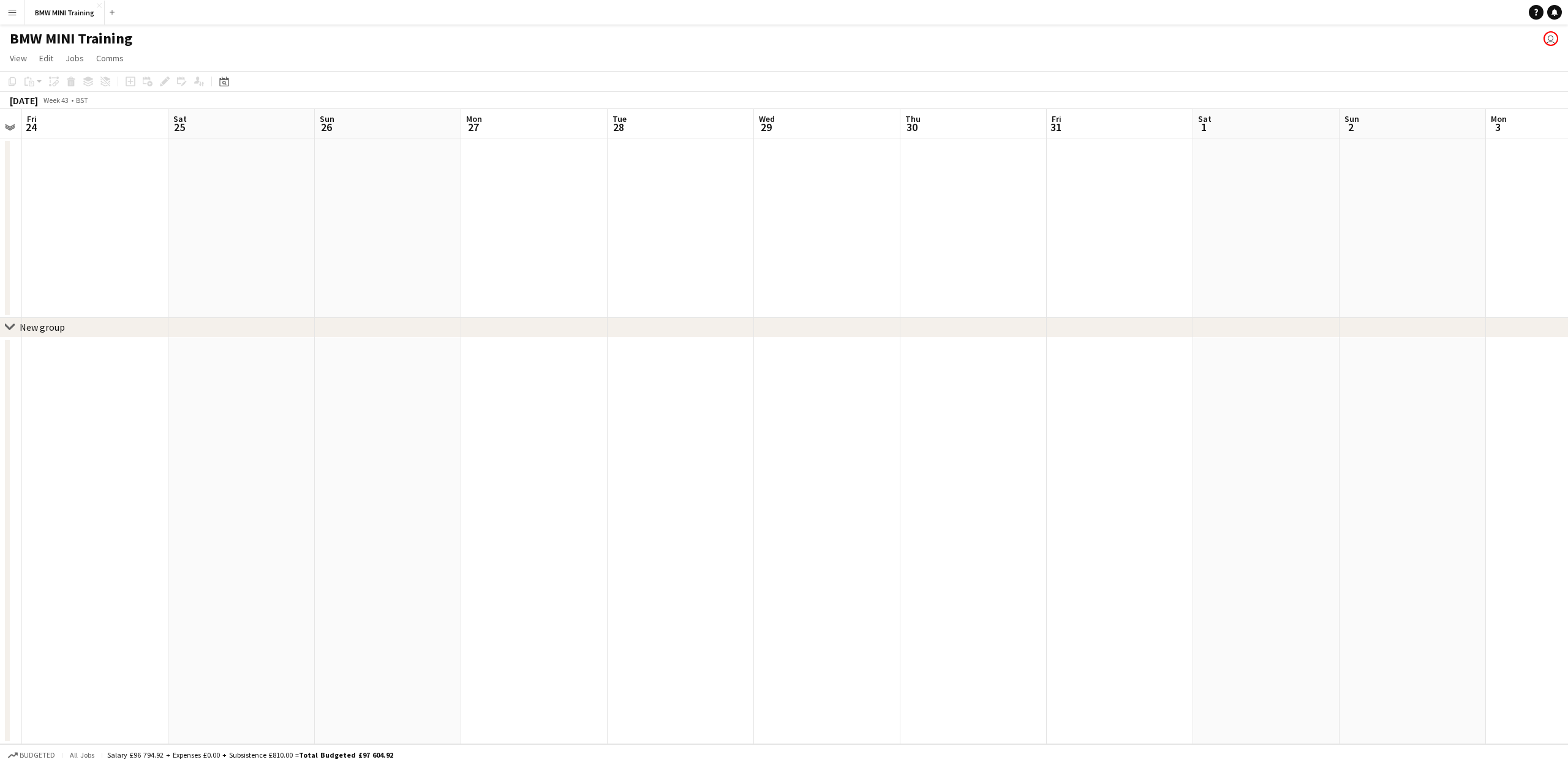
drag, startPoint x: 1459, startPoint y: 131, endPoint x: 482, endPoint y: 149, distance: 977.2
click at [482, 149] on app-calendar-viewport "Tue 21 Wed 22 4/4 1 Job Thu 23 Fri 24 Sat 25 Sun 26 Mon 27 Tue 28 Wed 29 Thu 30…" at bounding box center [784, 427] width 1568 height 636
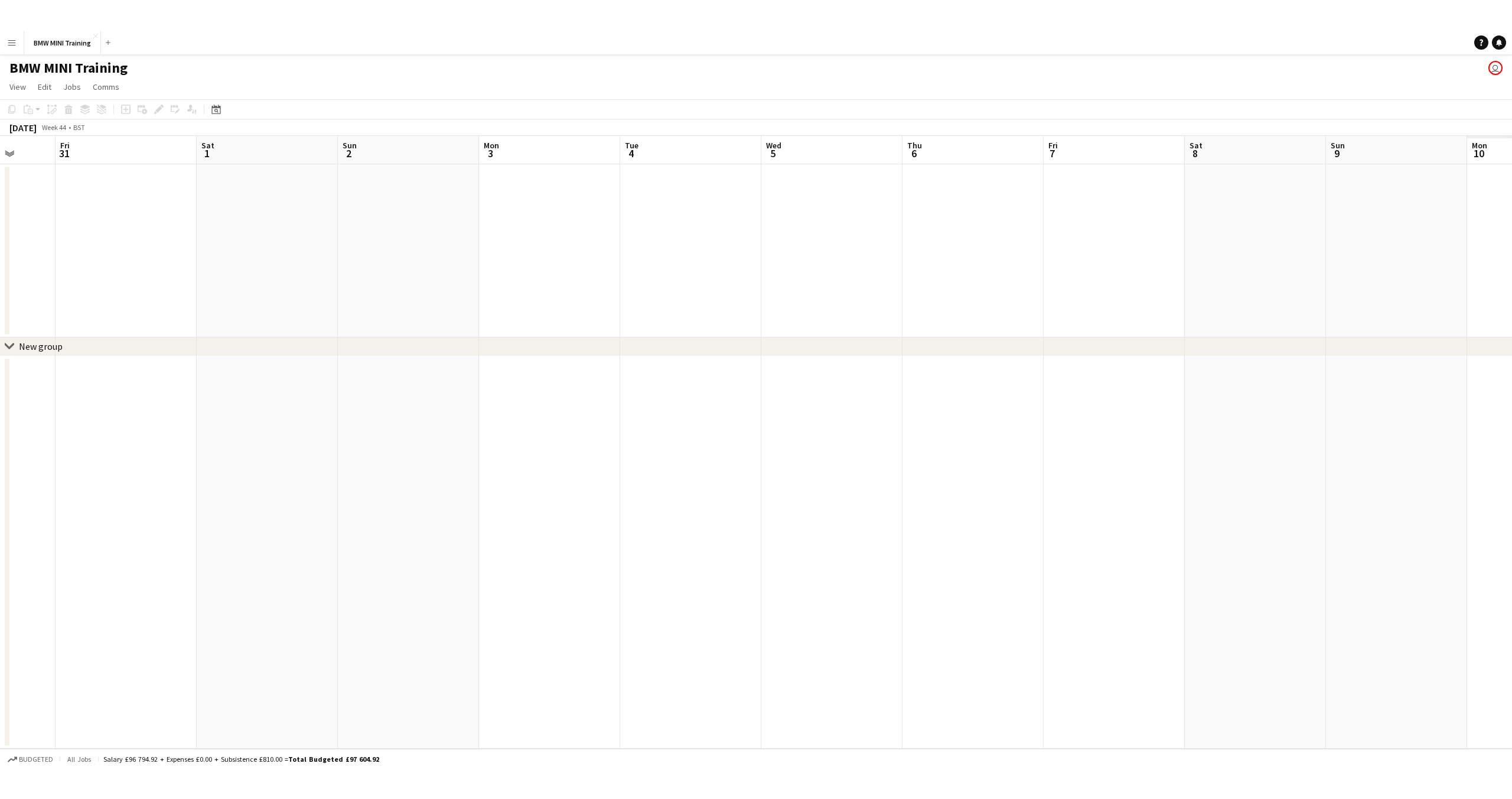
scroll to position [0, 460]
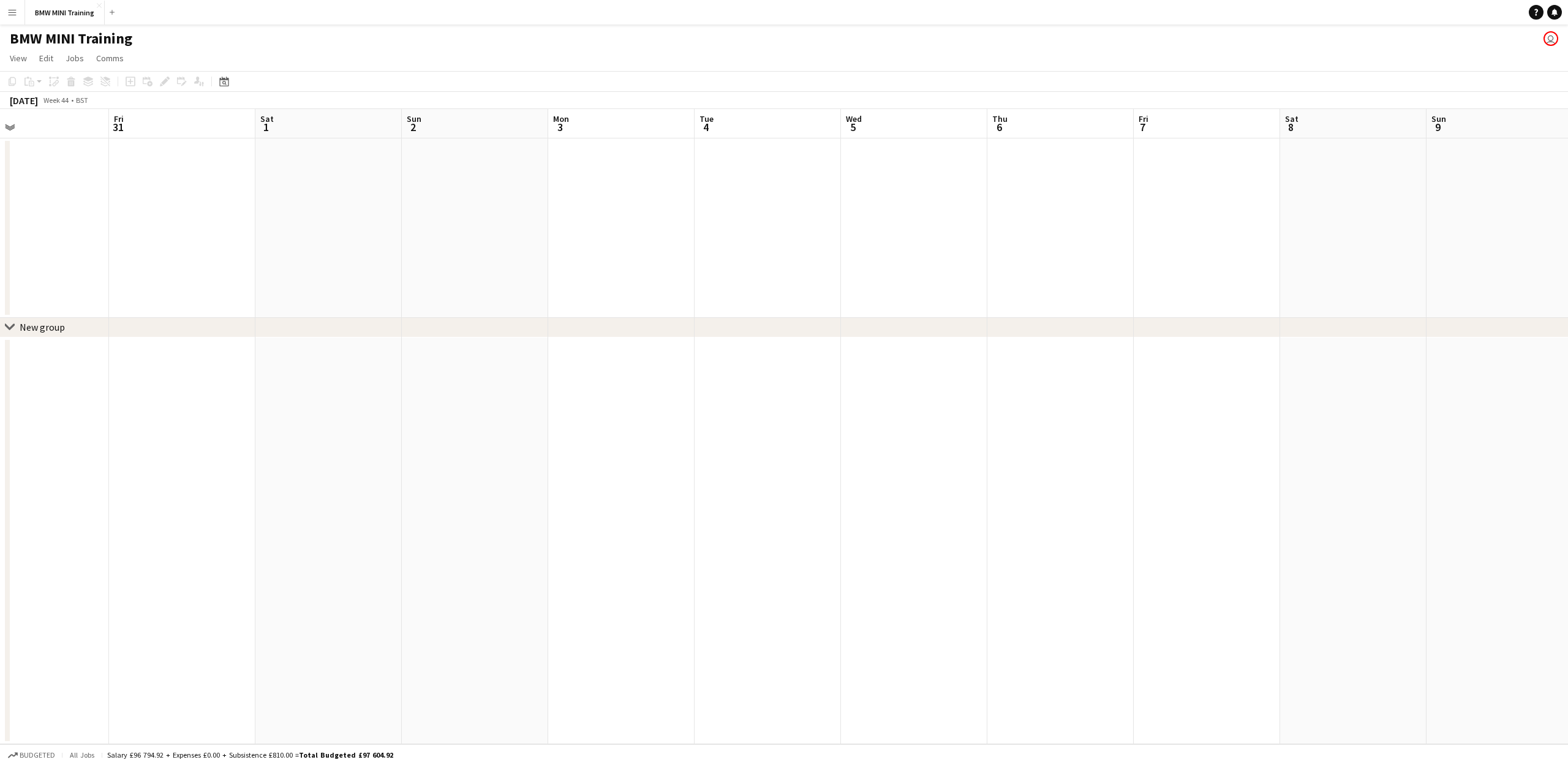
drag, startPoint x: 1264, startPoint y: 137, endPoint x: 811, endPoint y: 149, distance: 453.2
click at [811, 149] on app-calendar-viewport "Mon 27 Tue 28 Wed 29 Thu 30 Fri 31 Sat 1 Sun 2 Mon 3 Tue 4 Wed 5 Thu 6 Fri 7 Sa…" at bounding box center [784, 427] width 1568 height 636
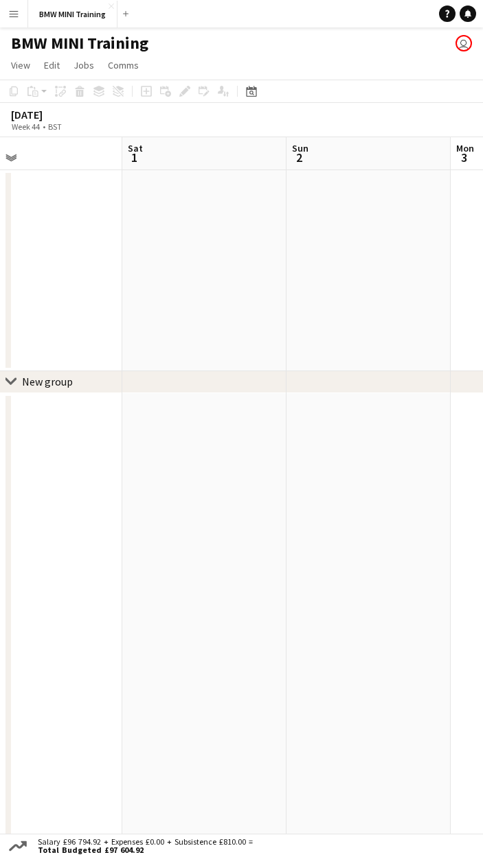
click at [221, 153] on app-board-header-date "Sat 1" at bounding box center [204, 153] width 164 height 33
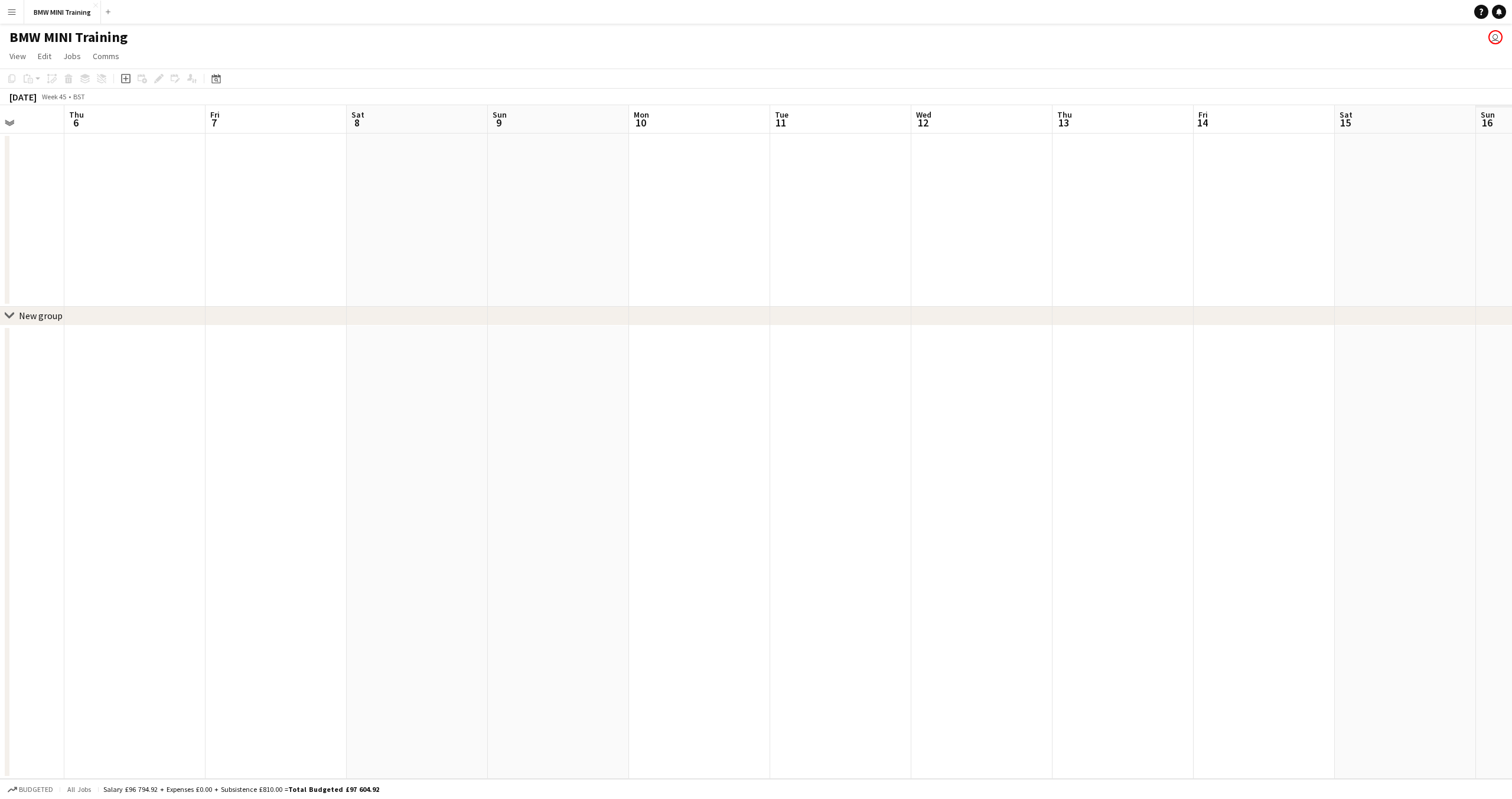
drag, startPoint x: 1029, startPoint y: 145, endPoint x: 0, endPoint y: 130, distance: 1029.1
click at [0, 130] on app-calendar-viewport "Mon 3 Tue 4 Wed 5 Thu 6 Fri 7 Sat 8 Sun 9 Mon 10 Tue 11 Wed 12 Thu 13 Fri 14 Sa…" at bounding box center [756, 442] width 1512 height 674
drag, startPoint x: 805, startPoint y: 282, endPoint x: 168, endPoint y: 265, distance: 637.2
click at [168, 265] on app-calendar-viewport "Fri 7 Sat 8 Sun 9 Mon 10 Tue 11 Wed 12 Thu 13 Fri 14 Sat 15 Sun 16 Mon 17 Tue 1…" at bounding box center [756, 442] width 1512 height 674
drag, startPoint x: 1098, startPoint y: 282, endPoint x: 88, endPoint y: 255, distance: 1010.4
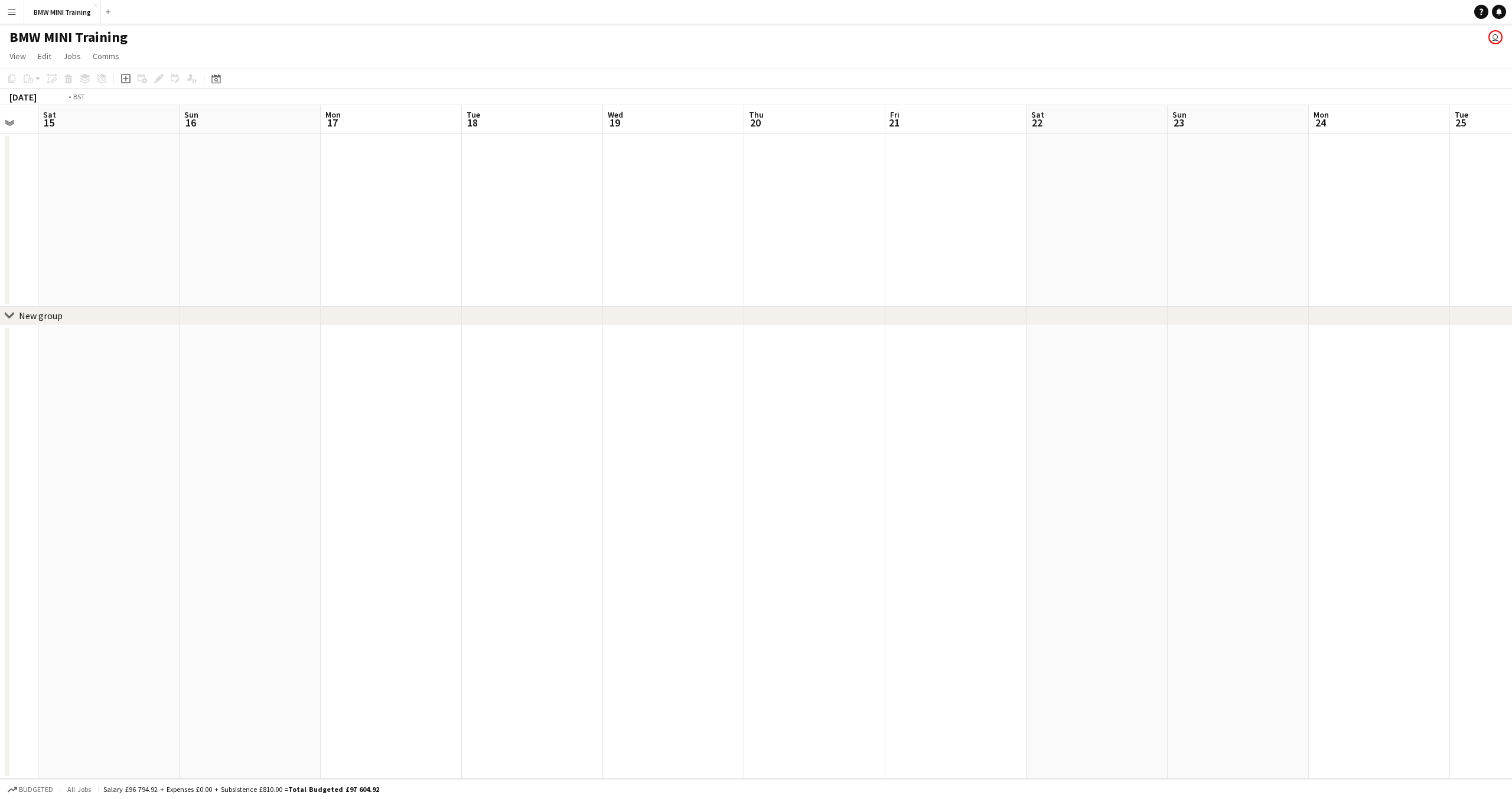
click at [88, 255] on app-calendar-viewport "Tue 11 Wed 12 Thu 13 Fri 14 Sat 15 Sun 16 Mon 17 Tue 18 Wed 19 Thu 20 Fri 21 Sa…" at bounding box center [756, 442] width 1512 height 674
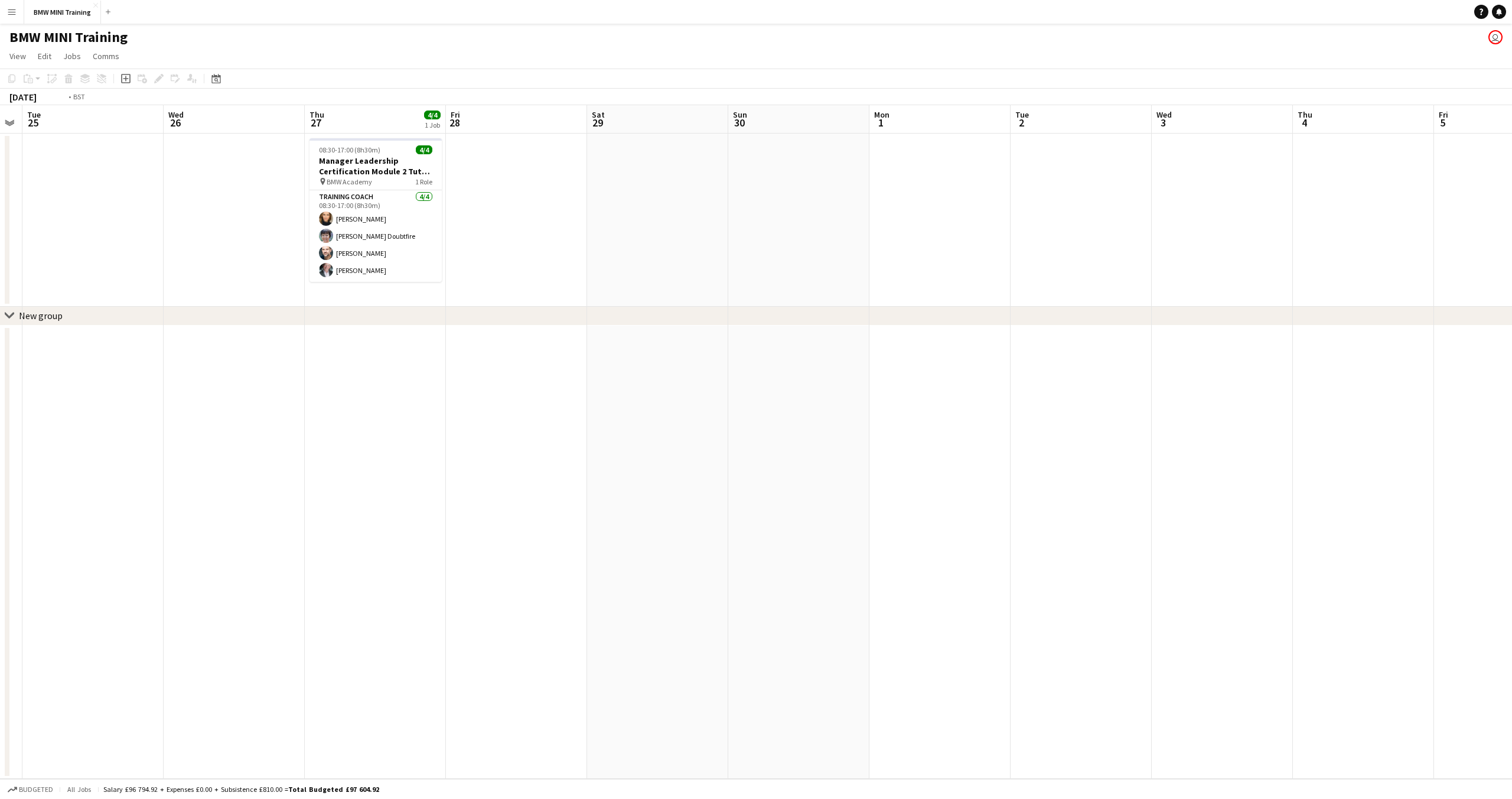
scroll to position [0, 415]
drag, startPoint x: 1130, startPoint y: 244, endPoint x: 598, endPoint y: 226, distance: 532.3
click at [598, 226] on app-calendar-viewport "Sat 22 Sun 23 Mon 24 Tue 25 Wed 26 Thu 27 4/4 1 Job Fri 28 Sat 29 Sun 30 Mon 1 …" at bounding box center [756, 442] width 1512 height 674
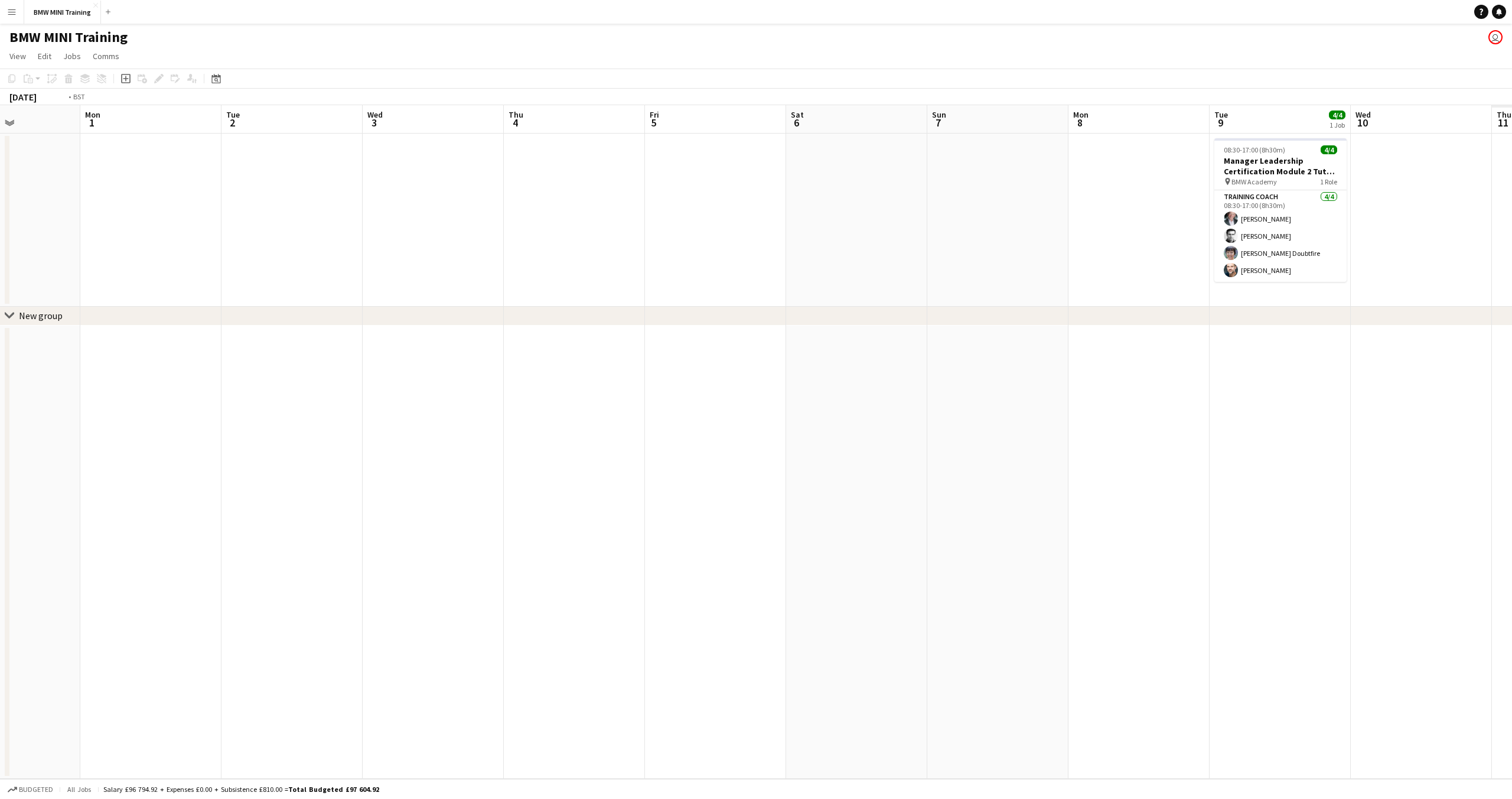
drag, startPoint x: 1379, startPoint y: 139, endPoint x: 330, endPoint y: 206, distance: 1051.1
click at [330, 206] on app-calendar-viewport "Thu 27 4/4 1 Job Fri 28 Sat 29 Sun 30 Mon 1 Tue 2 Wed 3 Thu 4 Fri 5 Sat 6 Sun 7…" at bounding box center [756, 442] width 1512 height 674
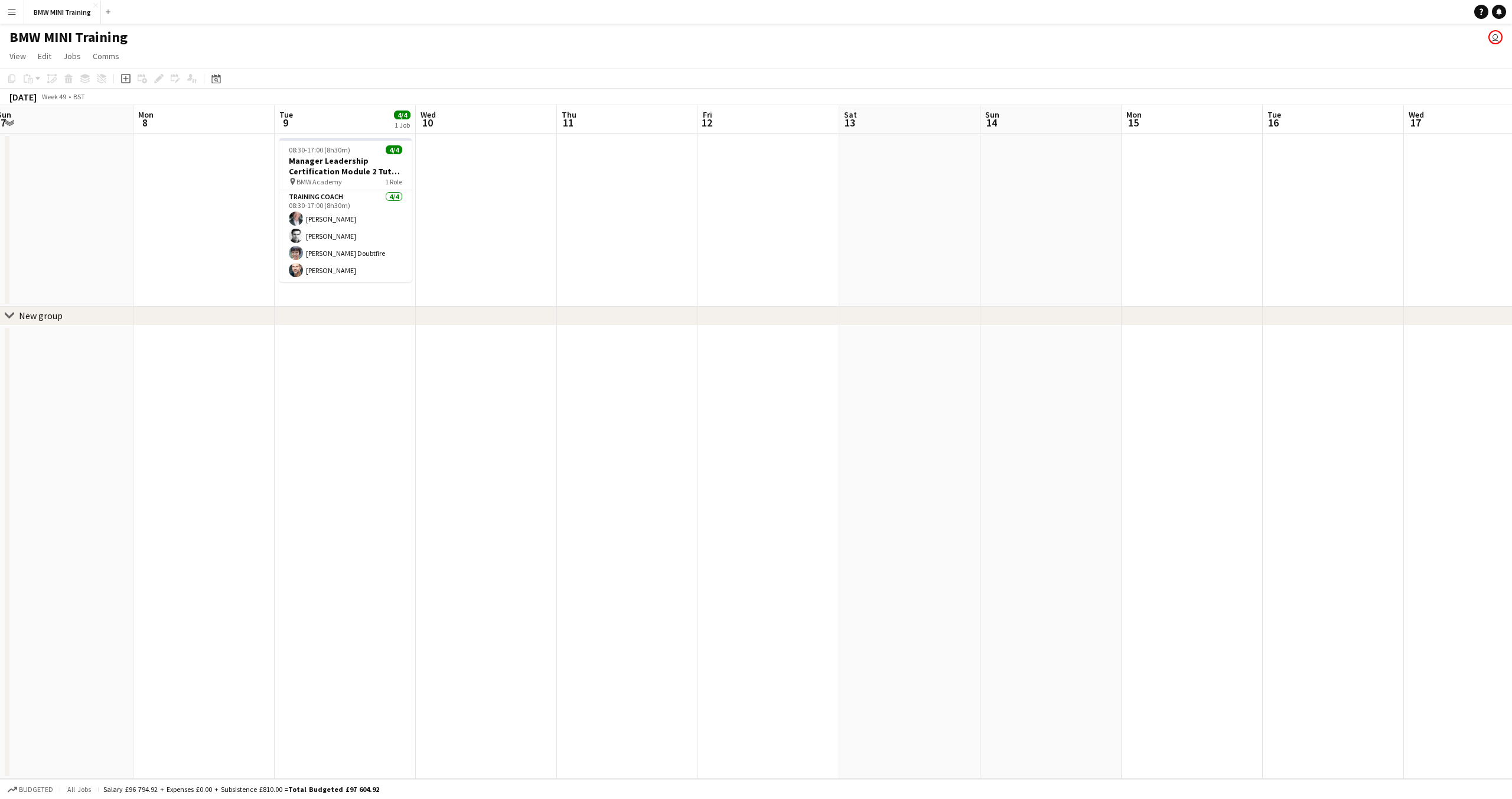
scroll to position [0, 378]
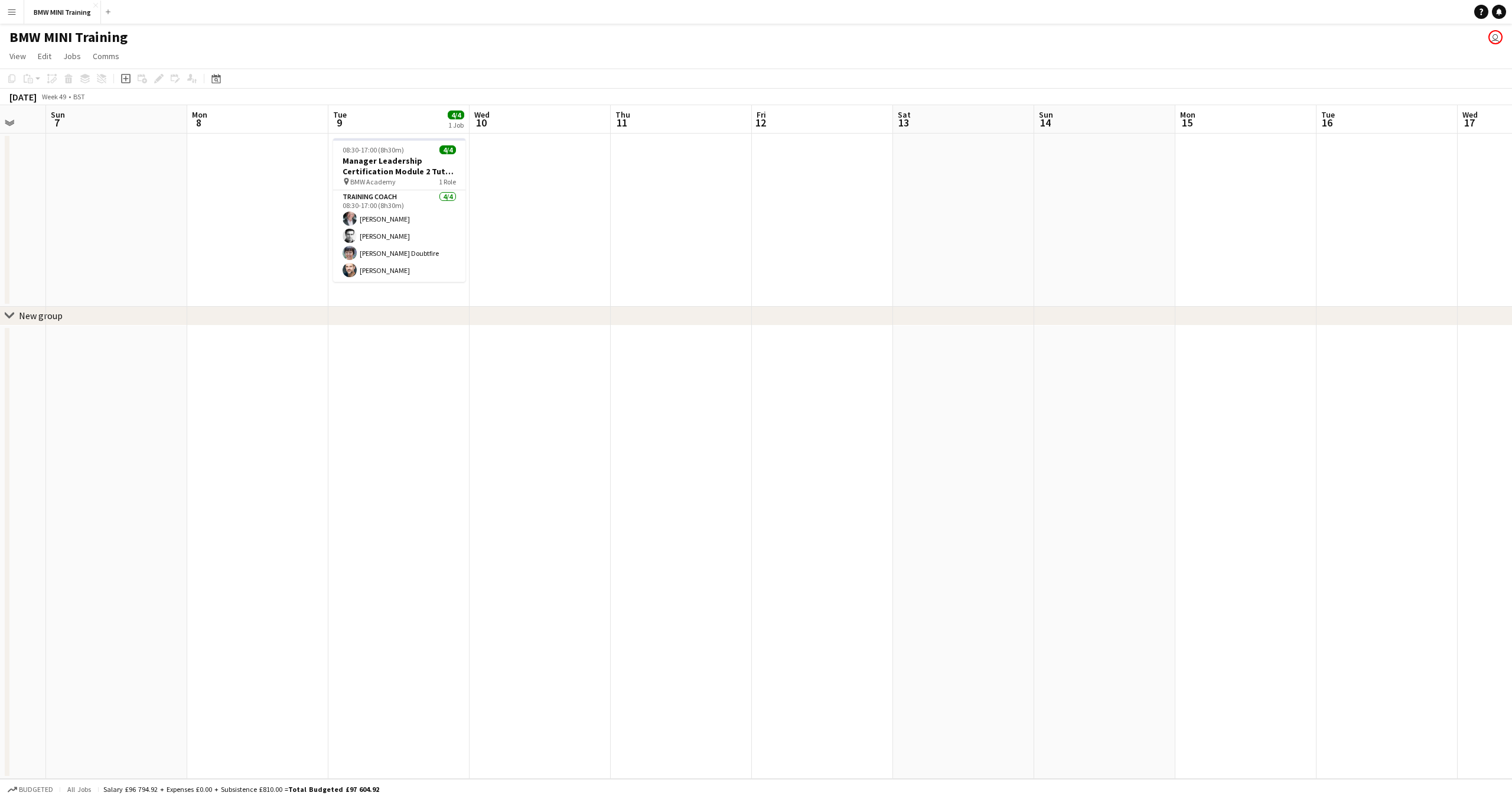
drag, startPoint x: 1237, startPoint y: 145, endPoint x: 651, endPoint y: 148, distance: 586.0
click at [651, 148] on app-calendar-viewport "Thu 4 Fri 5 Sat 6 Sun 7 Mon 8 Tue 9 4/4 1 Job Wed 10 Thu 11 Fri 12 Sat 13 Sun 1…" at bounding box center [756, 442] width 1512 height 674
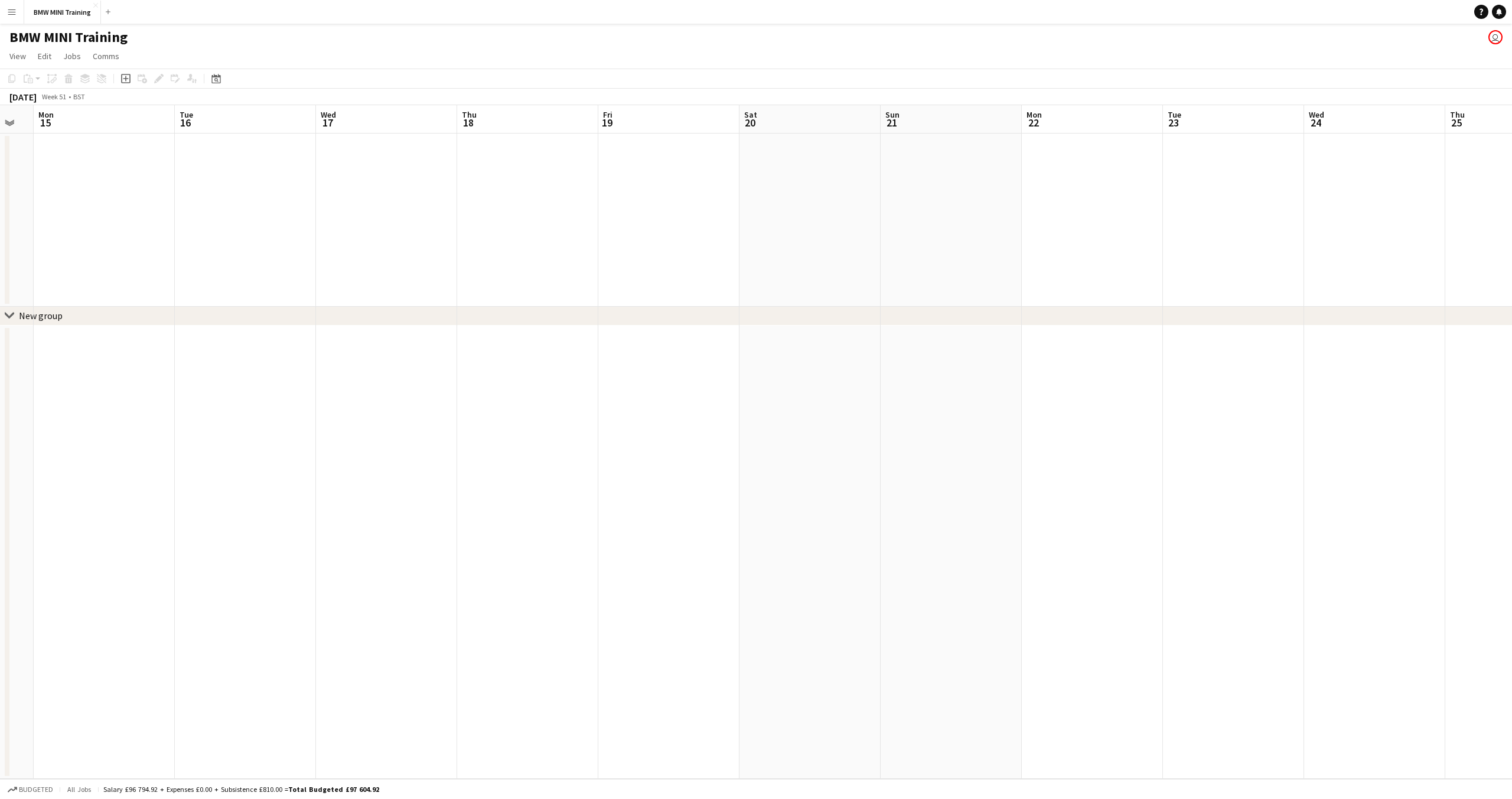
drag, startPoint x: 1288, startPoint y: 117, endPoint x: 20, endPoint y: 153, distance: 1268.5
click at [0, 148] on app-calendar-viewport "Fri 12 Sat 13 Sun 14 Mon 15 Tue 16 Wed 17 Thu 18 Fri 19 Sat 20 Sun 21 Mon 22 Tu…" at bounding box center [756, 442] width 1512 height 674
drag, startPoint x: 860, startPoint y: 135, endPoint x: 1243, endPoint y: 168, distance: 384.4
click at [208, 141] on app-calendar-viewport "Fri 19 Sat 20 Sun 21 Mon 22 Tue 23 Wed 24 Thu 25 Fri 26 Sat 27 Sun 28 Mon 29 Tu…" at bounding box center [756, 442] width 1512 height 674
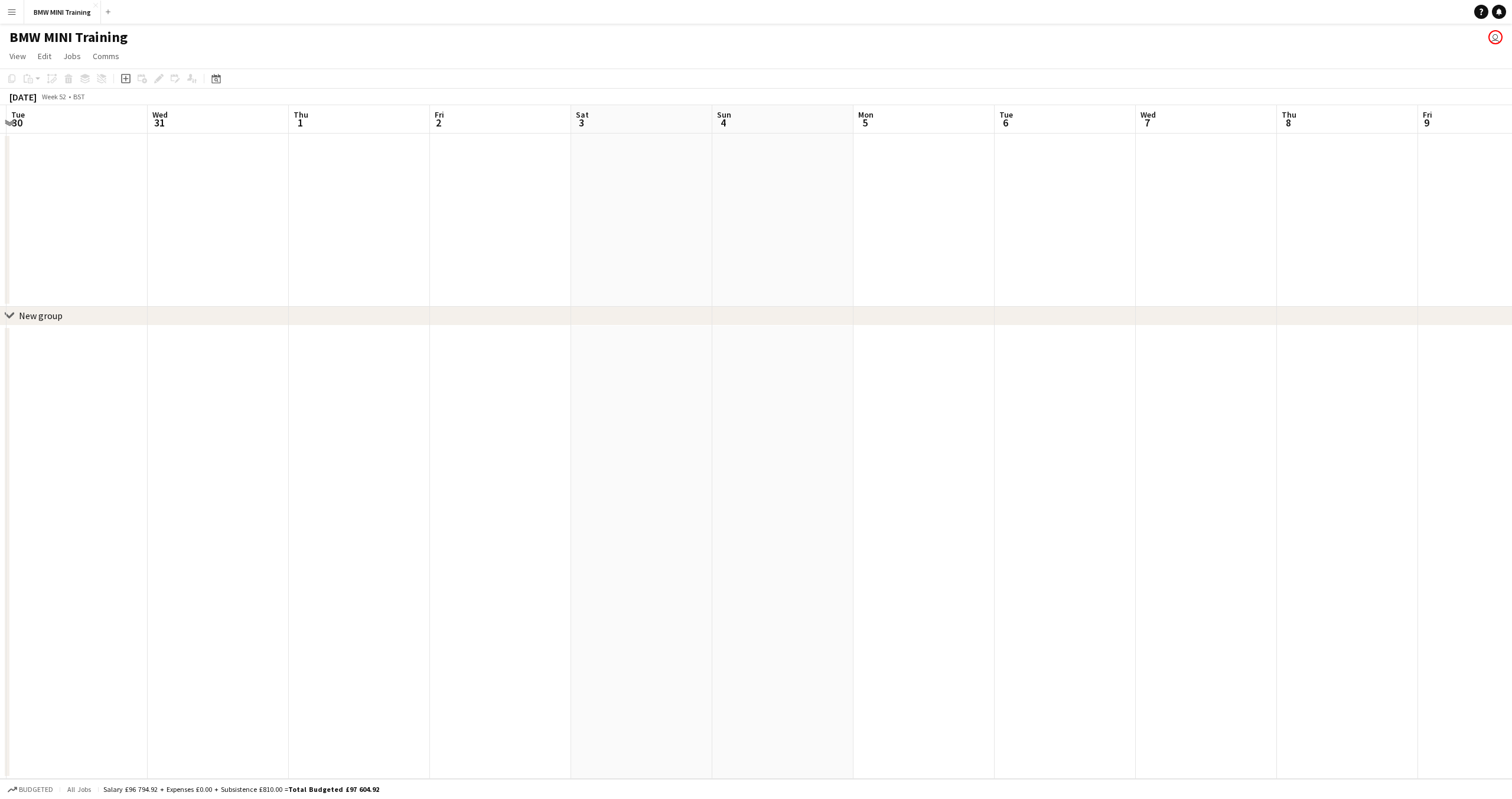
drag, startPoint x: 1323, startPoint y: 169, endPoint x: 275, endPoint y: 188, distance: 1048.2
click at [275, 188] on app-calendar-viewport "Sat 27 Sun 28 Mon 29 Tue 30 Wed 31 Thu 1 Fri 2 Sat 3 Sun 4 Mon 5 Tue 6 Wed 7 Th…" at bounding box center [756, 442] width 1512 height 674
drag, startPoint x: 208, startPoint y: 120, endPoint x: 1509, endPoint y: 137, distance: 1301.1
click at [1512, 137] on app-calendar-viewport "Sat 27 Sun 28 Mon 29 Tue 30 Wed 31 Thu 1 Fri 2 Sat 3 Sun 4 Mon 5 Tue 6 Wed 7 Th…" at bounding box center [756, 442] width 1512 height 674
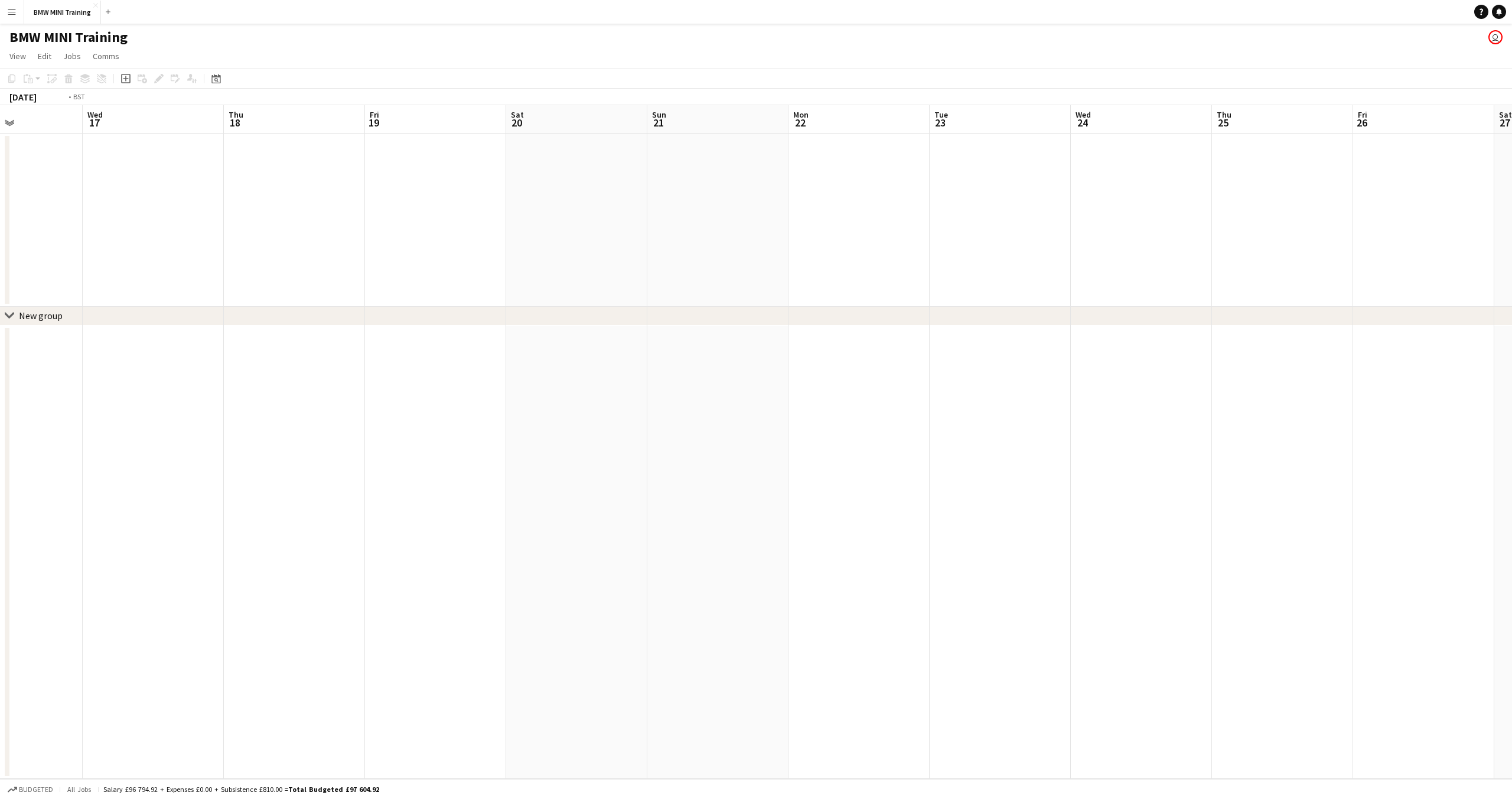
drag, startPoint x: 682, startPoint y: 208, endPoint x: 1097, endPoint y: 233, distance: 415.8
click at [1512, 251] on app-calendar-viewport "Mon 15 Tue 16 Wed 17 Thu 18 Fri 19 Sat 20 Sun 21 Mon 22 Tue 23 Wed 24 Thu 25 Fr…" at bounding box center [756, 442] width 1512 height 674
drag, startPoint x: 953, startPoint y: 229, endPoint x: 1327, endPoint y: 232, distance: 374.0
click at [1356, 232] on app-calendar-viewport "Fri 12 Sat 13 Sun 14 Mon 15 Tue 16 Wed 17 Thu 18 Fri 19 Sat 20 Sun 21 Mon 22 Tu…" at bounding box center [756, 442] width 1512 height 674
drag, startPoint x: 828, startPoint y: 224, endPoint x: 1512, endPoint y: 238, distance: 684.1
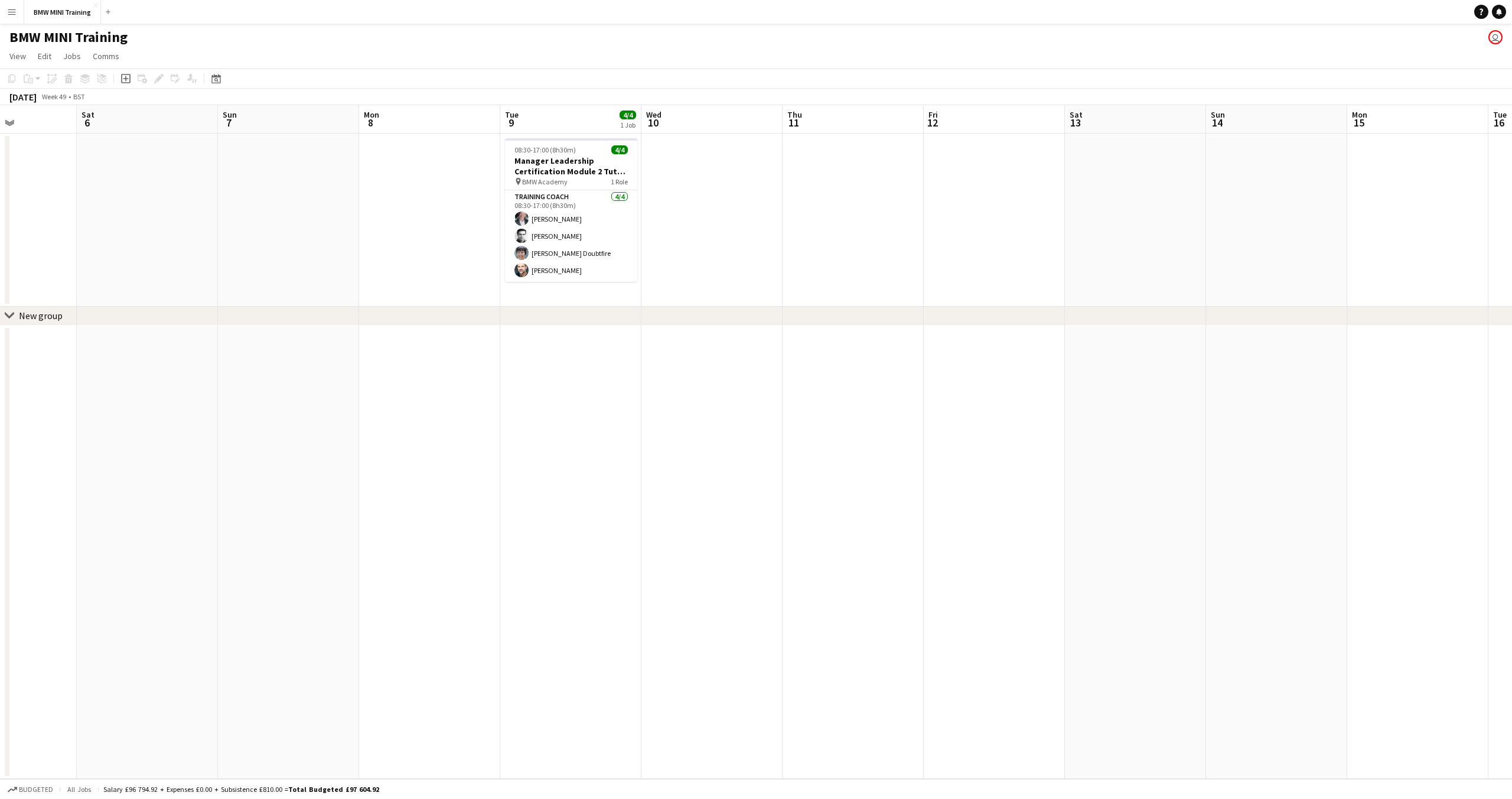
click at [1512, 238] on app-calendar-viewport "Wed 3 Thu 4 Fri 5 Sat 6 Sun 7 Mon 8 Tue 9 4/4 1 Job Wed 10 Thu 11 Fri 12 Sat 13…" at bounding box center [756, 442] width 1512 height 674
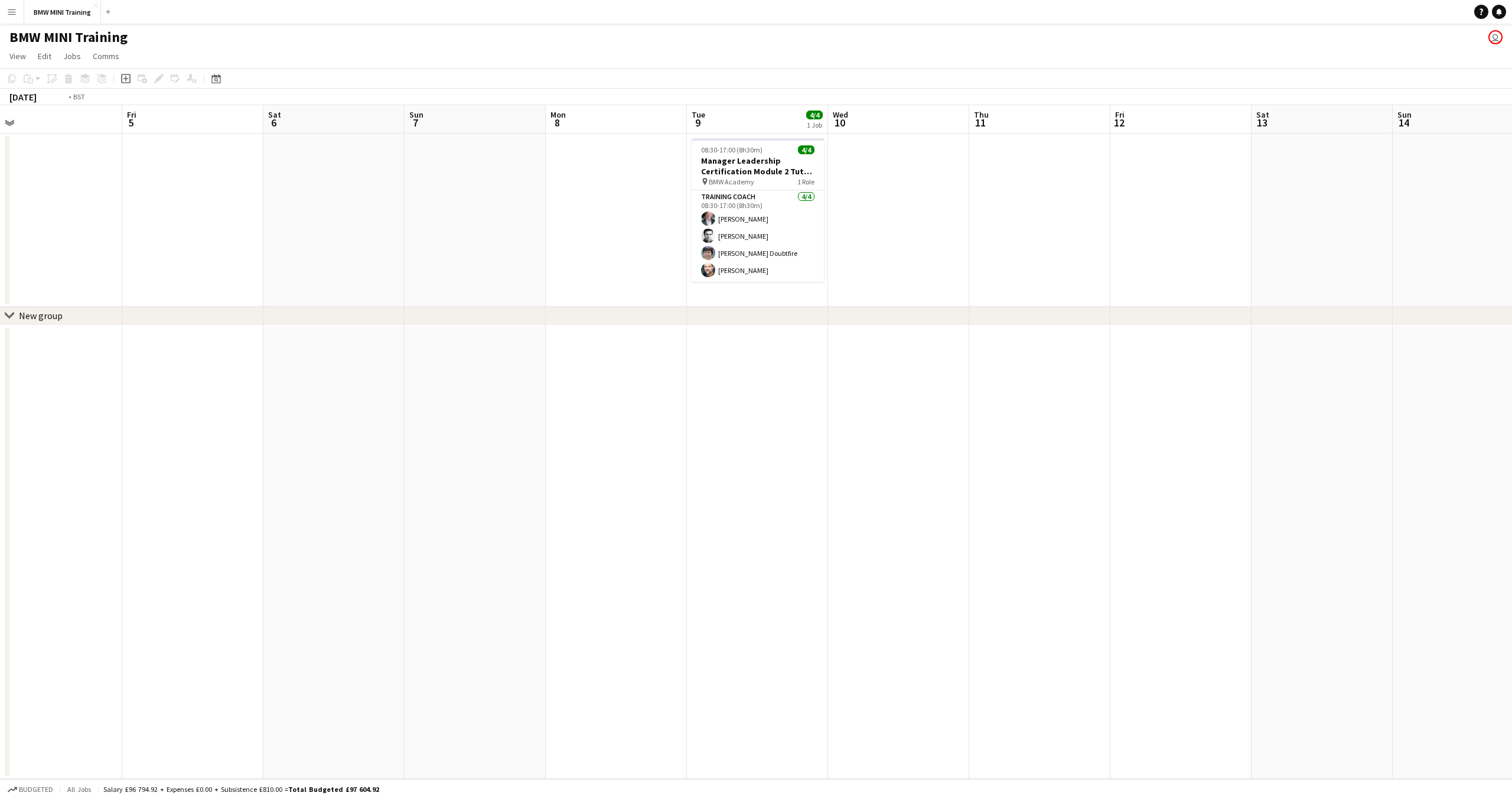
drag, startPoint x: 698, startPoint y: 226, endPoint x: 1512, endPoint y: 244, distance: 814.2
click at [1512, 244] on app-calendar-viewport "Wed 3 Thu 4 Fri 5 Sat 6 Sun 7 Mon 8 Tue 9 4/4 1 Job Wed 10 Thu 11 Fri 12 Sat 13…" at bounding box center [756, 442] width 1512 height 674
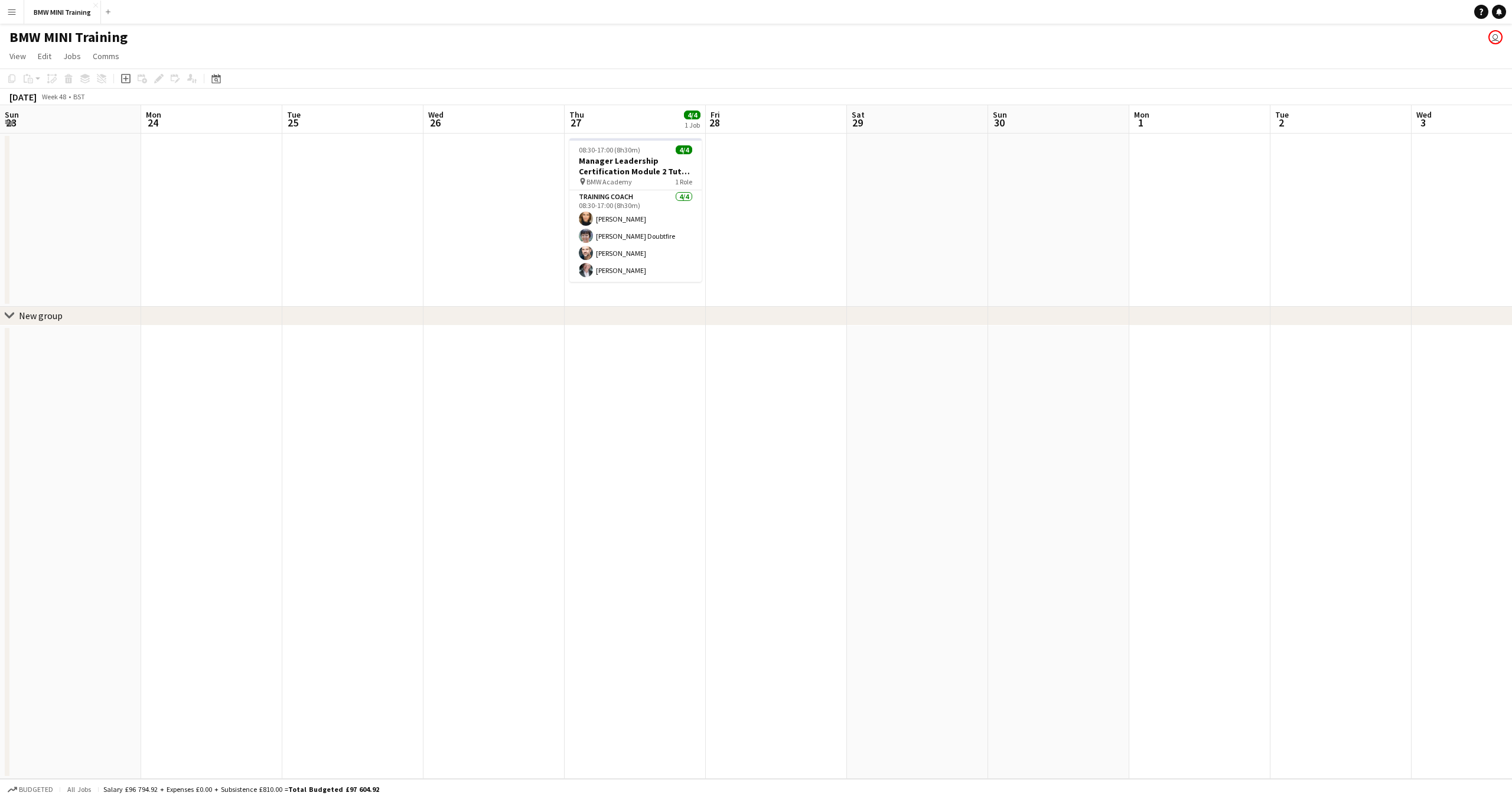
click at [1314, 250] on app-calendar-viewport "Sun 23 Mon 24 Tue 25 Wed 26 Thu 27 4/4 1 Job Fri 28 Sat 29 Sun 30 Mon 1 Tue 2 W…" at bounding box center [756, 442] width 1512 height 674
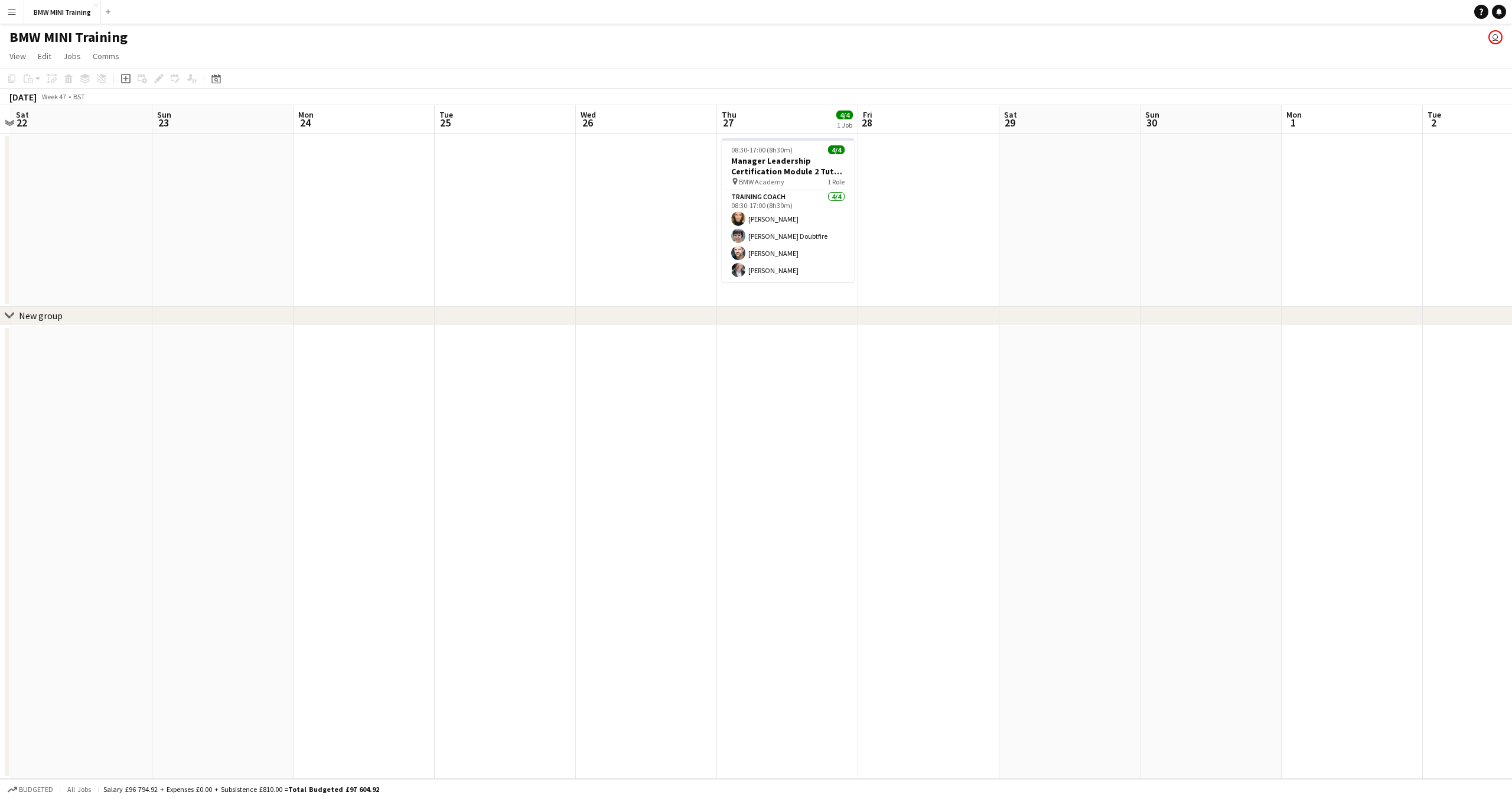
drag, startPoint x: 1126, startPoint y: 248, endPoint x: 945, endPoint y: 257, distance: 181.2
click at [1153, 254] on app-calendar-viewport "Thu 20 Fri 21 Sat 22 Sun 23 Mon 24 Tue 25 Wed 26 Thu 27 4/4 1 Job Fri 28 Sat 29…" at bounding box center [756, 442] width 1512 height 674
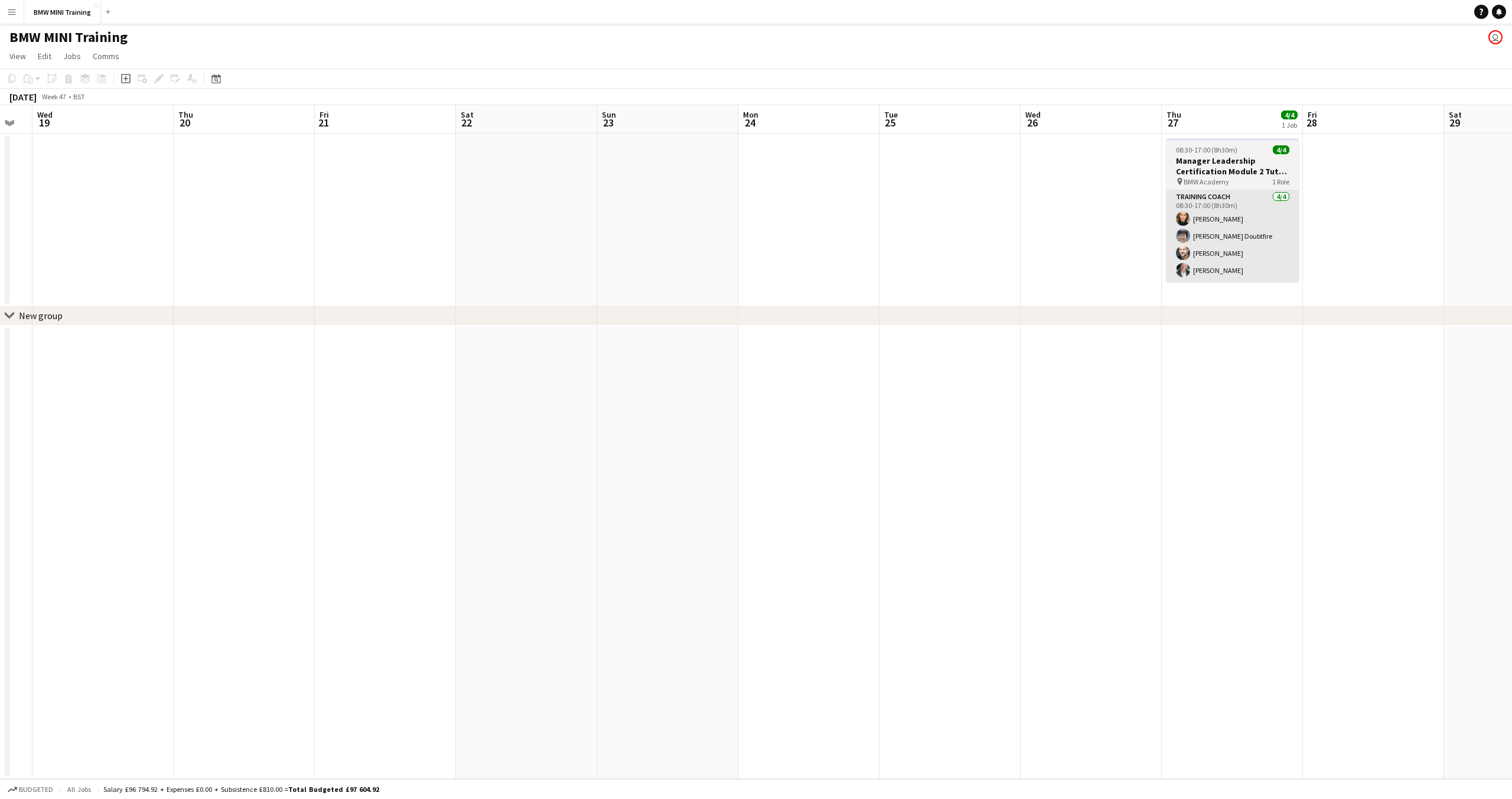
scroll to position [0, 262]
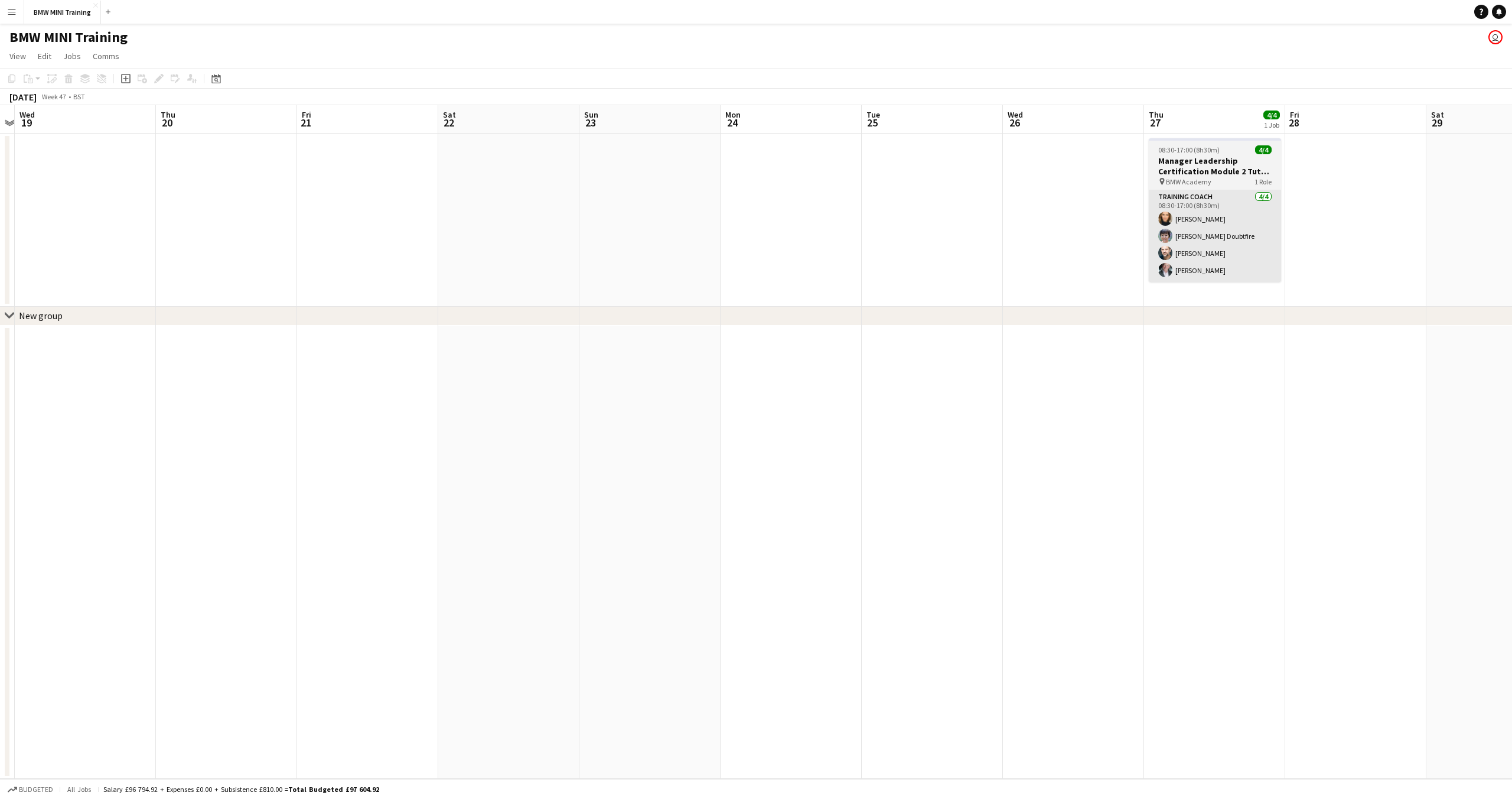
drag, startPoint x: 1237, startPoint y: 237, endPoint x: 1229, endPoint y: 241, distance: 8.9
click at [1260, 238] on app-calendar-viewport "Mon 17 Tue 18 Wed 19 Thu 20 Fri 21 Sat 22 Sun 23 Mon 24 Tue 25 Wed 26 Thu 27 4/…" at bounding box center [756, 442] width 1512 height 674
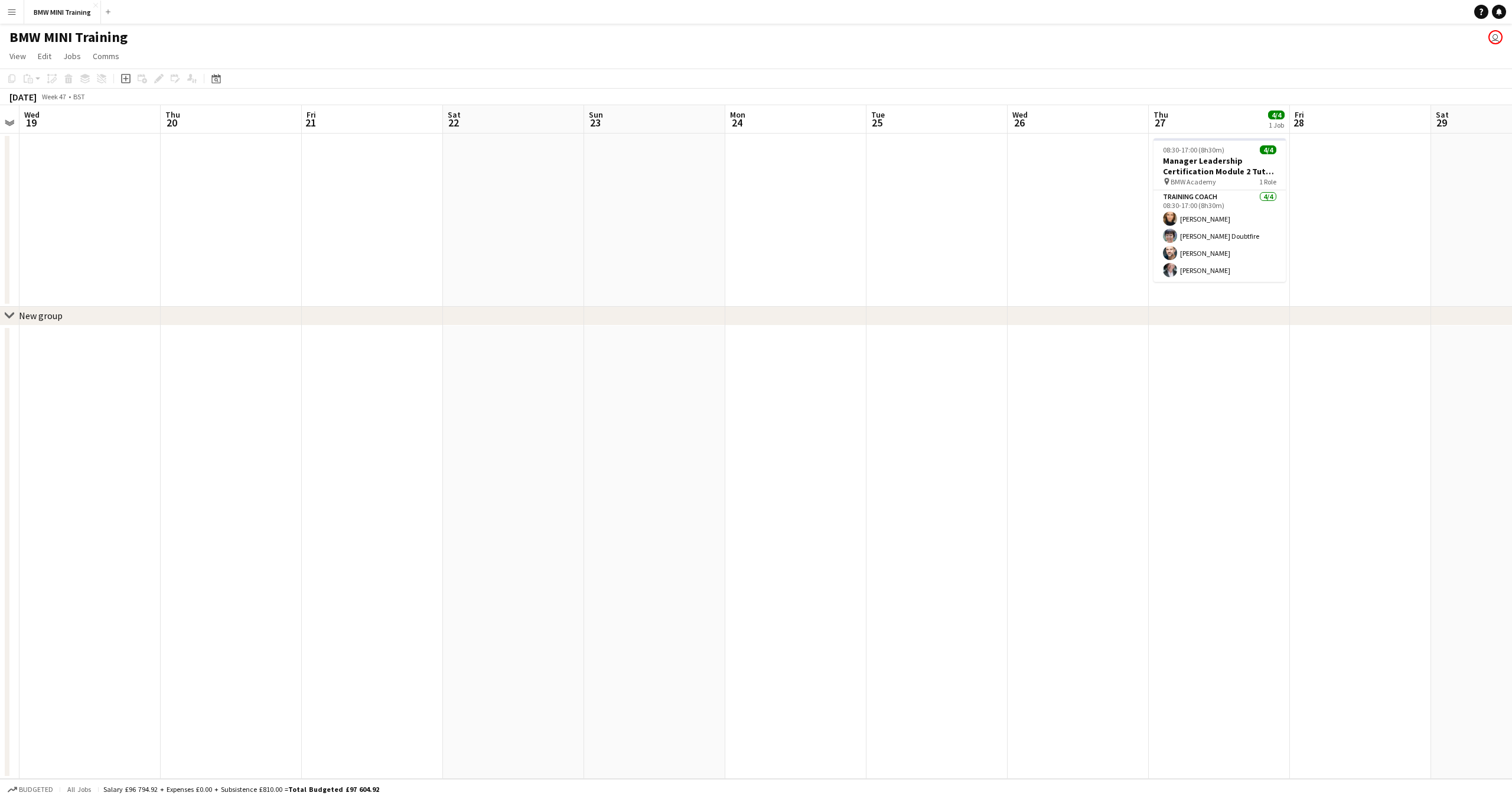
scroll to position [0, 346]
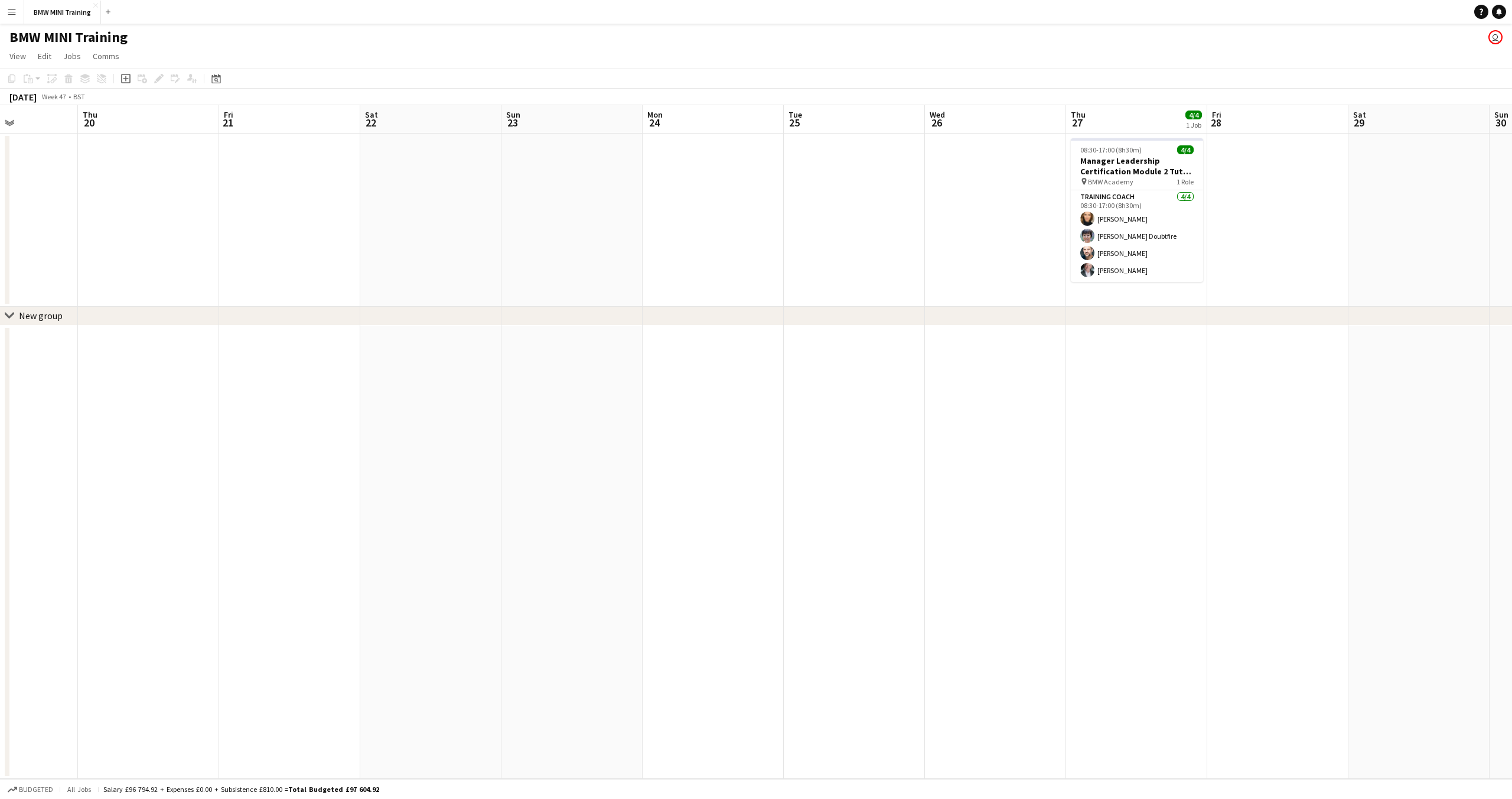
drag, startPoint x: 861, startPoint y: 344, endPoint x: 875, endPoint y: 319, distance: 28.7
click at [919, 344] on app-calendar-viewport "Mon 17 Tue 18 Wed 19 Thu 20 Fri 21 Sat 22 Sun 23 Mon 24 Tue 25 Wed 26 Thu 27 4/…" at bounding box center [756, 442] width 1512 height 674
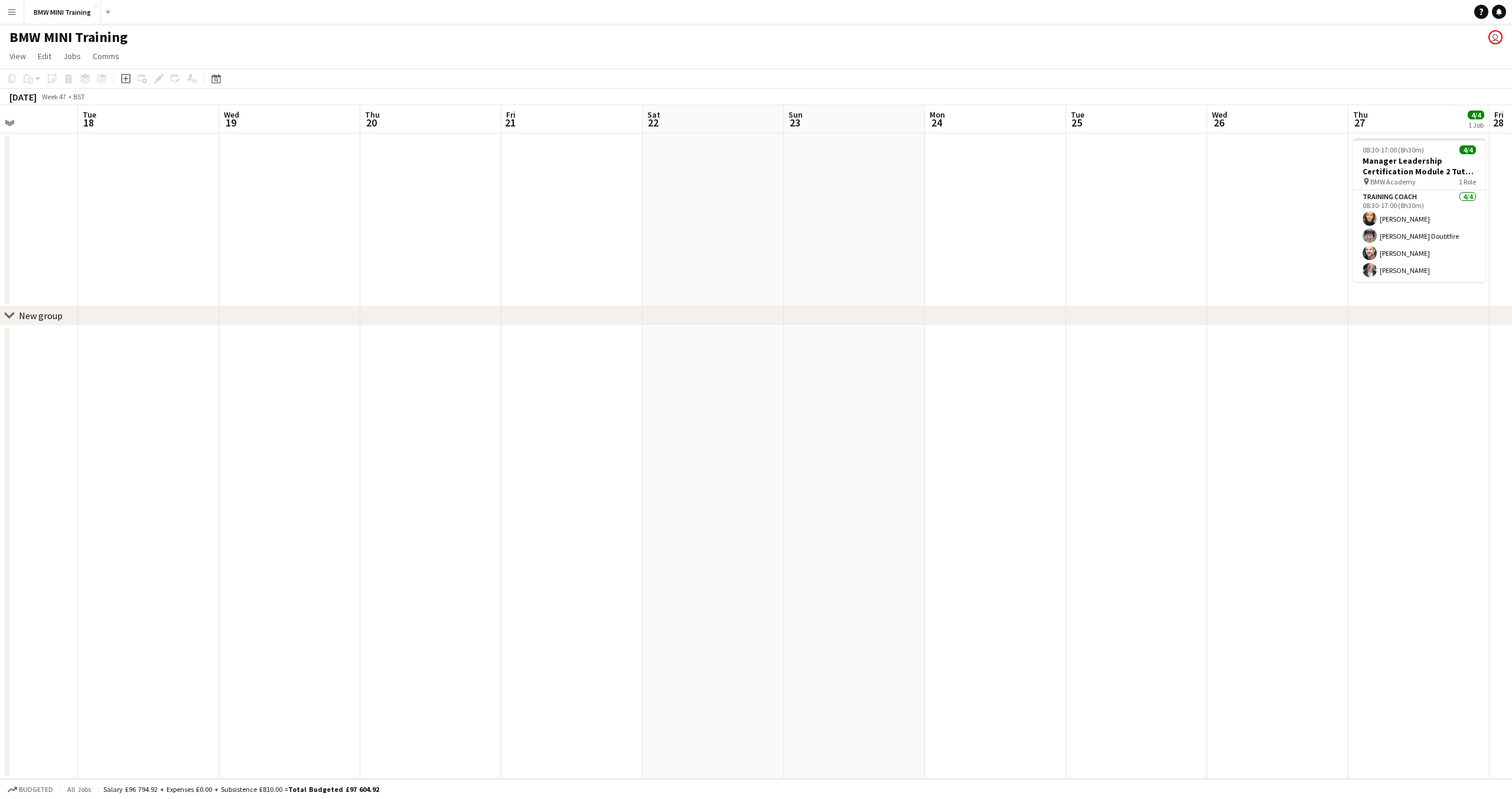
scroll to position [0, 0]
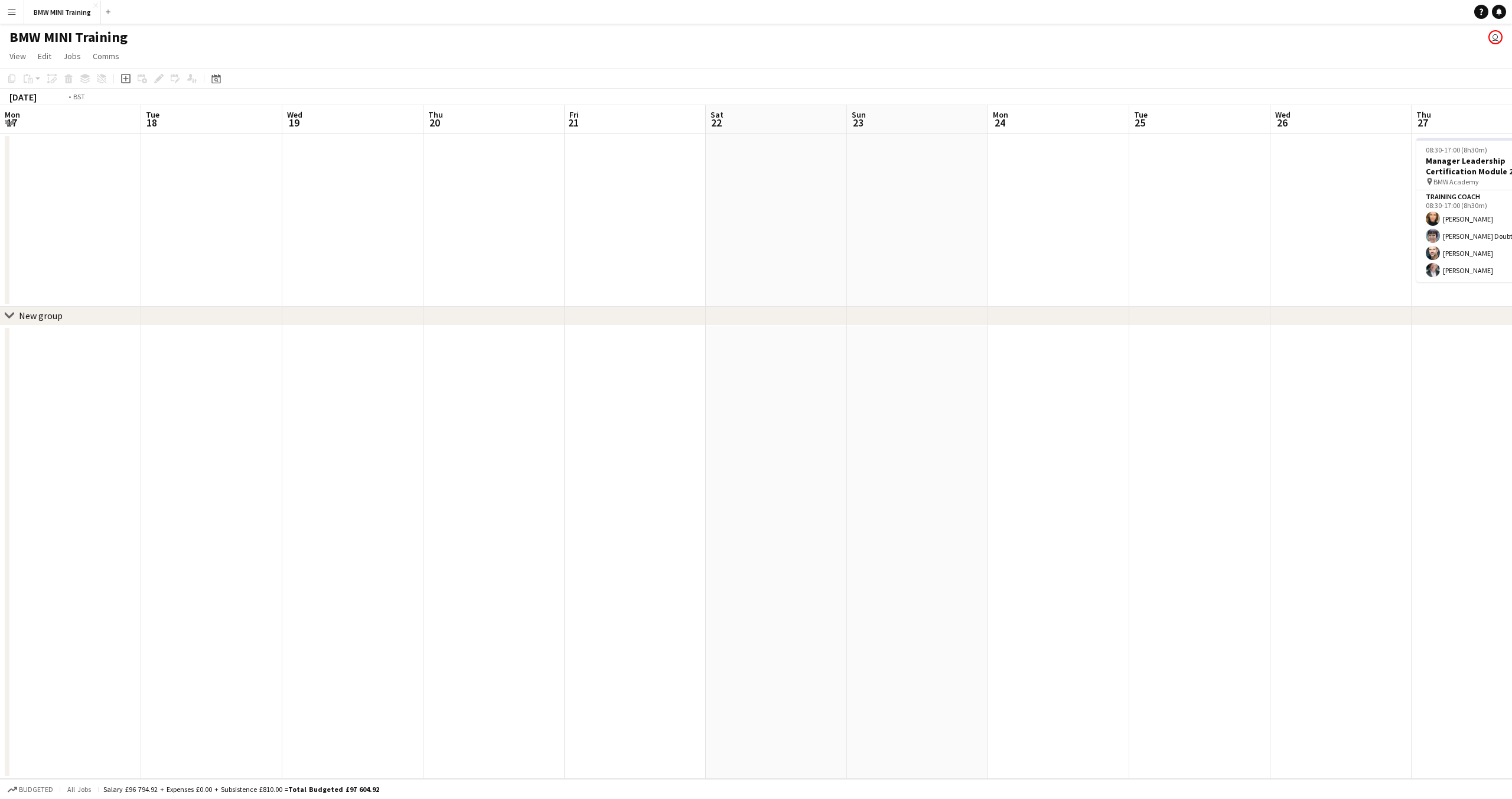
drag, startPoint x: 80, startPoint y: 272, endPoint x: 1478, endPoint y: 382, distance: 1402.3
click at [1512, 390] on app-calendar-viewport "Sat 15 Sun 16 Mon 17 Tue 18 Wed 19 Thu 20 Fri 21 Sat 22 Sun 23 Mon 24 Tue 25 We…" at bounding box center [756, 442] width 1512 height 674
drag, startPoint x: 1172, startPoint y: 405, endPoint x: 1453, endPoint y: 424, distance: 281.6
click at [1512, 424] on app-calendar-viewport "Tue 4 Wed 5 Thu 6 Fri 7 Sat 8 Sun 9 Mon 10 Tue 11 Wed 12 Thu 13 Fri 14 Sat 15 S…" at bounding box center [756, 442] width 1512 height 674
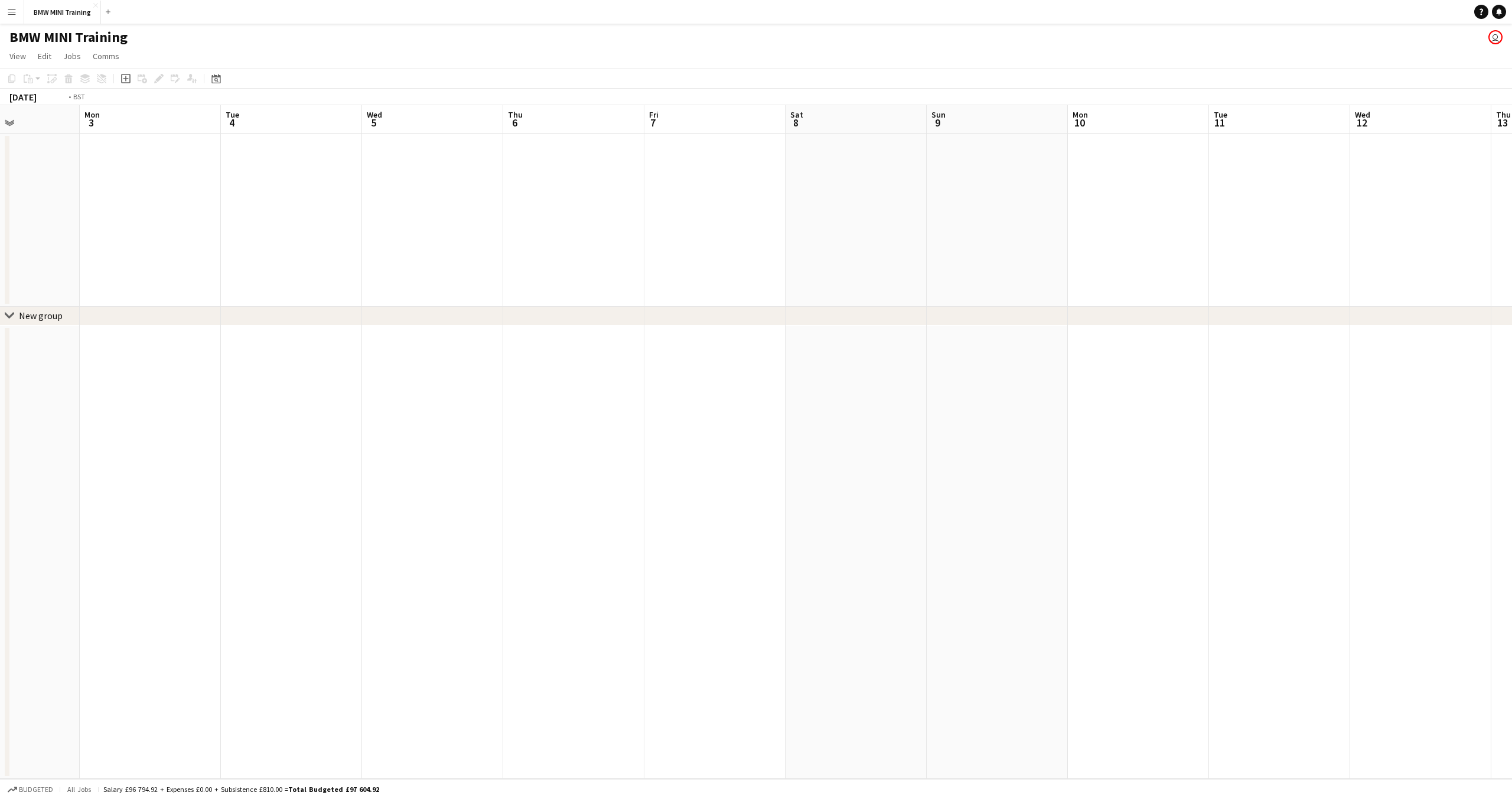
drag, startPoint x: 1512, startPoint y: 440, endPoint x: 1506, endPoint y: 443, distance: 6.7
click at [1512, 441] on app-calendar-viewport "Fri 31 Sat 1 Sun 2 Mon 3 Tue 4 Wed 5 Thu 6 Fri 7 Sat 8 Sun 9 Mon 10 Tue 11 Wed …" at bounding box center [756, 442] width 1512 height 674
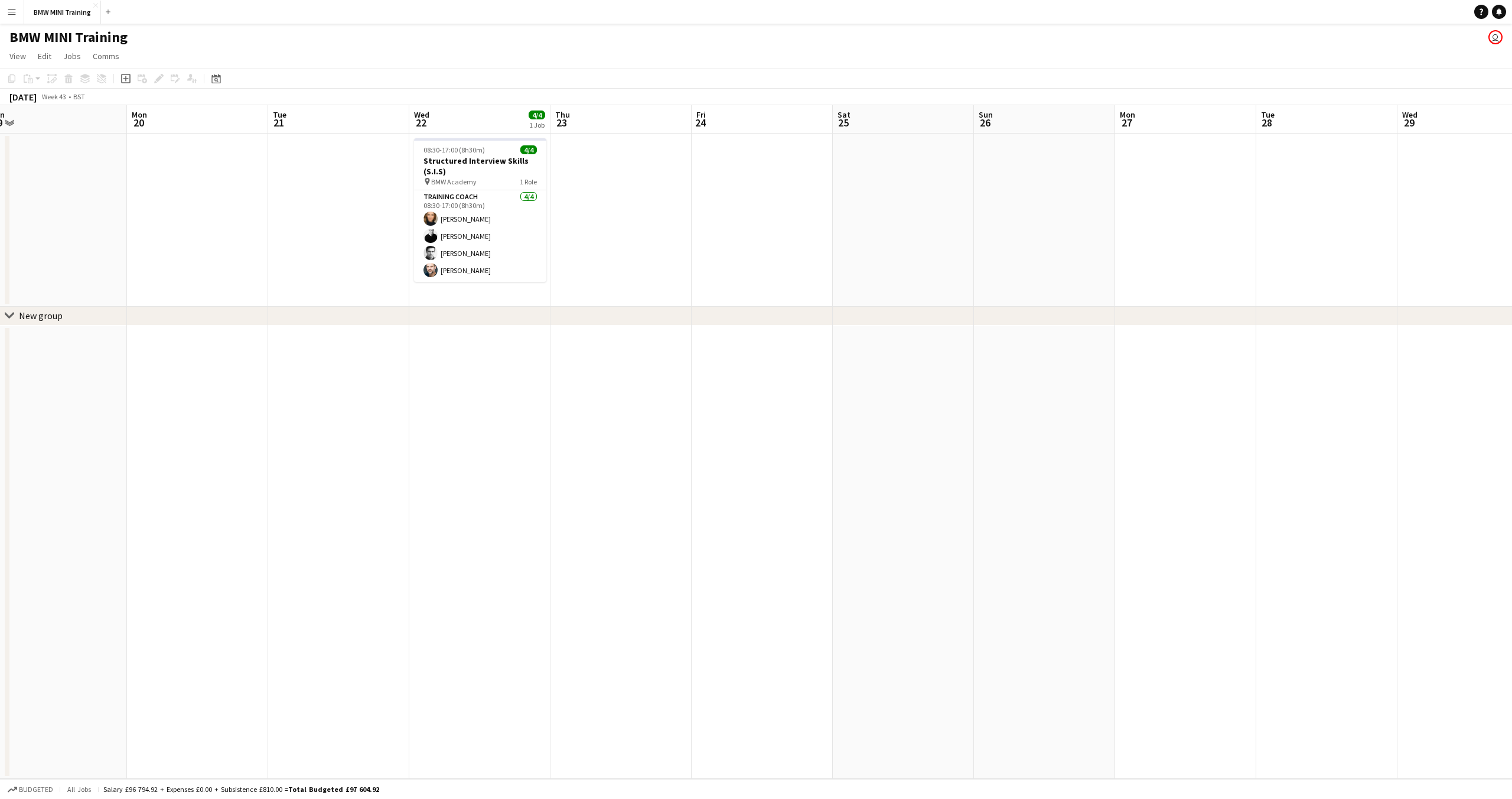
drag, startPoint x: 664, startPoint y: 445, endPoint x: 1186, endPoint y: 448, distance: 522.0
click at [1186, 448] on app-calendar-viewport "Sun 19 Mon 20 Tue 21 Wed 22 4/4 1 Job Thu 23 Fri 24 Sat 25 Sun 26 Mon 27 Tue 28…" at bounding box center [756, 442] width 1512 height 674
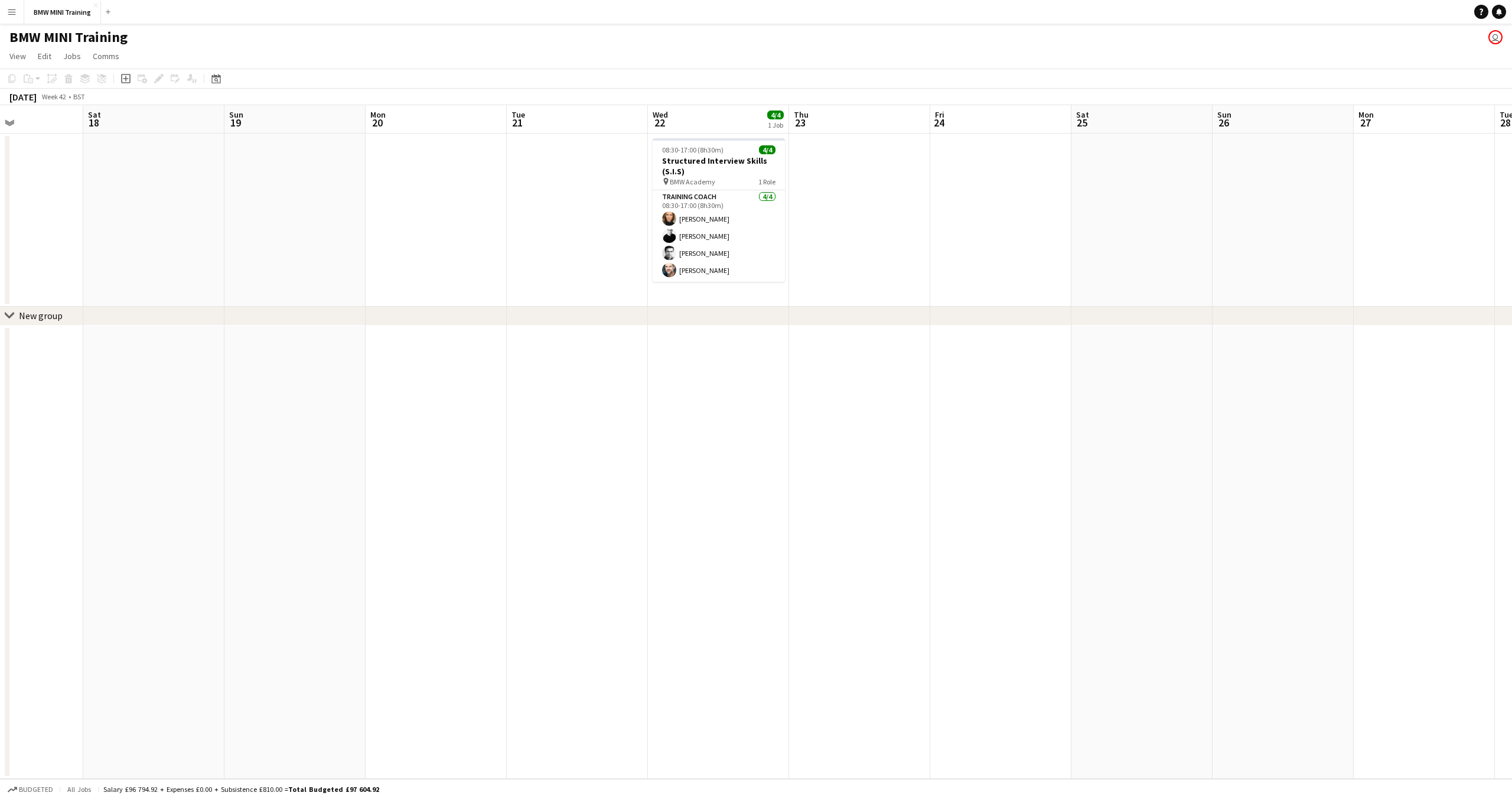
drag, startPoint x: 412, startPoint y: 437, endPoint x: 1225, endPoint y: 438, distance: 813.0
click at [1284, 437] on app-calendar-viewport "Thu 16 Fri 17 Sat 18 Sun 19 Mon 20 Tue 21 Wed 22 4/4 1 Job Thu 23 Fri 24 Sat 25…" at bounding box center [756, 442] width 1512 height 674
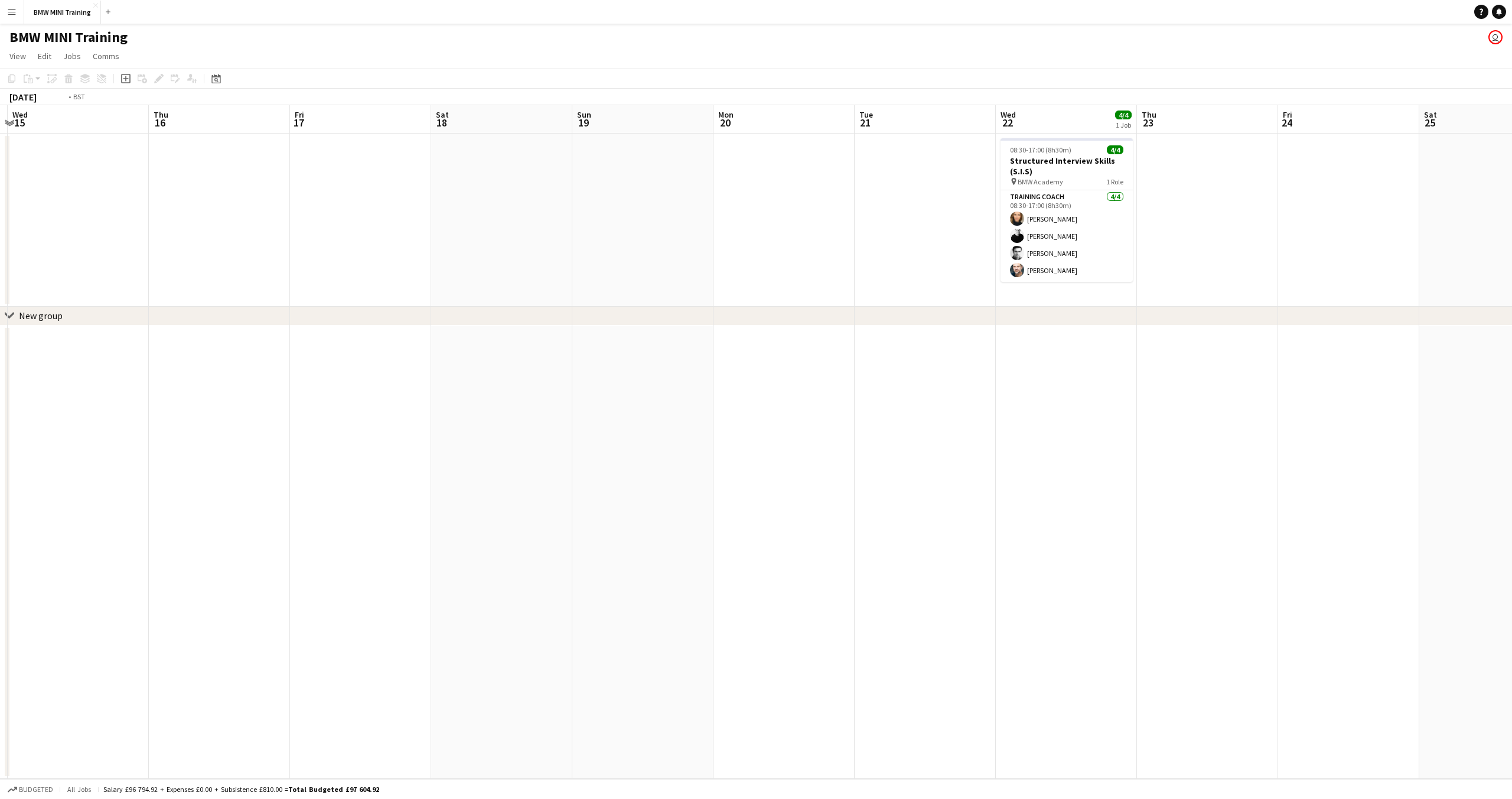
drag, startPoint x: 642, startPoint y: 434, endPoint x: 1309, endPoint y: 446, distance: 667.1
click at [1309, 446] on app-calendar-viewport "Mon 13 Tue 14 Wed 15 Thu 16 Fri 17 Sat 18 Sun 19 Mon 20 Tue 21 Wed 22 4/4 1 Job…" at bounding box center [756, 442] width 1512 height 674
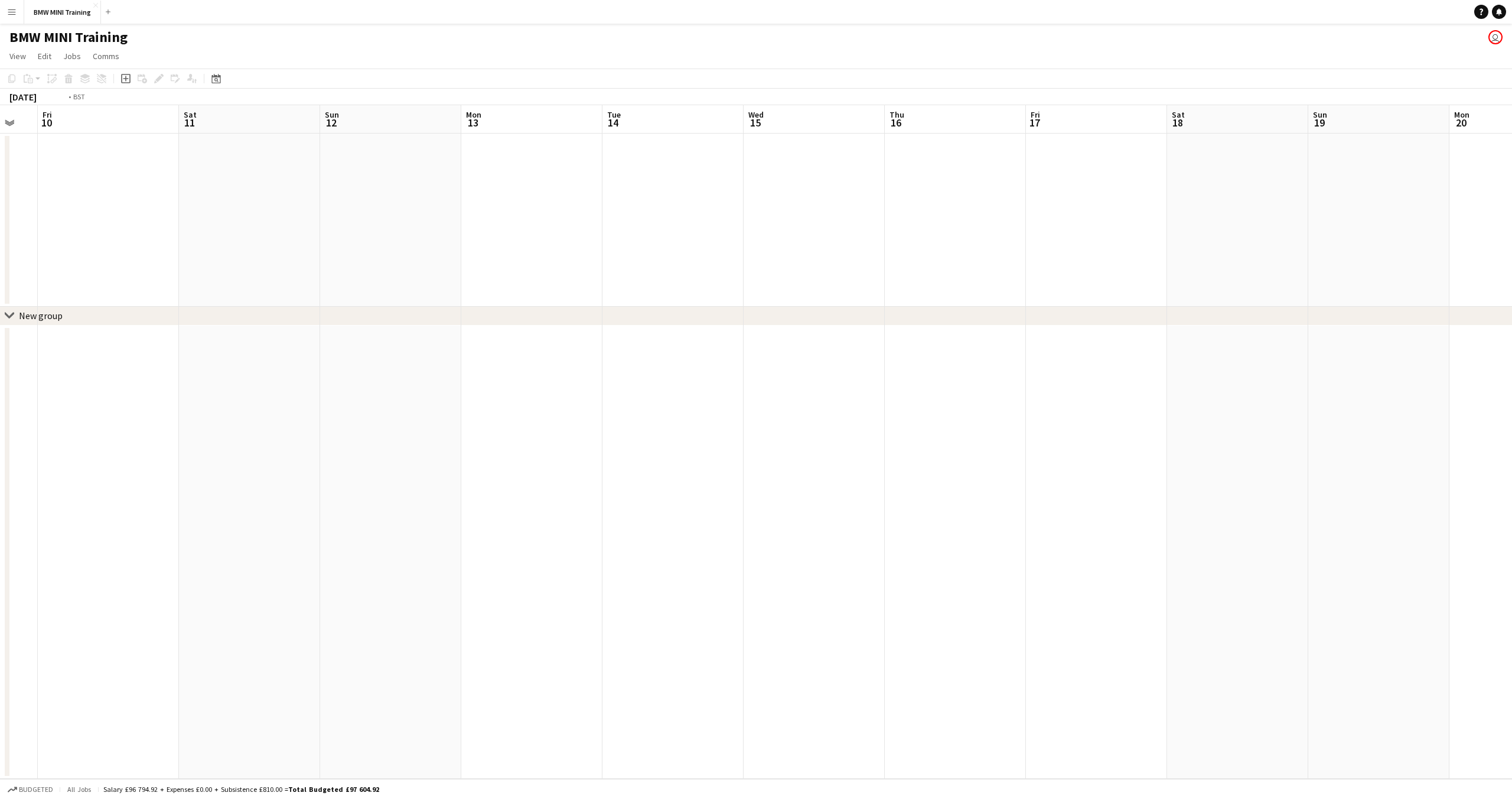
drag, startPoint x: 1391, startPoint y: 445, endPoint x: 1412, endPoint y: 445, distance: 21.0
click at [1412, 445] on app-calendar-viewport "Wed 8 Thu 9 Fri 10 Sat 11 Sun 12 Mon 13 Tue 14 Wed 15 Thu 16 Fri 17 Sat 18 Sun …" at bounding box center [756, 442] width 1512 height 674
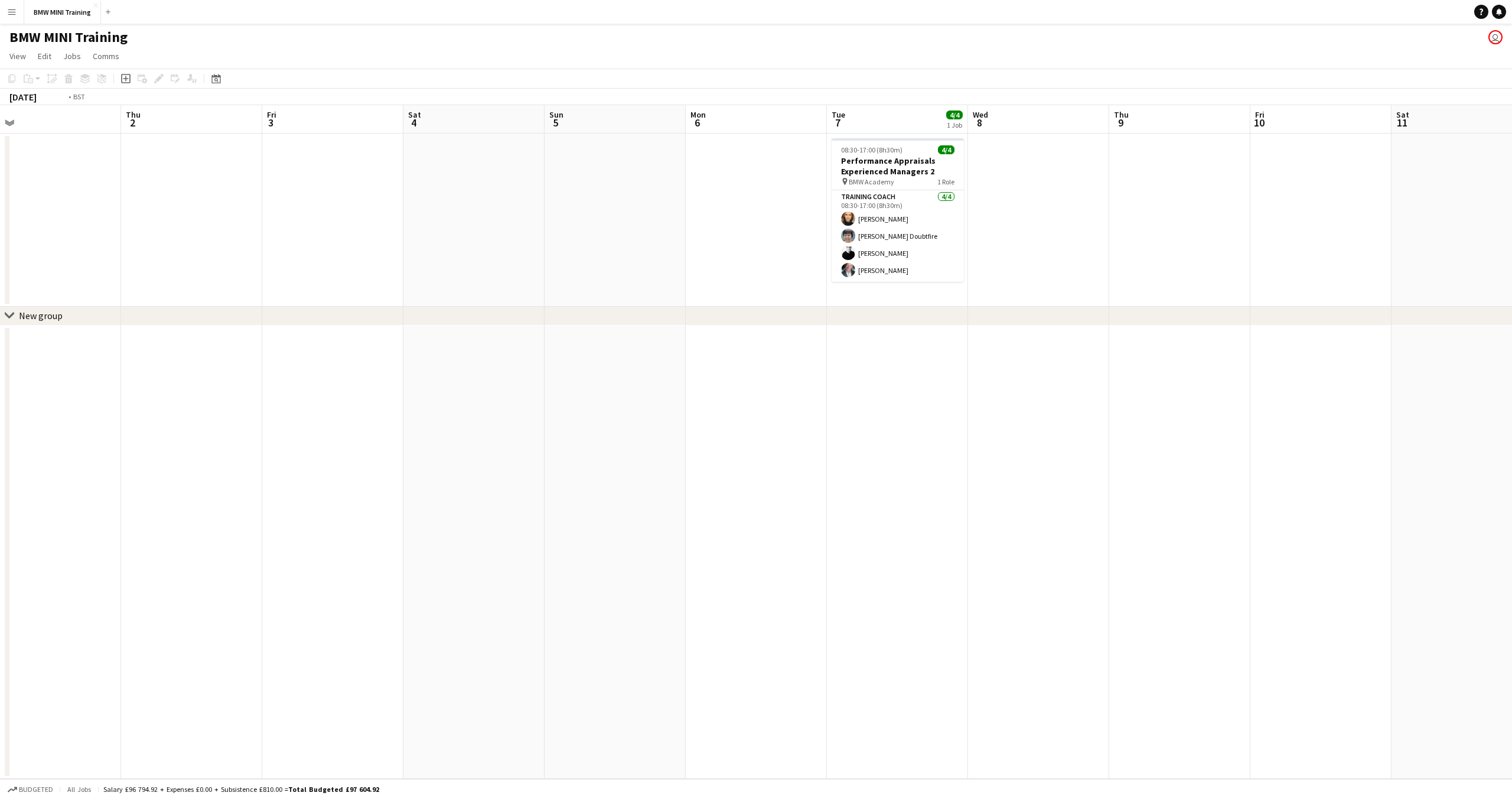
drag, startPoint x: 1314, startPoint y: 427, endPoint x: 1404, endPoint y: 442, distance: 91.2
click at [1512, 429] on app-calendar-viewport "Mon 29 Tue 30 Wed 1 Thu 2 Fri 3 Sat 4 Sun 5 Mon 6 Tue 7 4/4 1 Job Wed 8 Thu 9 F…" at bounding box center [756, 442] width 1512 height 674
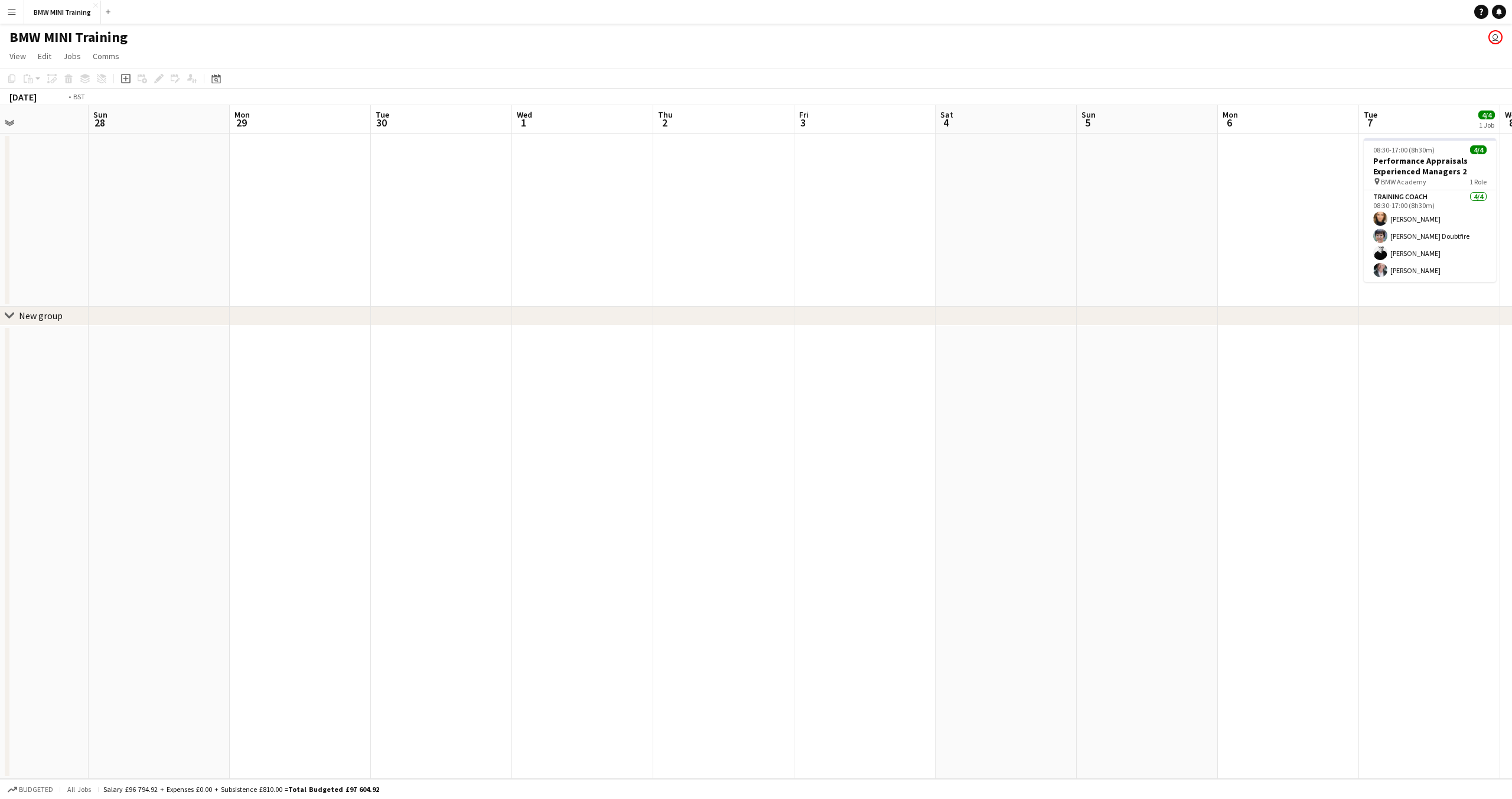
drag, startPoint x: 896, startPoint y: 424, endPoint x: 1460, endPoint y: 432, distance: 564.1
click at [1512, 428] on app-calendar-viewport "Thu 25 Fri 26 Sat 27 Sun 28 Mon 29 Tue 30 Wed 1 Thu 2 Fri 3 Sat 4 Sun 5 Mon 6 T…" at bounding box center [756, 442] width 1512 height 674
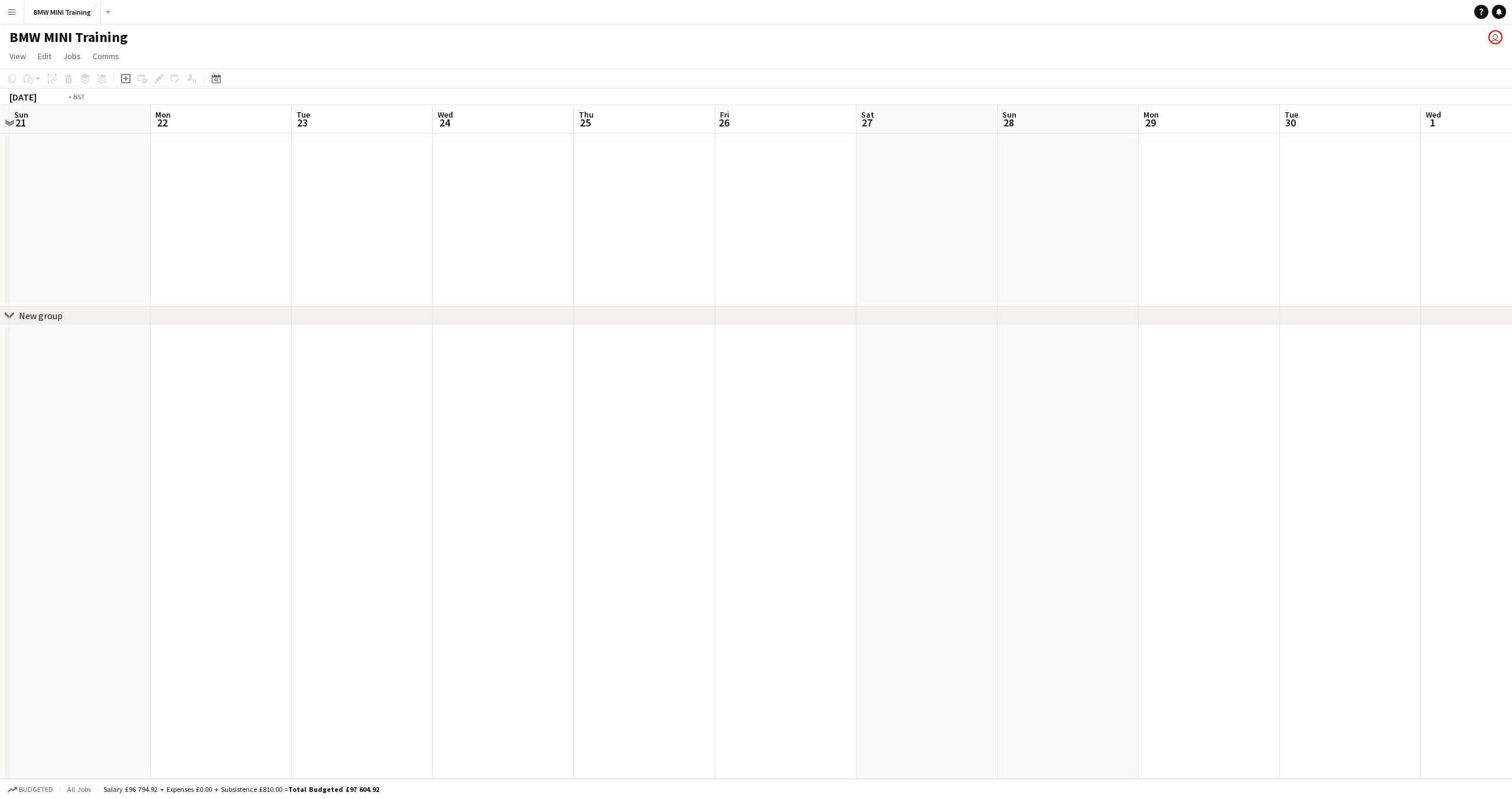
drag, startPoint x: 578, startPoint y: 424, endPoint x: 1511, endPoint y: 427, distance: 933.0
click at [1511, 427] on app-calendar-viewport "Fri 19 Sat 20 Sun 21 Mon 22 Tue 23 Wed 24 Thu 25 Fri 26 Sat 27 Sun 28 Mon 29 Tu…" at bounding box center [756, 442] width 1512 height 674
drag, startPoint x: 1132, startPoint y: 418, endPoint x: 1335, endPoint y: 427, distance: 203.2
click at [1324, 421] on app-calendar-viewport "Sat 13 Sun 14 Mon 15 Tue 16 Wed 17 Thu 18 Fri 19 Sat 20 Sun 21 Mon 22 Tue 23 We…" at bounding box center [756, 442] width 1512 height 674
drag, startPoint x: 518, startPoint y: 411, endPoint x: 1403, endPoint y: 418, distance: 885.0
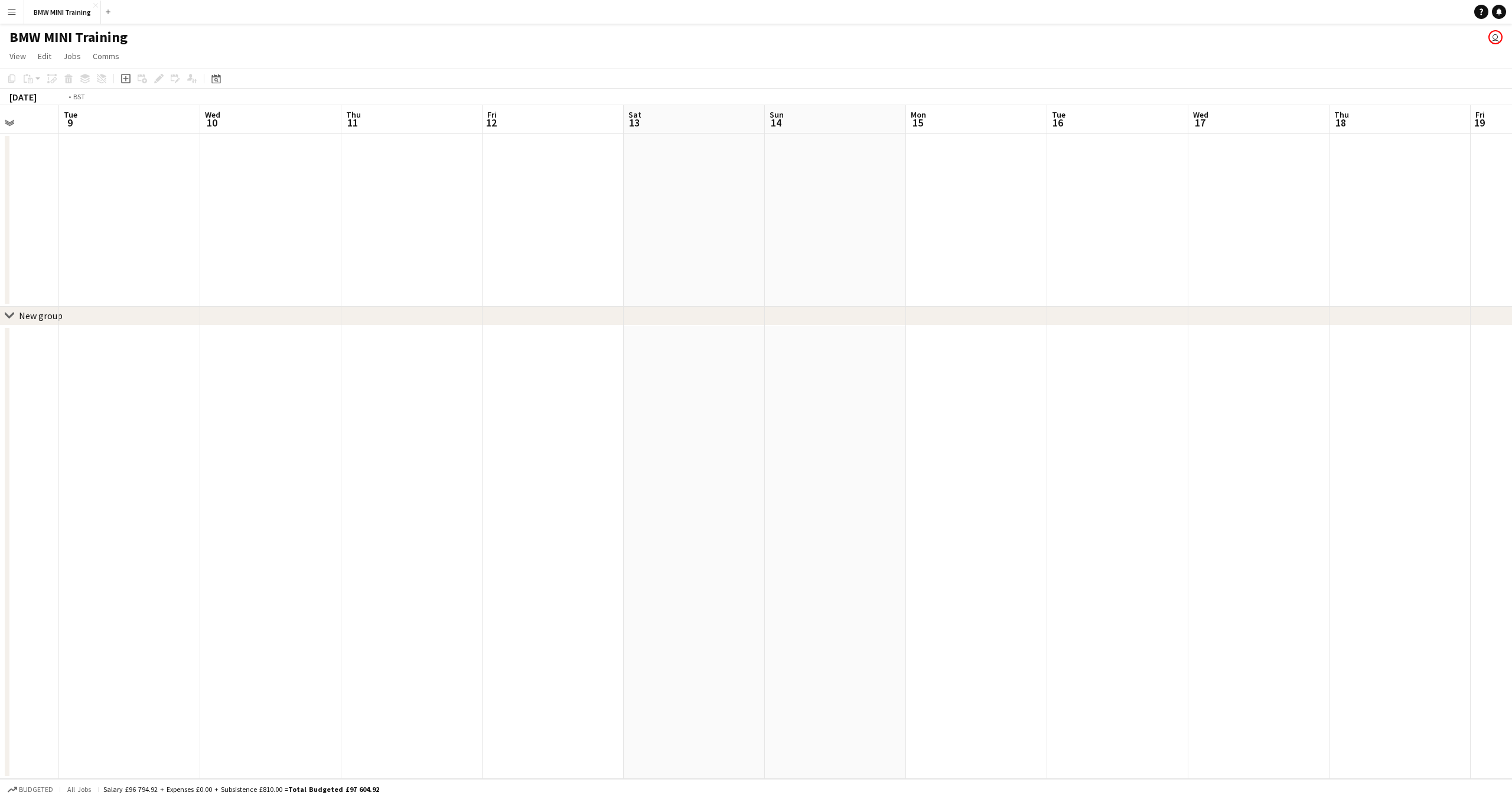
click at [1358, 418] on app-calendar-viewport "Sun 7 Mon 8 Tue 9 Wed 10 Thu 11 Fri 12 Sat 13 Sun 14 Mon 15 Tue 16 Wed 17 Thu 1…" at bounding box center [756, 442] width 1512 height 674
drag, startPoint x: 1094, startPoint y: 412, endPoint x: 1349, endPoint y: 424, distance: 255.3
click at [1299, 417] on app-calendar-viewport "Sun 31 Mon 1 Tue 2 Wed 3 Thu 4 Fri 5 Sat 6 Sun 7 Mon 8 Tue 9 Wed 10 Thu 11 Fri …" at bounding box center [756, 442] width 1512 height 674
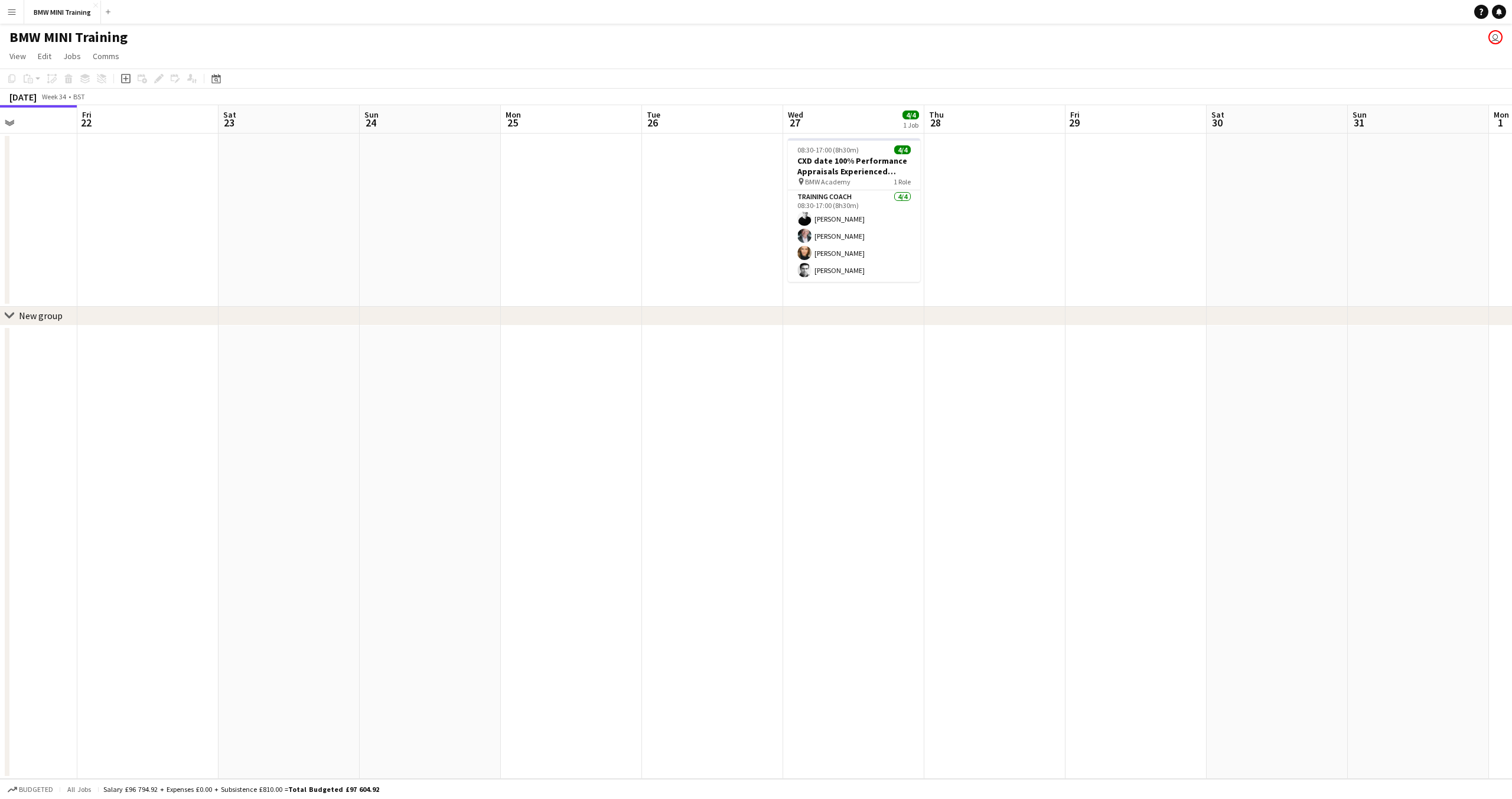
scroll to position [0, 371]
drag, startPoint x: 1147, startPoint y: 422, endPoint x: 1084, endPoint y: 443, distance: 66.4
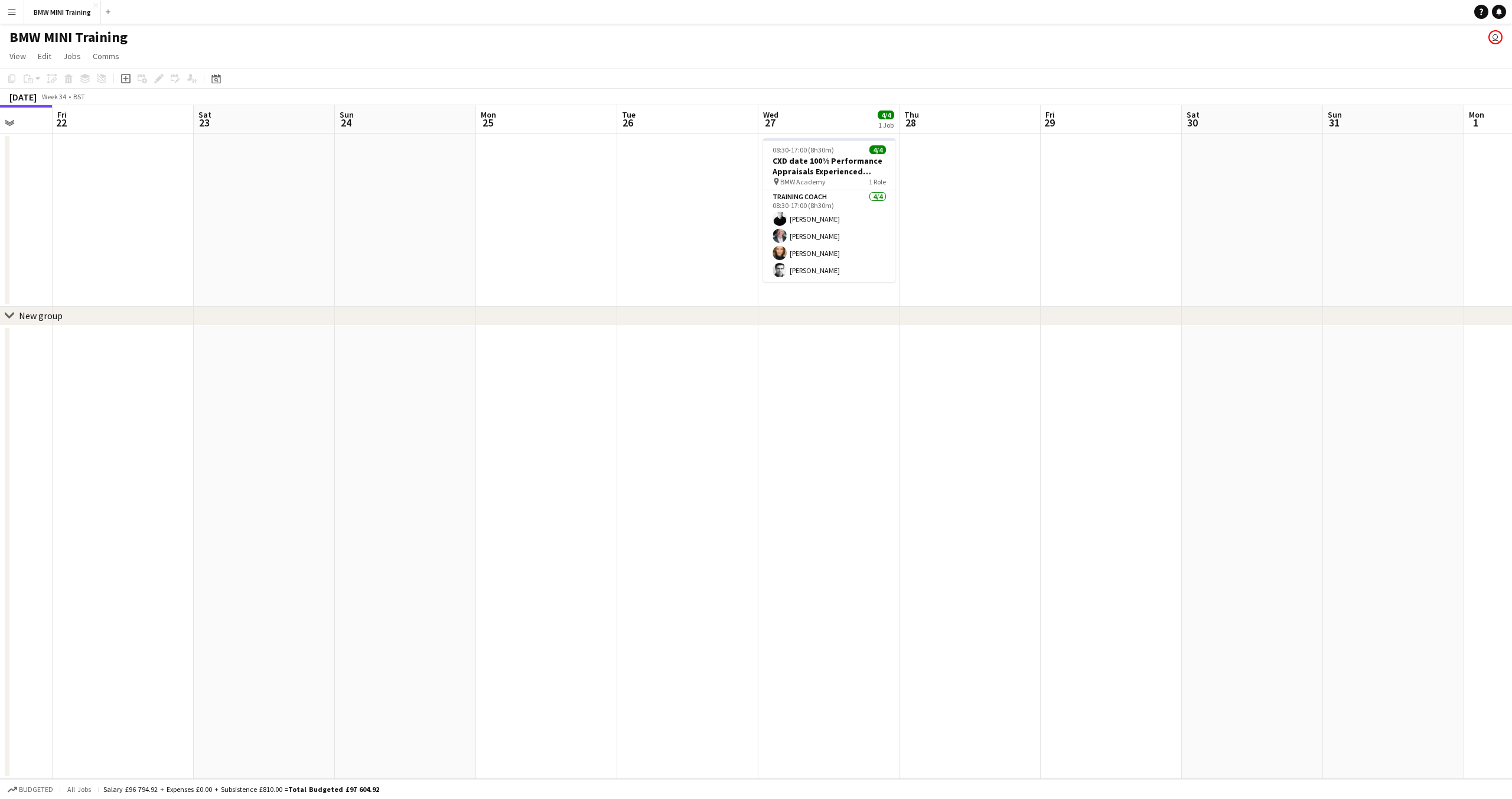
click at [1168, 424] on app-calendar-viewport "Tue 19 Wed 20 Thu 21 Fri 22 Sat 23 Sun 24 Mon 25 Tue 26 Wed 27 4/4 1 Job Thu 28…" at bounding box center [756, 442] width 1512 height 674
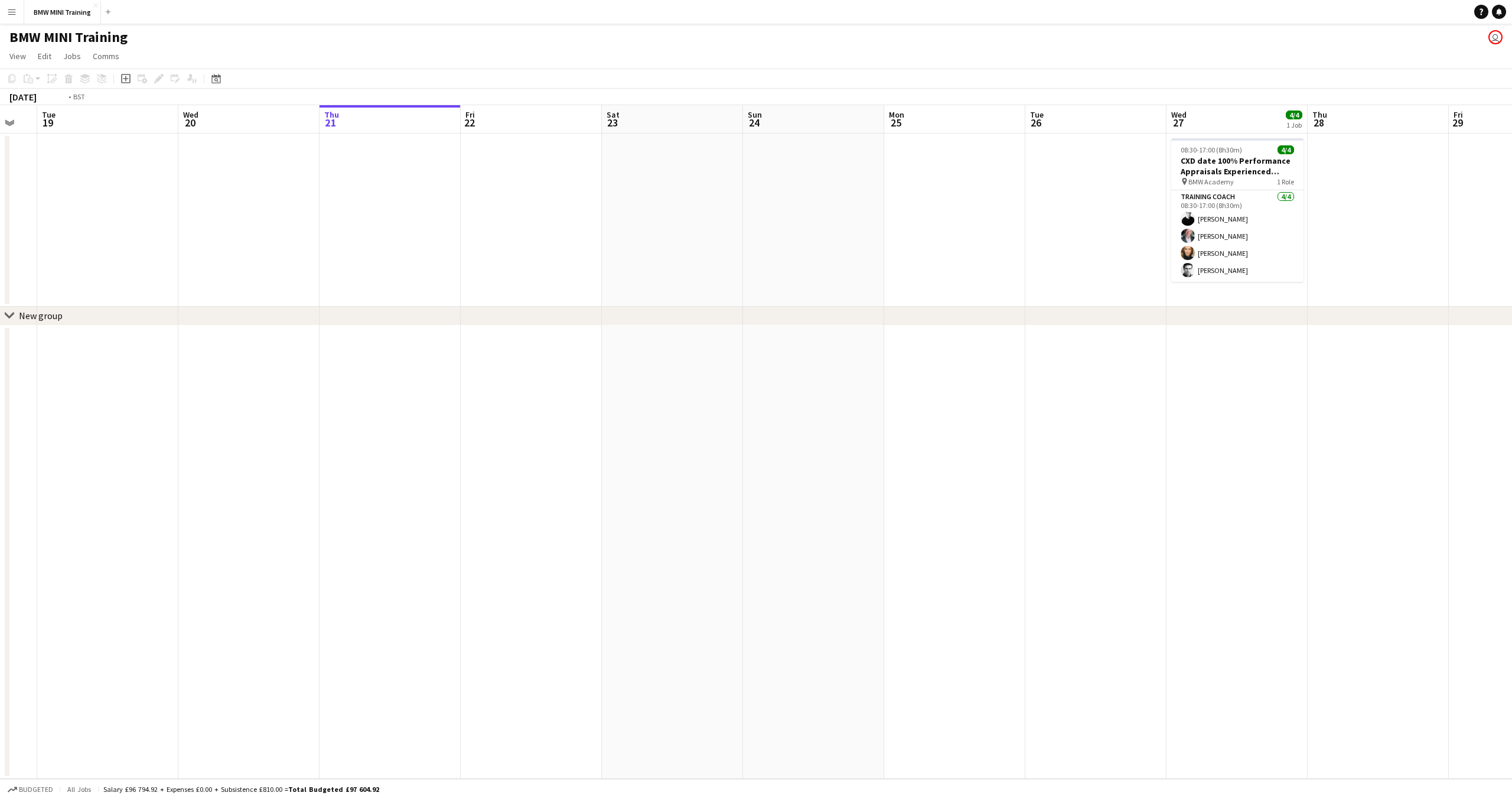
drag, startPoint x: 539, startPoint y: 437, endPoint x: 1126, endPoint y: 447, distance: 587.1
click at [1512, 446] on app-calendar-viewport "Sat 16 Sun 17 Mon 18 Tue 19 Wed 20 Thu 21 Fri 22 Sat 23 Sun 24 Mon 25 Tue 26 We…" at bounding box center [756, 442] width 1512 height 674
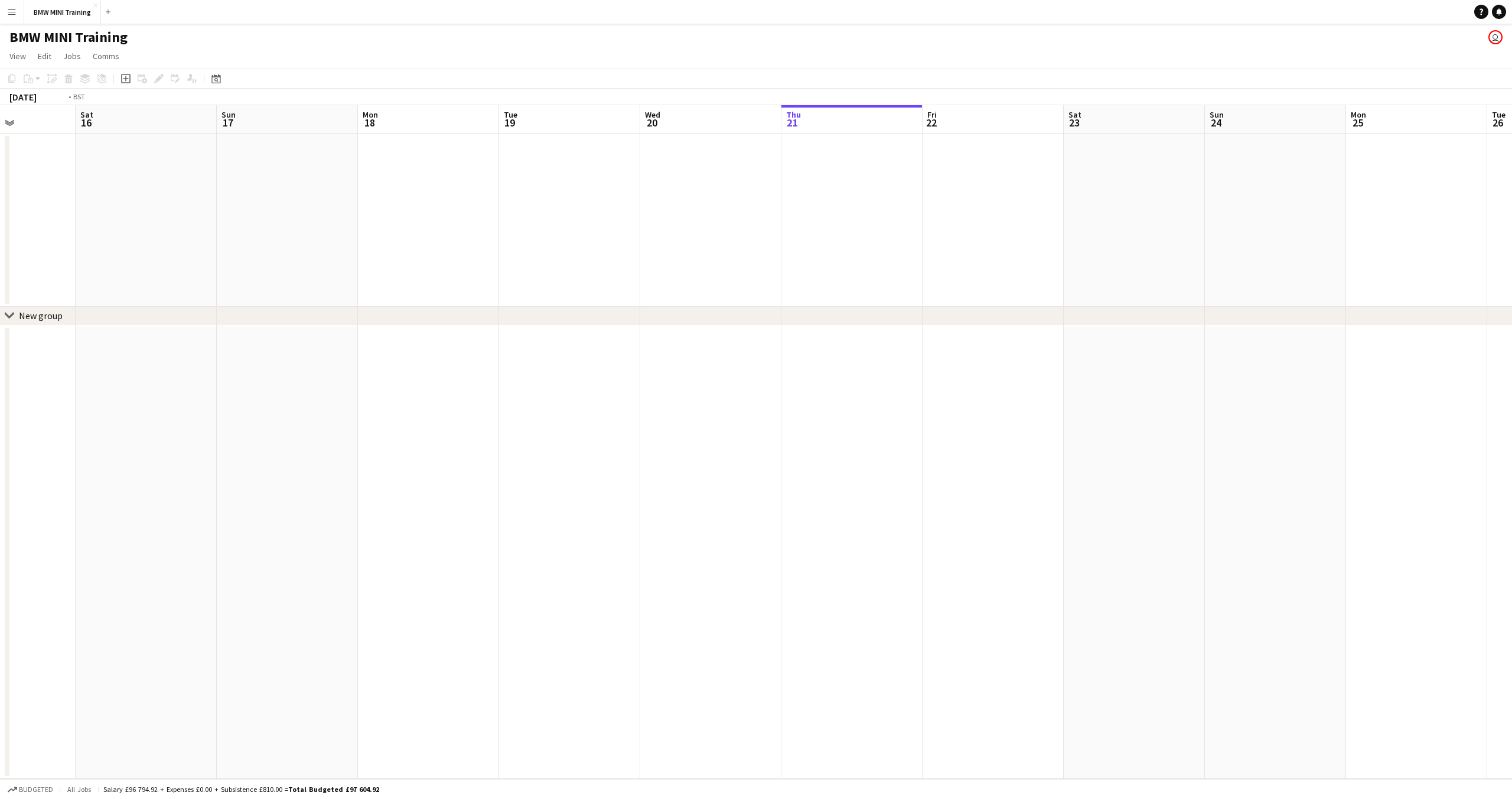
drag, startPoint x: 1023, startPoint y: 443, endPoint x: 304, endPoint y: 438, distance: 719.0
click at [306, 438] on app-calendar-viewport "Tue 12 4/4 1 Job Wed 13 Thu 14 Fri 15 Sat 16 Sun 17 Mon 18 Tue 19 Wed 20 Thu 21…" at bounding box center [756, 442] width 1512 height 674
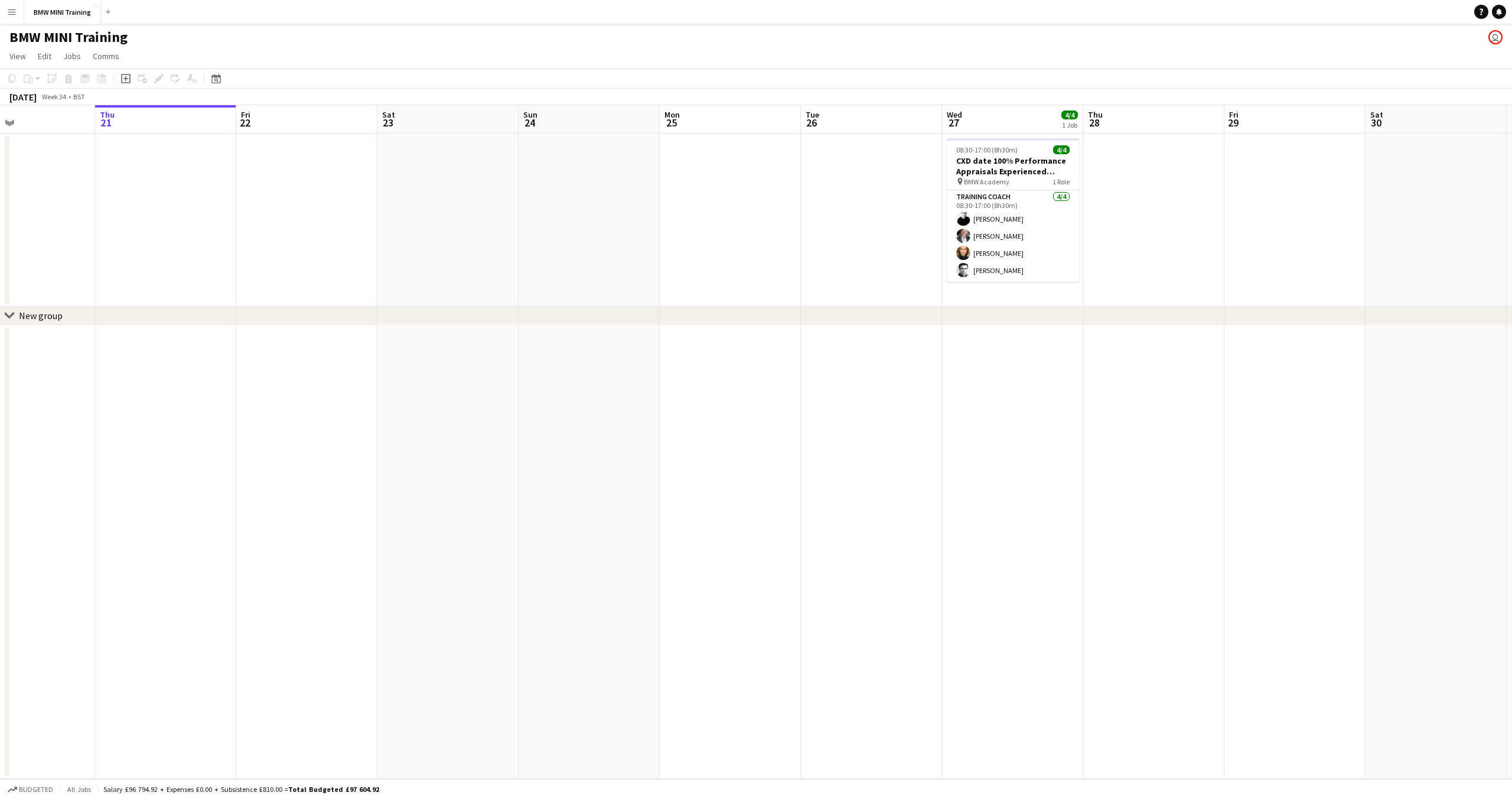
drag, startPoint x: 731, startPoint y: 460, endPoint x: 423, endPoint y: 459, distance: 308.0
click at [423, 459] on app-calendar-viewport "Mon 18 Tue 19 Wed 20 Thu 21 Fri 22 Sat 23 Sun 24 Mon 25 Tue 26 Wed 27 4/4 1 Job…" at bounding box center [756, 442] width 1512 height 674
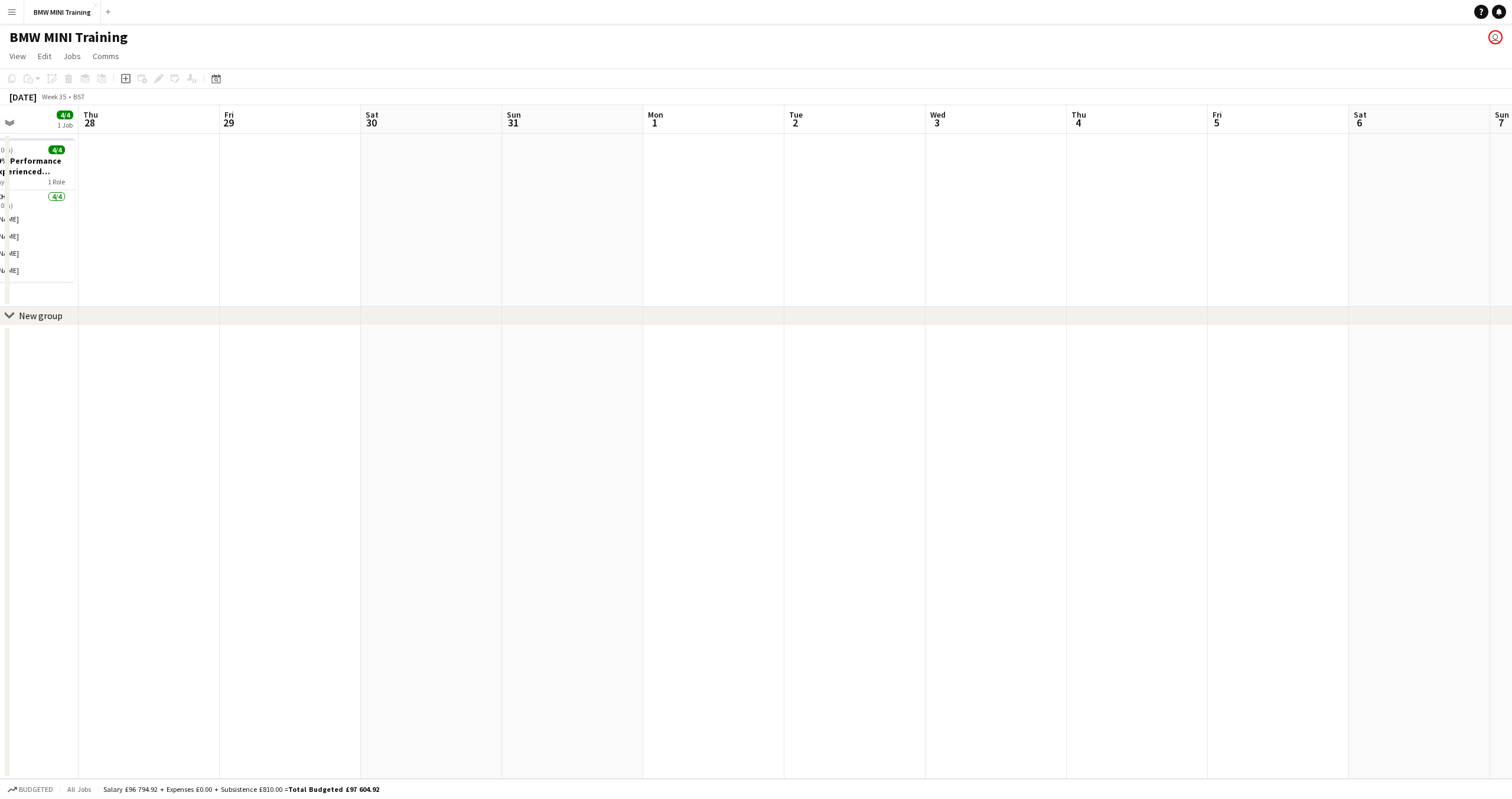
drag, startPoint x: 445, startPoint y: 466, endPoint x: 359, endPoint y: 468, distance: 86.0
click at [359, 468] on app-calendar-viewport "Sun 24 Mon 25 Tue 26 Wed 27 4/4 1 Job Thu 28 Fri 29 Sat 30 Sun 31 Mon 1 Tue 2 W…" at bounding box center [756, 442] width 1512 height 674
drag, startPoint x: 704, startPoint y: 465, endPoint x: 481, endPoint y: 450, distance: 223.5
click at [530, 461] on app-calendar-viewport "Wed 27 4/4 1 Job Thu 28 Fri 29 Sat 30 Sun 31 Mon 1 Tue 2 Wed 3 Thu 4 Fri 5 Sat …" at bounding box center [756, 442] width 1512 height 674
drag
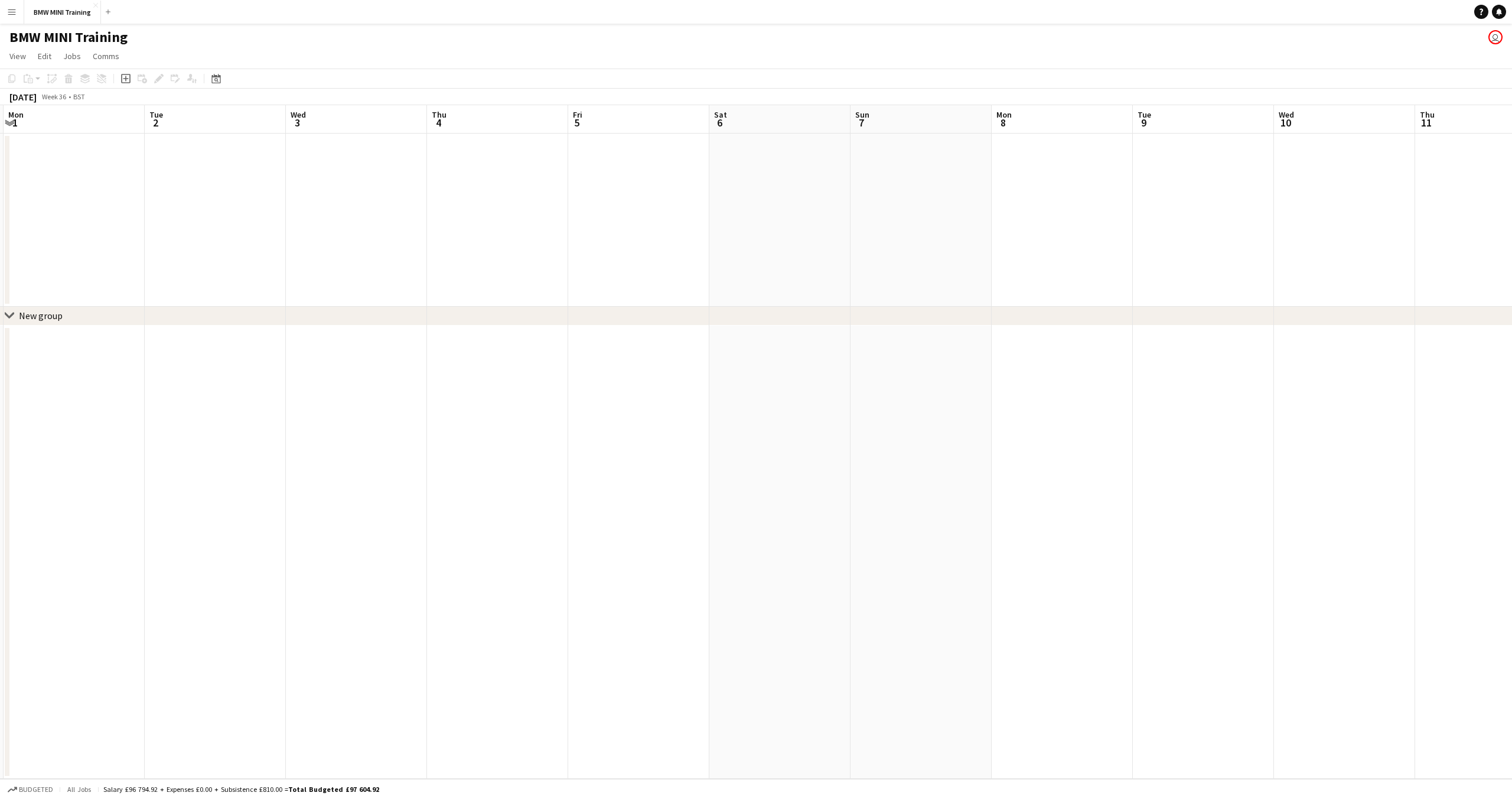
click at [726, 453] on app-calendar-viewport "Fri 29 Sat 30 Sun 31 Mon 1 Tue 2 Wed 3 Thu 4 Fri 5 Sat 6 Sun 7 Mon 8 Tue 9 Wed …" at bounding box center [756, 442] width 1512 height 674
click at [810, 432] on app-calendar-viewport "Sun 31 Mon 1 Tue 2 Wed 3 Thu 4 Fri 5 Sat 6 Sun 7 Mon 8 Tue 9 Wed 10 Thu 11 Fri …" at bounding box center [756, 442] width 1512 height 674
click at [868, 427] on app-calendar-viewport "Wed 3 Thu 4 Fri 5 Sat 6 Sun 7 Mon 8 Tue 9 Wed 10 Thu 11 Fri 12 Sat 13 Sun 14 Mo…" at bounding box center [756, 442] width 1512 height 674
click at [928, 424] on app-calendar-viewport "Fri 5 Sat 6 Sun 7 Mon 8 Tue 9 Wed 10 Thu 11 Fri 12 Sat 13 Sun 14 Mon 15 Tue 16 …" at bounding box center [756, 442] width 1512 height 674
click at [930, 410] on app-calendar-viewport "Tue 9 Wed 10 Thu 11 Fri 12 Sat 13 Sun 14 Mon 15 Tue 16 Wed 17 Thu 18 Fri 19 Sat…" at bounding box center [756, 442] width 1512 height 674
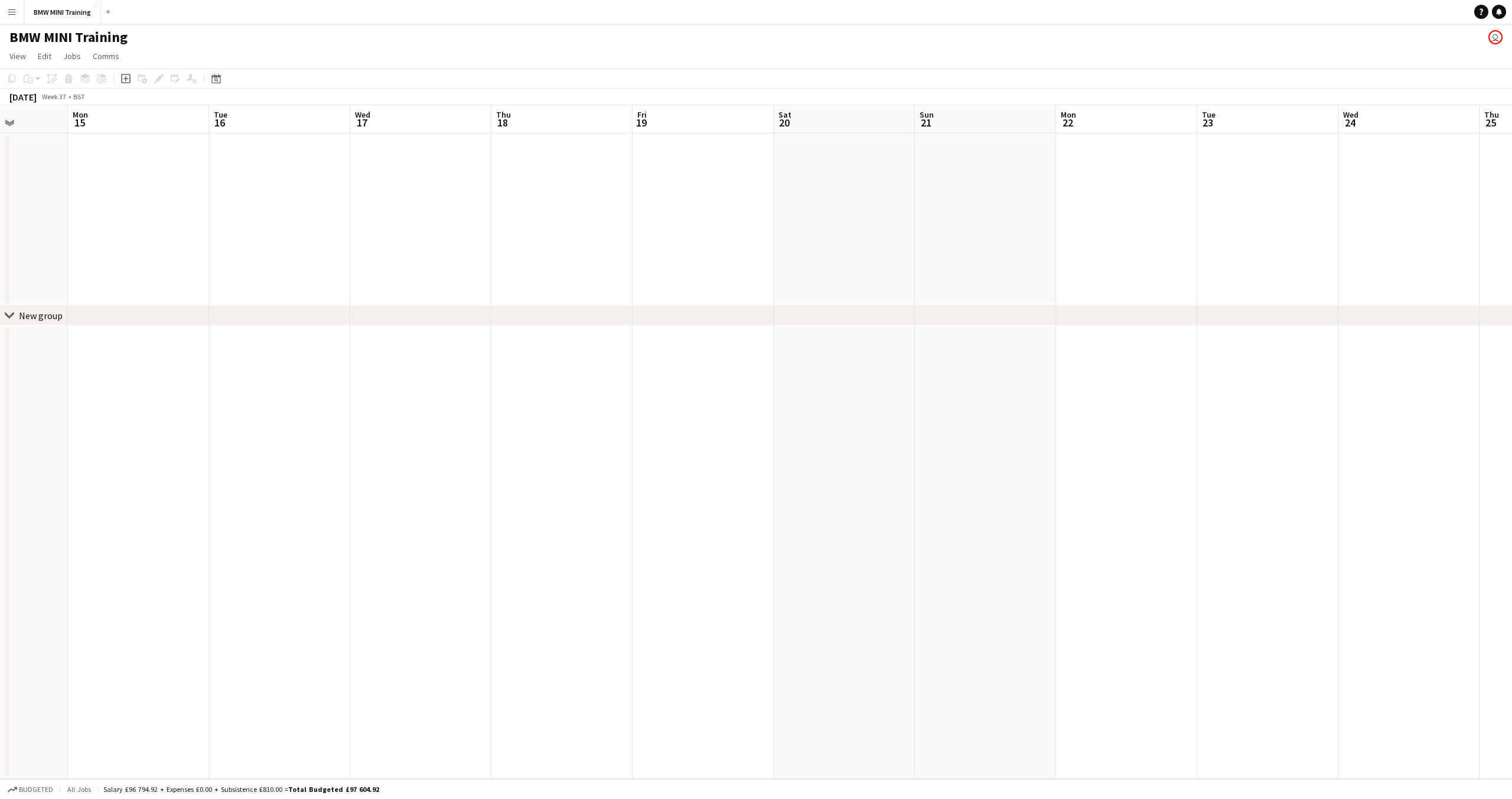
click at [998, 401] on app-calendar-viewport "Thu 11 Fri 12 Sat 13 Sun 14 Mon 15 Tue 16 Wed 17 Thu 18 Fri 19 Sat 20 Sun 21 Mo…" at bounding box center [756, 442] width 1512 height 674
click at [1108, 399] on app-calendar-viewport "Fri 12 Sat 13 Sun 14 Mon 15 Tue 16 Wed 17 Thu 18 Fri 19 Sat 20 Sun 21 Mon 22 Tu…" at bounding box center [756, 442] width 1512 height 674
click at [1098, 386] on app-calendar-viewport "Sun 14 Mon 15 Tue 16 Wed 17 Thu 18 Fri 19 Sat 20 Sun 21 Mon 22 Tue 23 Wed 24 Th…" at bounding box center [756, 442] width 1512 height 674
click at [1124, 389] on app-calendar-viewport "Tue 16 Wed 17 Thu 18 Fri 19 Sat 20 Sun 21 Mon 22 Tue 23 Wed 24 Thu 25 Fri 26 Sa…" at bounding box center [756, 442] width 1512 height 674
click at [1042, 380] on app-calendar-viewport "Wed 17 Thu 18 Fri 19 Sat 20 Sun 21 Mon 22 Tue 23 Wed 24 Thu 25 Fri 26 Sat 27 Su…" at bounding box center [756, 442] width 1512 height 674
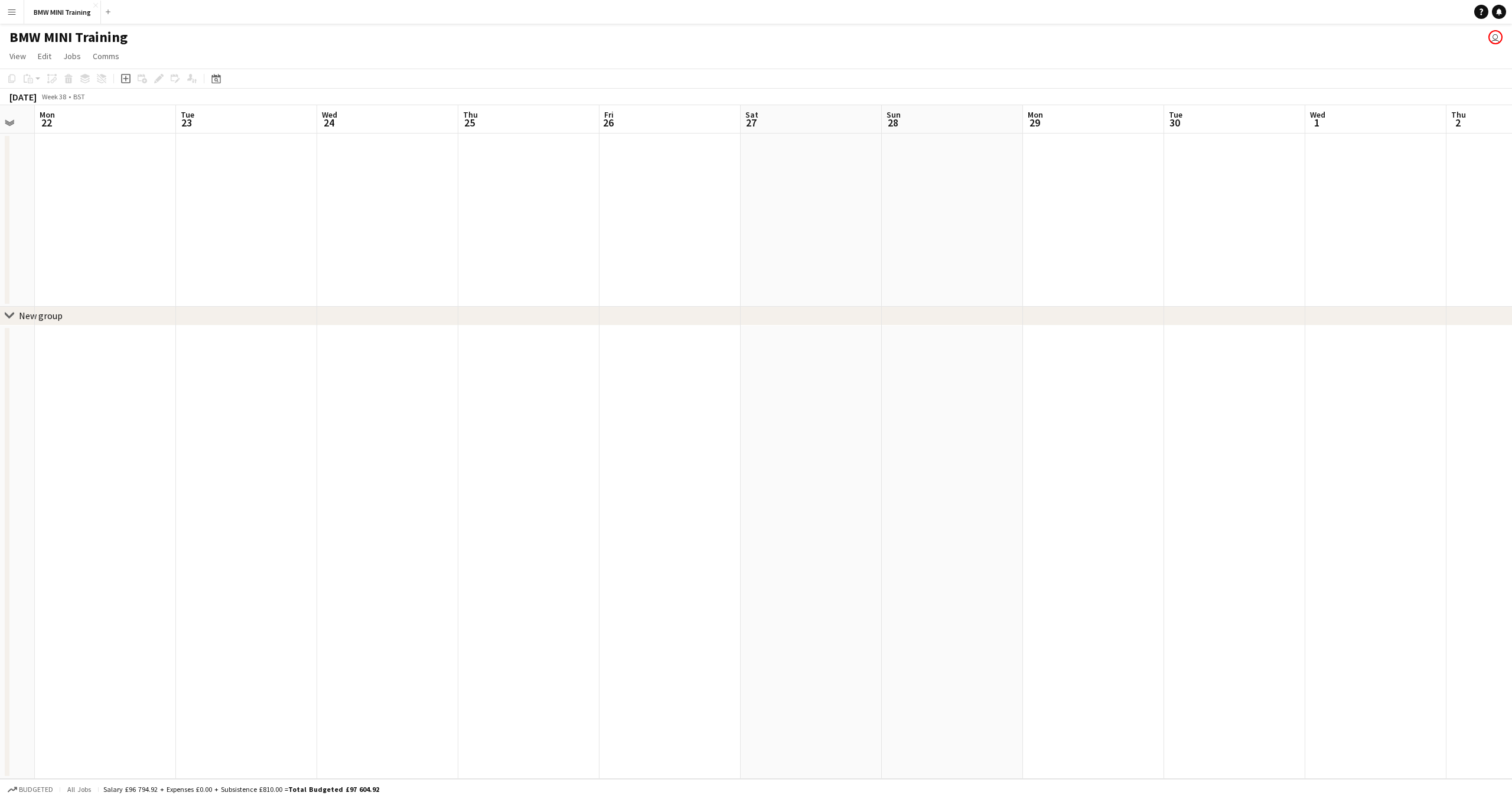
click at [834, 385] on app-calendar-viewport "Fri 19 Sat 20 Sun 21 Mon 22 Tue 23 Wed 24 Thu 25 Fri 26 Sat 27 Sun 28 Mon 29 Tu…" at bounding box center [756, 442] width 1512 height 674
click at [847, 381] on app-calendar-viewport "Wed 24 Thu 25 Fri 26 Sat 27 Sun 28 Mon 29 Tue 30 Wed 1 Thu 2 Fri 3 Sat 4 Sun 5 …" at bounding box center [756, 442] width 1512 height 674
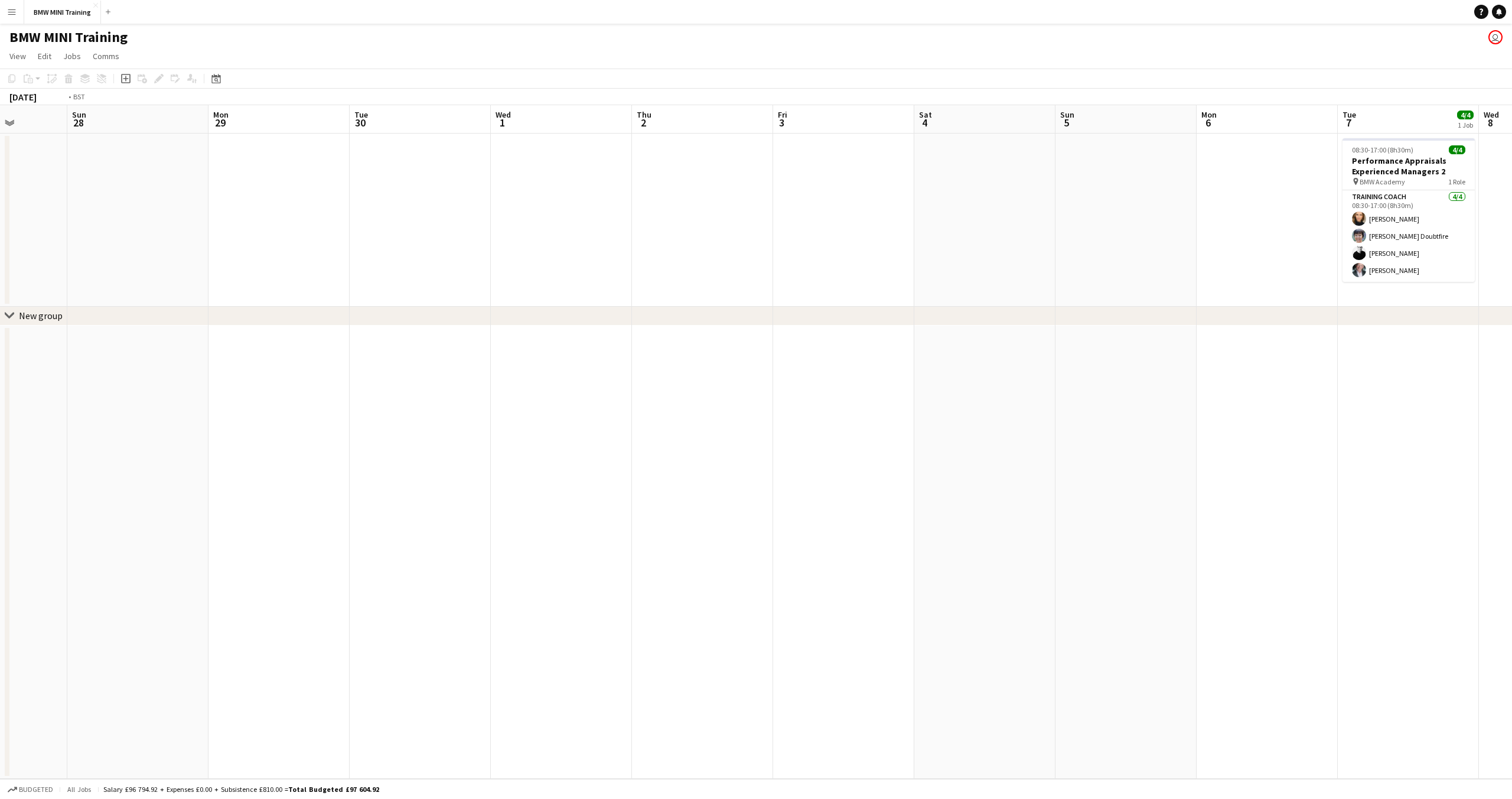
click at [756, 375] on app-calendar-viewport "Wed 24 Thu 25 Fri 26 Sat 27 Sun 28 Mon 29 Tue 30 Wed 1 Thu 2 Fri 3 Sat 4 Sun 5 …" at bounding box center [756, 442] width 1512 height 674
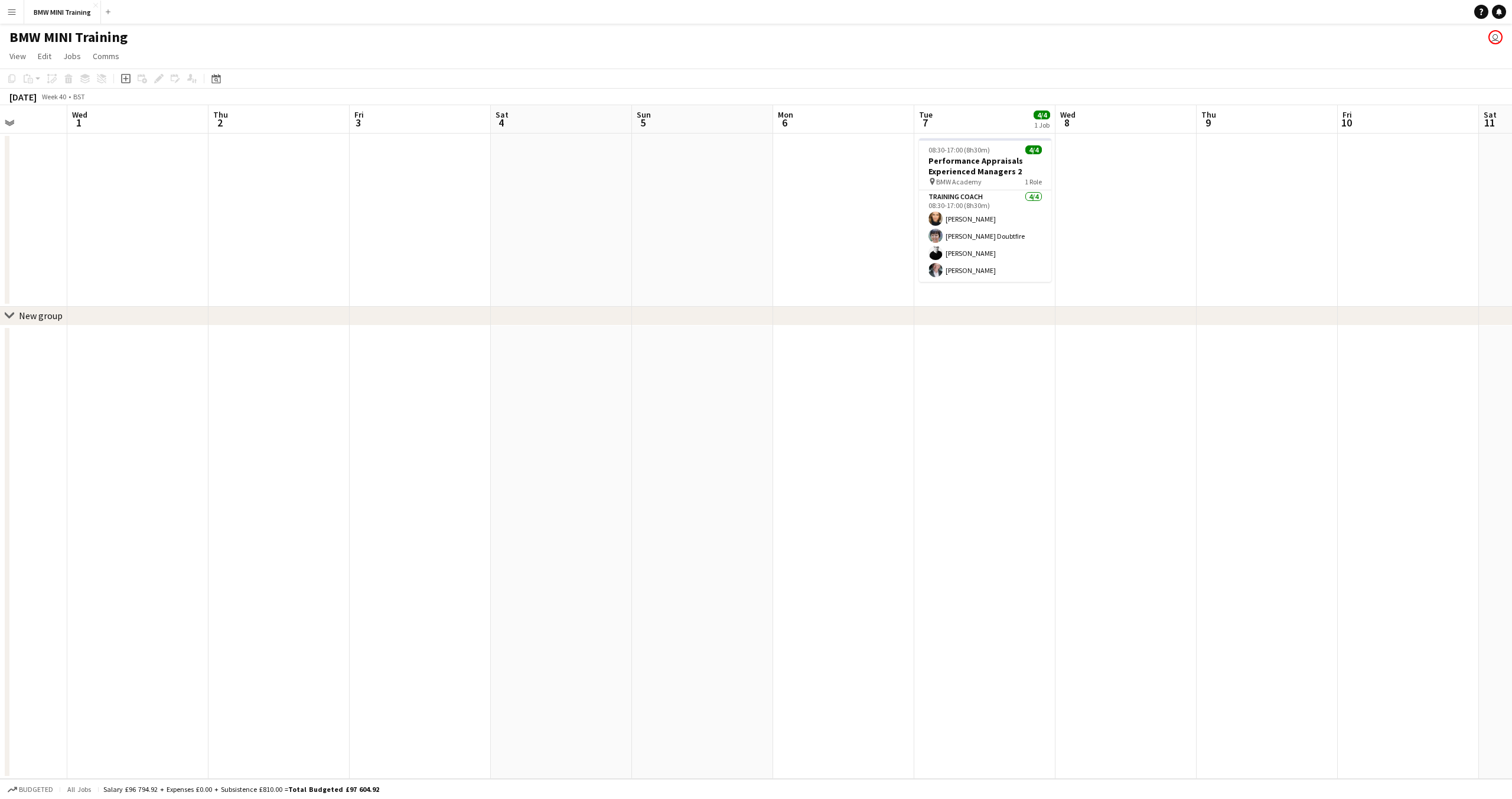
scroll to position [0, 445]
